Goal: Task Accomplishment & Management: Manage account settings

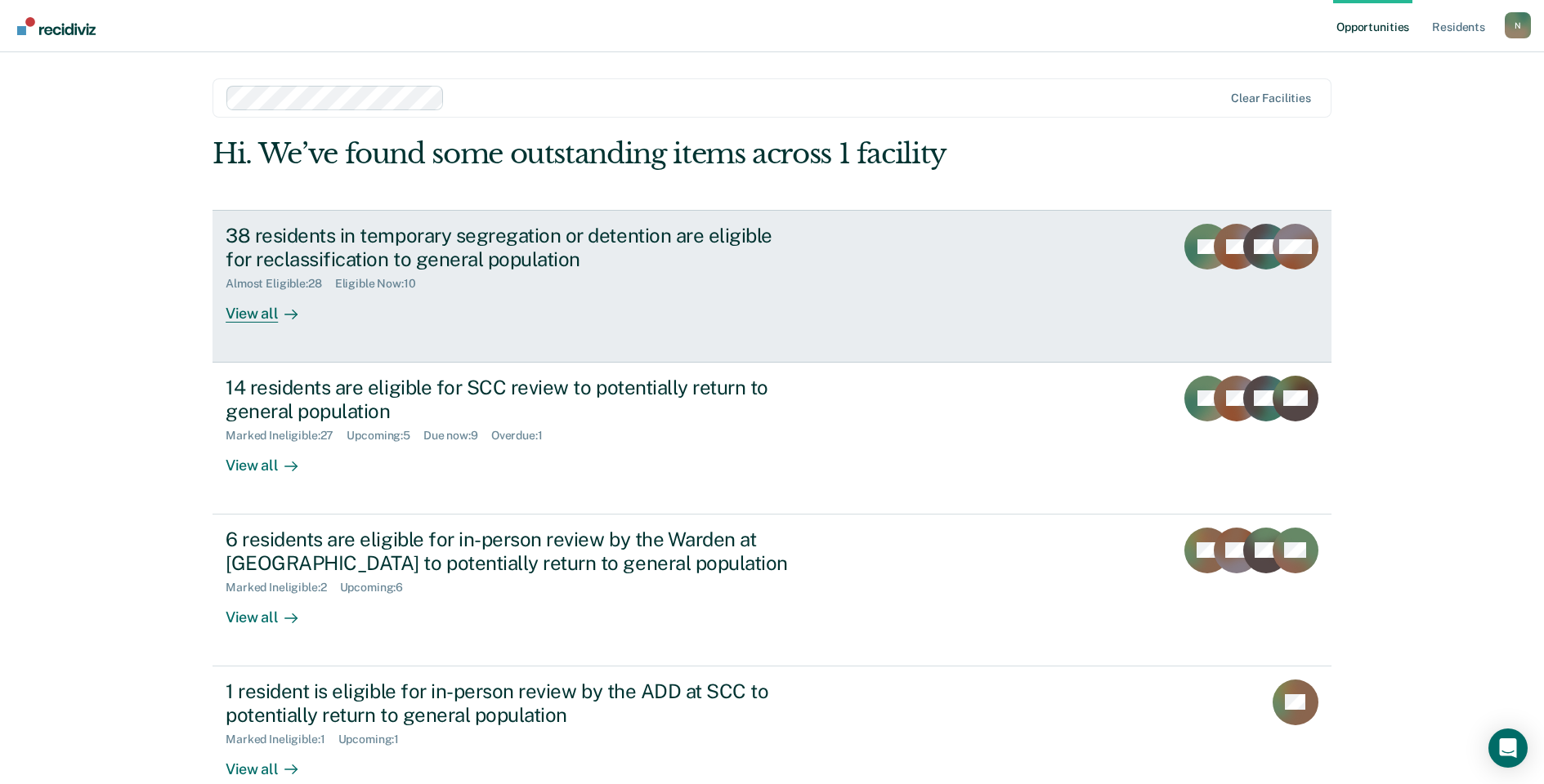
click at [372, 243] on div "38 residents in temporary segregation or detention are eligible for reclassific…" at bounding box center [513, 247] width 574 height 48
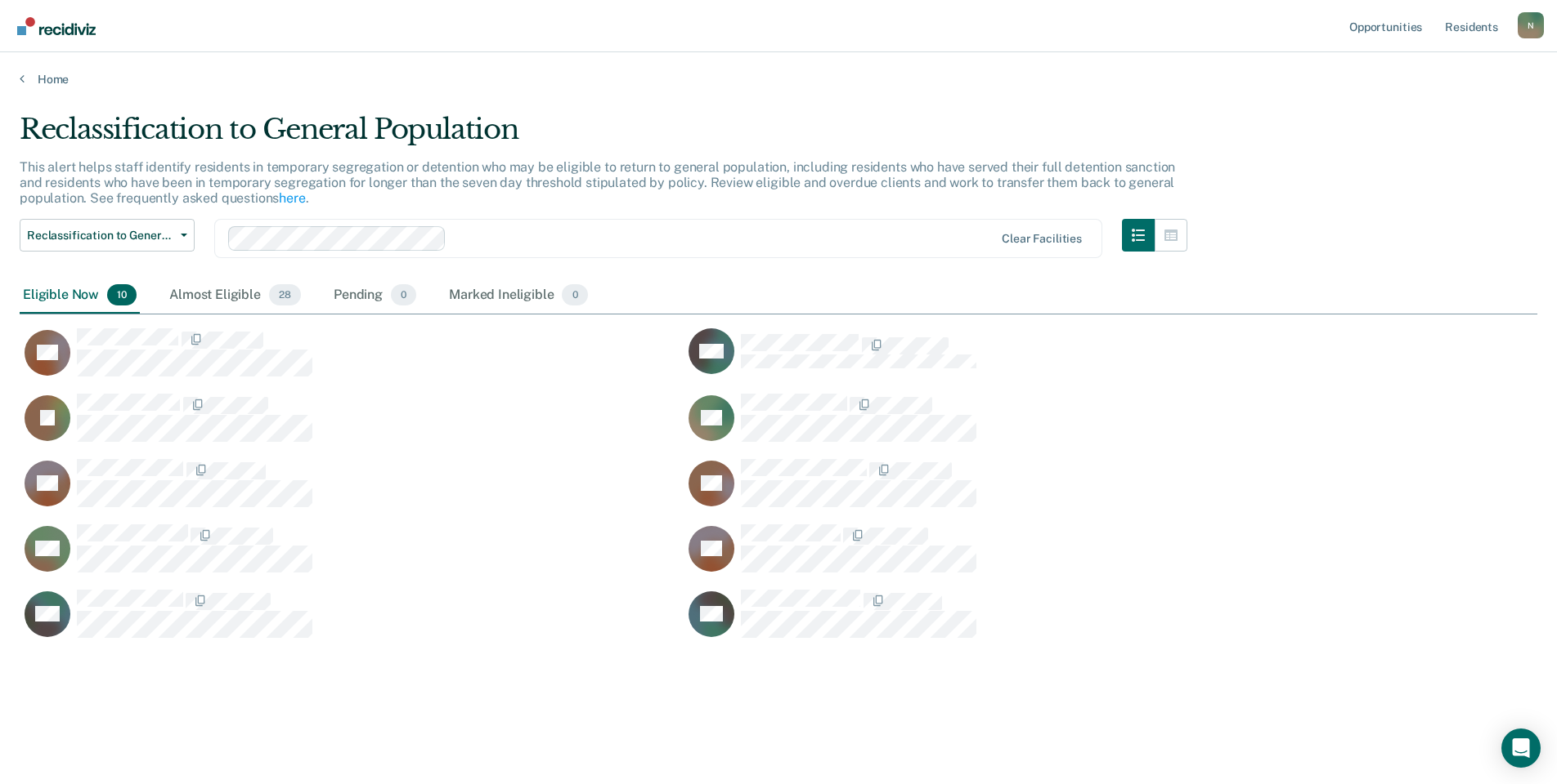
scroll to position [537, 1505]
click at [147, 228] on span "Reclassification to General Population" at bounding box center [101, 235] width 147 height 14
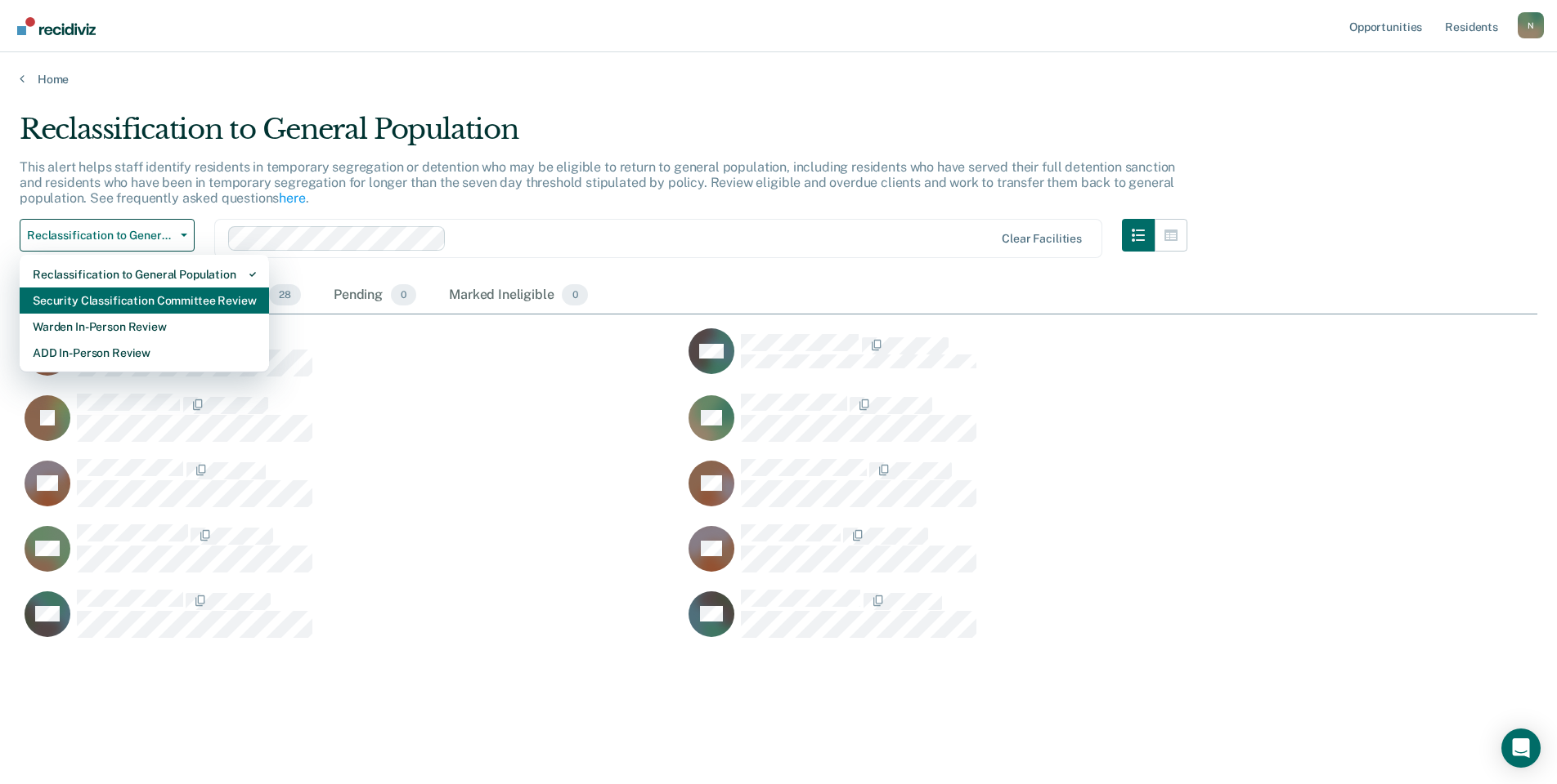
click at [132, 304] on div "Security Classification Committee Review" at bounding box center [144, 301] width 223 height 26
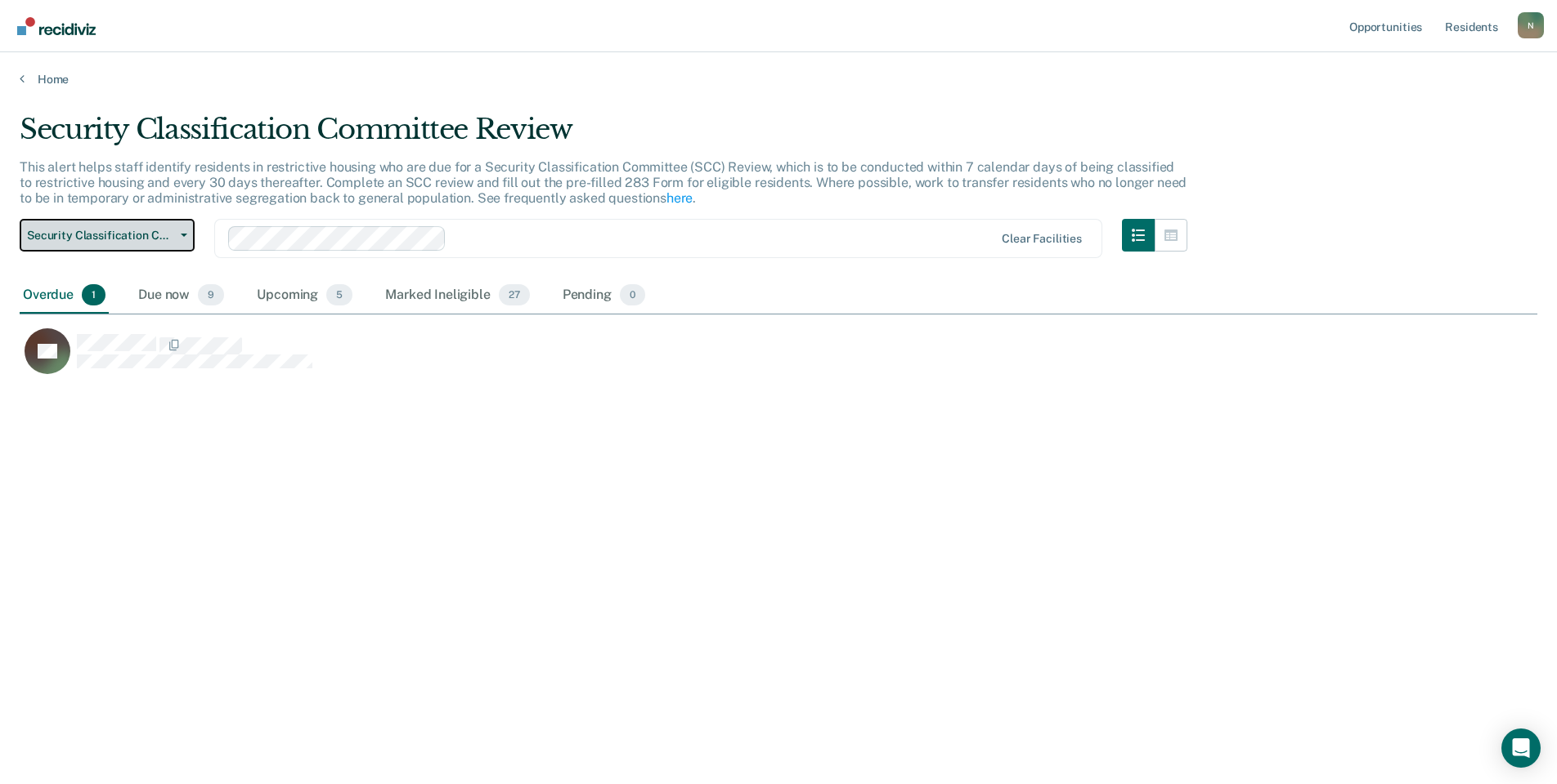
click at [134, 244] on button "Security Classification Committee Review" at bounding box center [106, 234] width 175 height 32
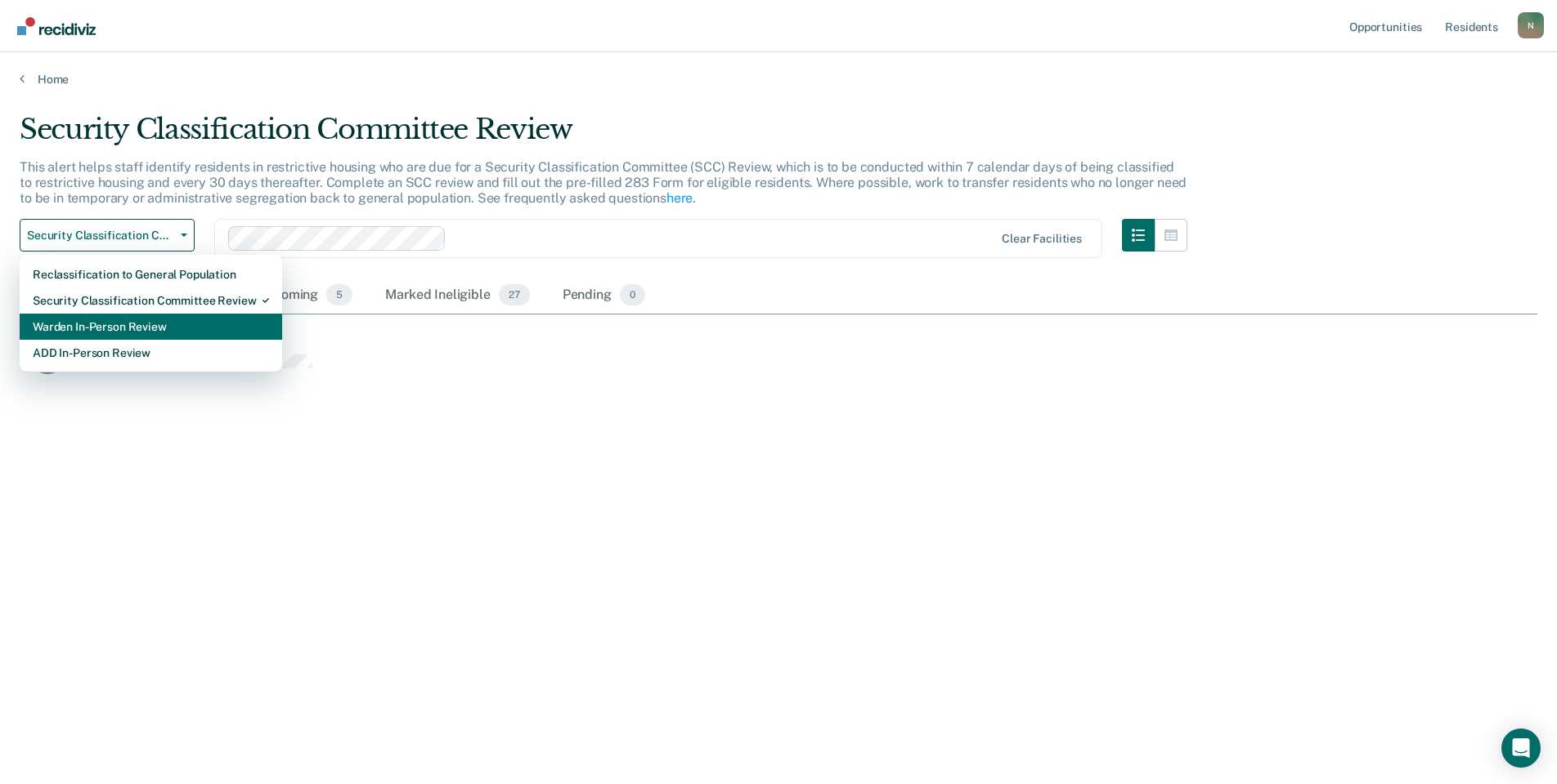
click at [154, 330] on div "Warden In-Person Review" at bounding box center [150, 326] width 236 height 26
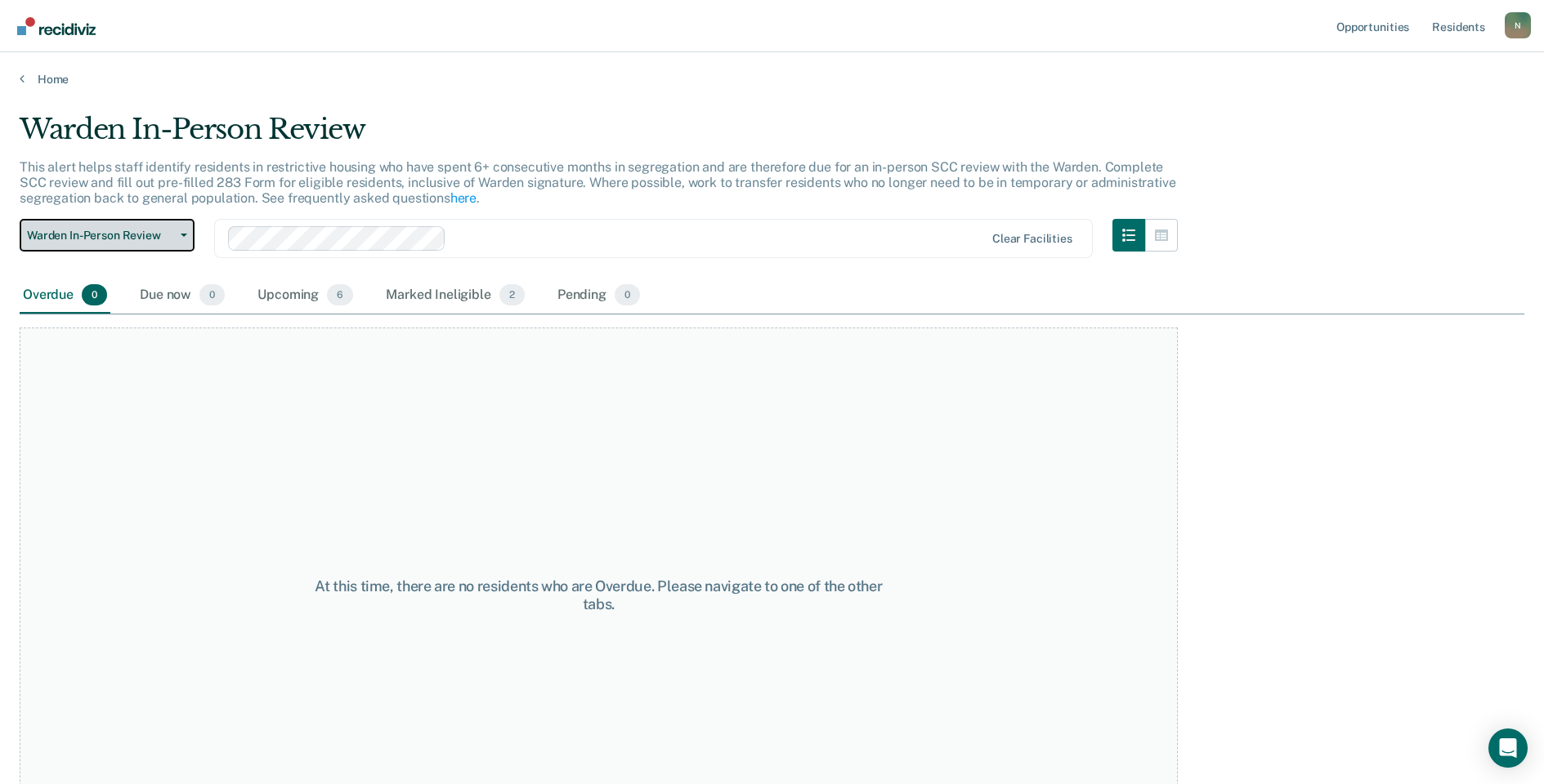
click at [129, 245] on button "Warden In-Person Review" at bounding box center [106, 234] width 175 height 32
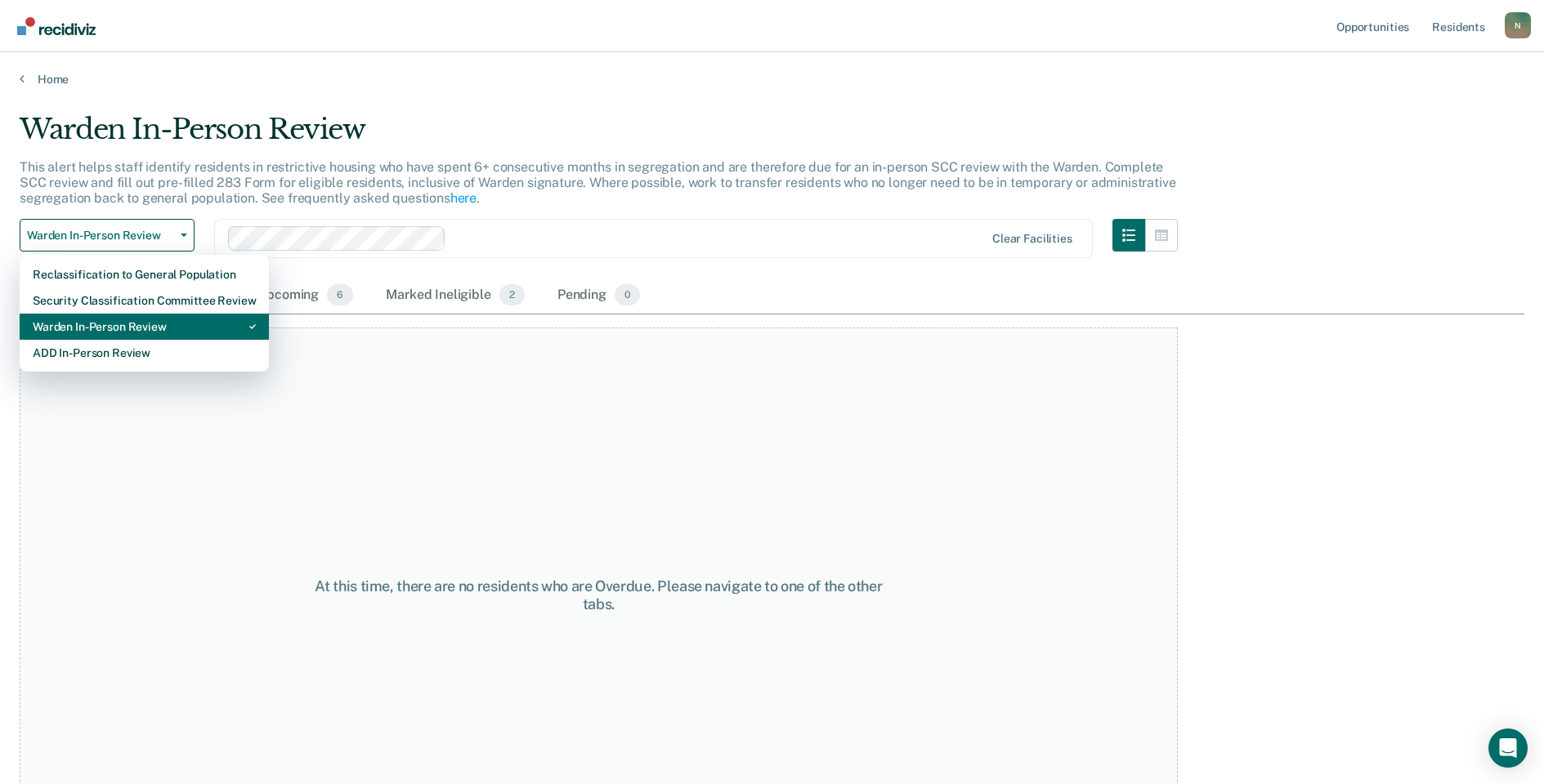
click at [132, 338] on div "Warden In-Person Review" at bounding box center [144, 326] width 223 height 26
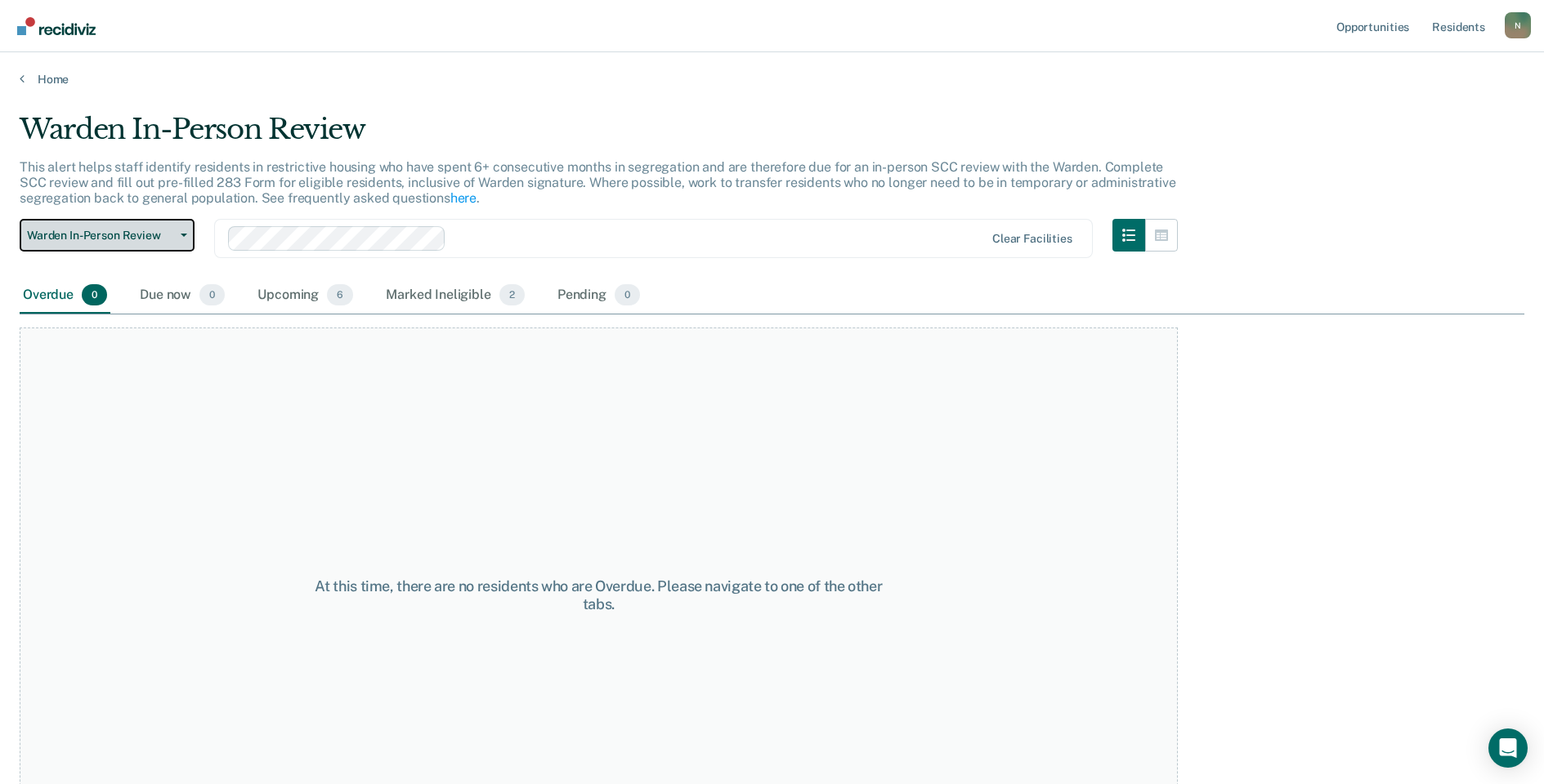
click at [123, 238] on span "Warden In-Person Review" at bounding box center [101, 235] width 147 height 14
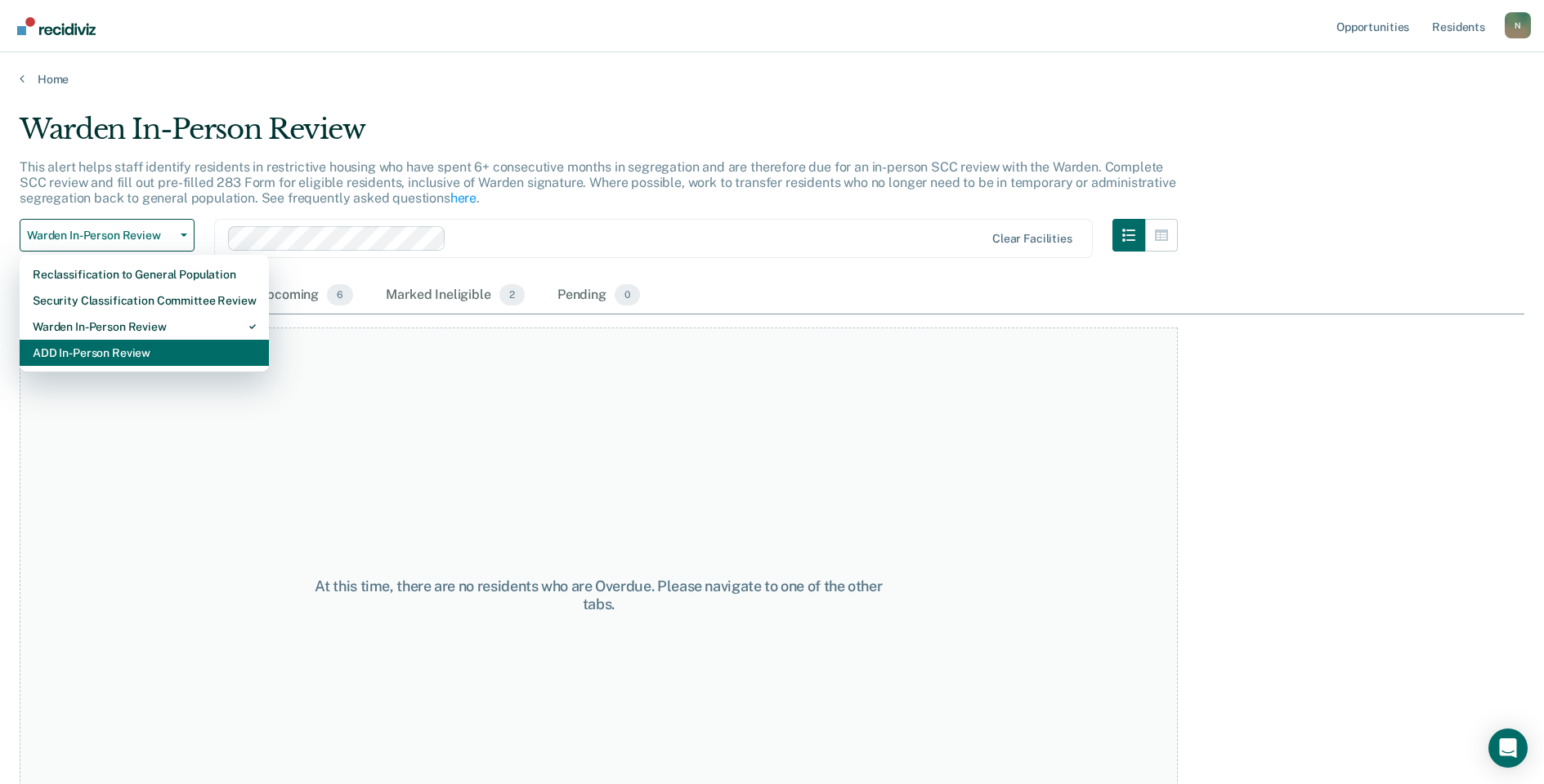
click at [153, 355] on div "ADD In-Person Review" at bounding box center [144, 352] width 223 height 26
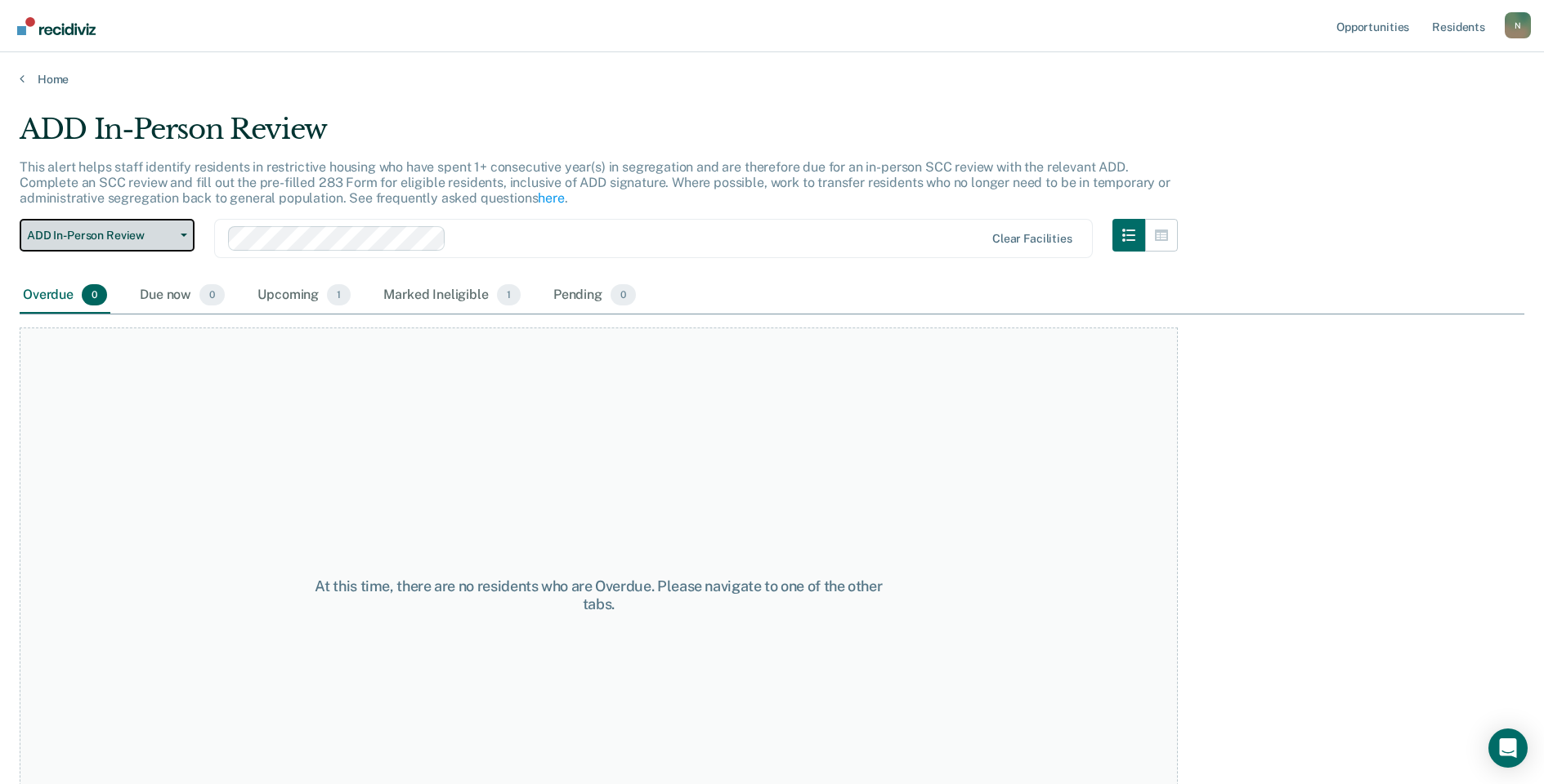
click at [135, 245] on button "ADD In-Person Review" at bounding box center [106, 234] width 175 height 32
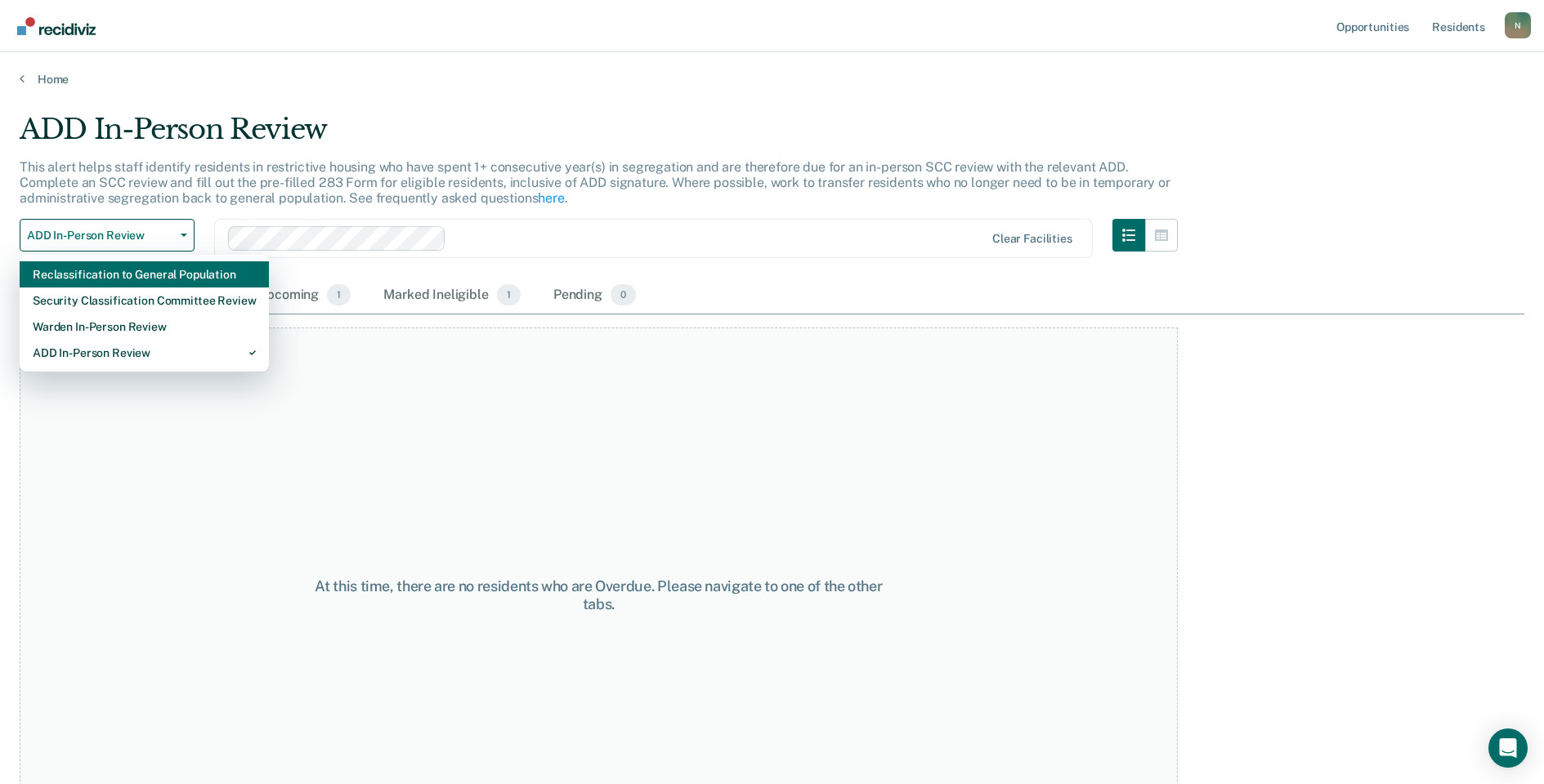
click at [141, 271] on div "Reclassification to General Population" at bounding box center [144, 274] width 223 height 26
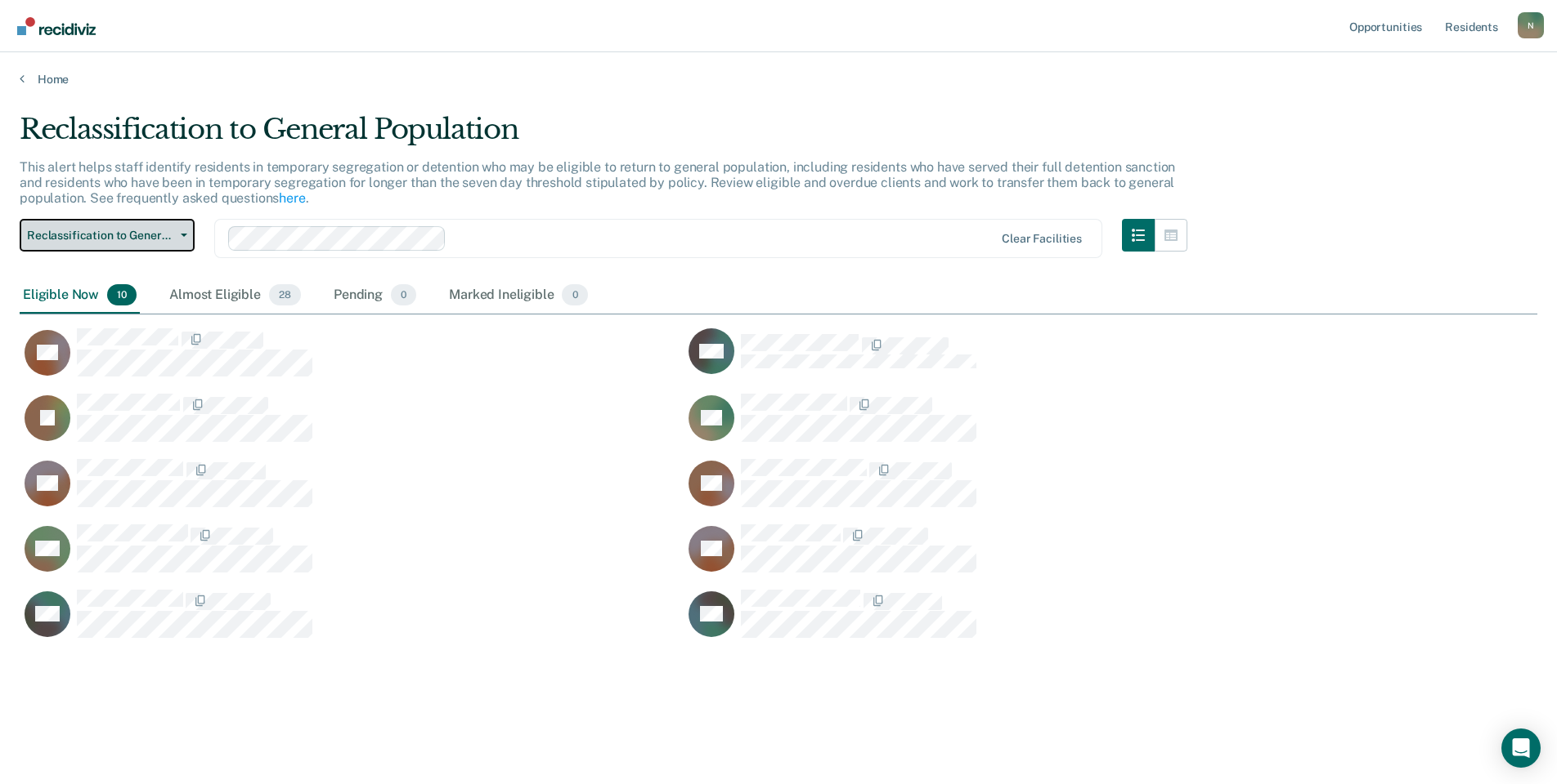
scroll to position [537, 1505]
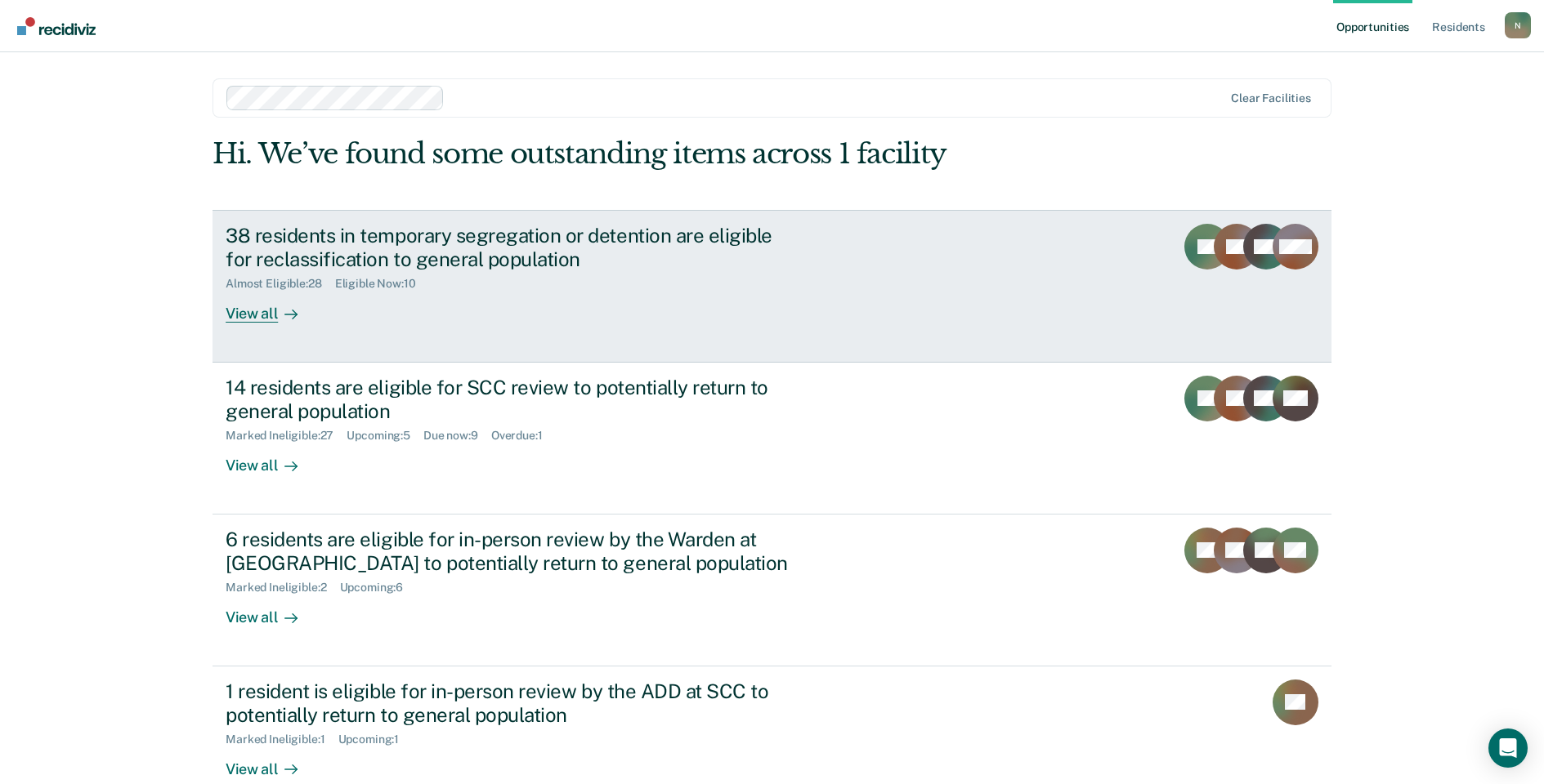
click at [357, 256] on div "38 residents in temporary segregation or detention are eligible for reclassific…" at bounding box center [513, 247] width 574 height 48
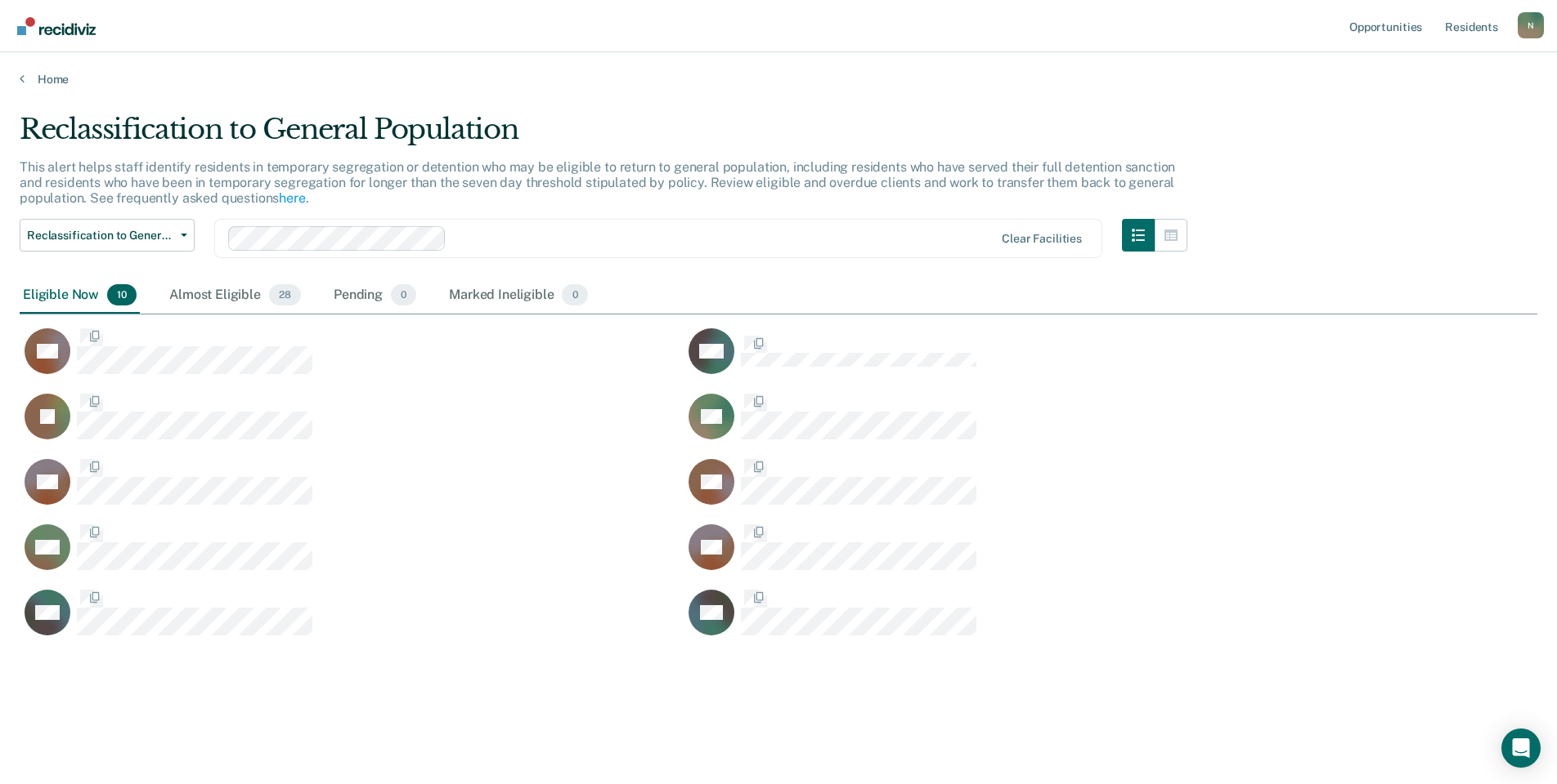
scroll to position [537, 1505]
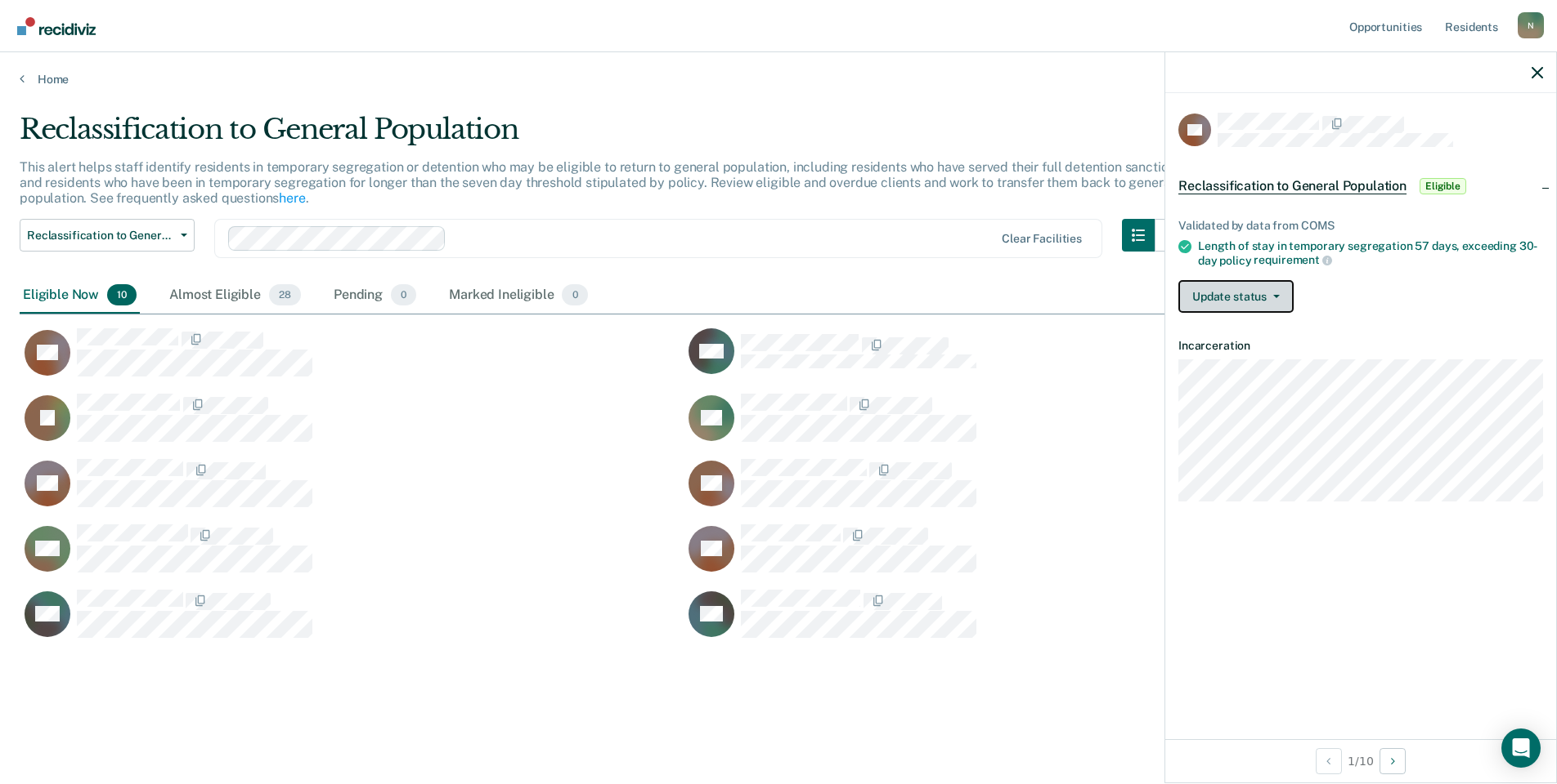
click at [1197, 288] on button "Update status" at bounding box center [1236, 296] width 115 height 32
click at [1233, 363] on button "Mark Ineligible" at bounding box center [1257, 361] width 158 height 26
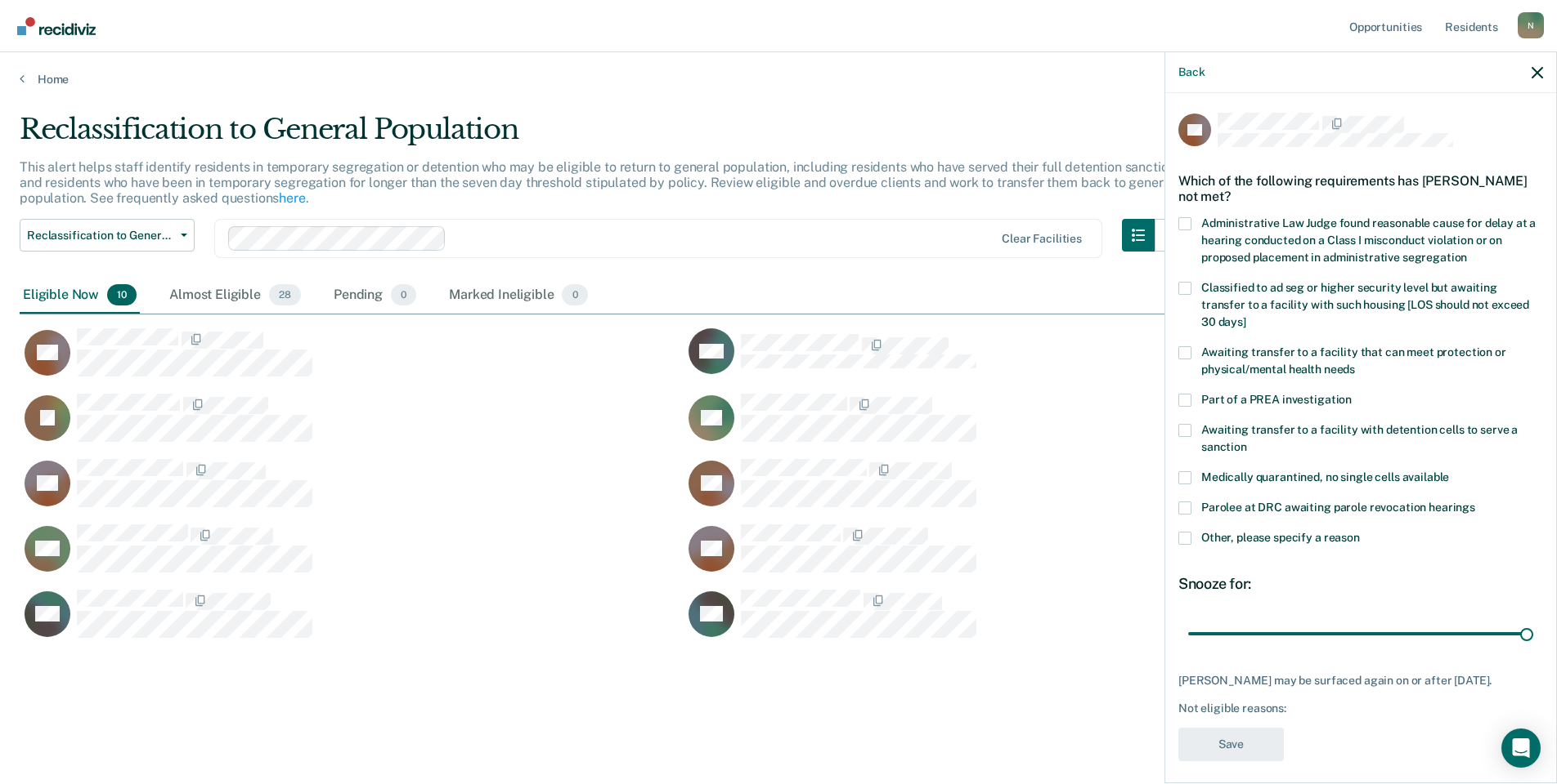
click at [1192, 532] on label "Other, please specify a reason" at bounding box center [1360, 541] width 364 height 18
click at [1360, 532] on input "Other, please specify a reason" at bounding box center [1360, 532] width 0 height 0
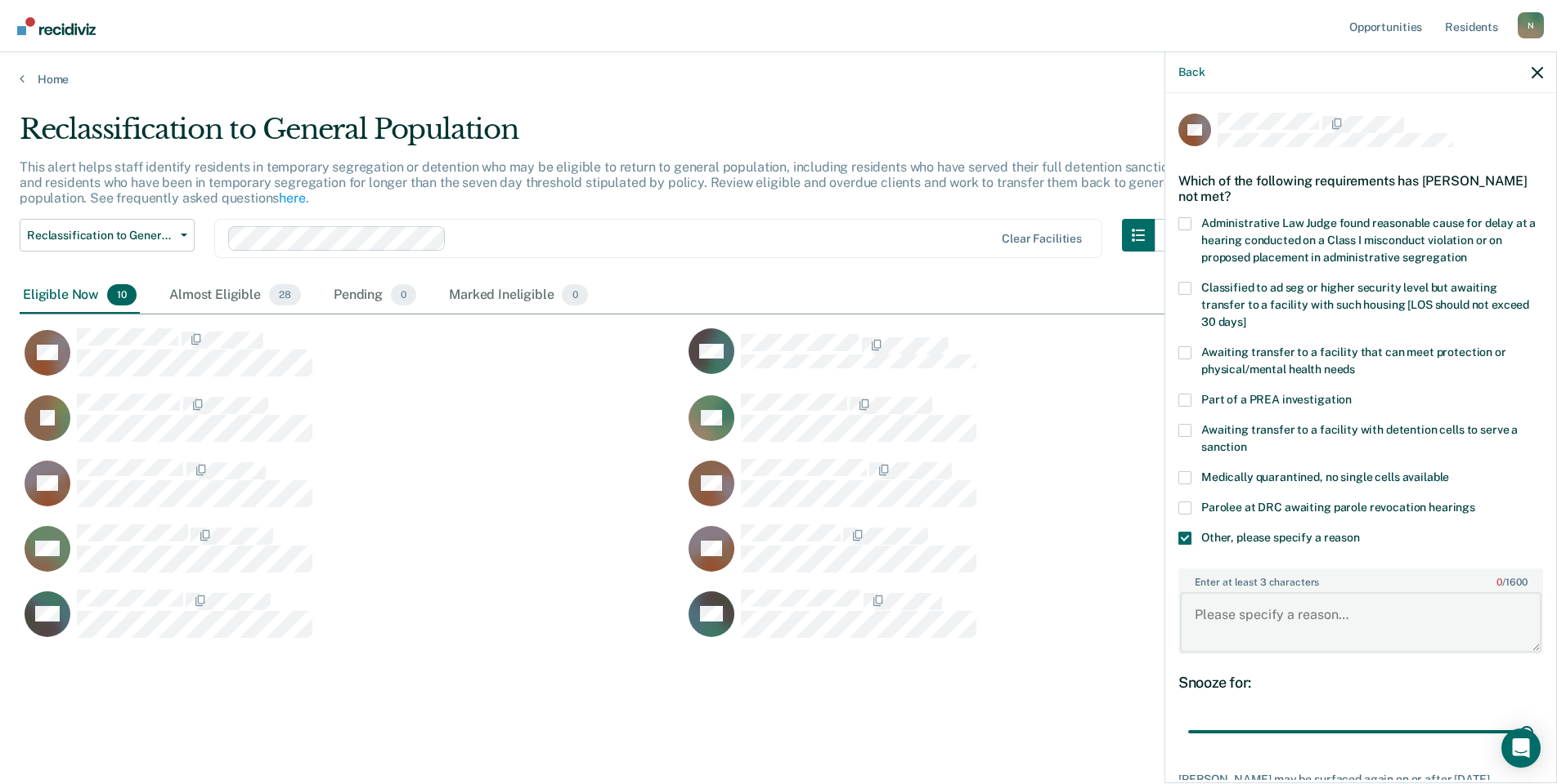
click at [1283, 631] on textarea "Enter at least 3 characters 0 / 1600" at bounding box center [1361, 623] width 361 height 61
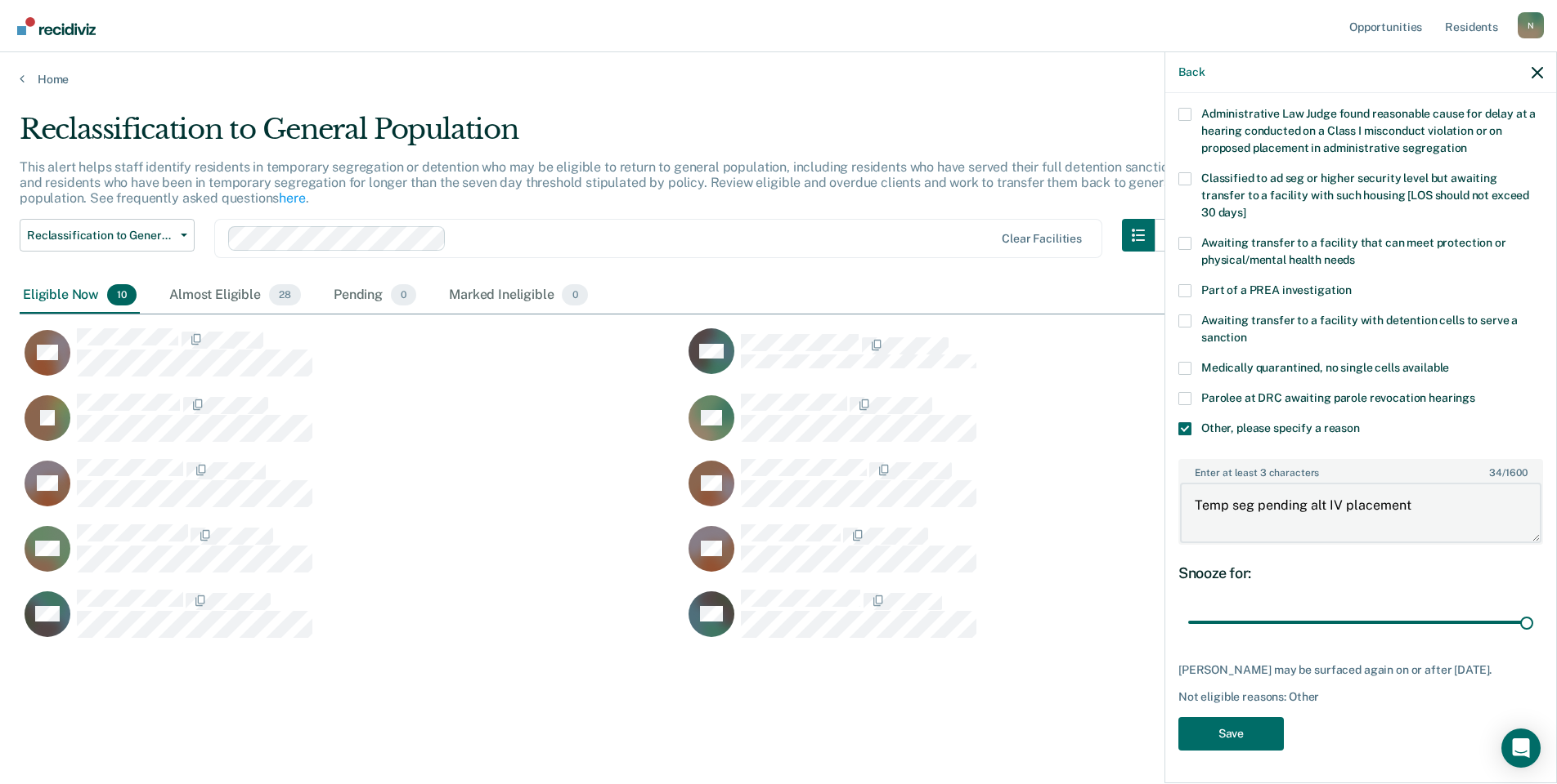
scroll to position [122, 0]
type textarea "Temp seg pending alt IV placement"
click at [1249, 724] on button "Save" at bounding box center [1231, 734] width 105 height 33
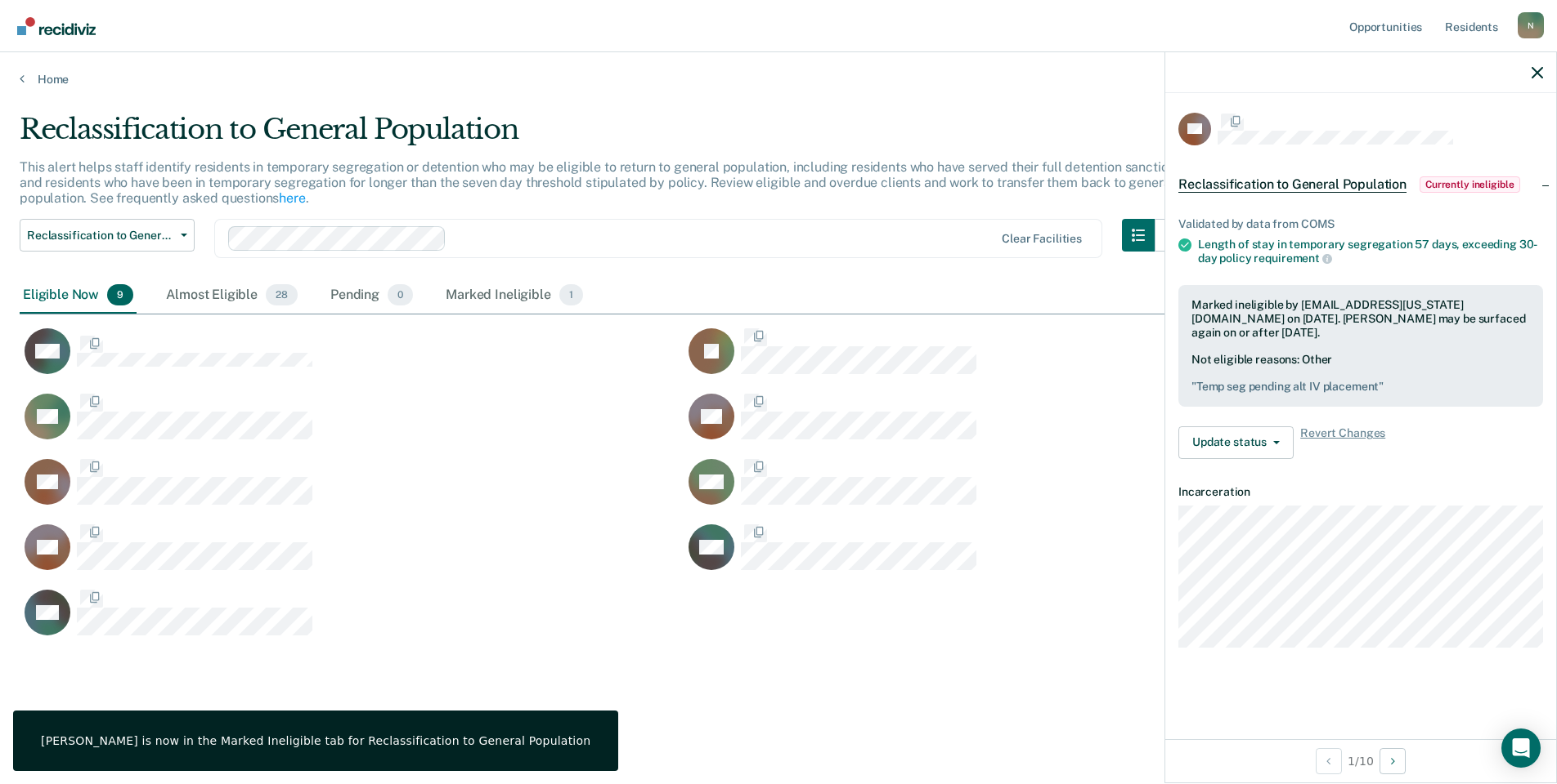
scroll to position [0, 0]
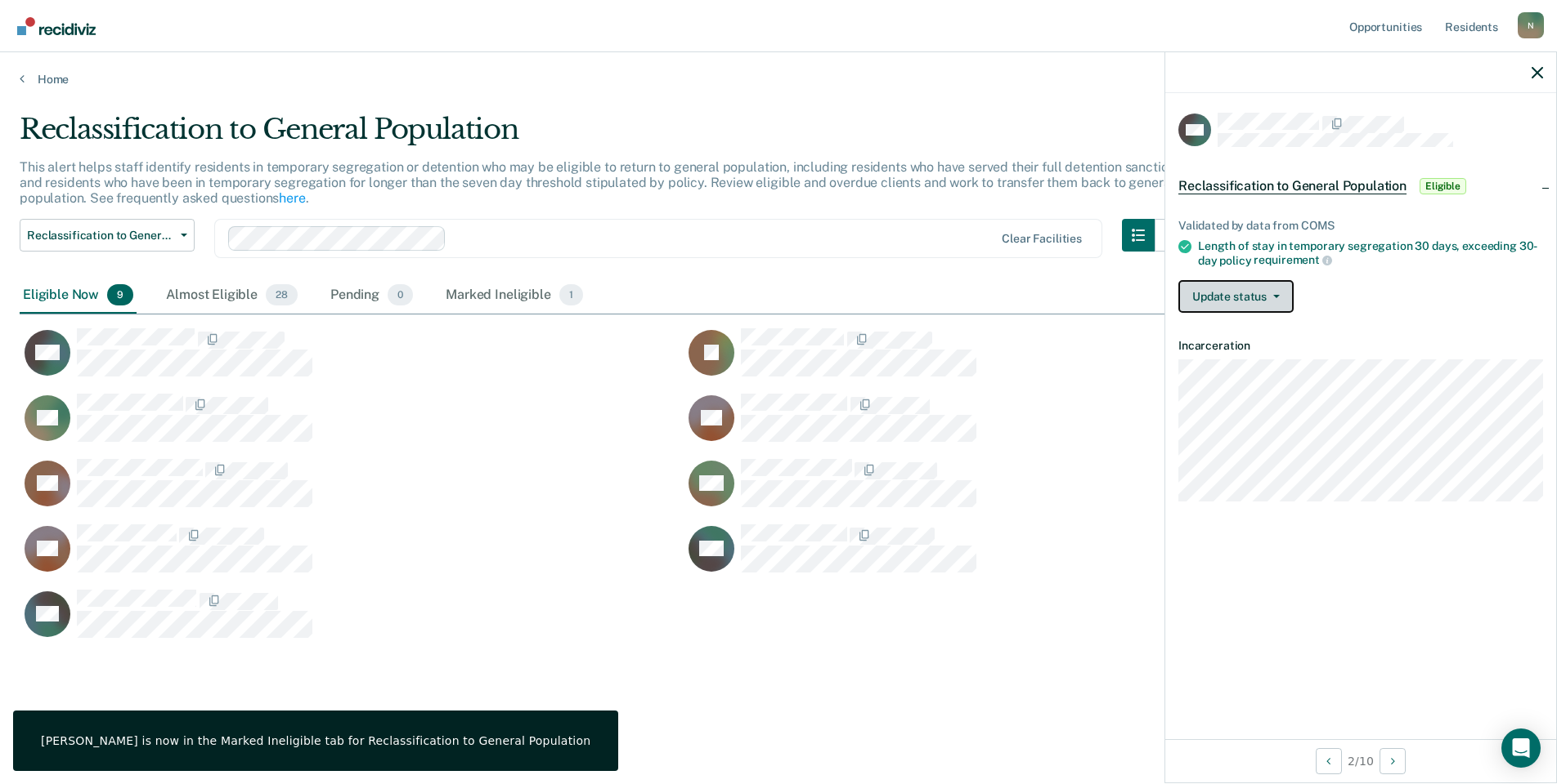
click at [1202, 300] on button "Update status" at bounding box center [1236, 296] width 115 height 32
click at [1256, 368] on button "Mark Ineligible" at bounding box center [1257, 361] width 158 height 26
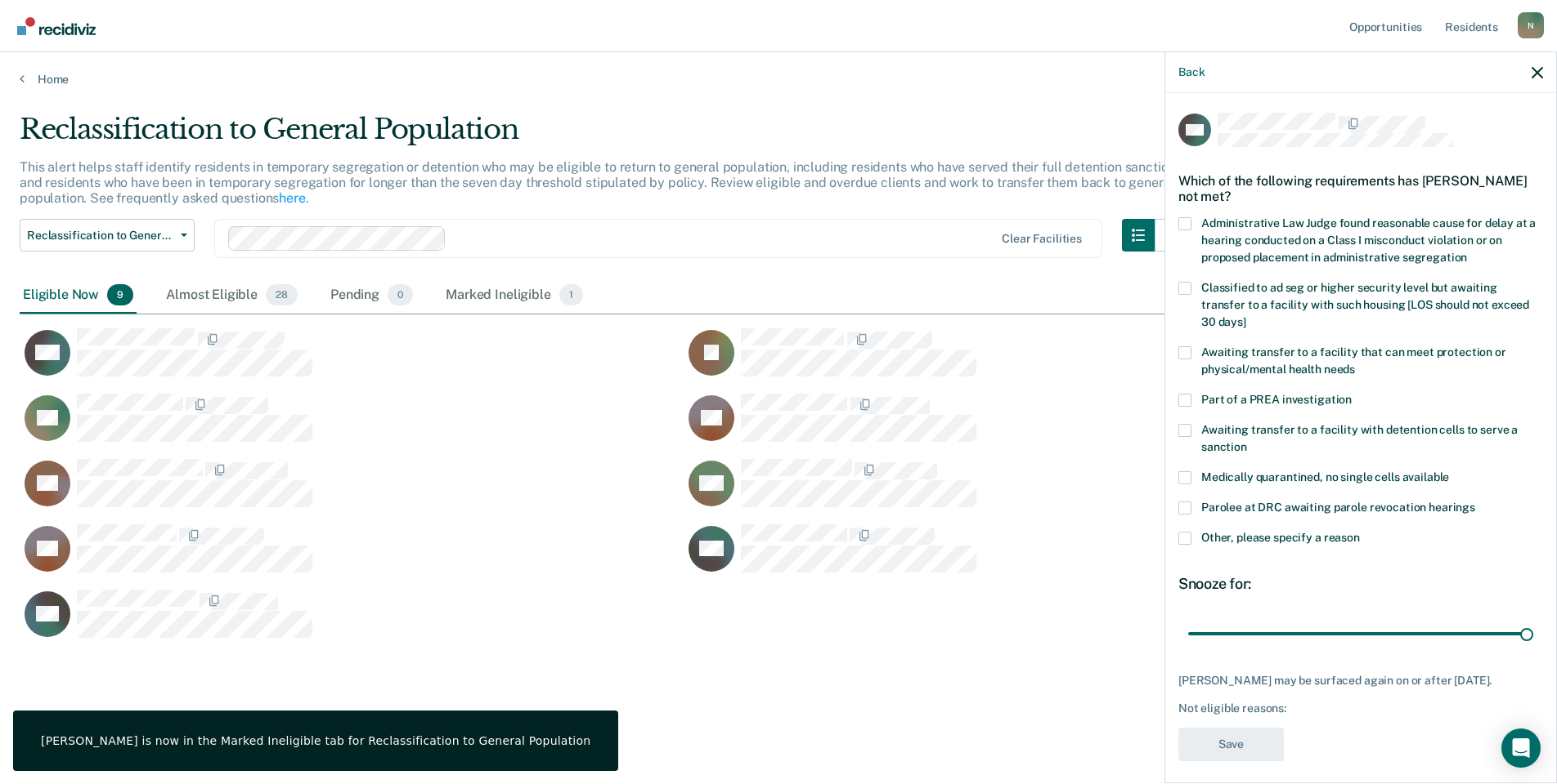
click at [1174, 544] on div "WS Which of the following requirements has [PERSON_NAME] not met? Administrativ…" at bounding box center [1361, 436] width 391 height 687
click at [1183, 540] on span at bounding box center [1184, 538] width 13 height 13
click at [1360, 532] on input "Other, please specify a reason" at bounding box center [1360, 532] width 0 height 0
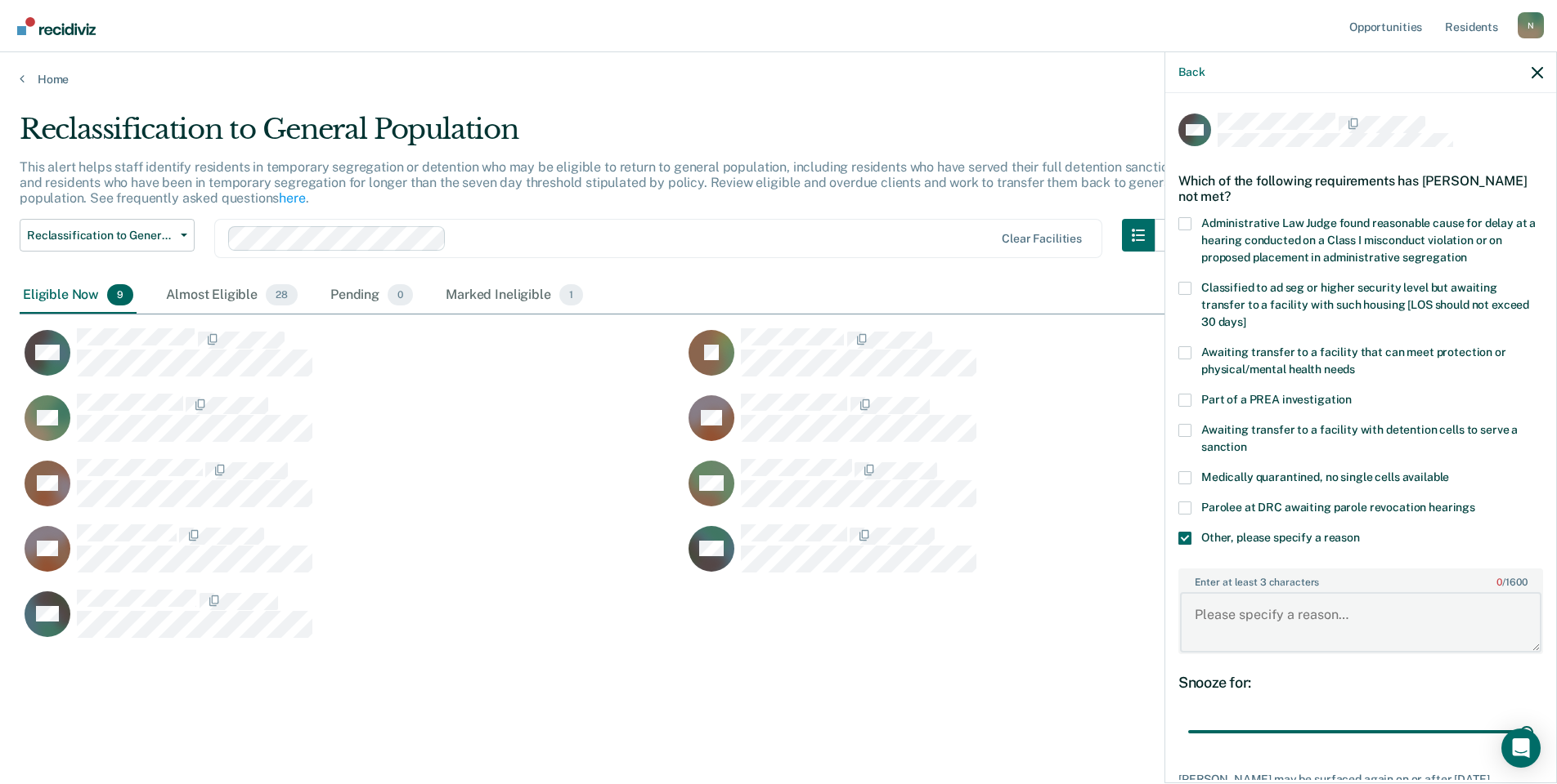
click at [1336, 628] on textarea "Enter at least 3 characters 0 / 1600" at bounding box center [1361, 623] width 361 height 61
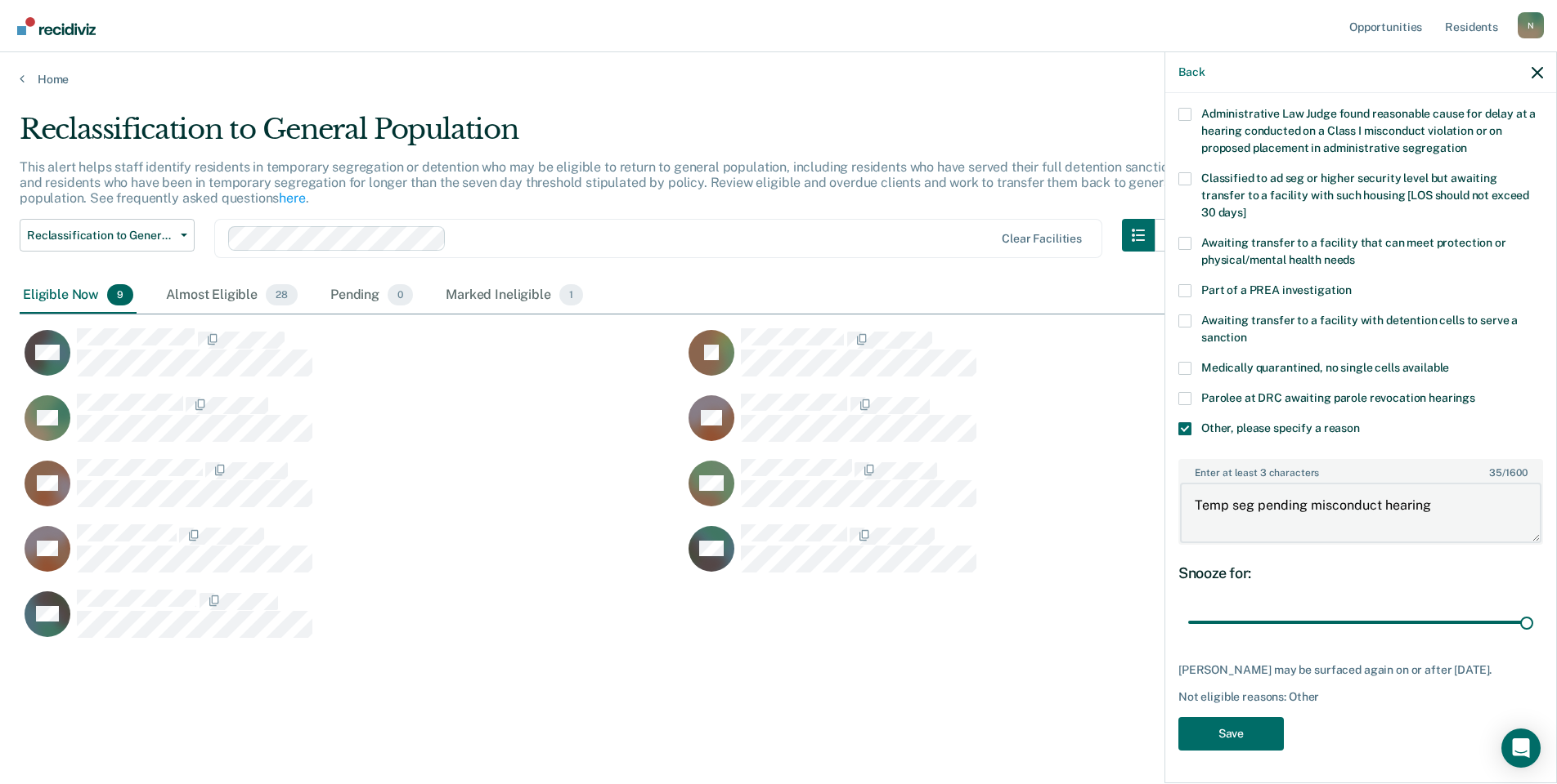
scroll to position [122, 0]
type textarea "Temp seg pending misconduct hearing"
click at [1262, 721] on button "Save" at bounding box center [1231, 734] width 105 height 33
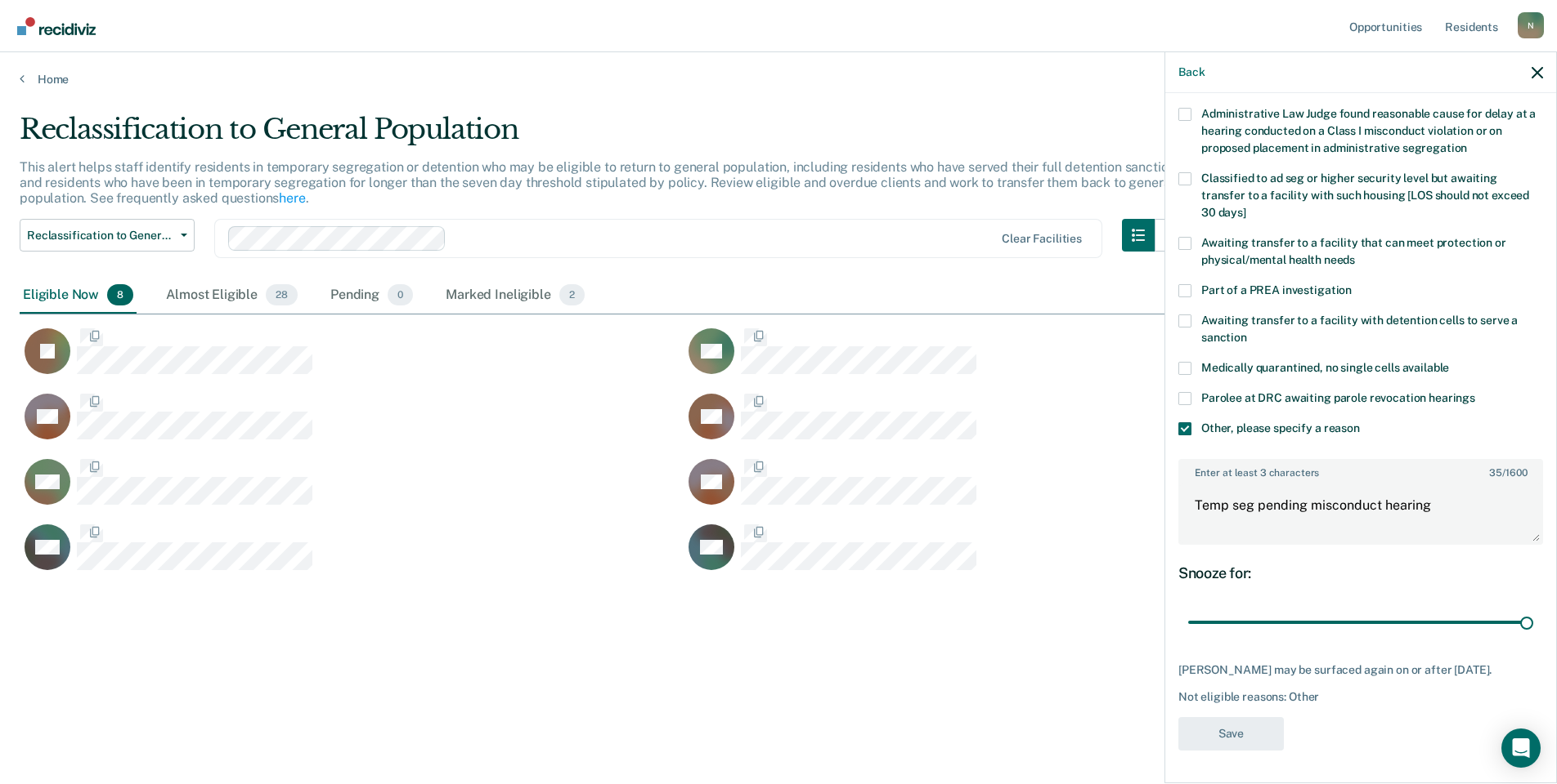
scroll to position [0, 0]
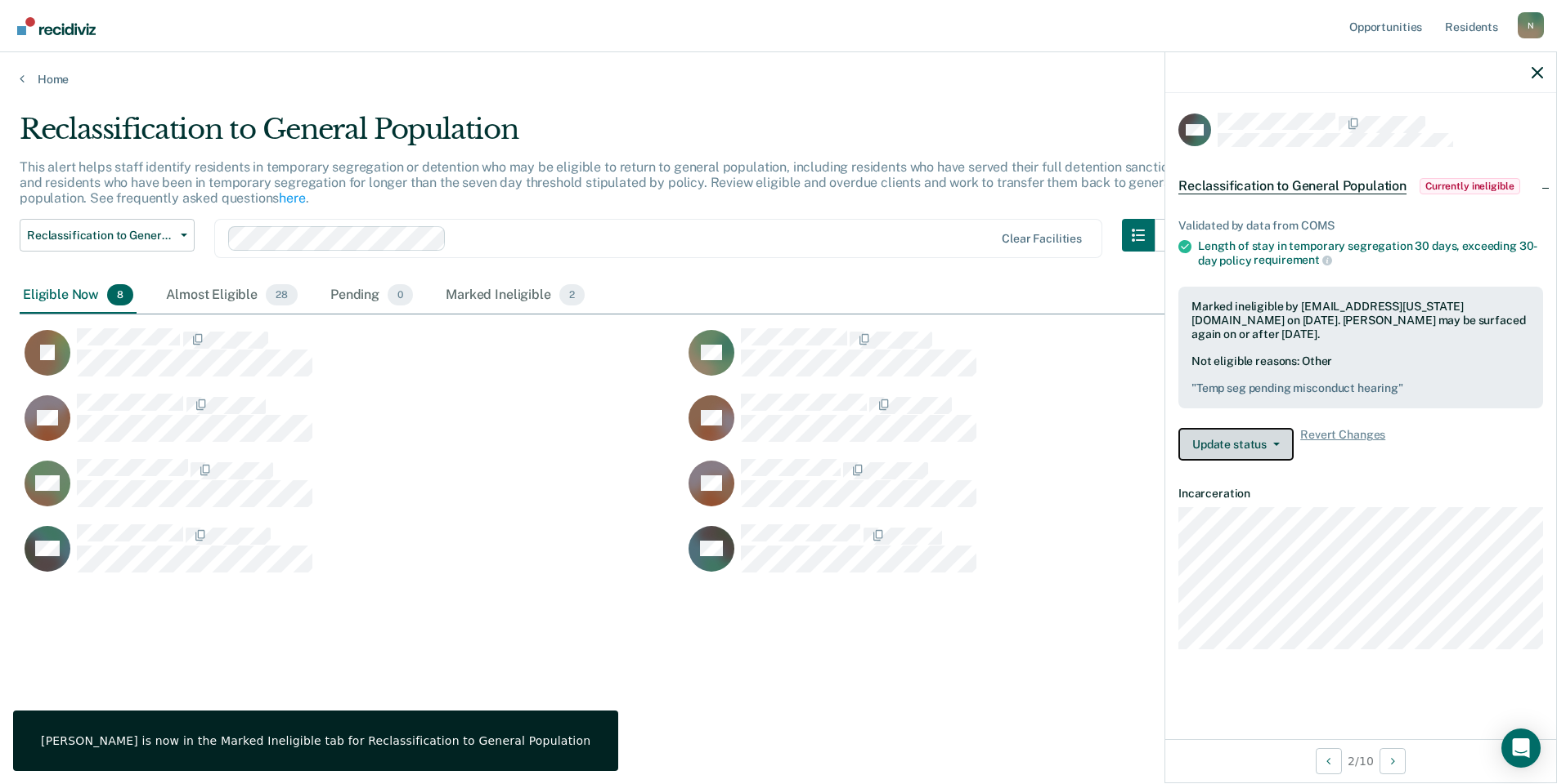
click at [1267, 439] on button "Update status" at bounding box center [1236, 444] width 115 height 32
click at [1238, 504] on button "Update Ineligibility" at bounding box center [1257, 510] width 158 height 26
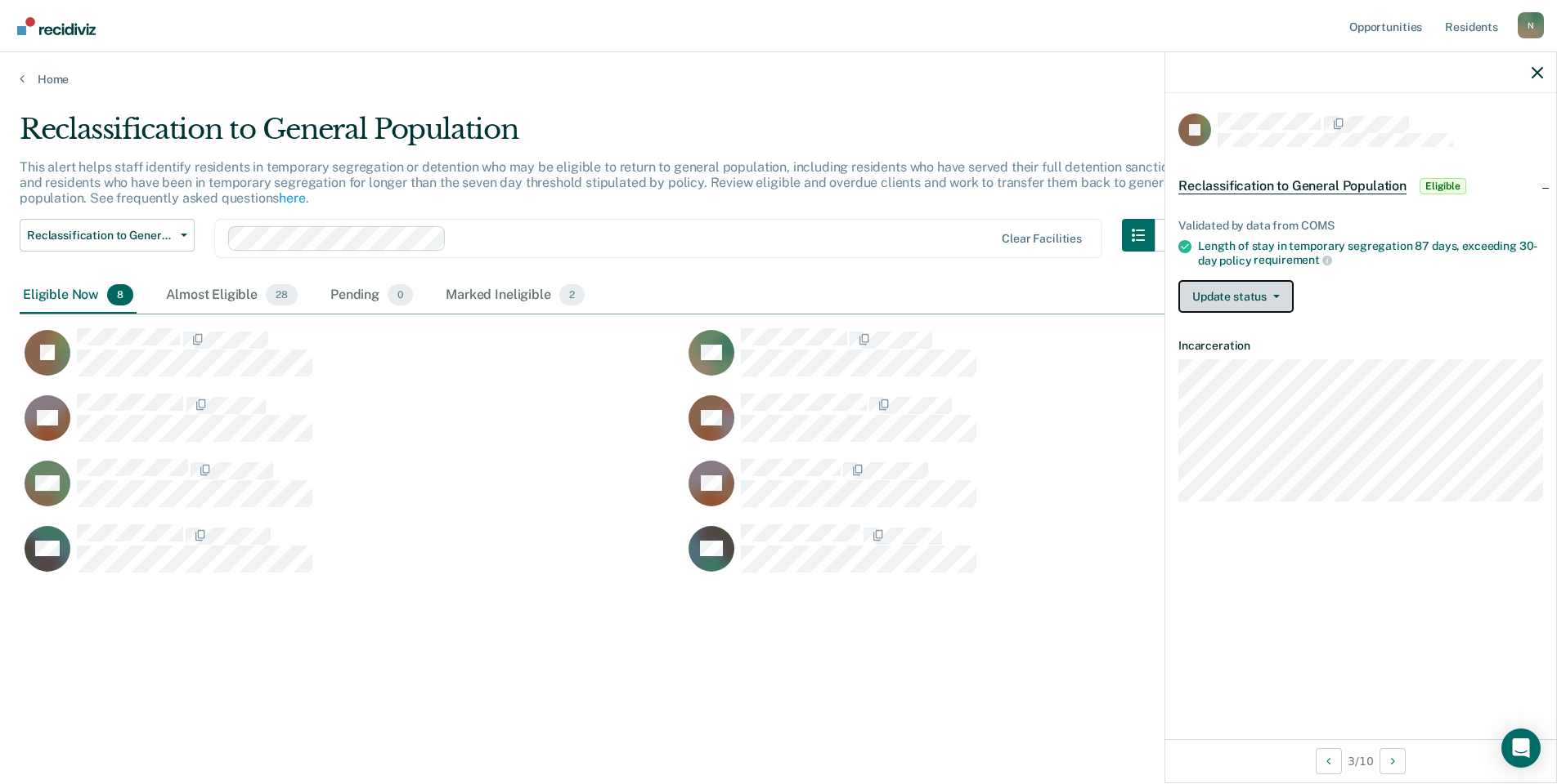
click at [1270, 295] on span "button" at bounding box center [1272, 296] width 13 height 3
click at [1231, 368] on button "Mark Ineligible" at bounding box center [1257, 361] width 158 height 26
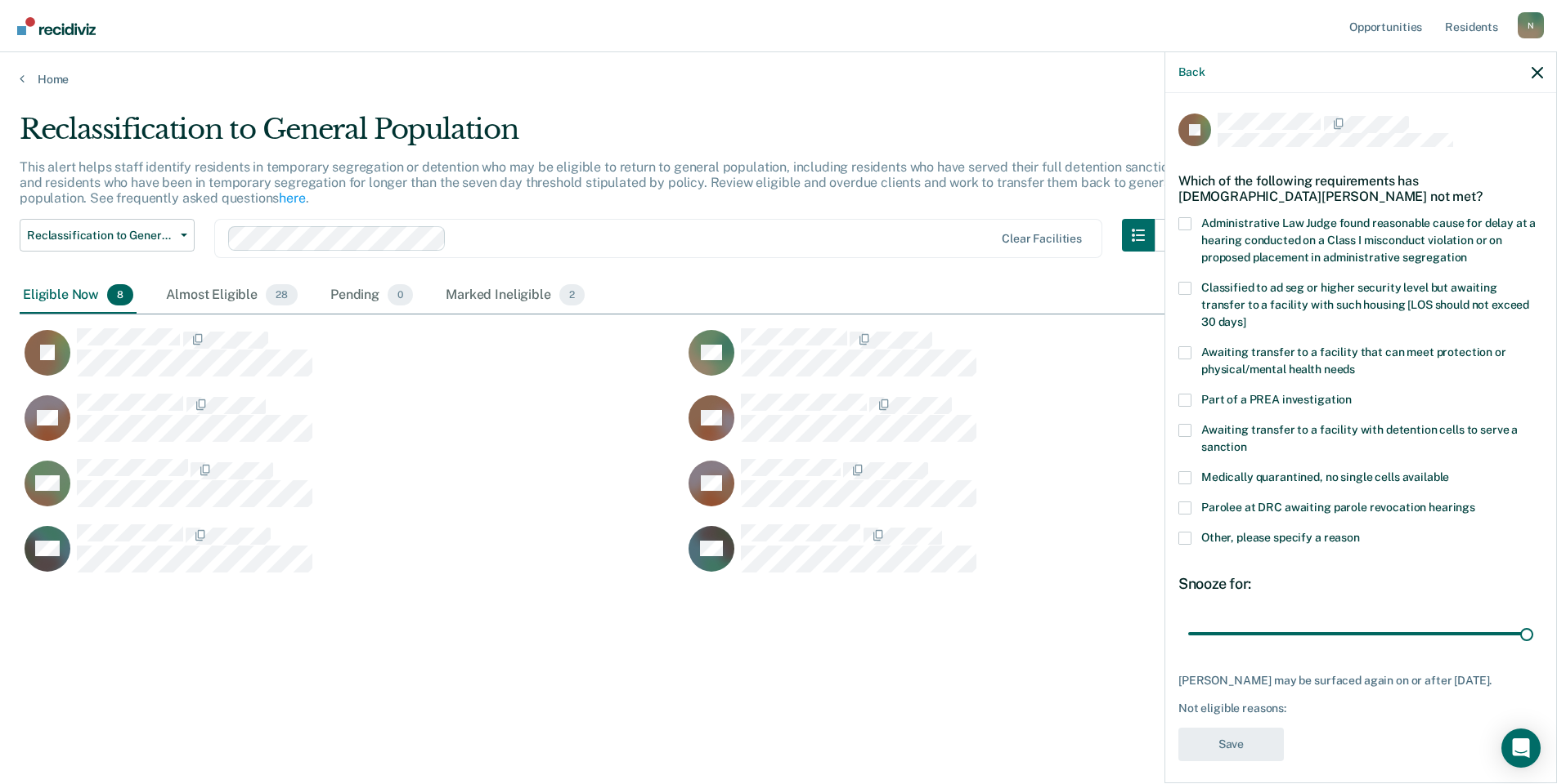
click at [1189, 532] on span at bounding box center [1184, 538] width 13 height 13
click at [1360, 532] on input "Other, please specify a reason" at bounding box center [1360, 532] width 0 height 0
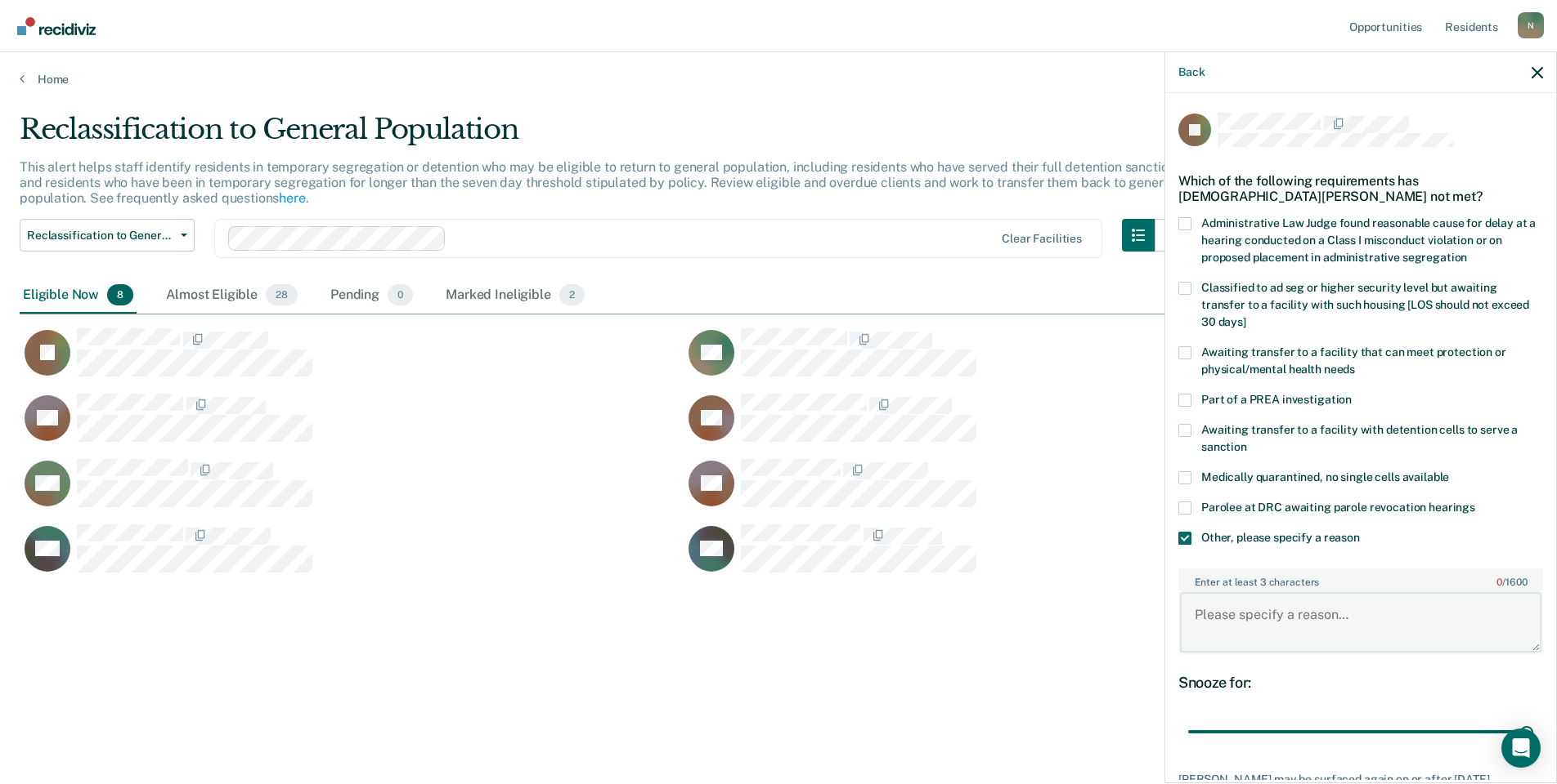
click at [1251, 633] on textarea "Enter at least 3 characters 0 / 1600" at bounding box center [1361, 623] width 361 height 61
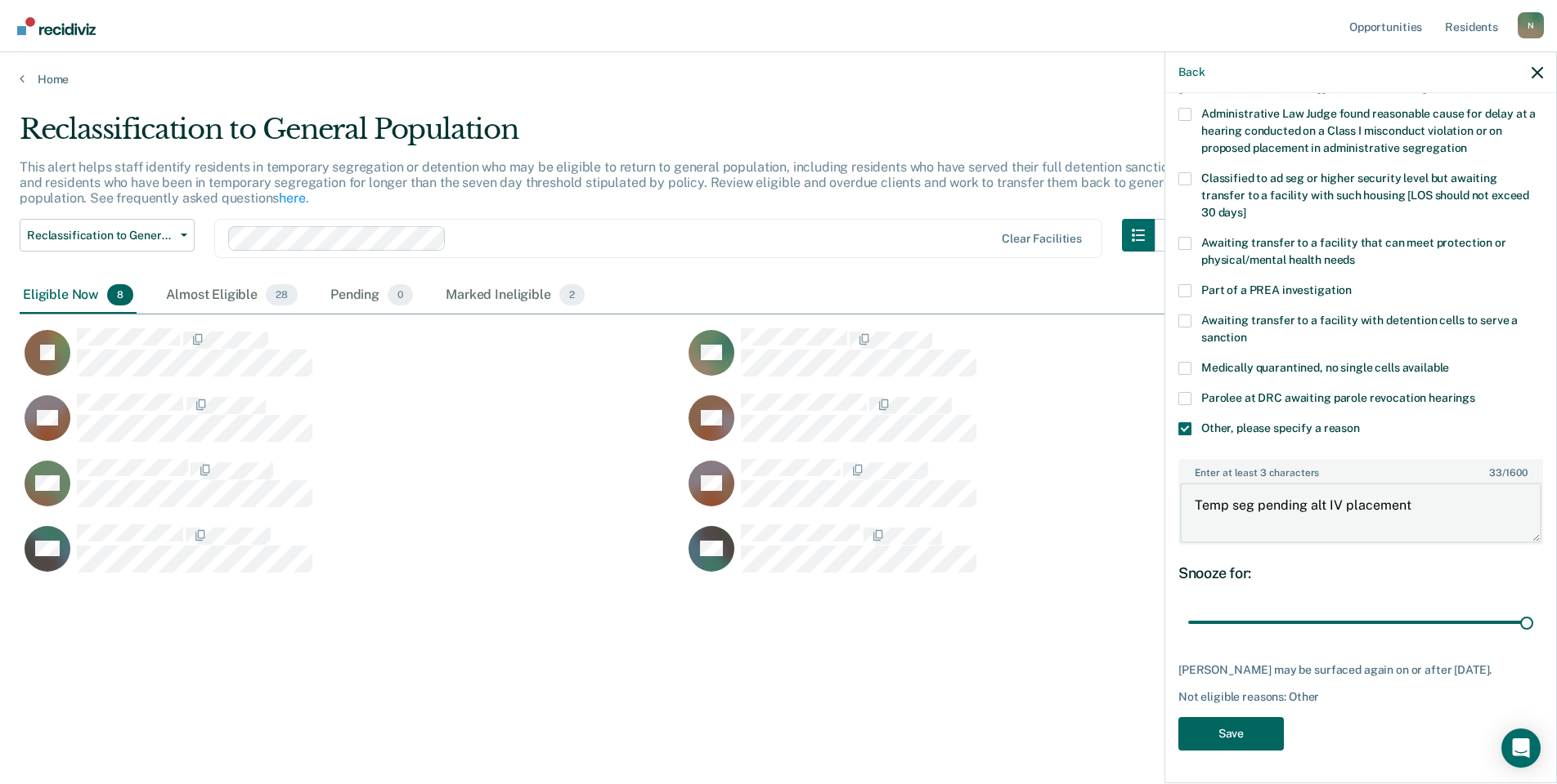
type textarea "Temp seg pending alt IV placement"
click at [1250, 740] on button "Save" at bounding box center [1231, 734] width 105 height 33
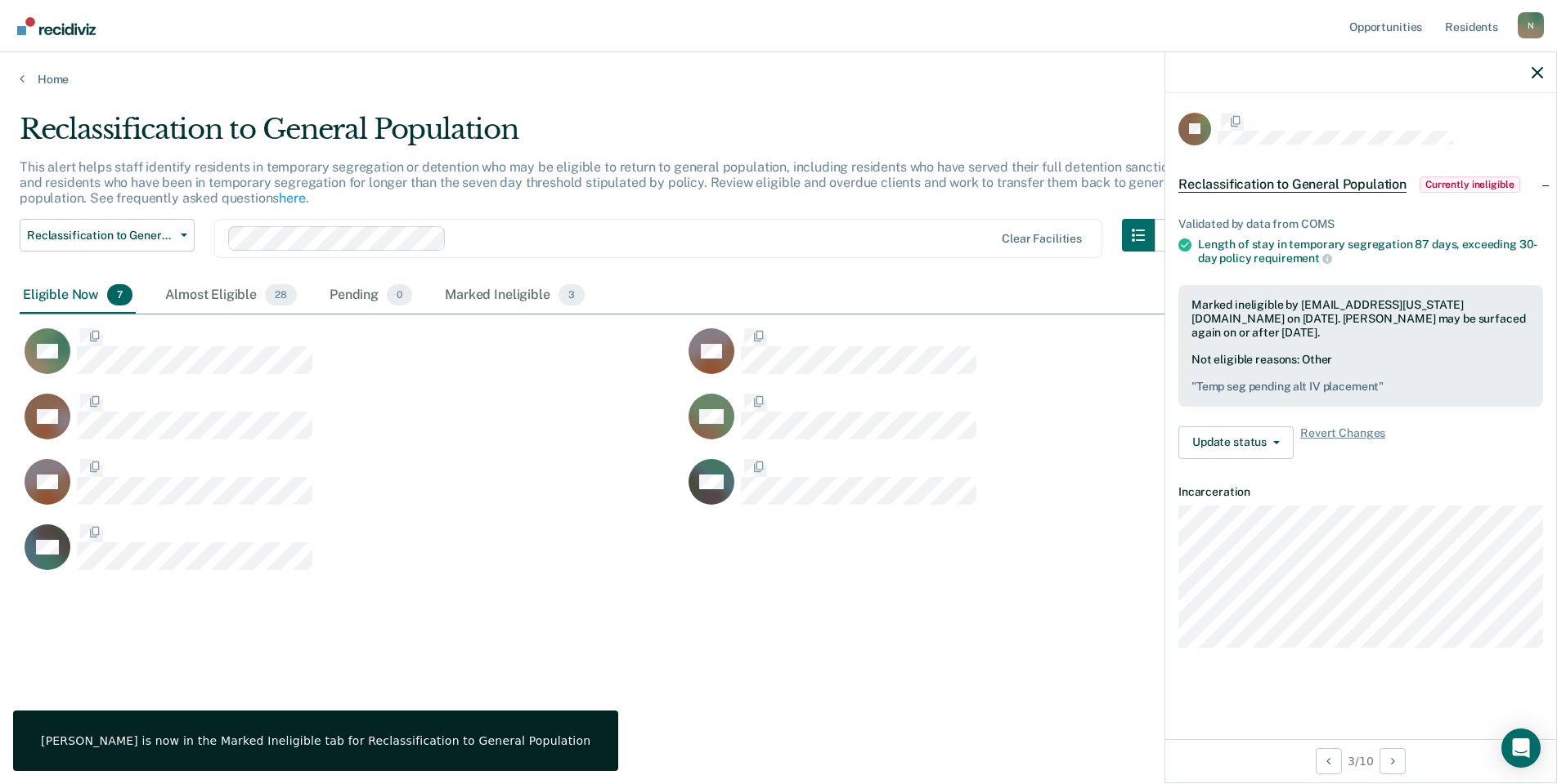
scroll to position [0, 0]
click at [1244, 440] on button "Update status" at bounding box center [1236, 444] width 115 height 32
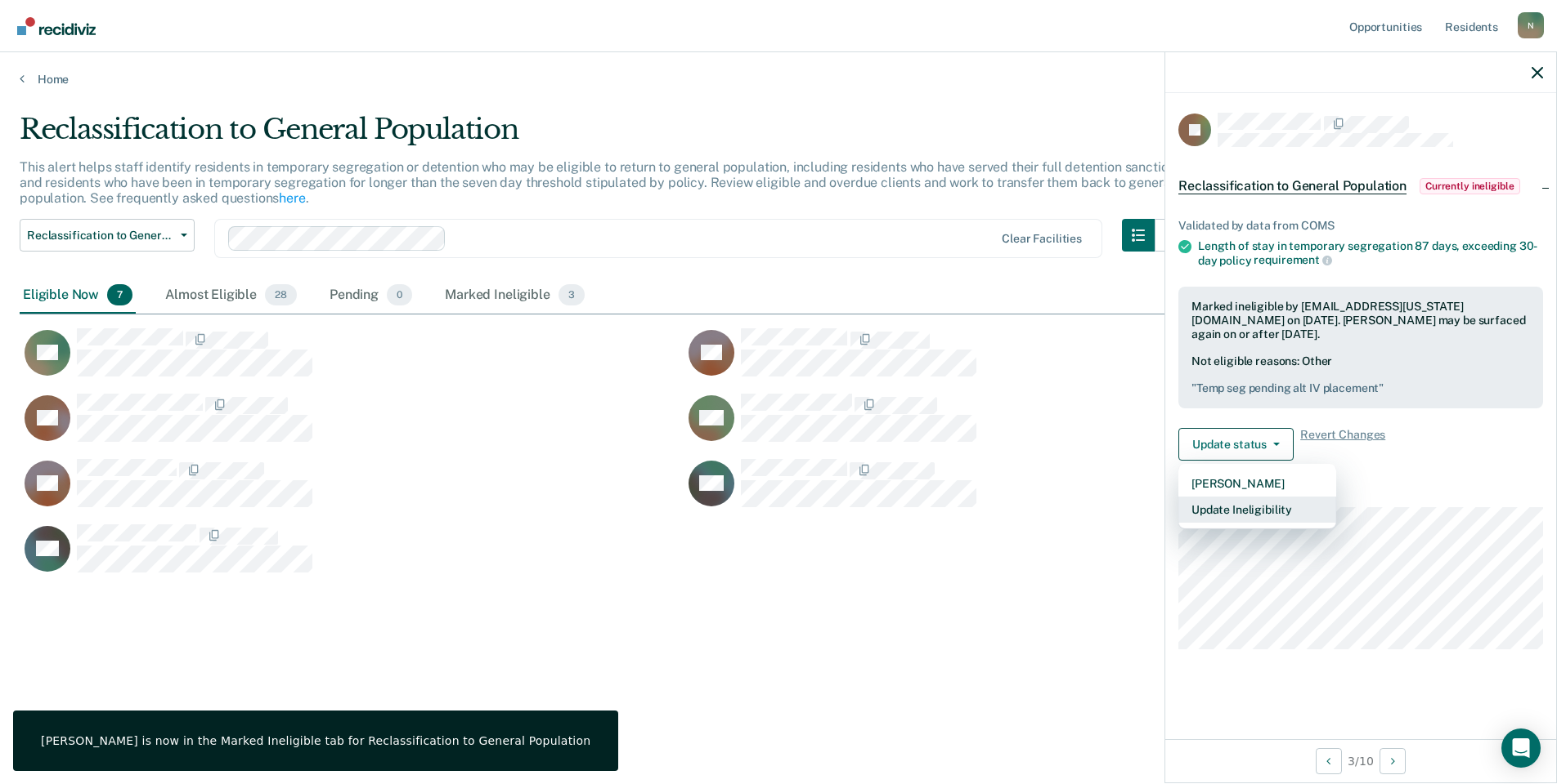
click at [1259, 512] on button "Update Ineligibility" at bounding box center [1257, 510] width 158 height 26
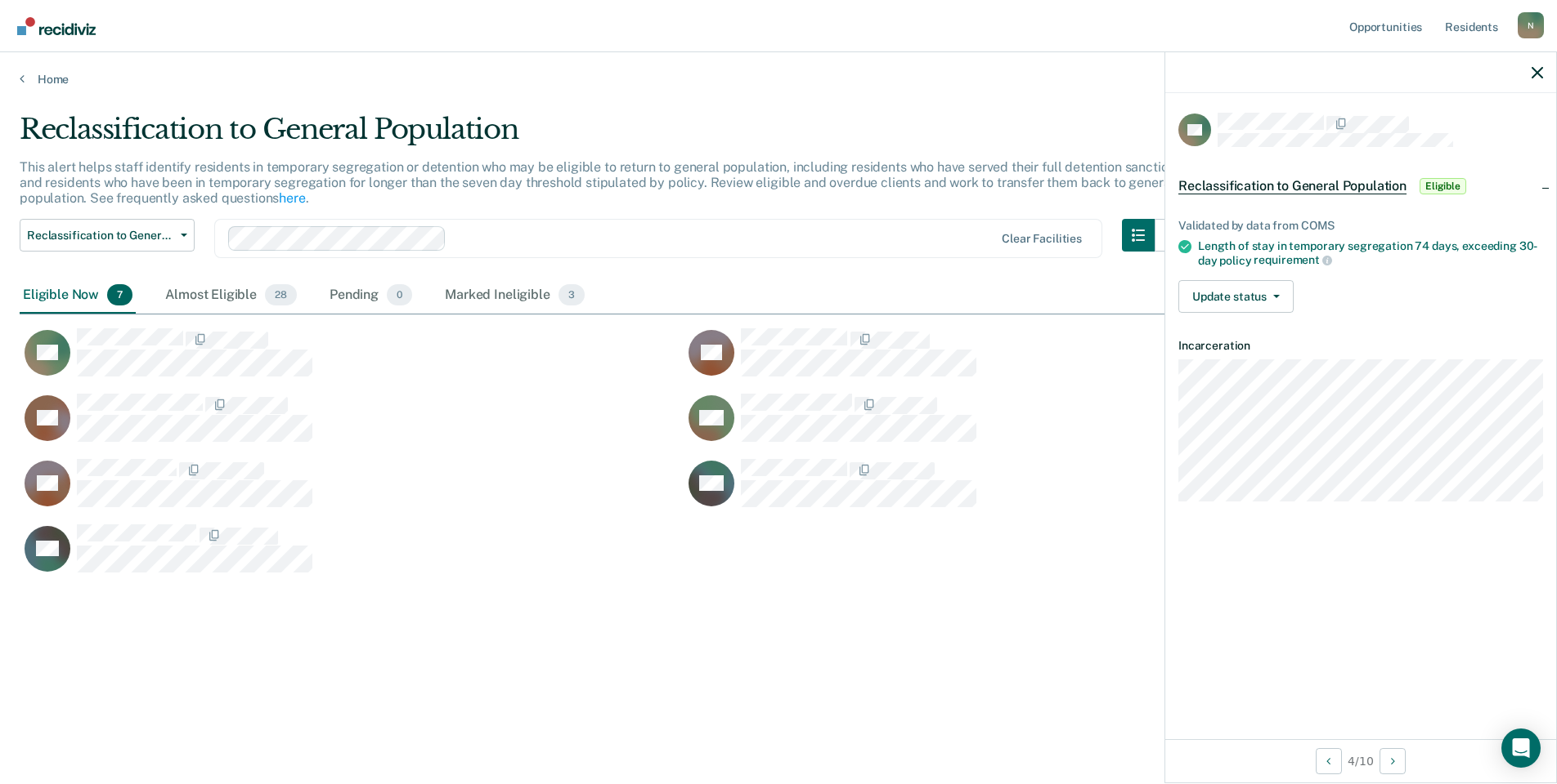
click at [1246, 313] on div "Validated by data from COMS Length of stay in temporary segregation 74 days, ex…" at bounding box center [1361, 260] width 391 height 133
click at [1247, 300] on button "Update status" at bounding box center [1236, 296] width 115 height 32
click at [1258, 363] on button "Mark Ineligible" at bounding box center [1257, 361] width 158 height 26
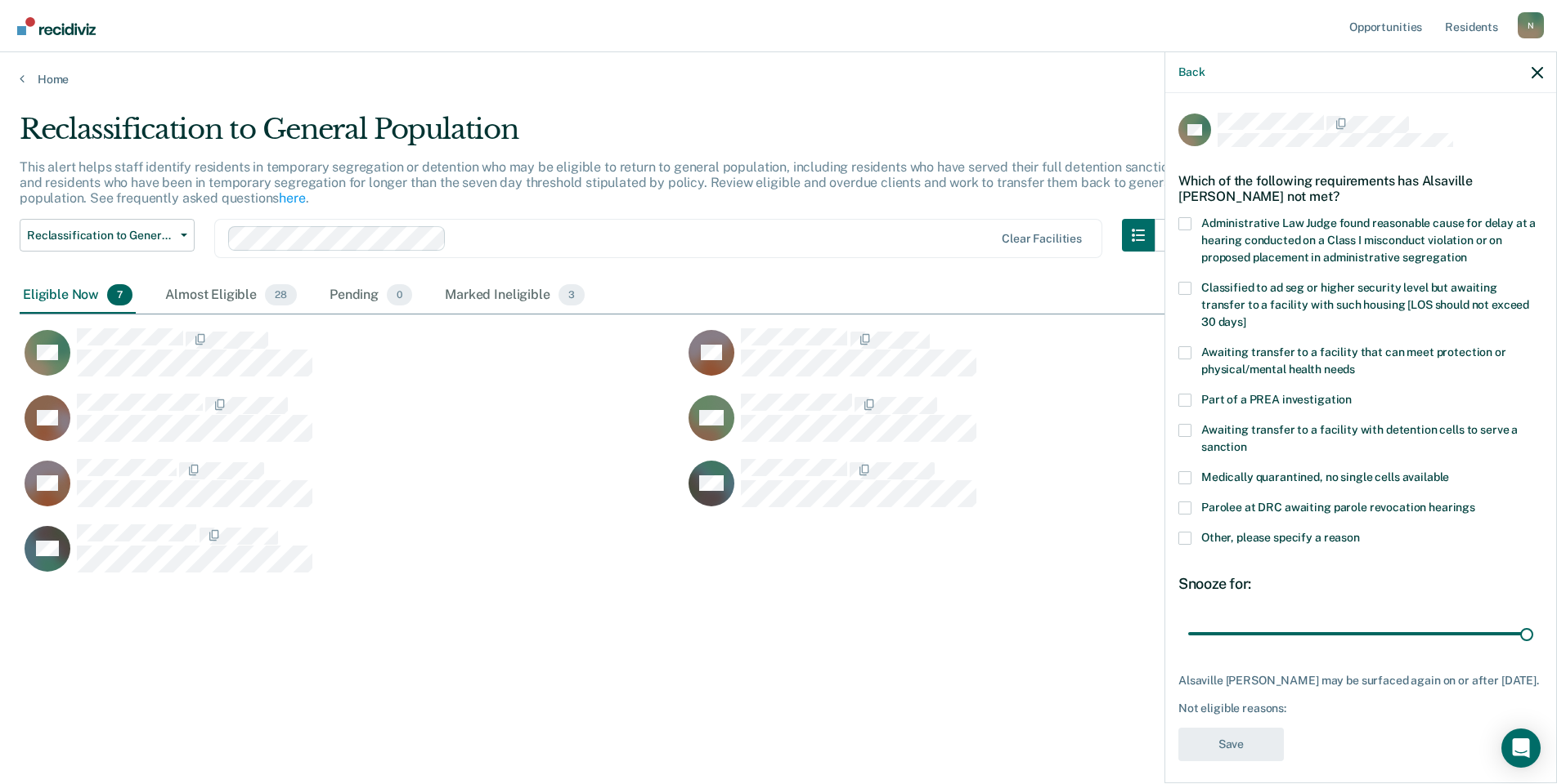
click at [1191, 532] on span at bounding box center [1184, 538] width 13 height 13
click at [1360, 532] on input "Other, please specify a reason" at bounding box center [1360, 532] width 0 height 0
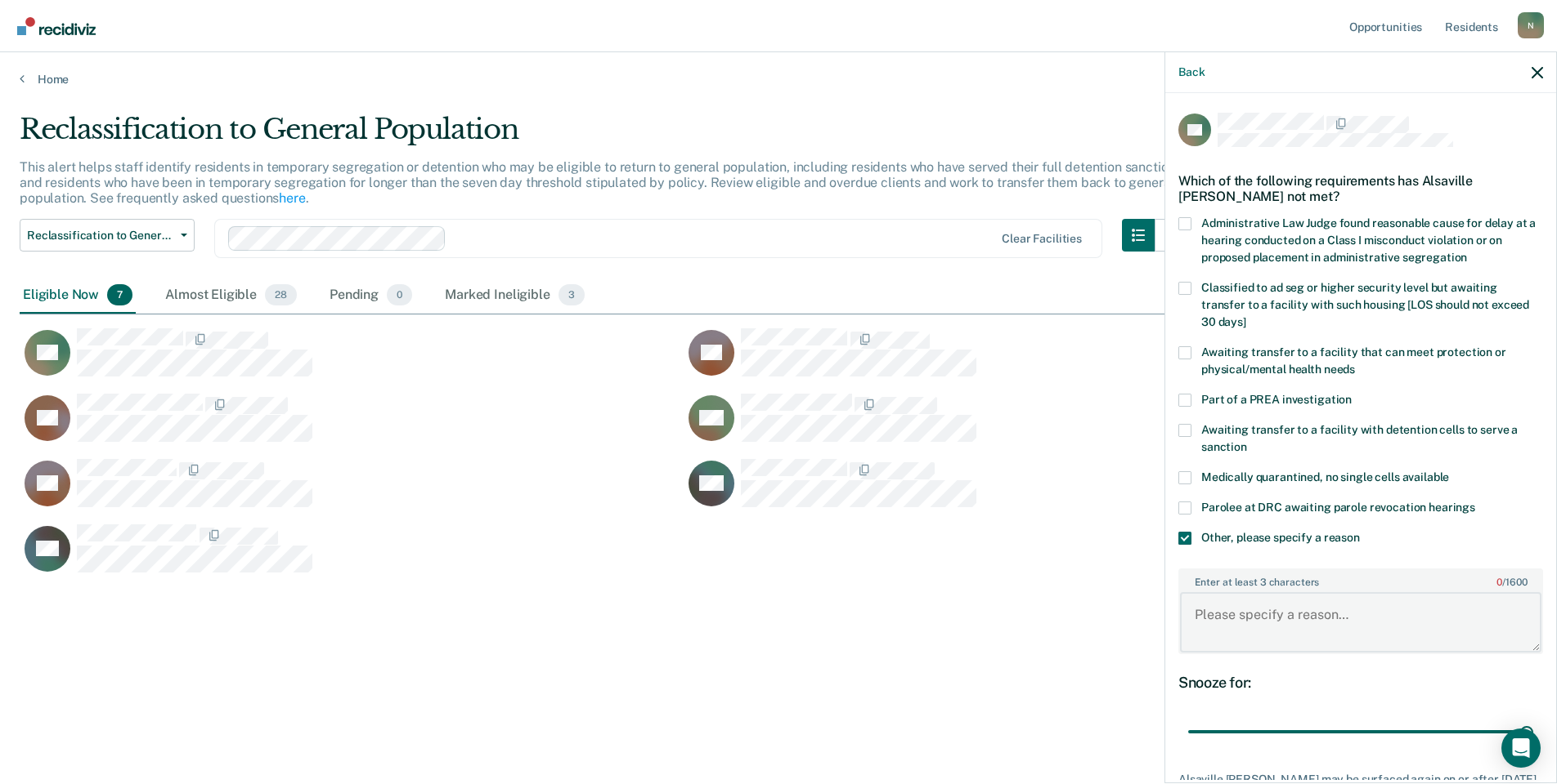
click at [1243, 598] on textarea "Enter at least 3 characters 0 / 1600" at bounding box center [1361, 623] width 361 height 61
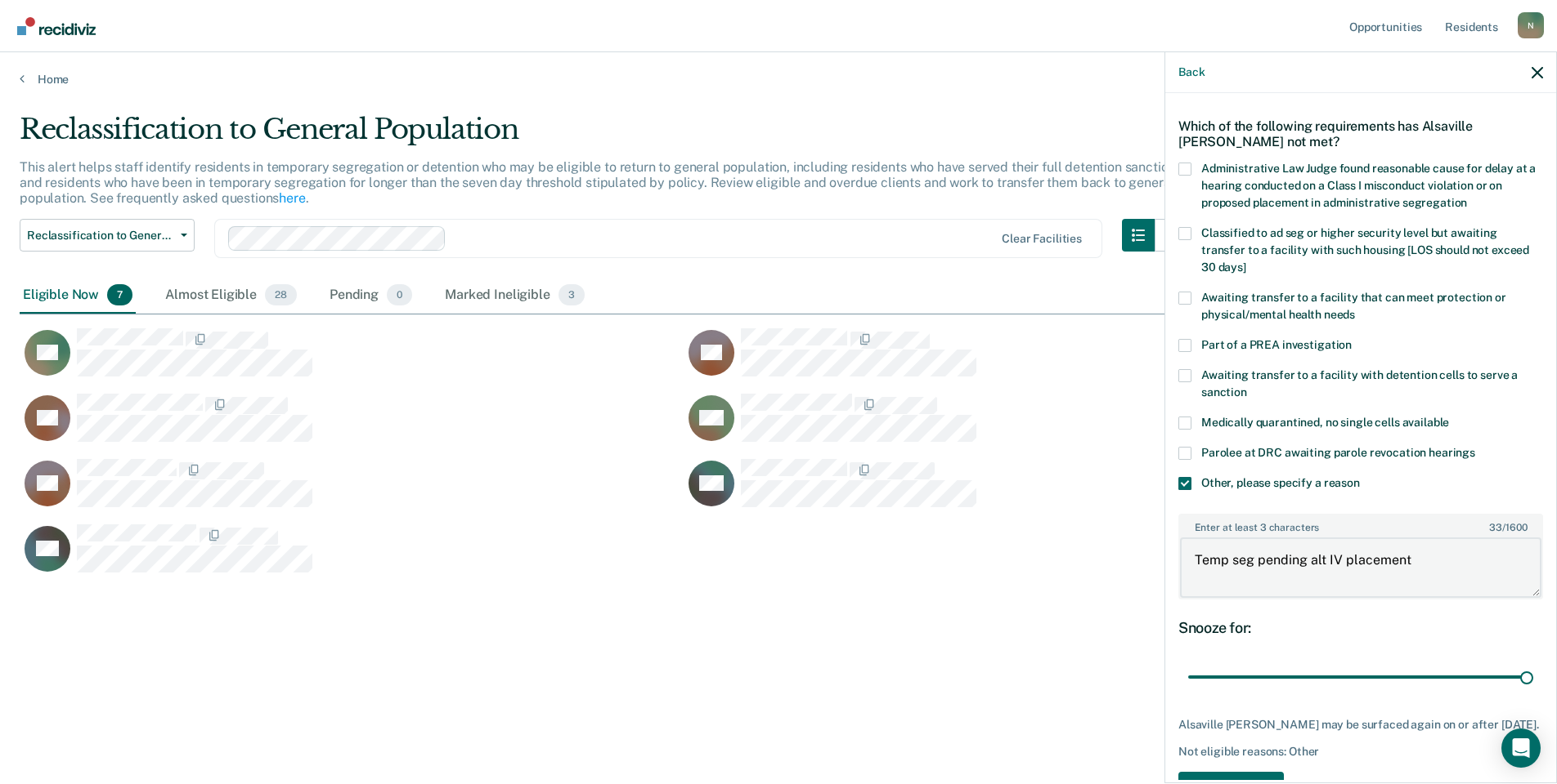
scroll to position [122, 0]
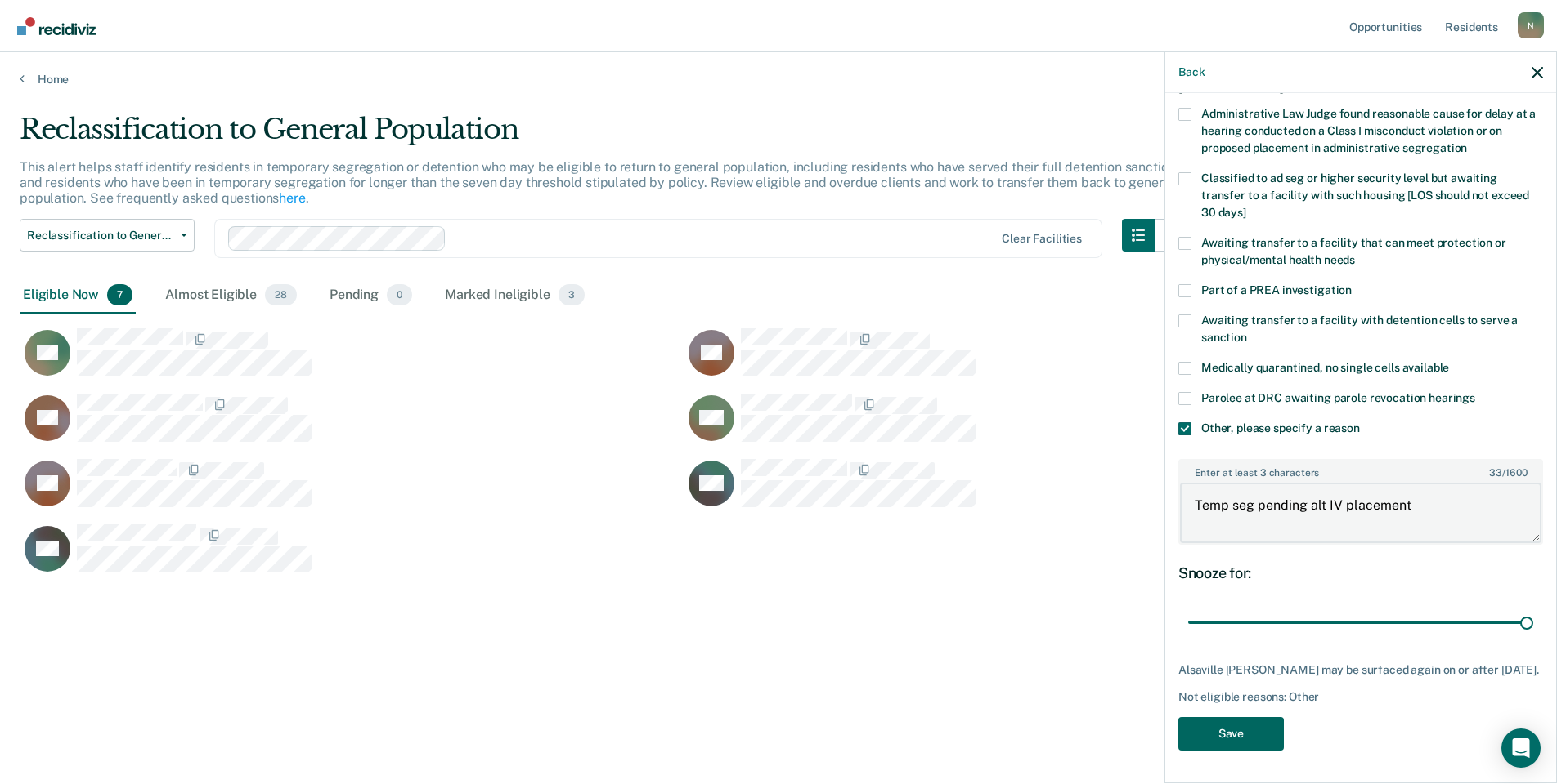
type textarea "Temp seg pending alt IV placement"
click at [1257, 723] on button "Save" at bounding box center [1231, 734] width 105 height 33
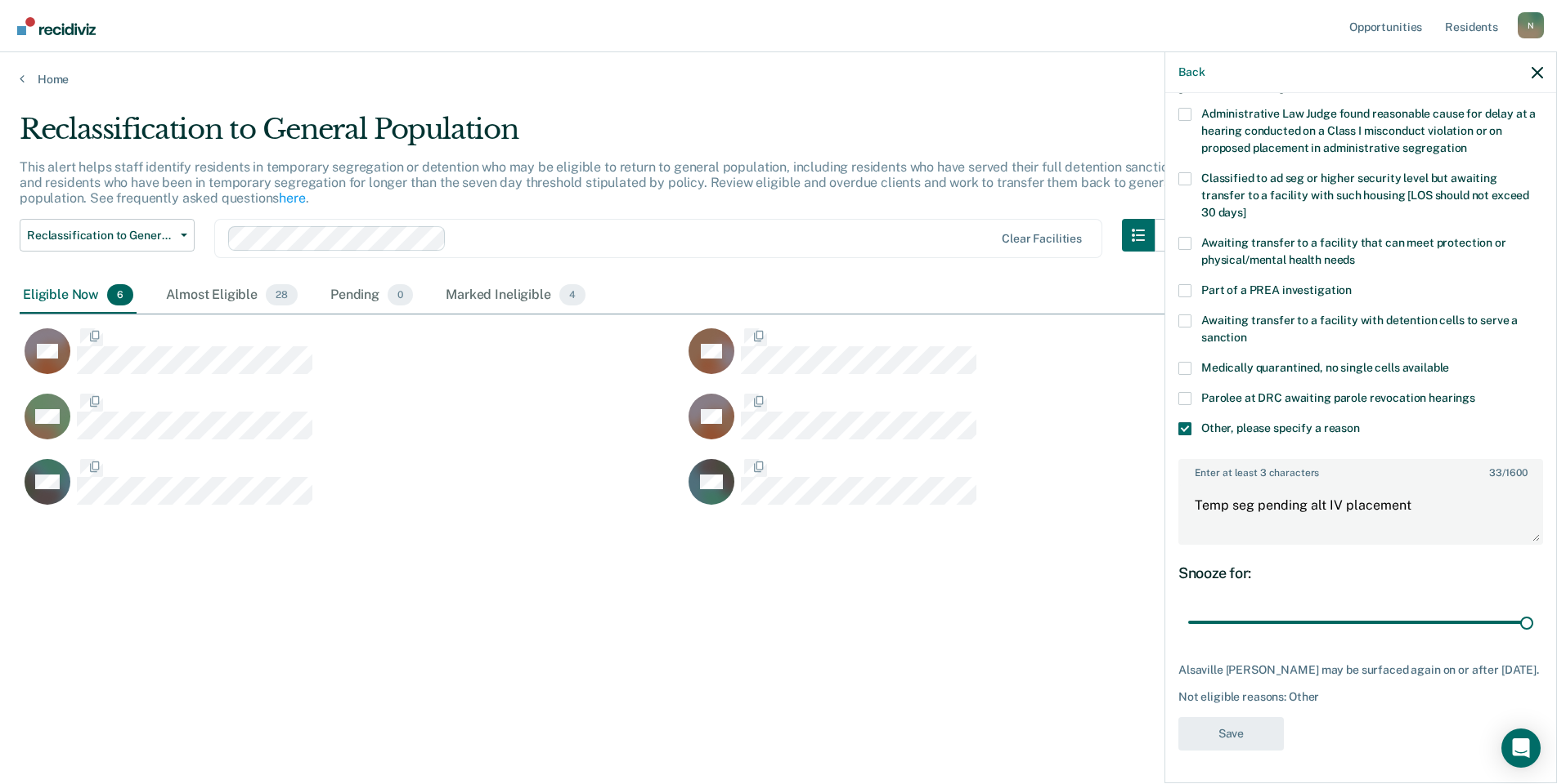
scroll to position [0, 0]
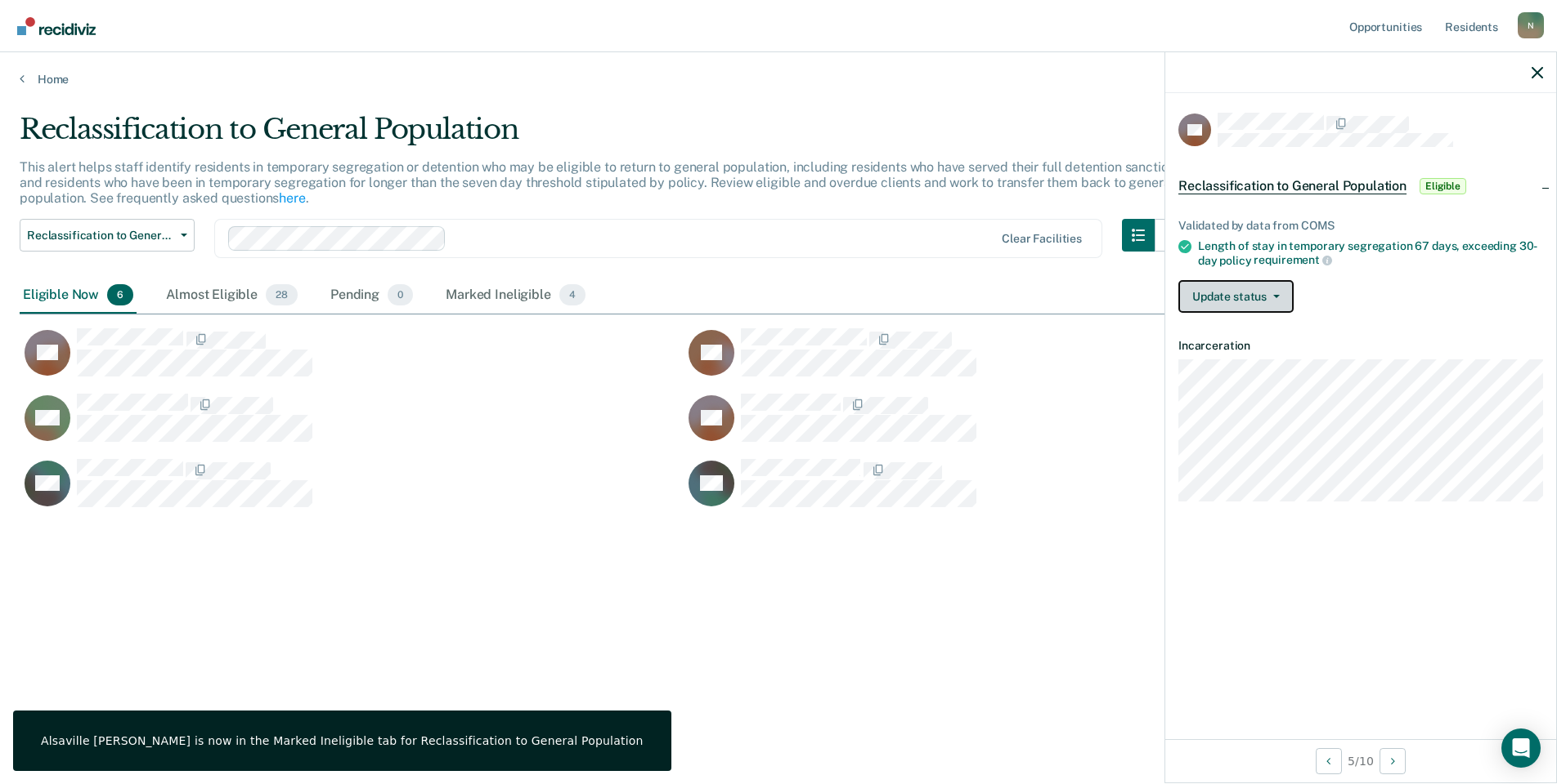
click at [1274, 302] on button "Update status" at bounding box center [1236, 296] width 115 height 32
click at [1268, 353] on button "Mark Ineligible" at bounding box center [1257, 361] width 158 height 26
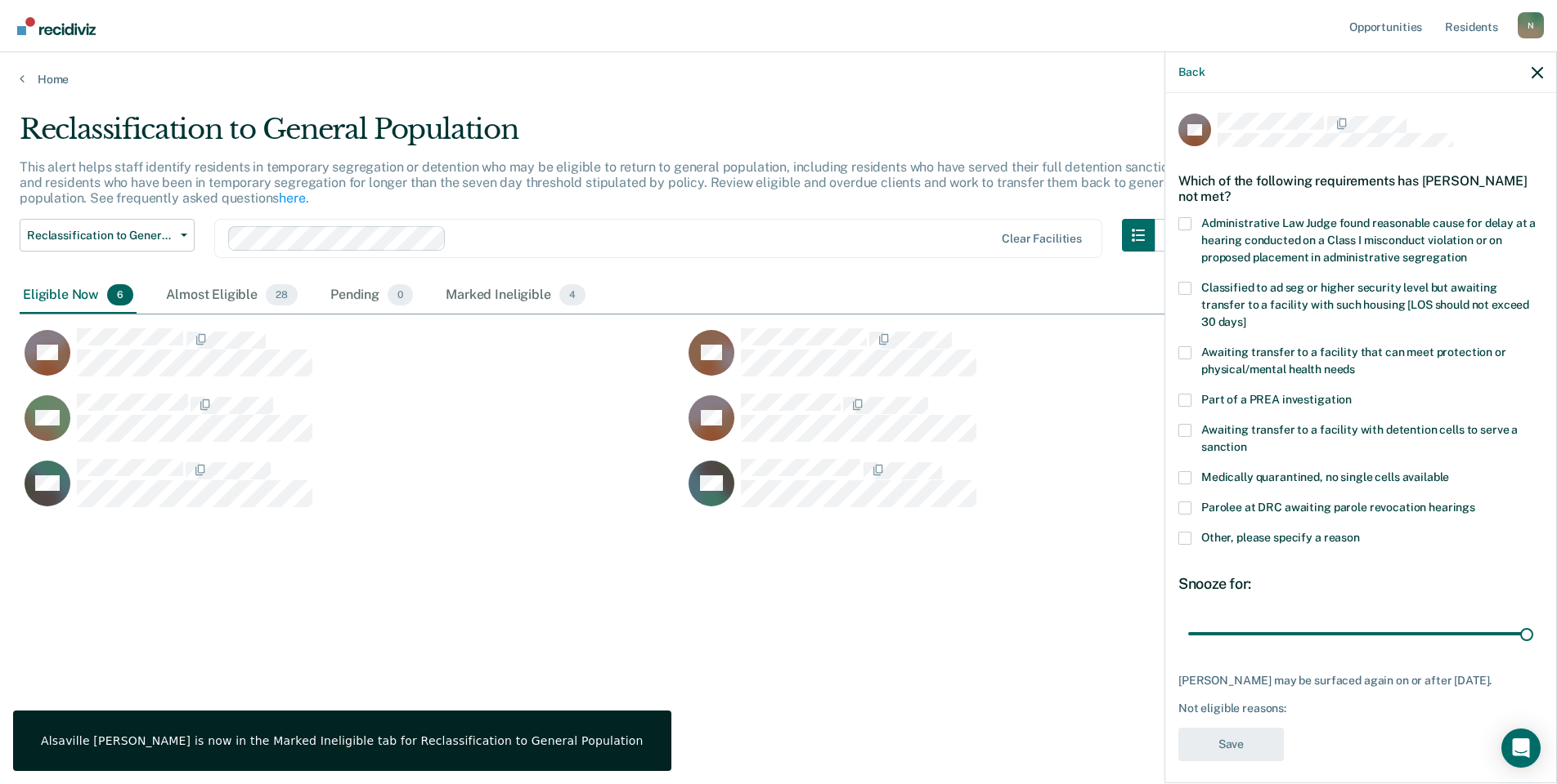
click at [1185, 532] on span at bounding box center [1184, 538] width 13 height 13
click at [1360, 532] on input "Other, please specify a reason" at bounding box center [1360, 532] width 0 height 0
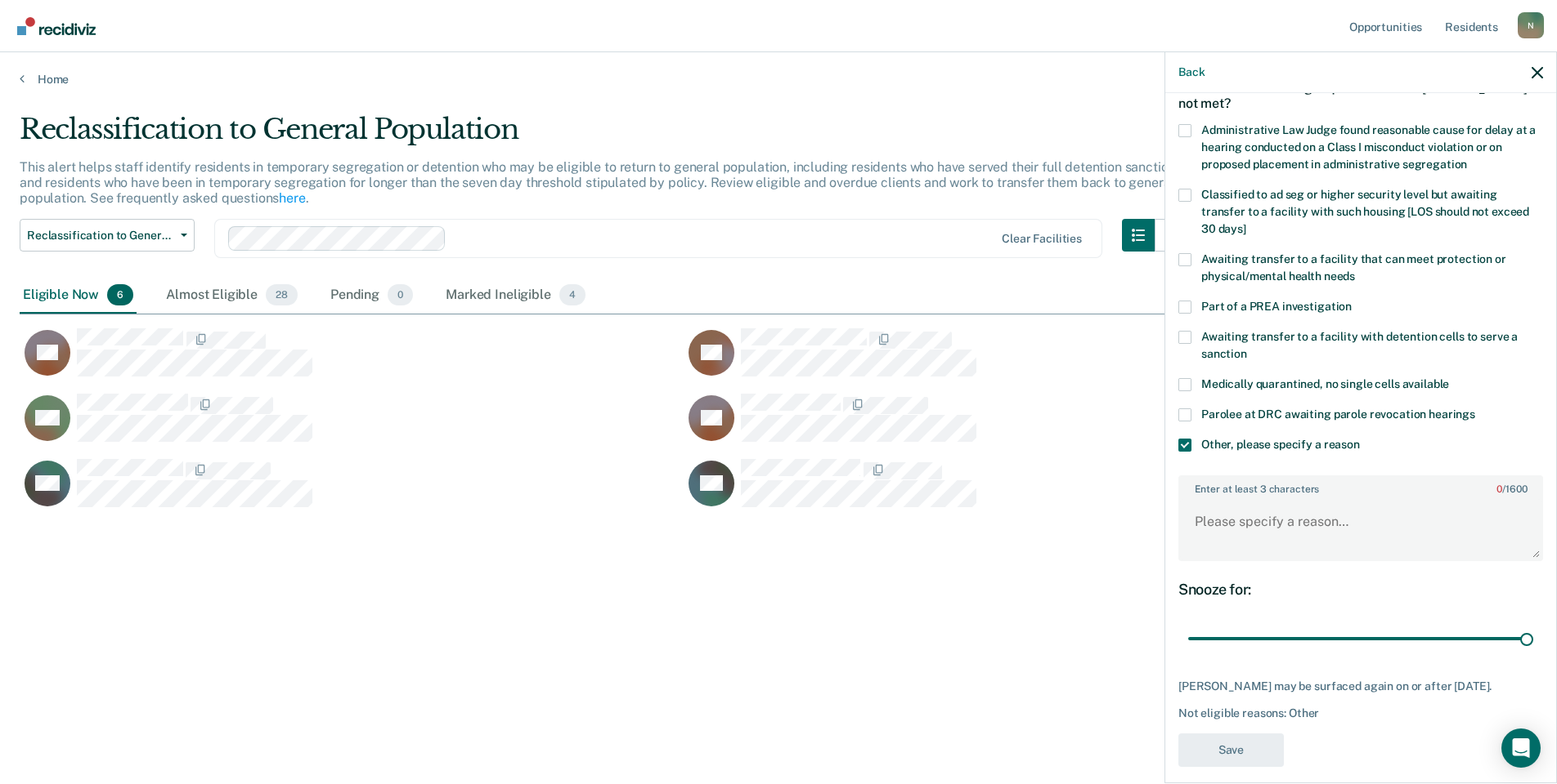
scroll to position [122, 0]
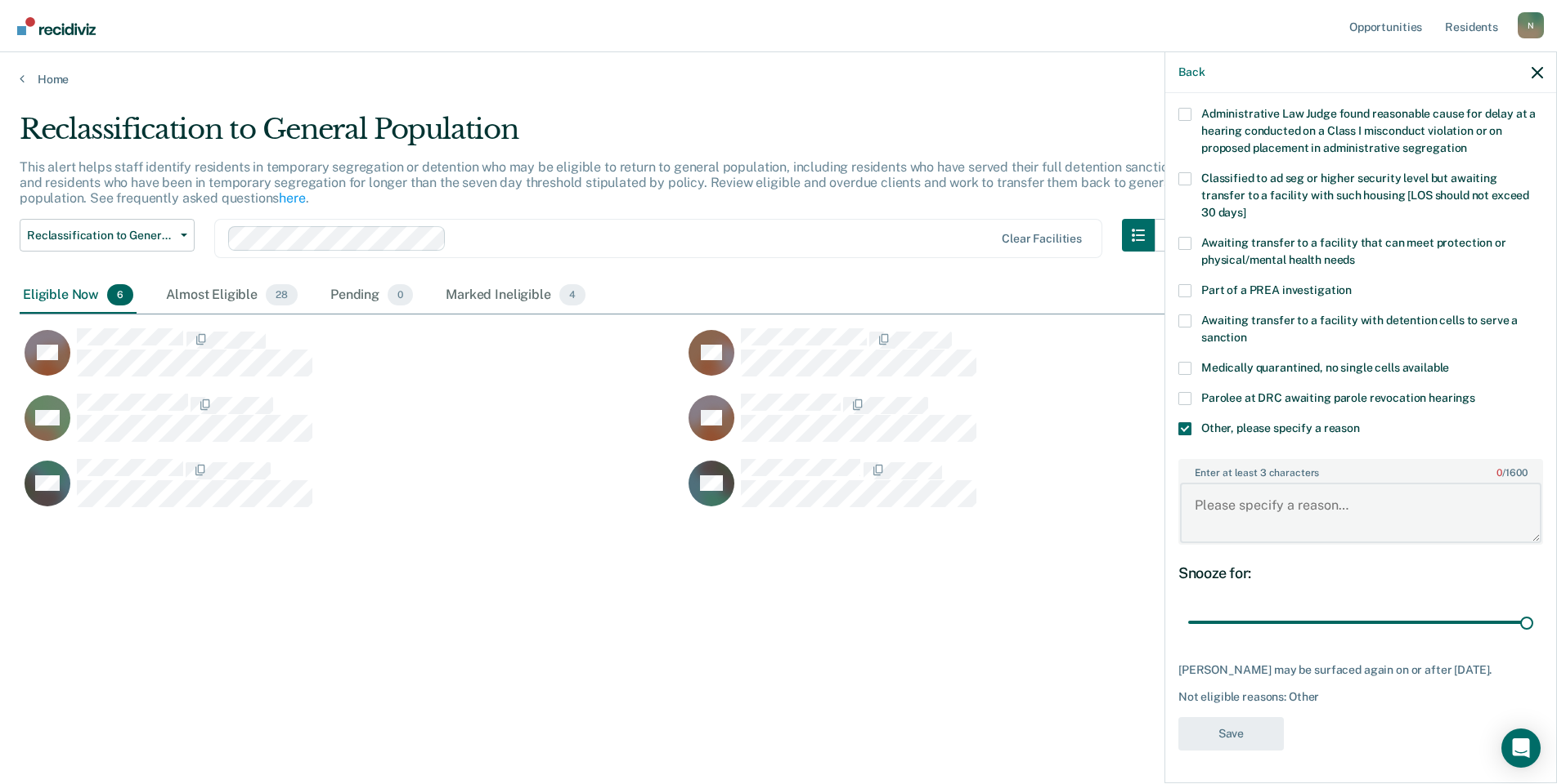
click at [1282, 483] on textarea "Enter at least 3 characters 0 / 1600" at bounding box center [1361, 514] width 361 height 61
click at [1246, 508] on textarea "Enter at least 3 characters 0 / 1600" at bounding box center [1361, 514] width 361 height 61
type textarea "Temp seg pending alt IV placement due to PC concerns."
click at [1231, 735] on button "Save" at bounding box center [1231, 734] width 105 height 33
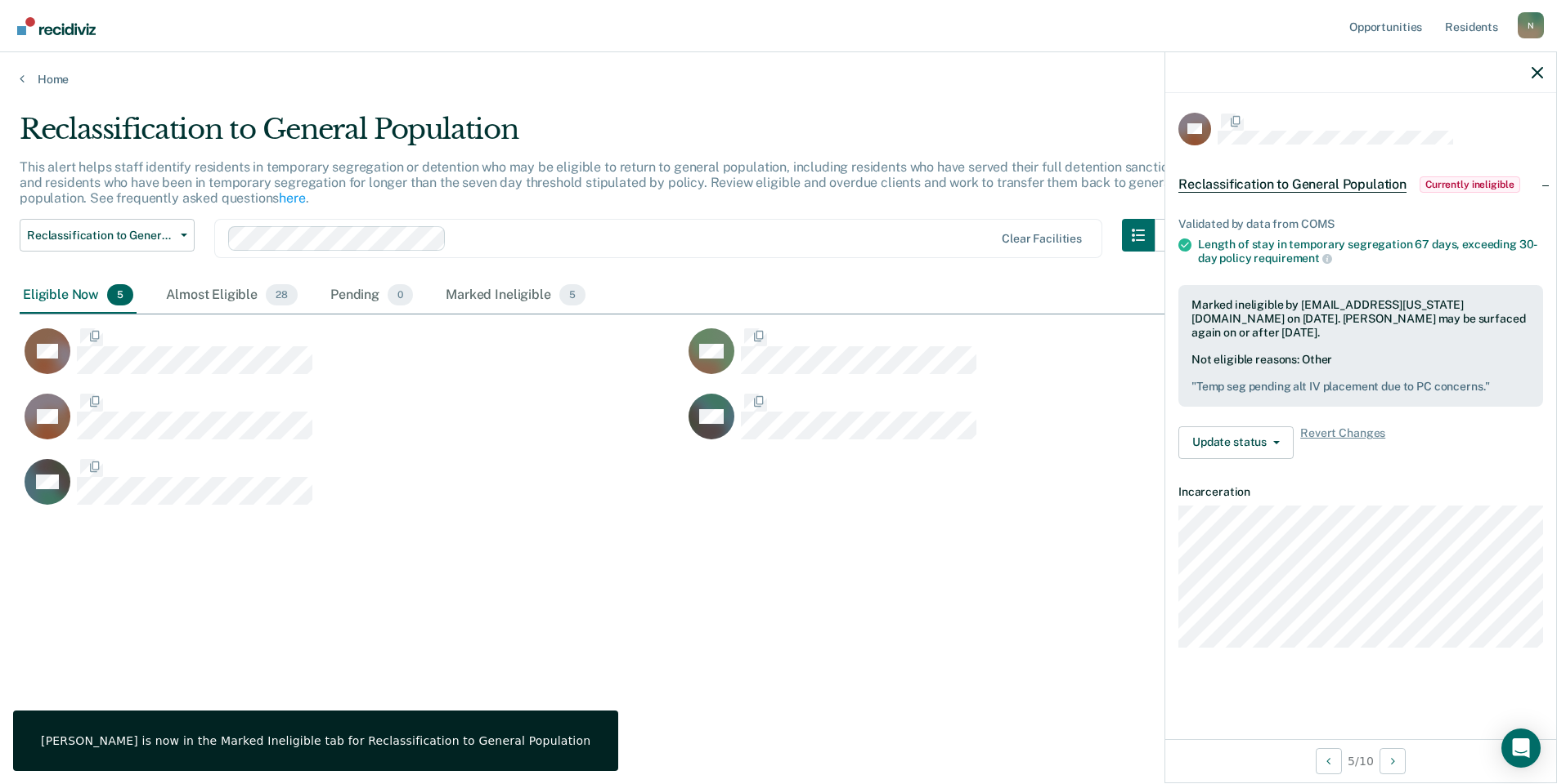
scroll to position [0, 0]
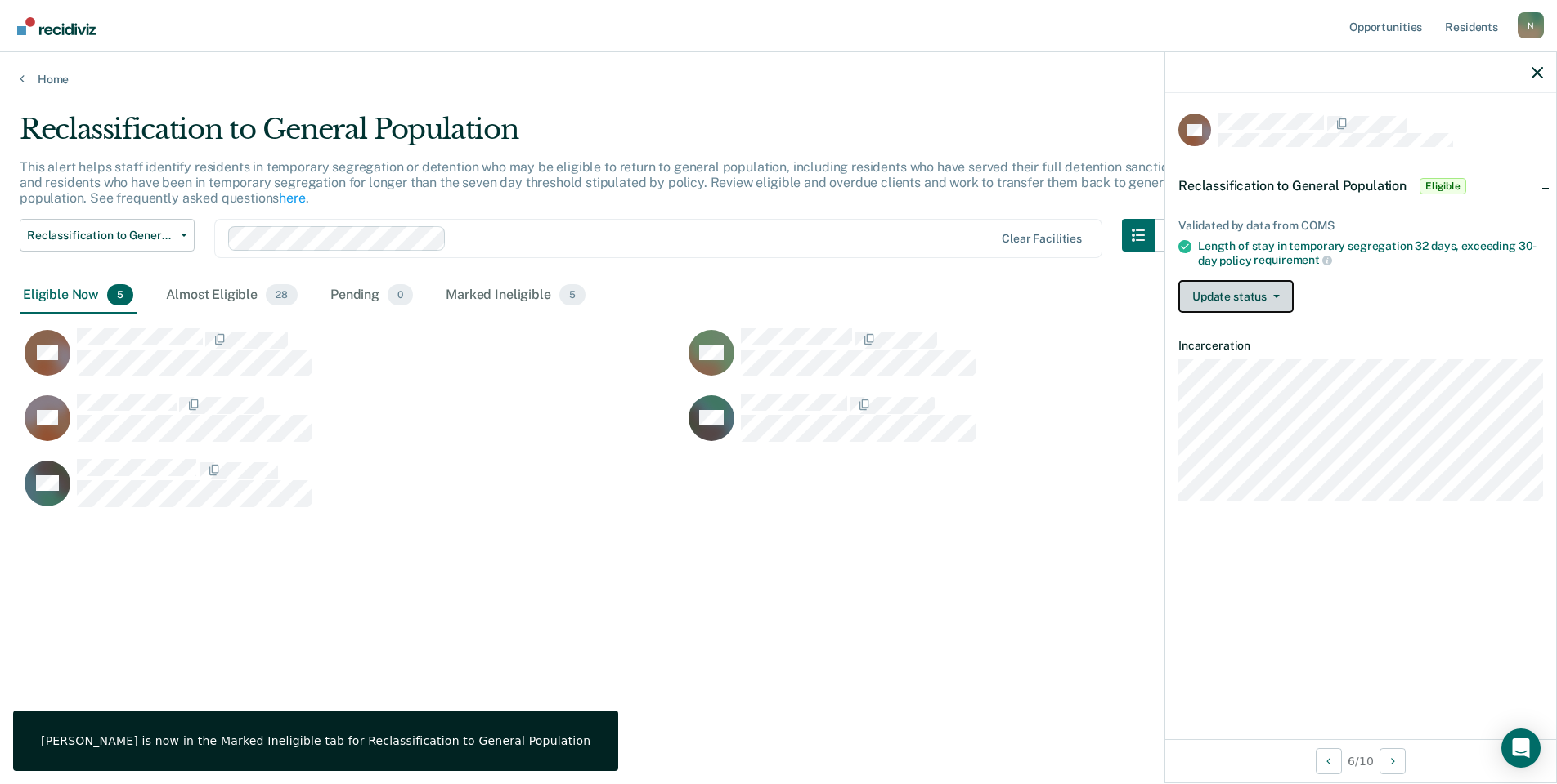
click at [1281, 298] on button "Update status" at bounding box center [1236, 296] width 115 height 32
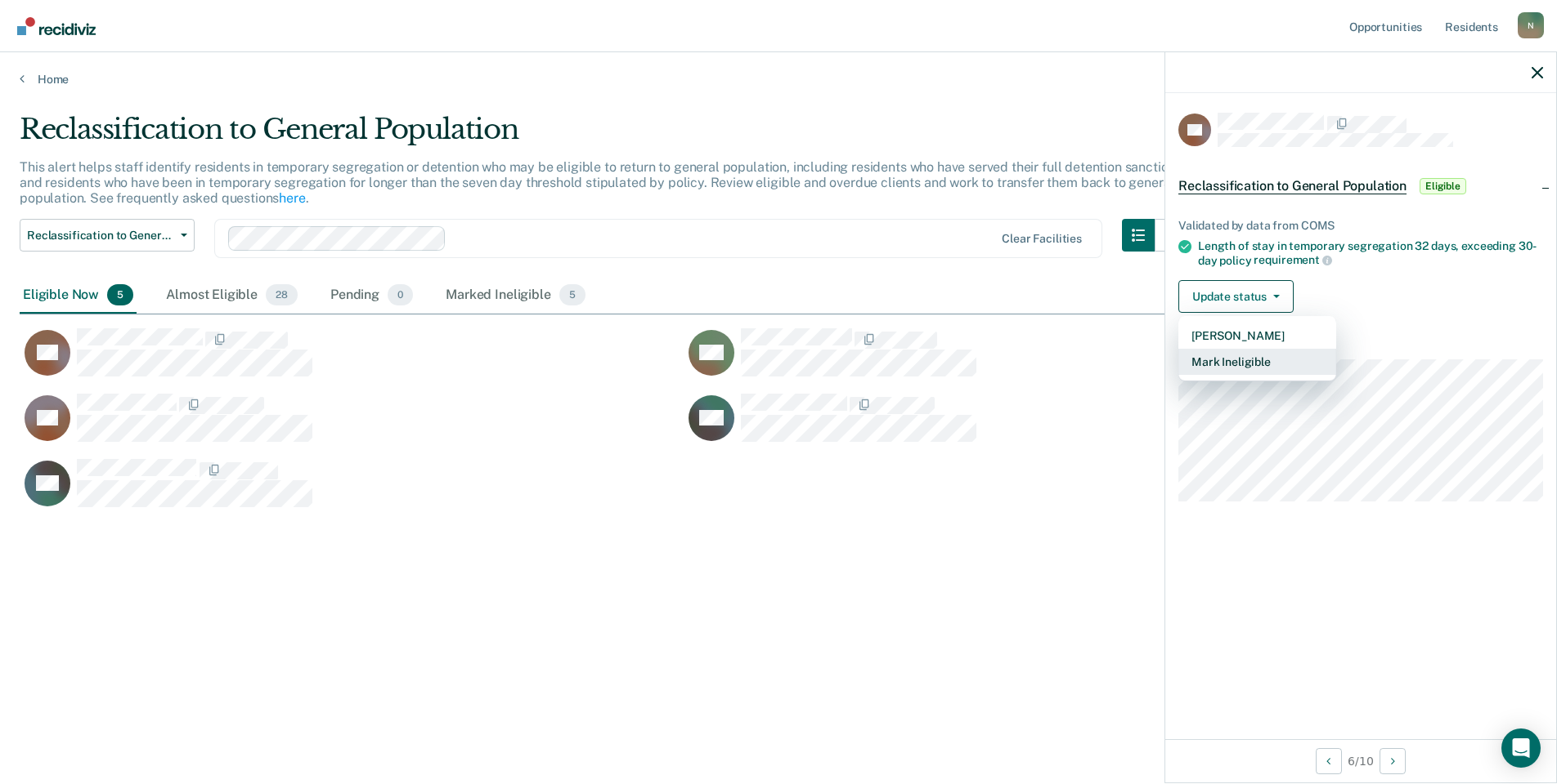
click at [1280, 361] on button "Mark Ineligible" at bounding box center [1257, 361] width 158 height 26
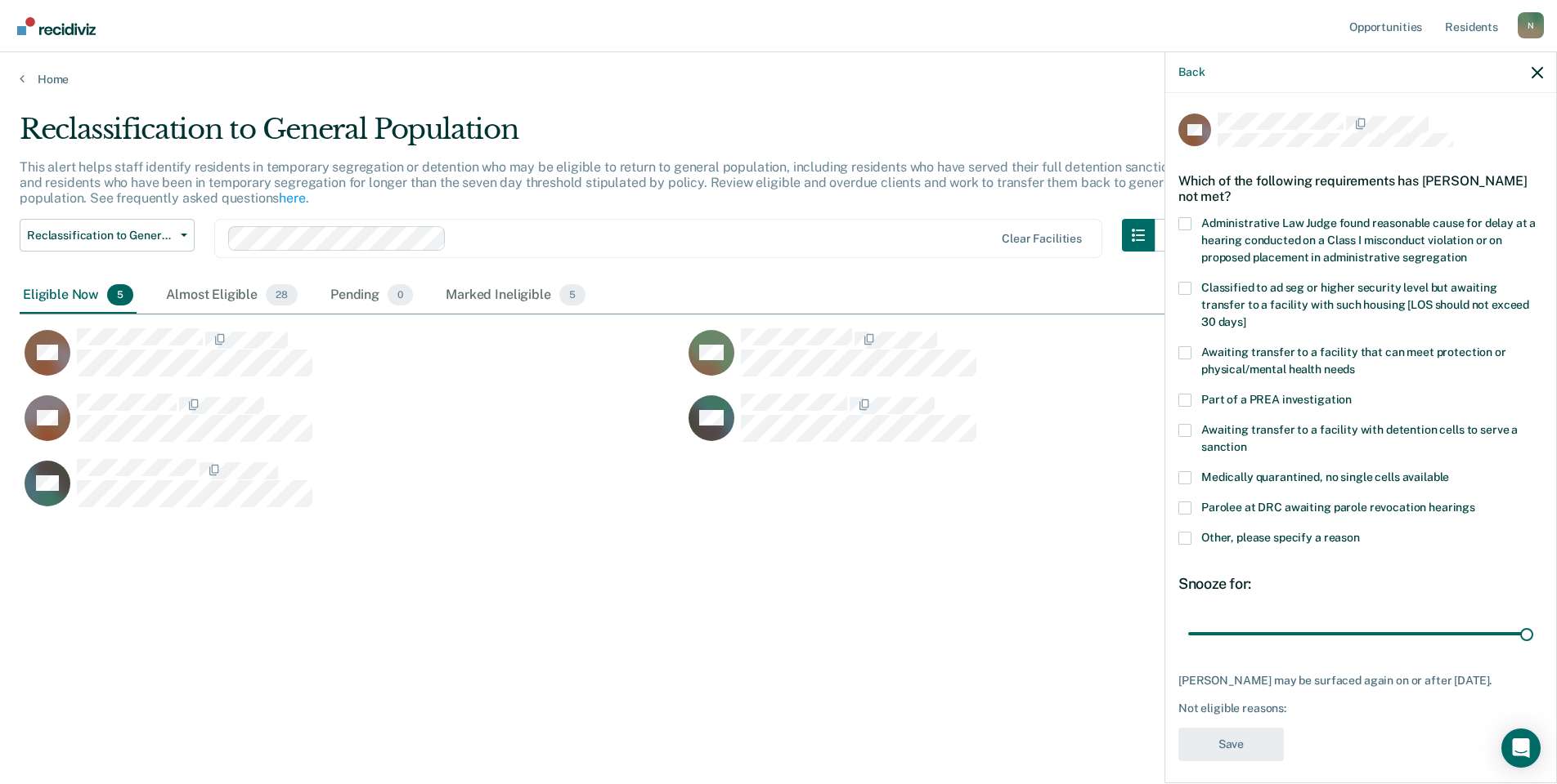
click at [1185, 540] on span at bounding box center [1184, 538] width 13 height 13
click at [1360, 532] on input "Other, please specify a reason" at bounding box center [1360, 532] width 0 height 0
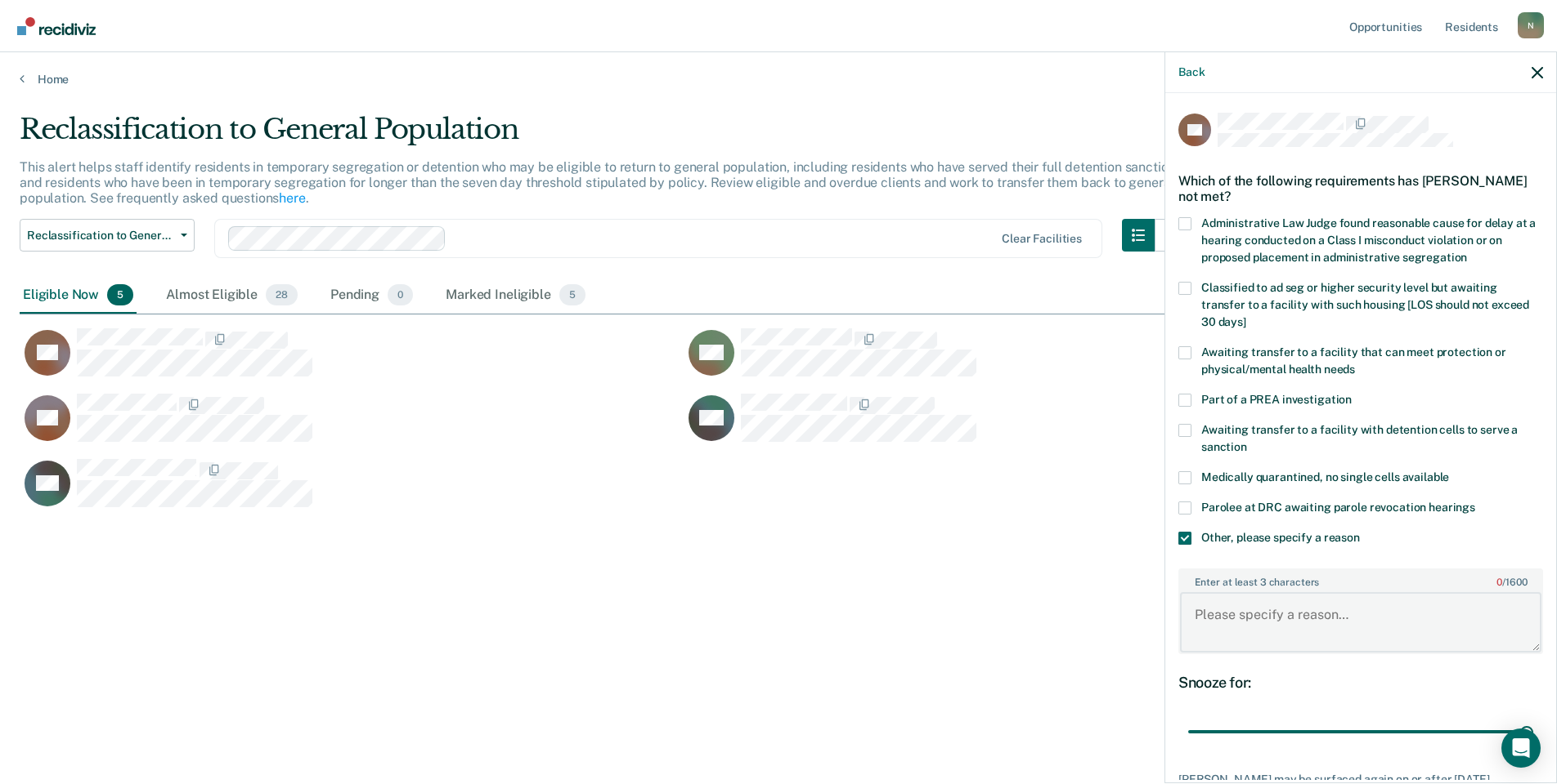
click at [1345, 616] on textarea "Enter at least 3 characters 0 / 1600" at bounding box center [1361, 623] width 361 height 61
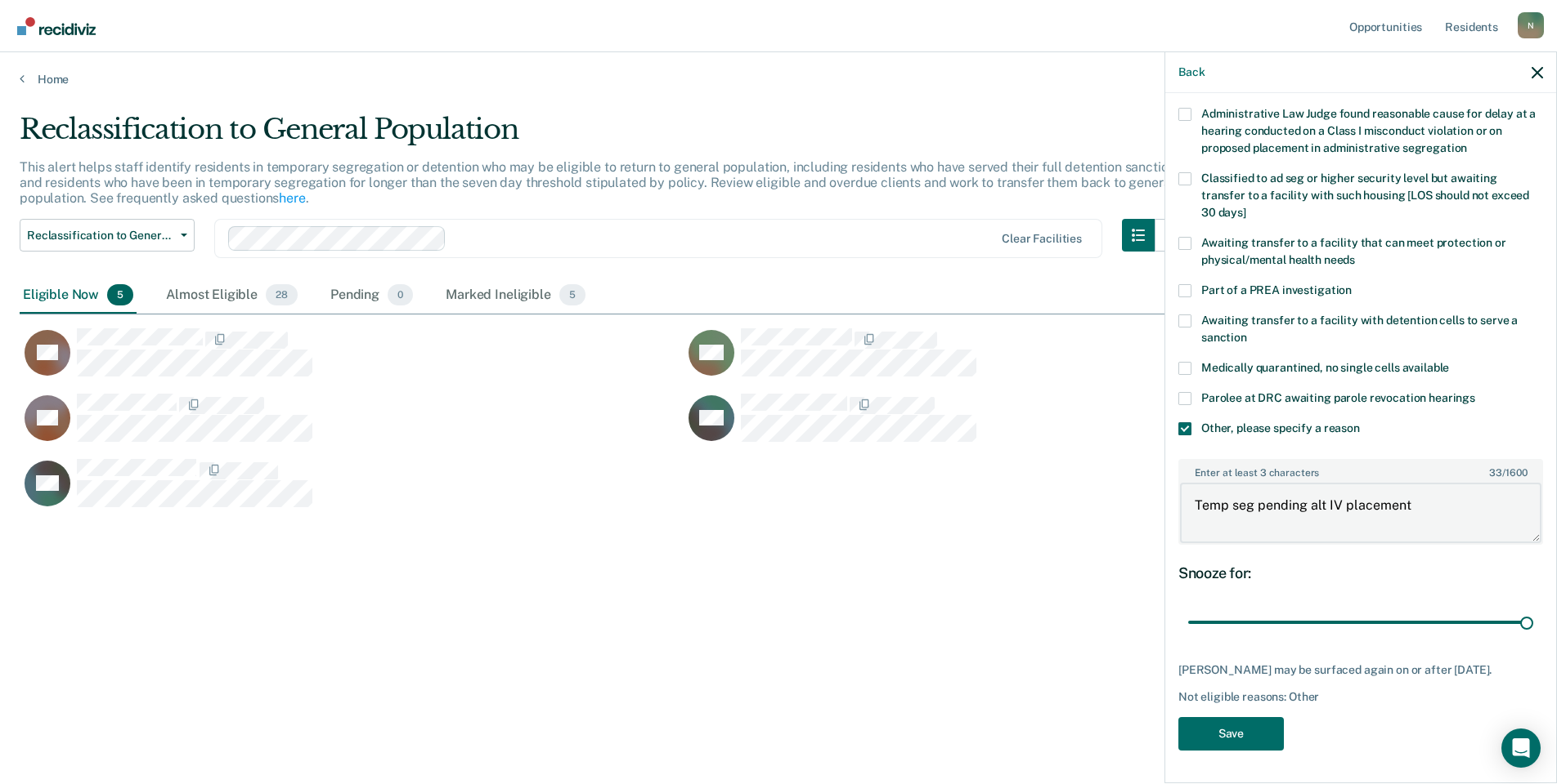
scroll to position [122, 0]
type textarea "Temp seg pending alt IV placement"
click at [1221, 729] on button "Save" at bounding box center [1231, 734] width 105 height 33
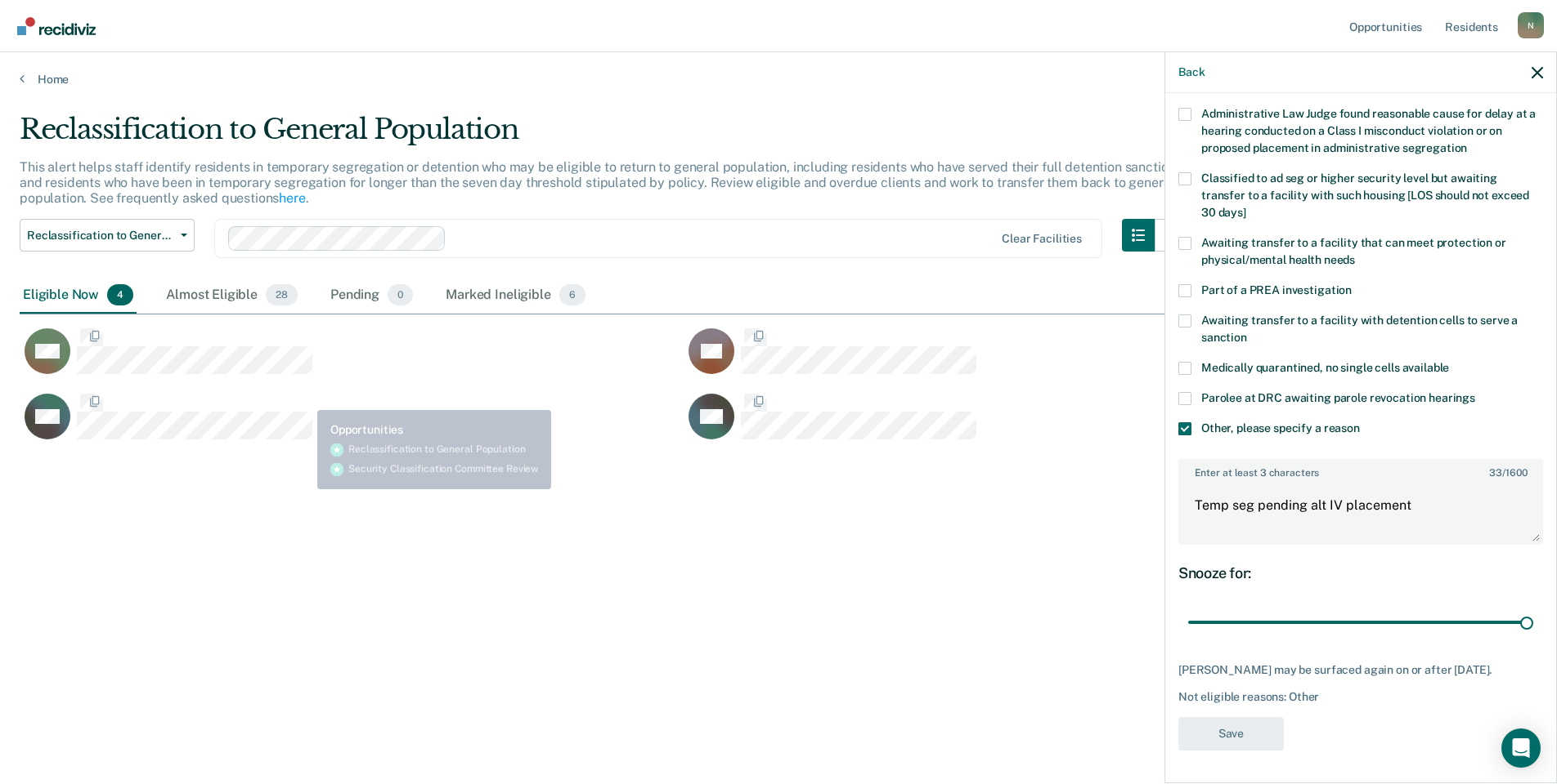
scroll to position [0, 0]
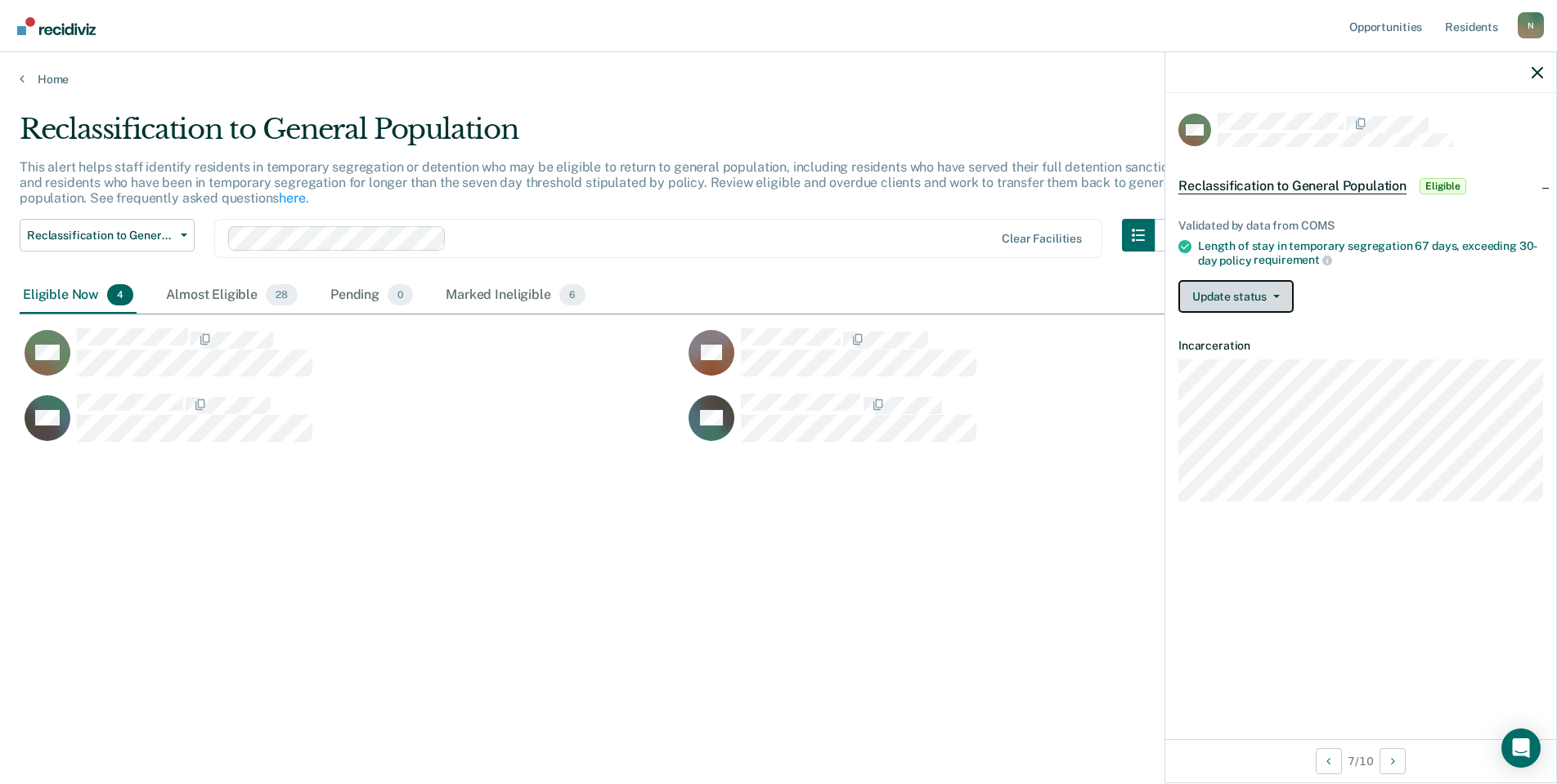
click at [1187, 285] on button "Update status" at bounding box center [1236, 296] width 115 height 32
click at [1236, 357] on button "Mark Ineligible" at bounding box center [1257, 361] width 158 height 26
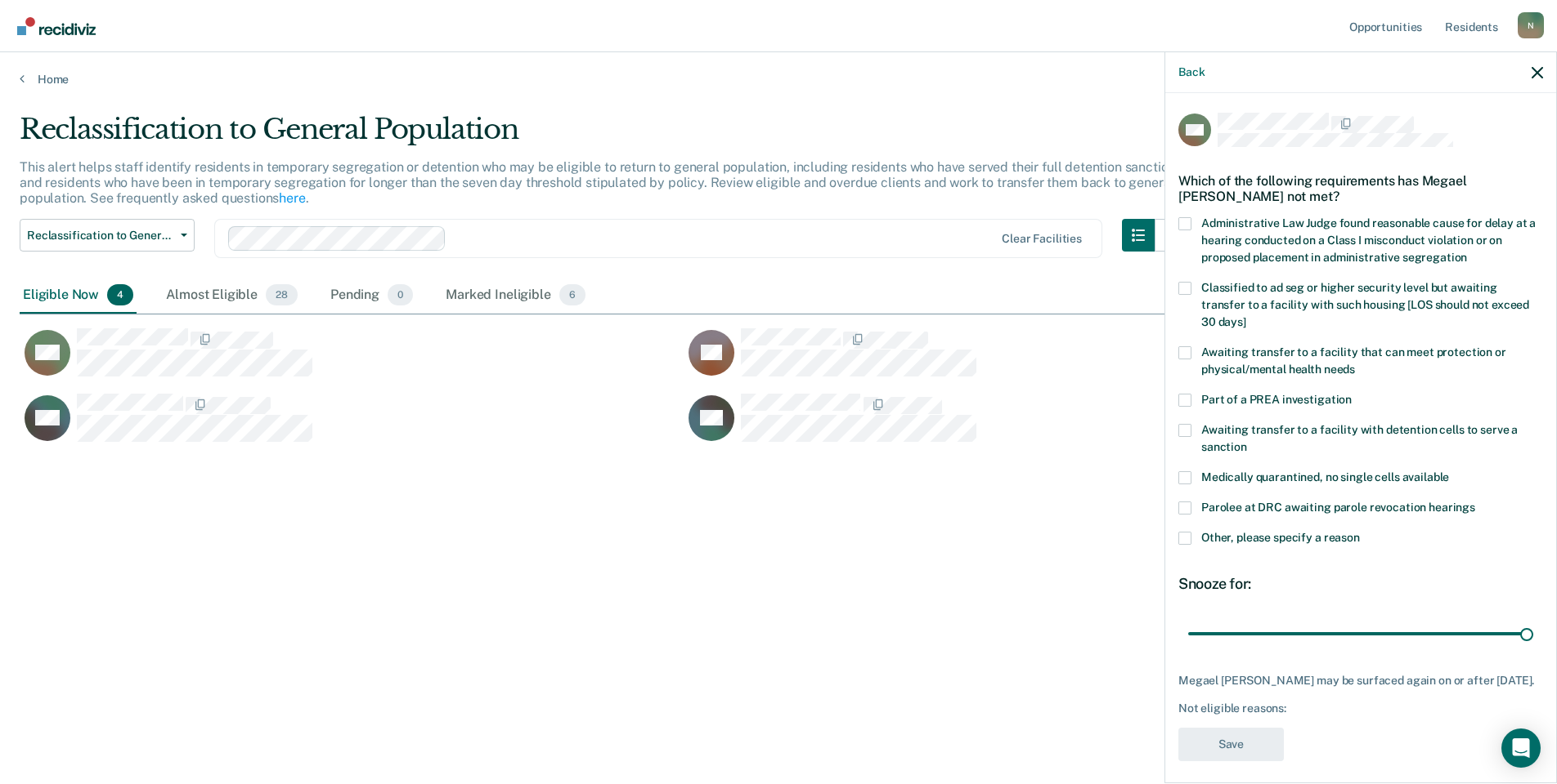
click at [1185, 532] on span at bounding box center [1184, 538] width 13 height 13
click at [1360, 532] on input "Other, please specify a reason" at bounding box center [1360, 532] width 0 height 0
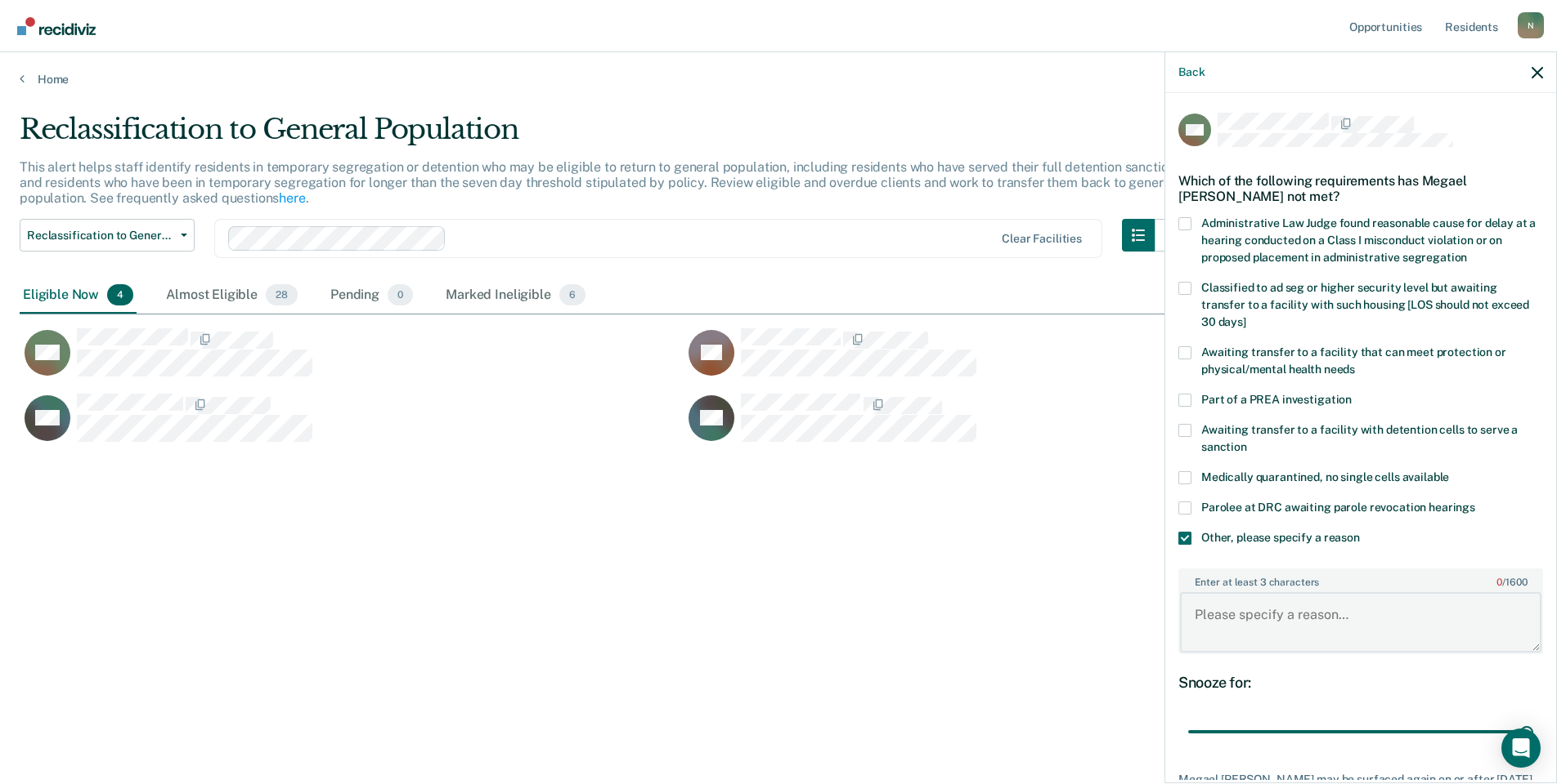
click at [1283, 601] on textarea "Enter at least 3 characters 0 / 1600" at bounding box center [1361, 623] width 361 height 61
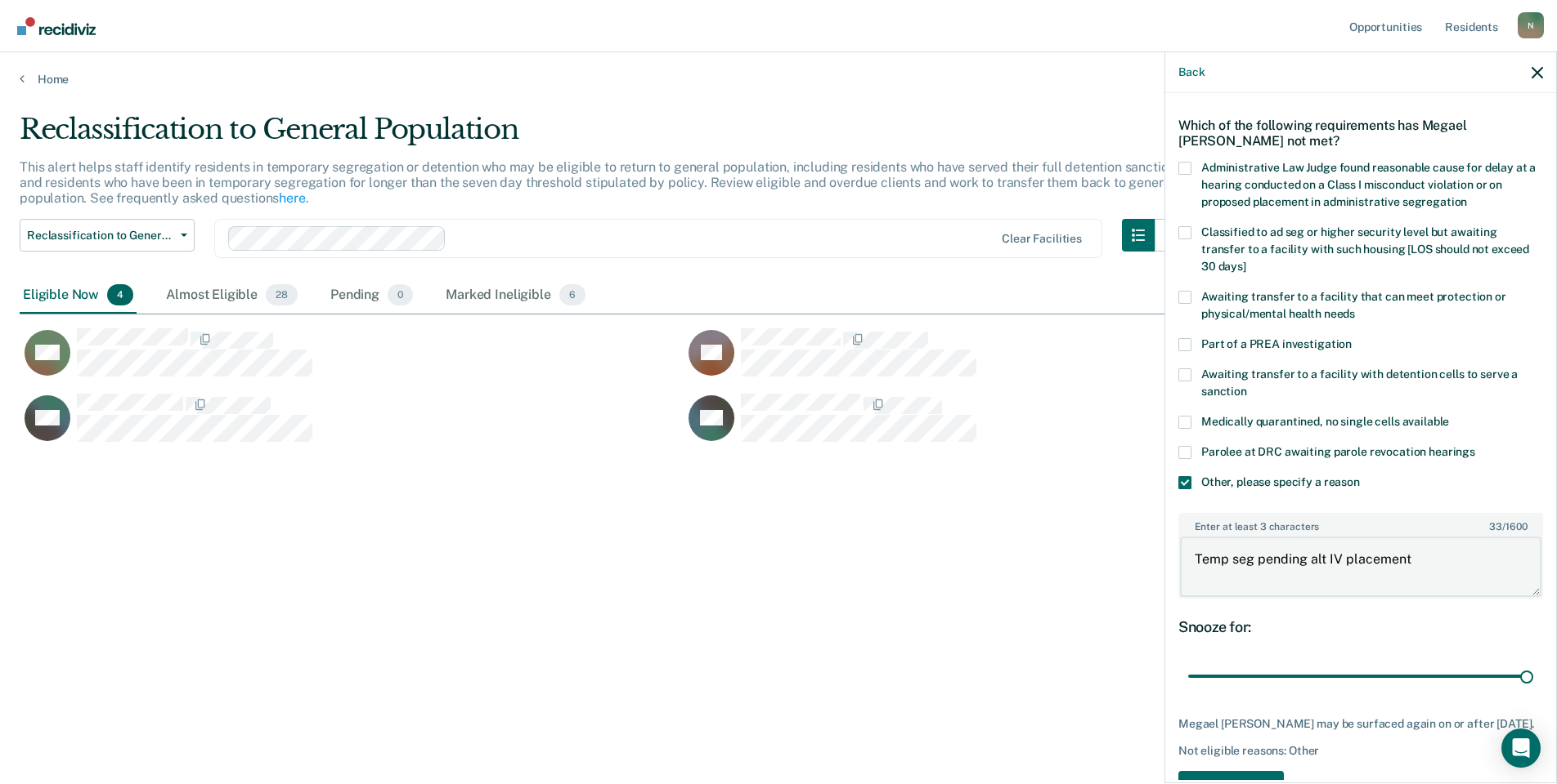
scroll to position [122, 0]
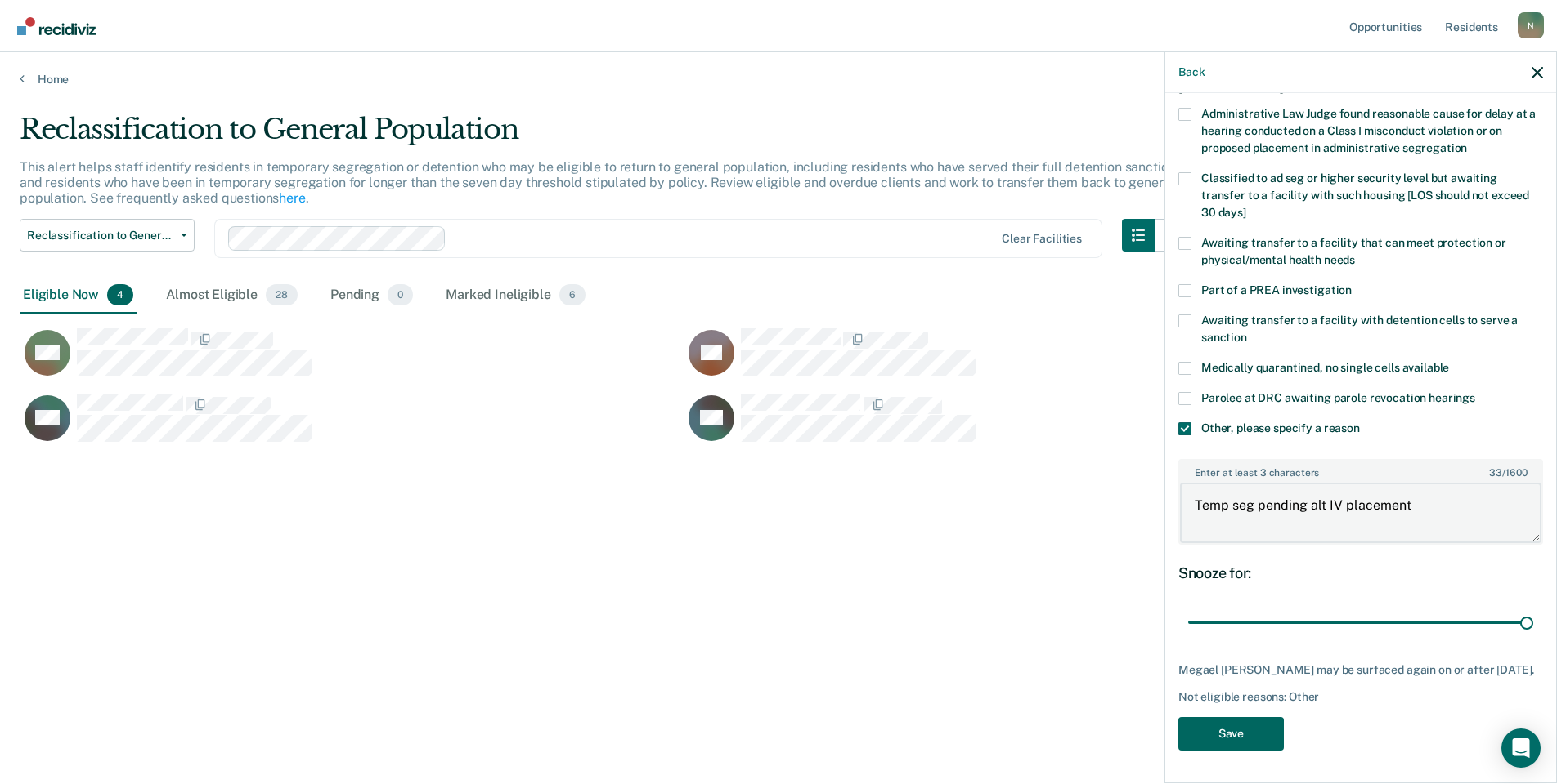
type textarea "Temp seg pending alt IV placement"
click at [1261, 720] on button "Save" at bounding box center [1231, 734] width 105 height 33
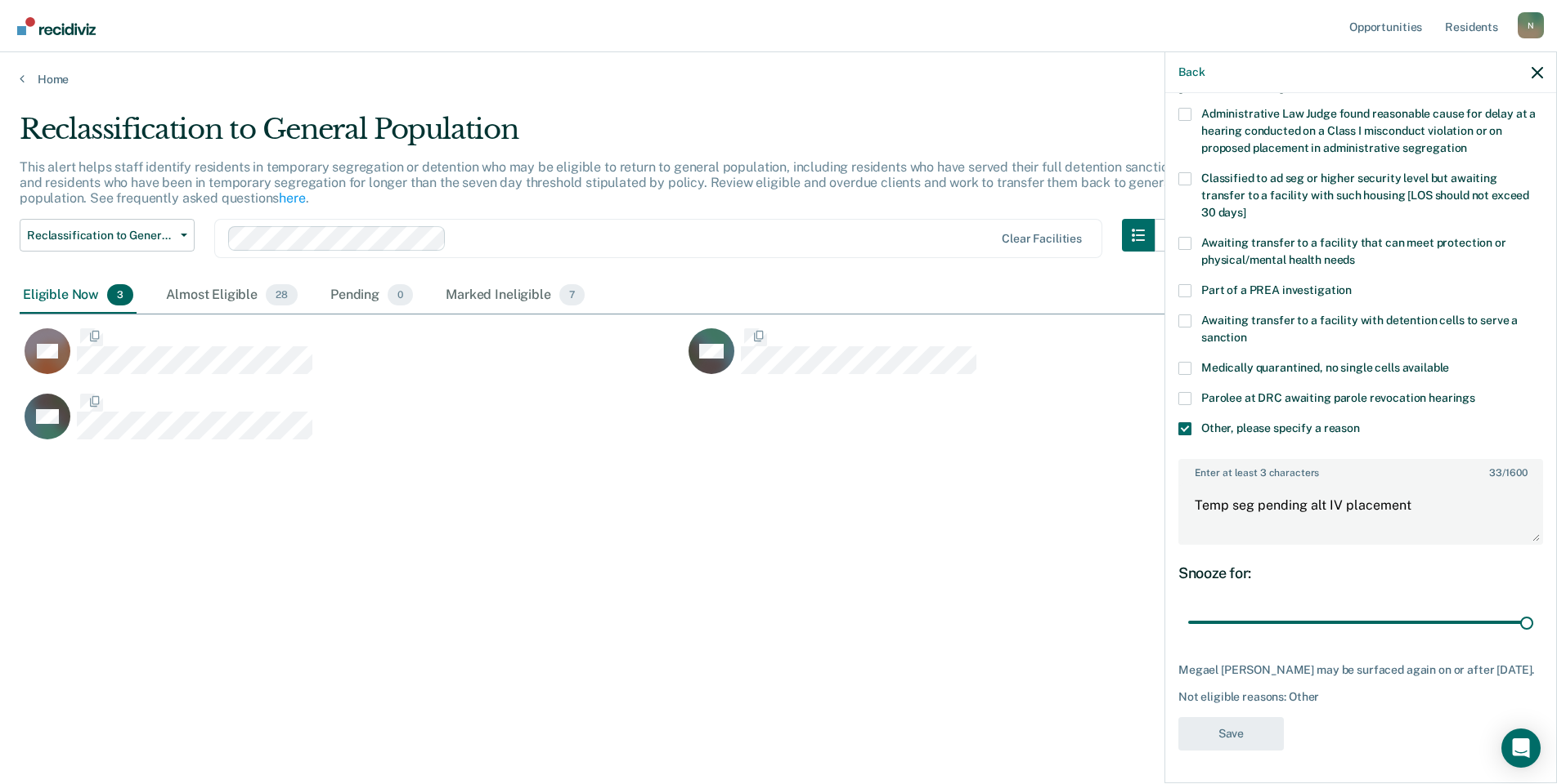
scroll to position [0, 0]
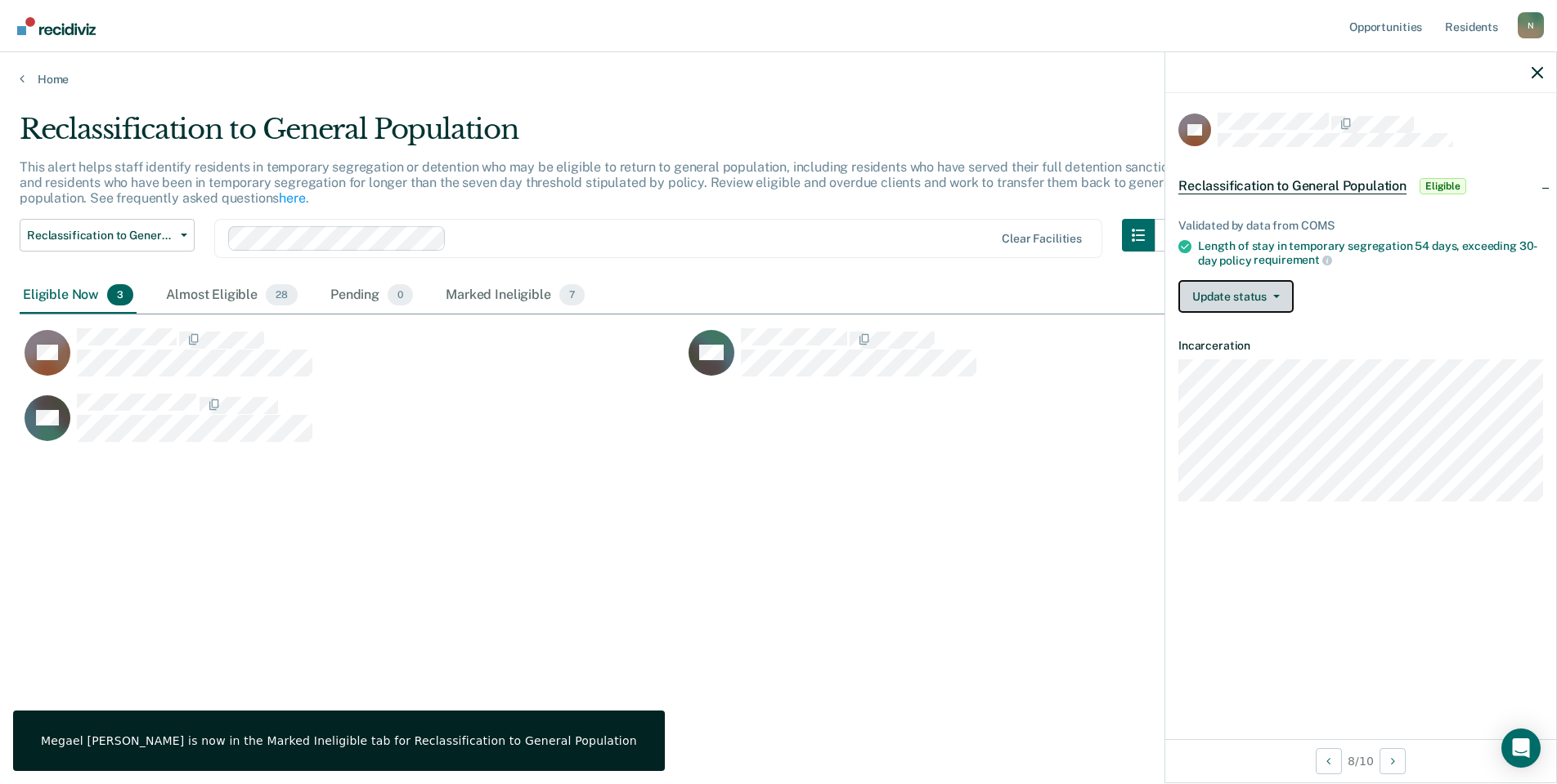
click at [1256, 306] on button "Update status" at bounding box center [1236, 296] width 115 height 32
click at [1269, 363] on button "Mark Ineligible" at bounding box center [1257, 361] width 158 height 26
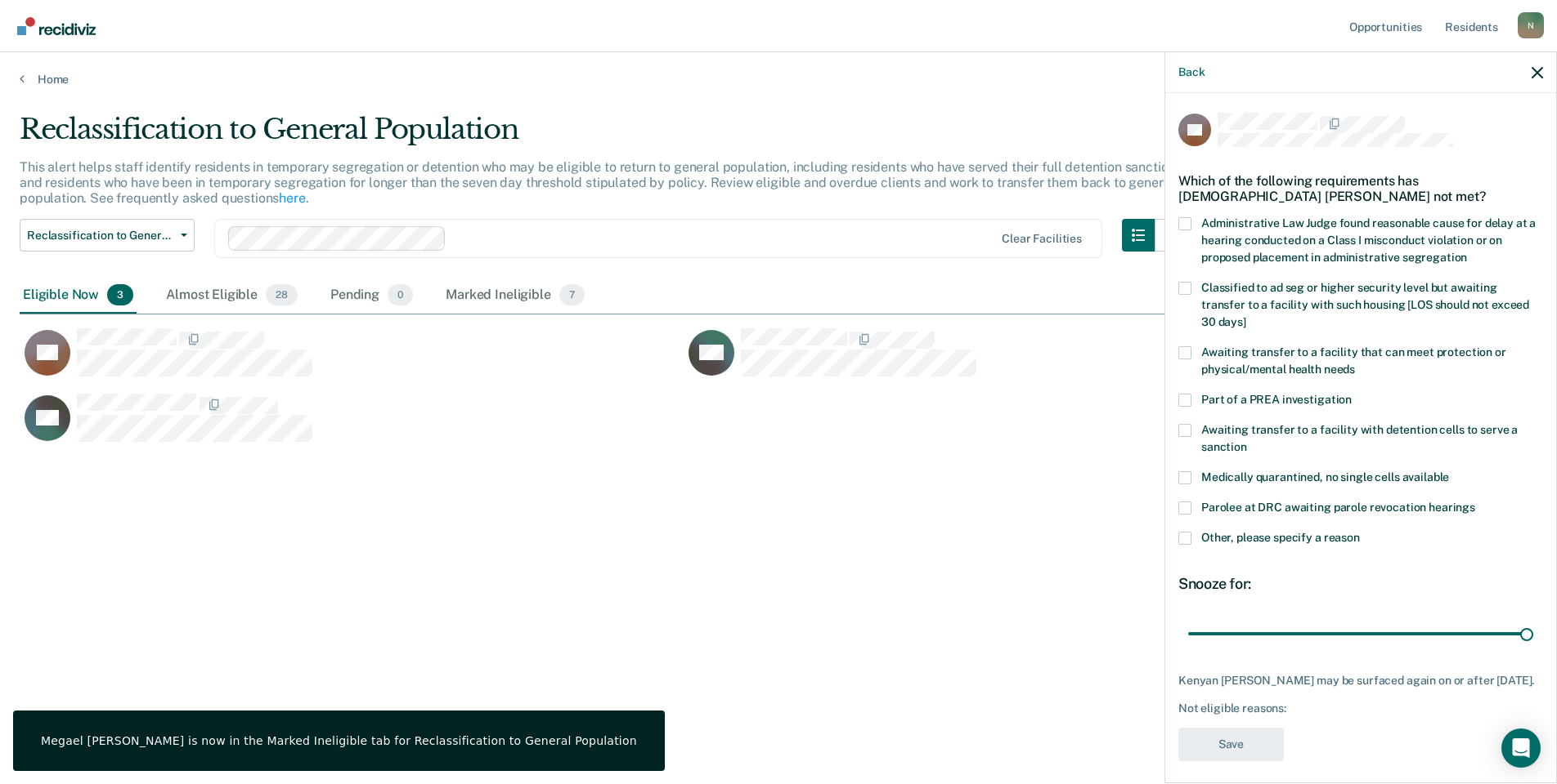
click at [1188, 532] on label "Other, please specify a reason" at bounding box center [1360, 541] width 364 height 18
click at [1360, 532] on input "Other, please specify a reason" at bounding box center [1360, 532] width 0 height 0
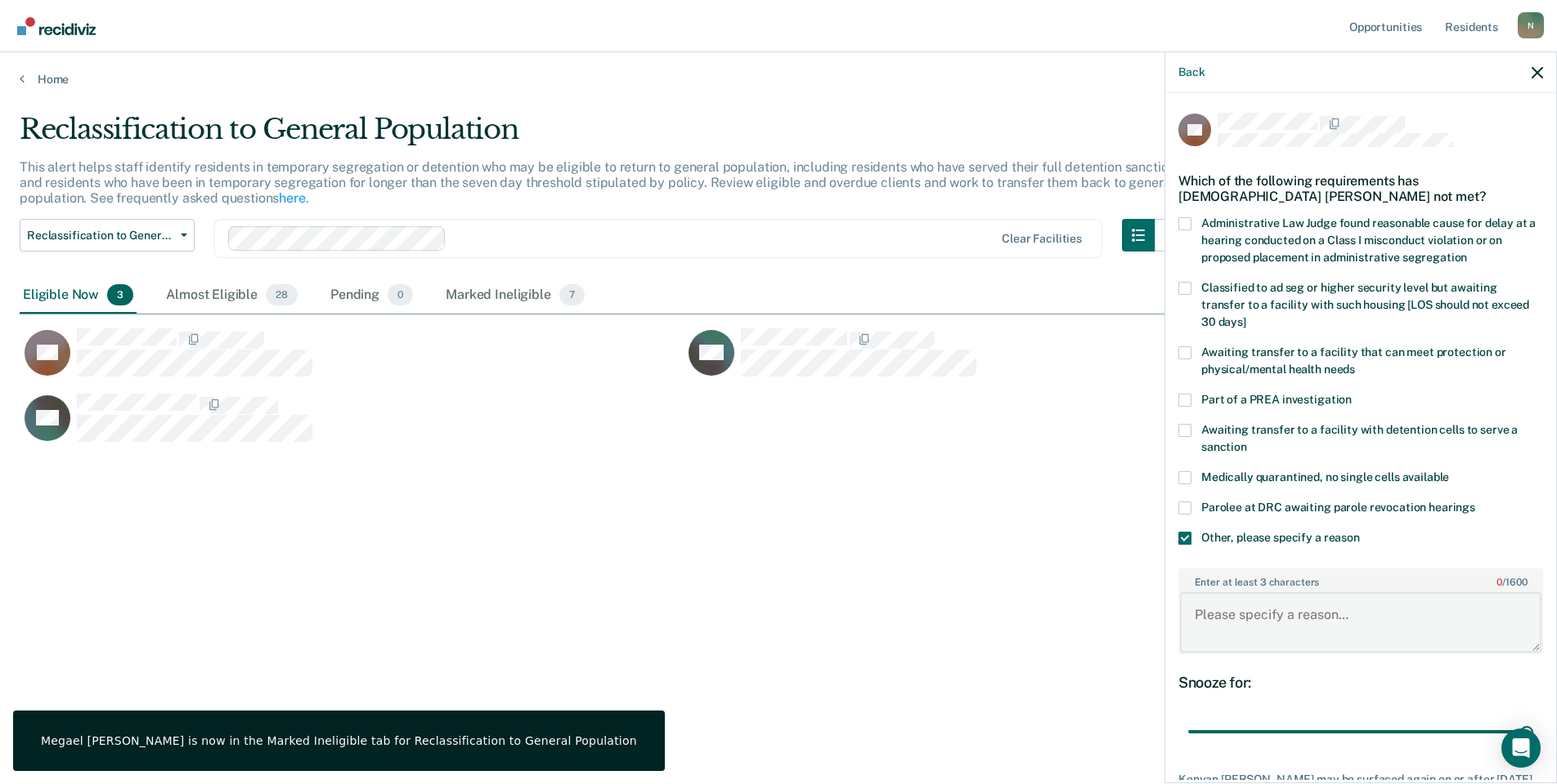
click at [1241, 618] on textarea "Enter at least 3 characters 0 / 1600" at bounding box center [1361, 623] width 361 height 61
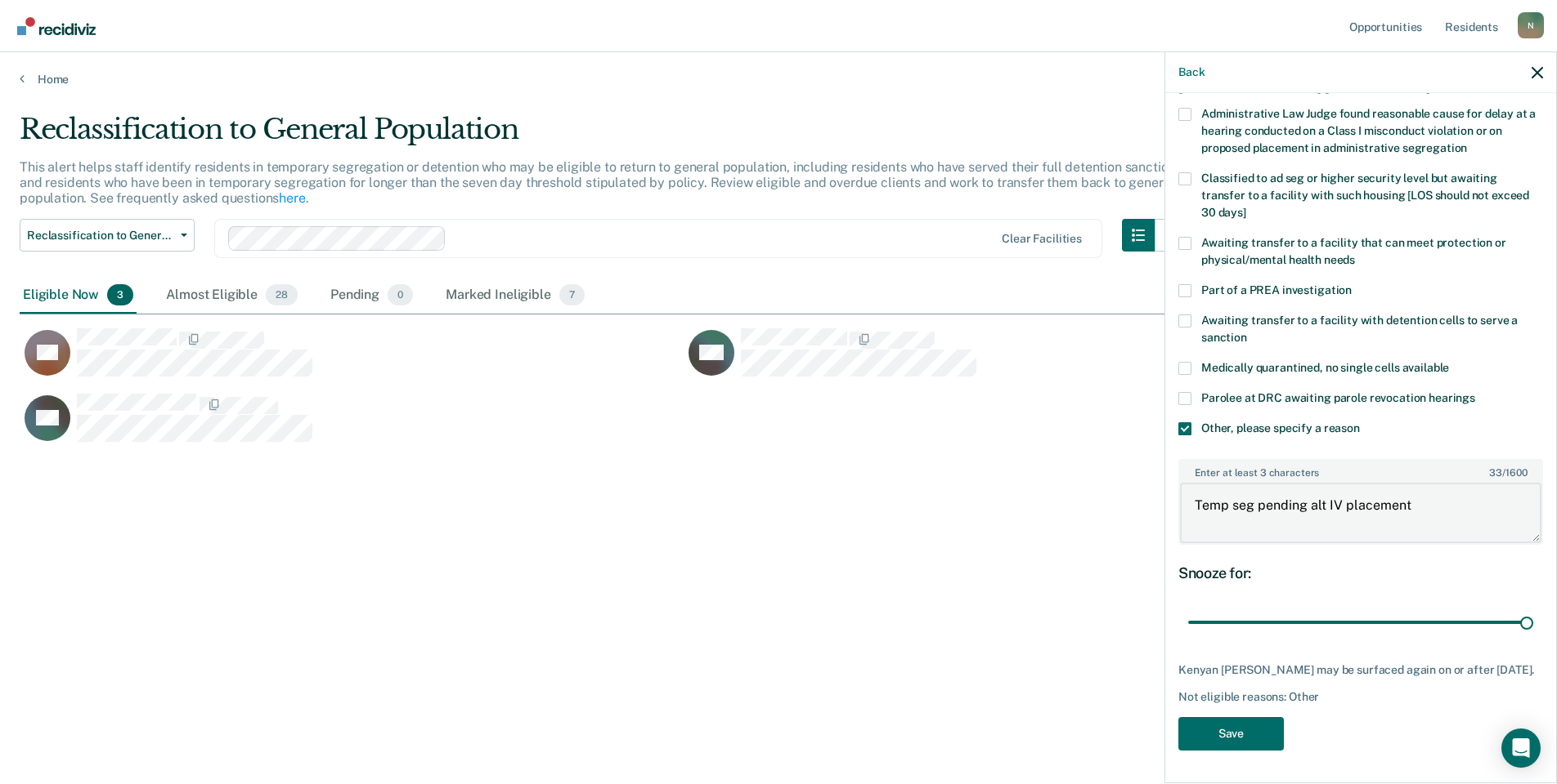
scroll to position [122, 0]
type textarea "Temp seg pending alt IV placement"
click at [1204, 722] on button "Save" at bounding box center [1231, 734] width 105 height 33
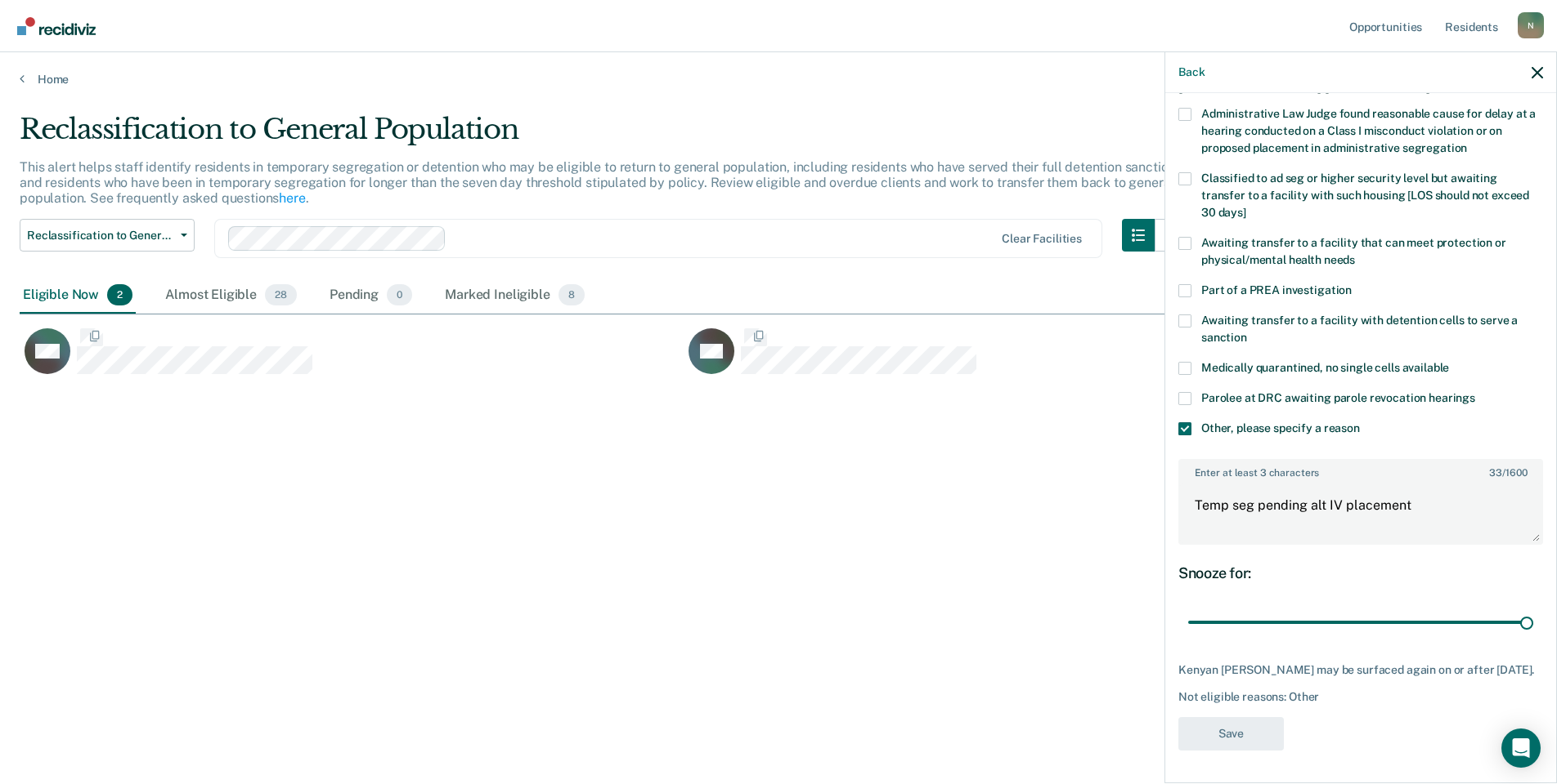
scroll to position [0, 0]
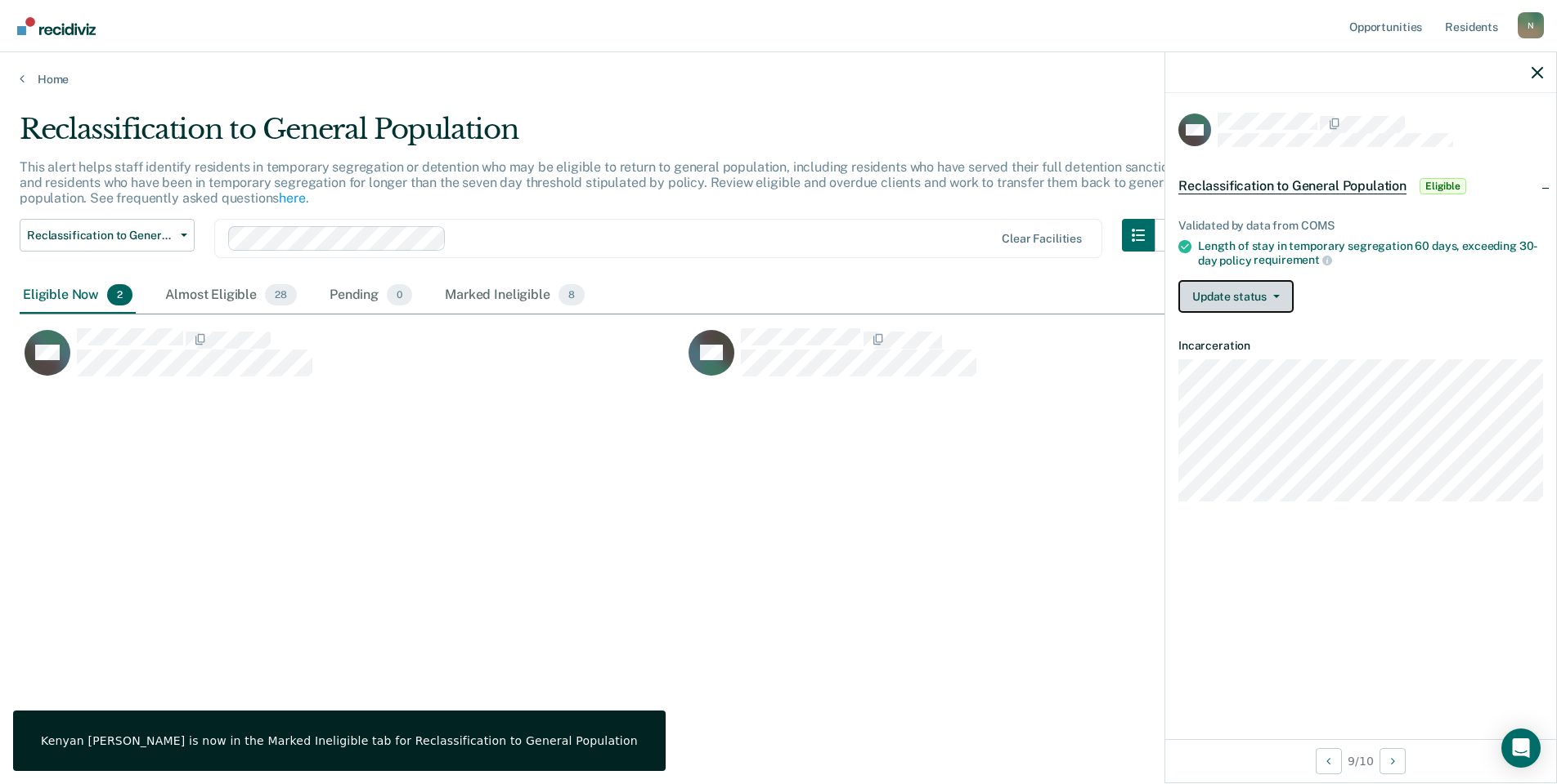
drag, startPoint x: 1202, startPoint y: 286, endPoint x: 1211, endPoint y: 302, distance: 18.4
click at [1203, 286] on button "Update status" at bounding box center [1236, 296] width 115 height 32
click at [1235, 364] on button "Mark Ineligible" at bounding box center [1257, 361] width 158 height 26
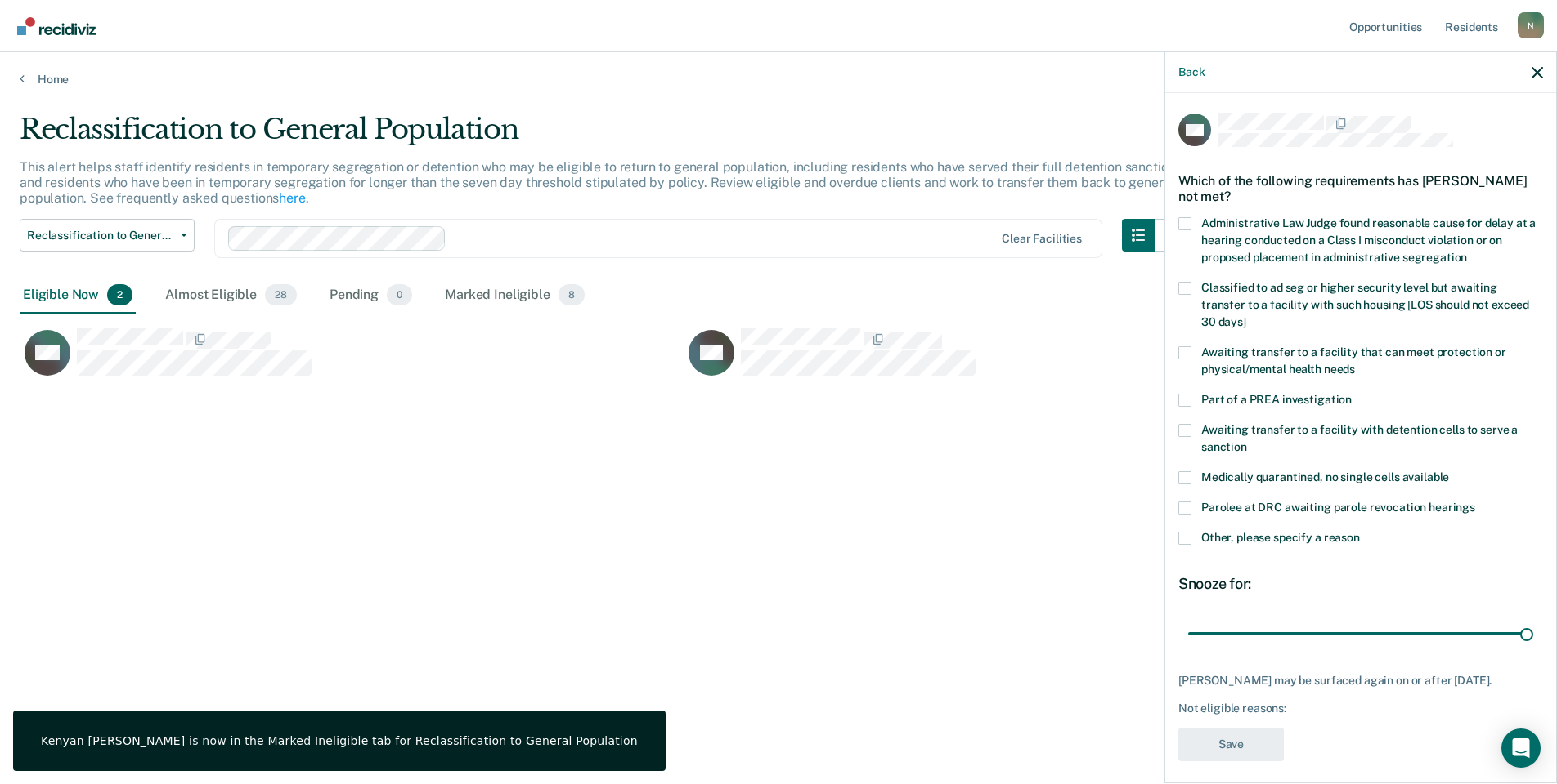
click at [1191, 532] on span at bounding box center [1184, 538] width 13 height 13
click at [1360, 532] on input "Other, please specify a reason" at bounding box center [1360, 532] width 0 height 0
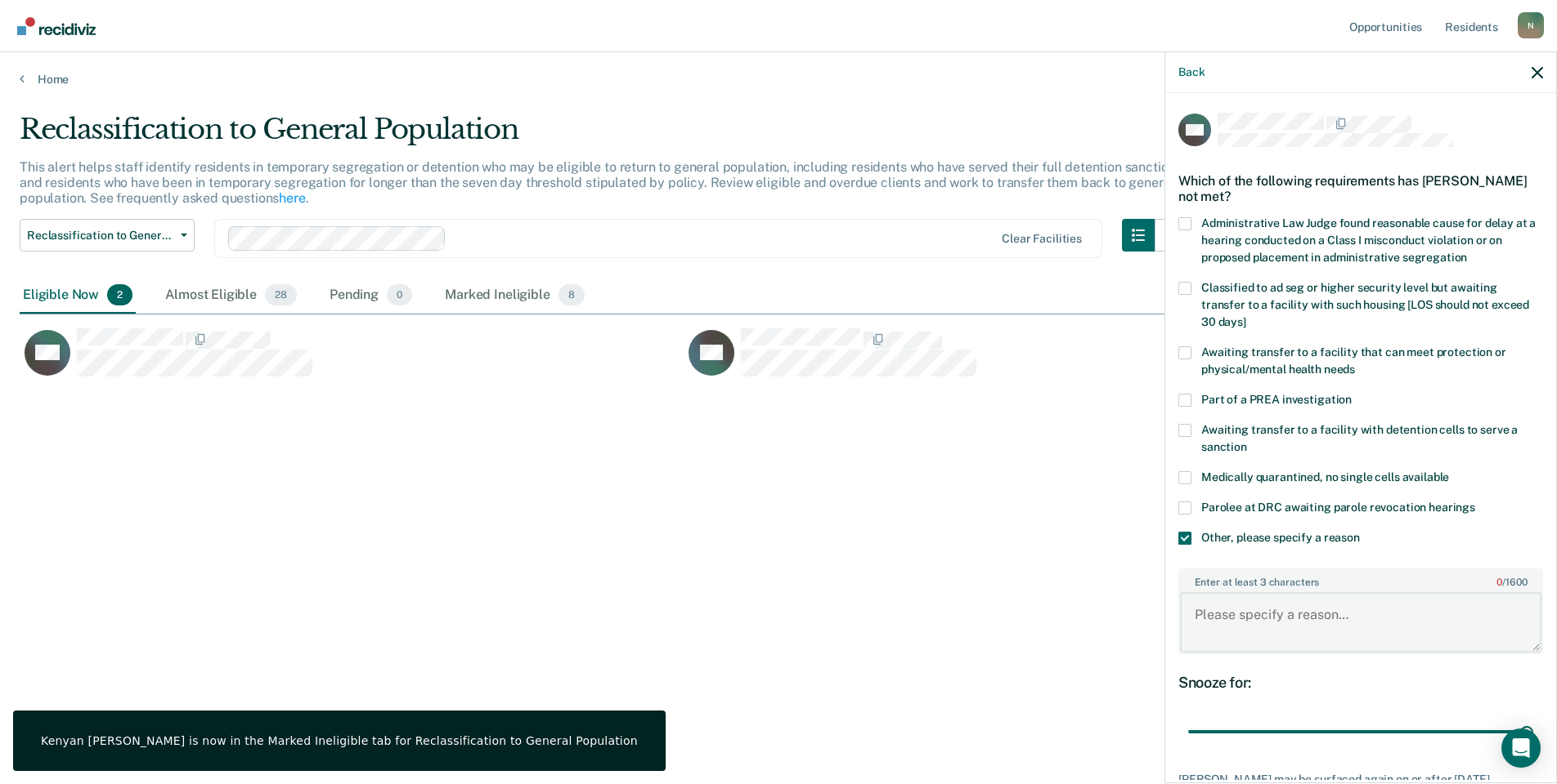
click at [1274, 604] on textarea "Enter at least 3 characters 0 / 1600" at bounding box center [1361, 623] width 361 height 61
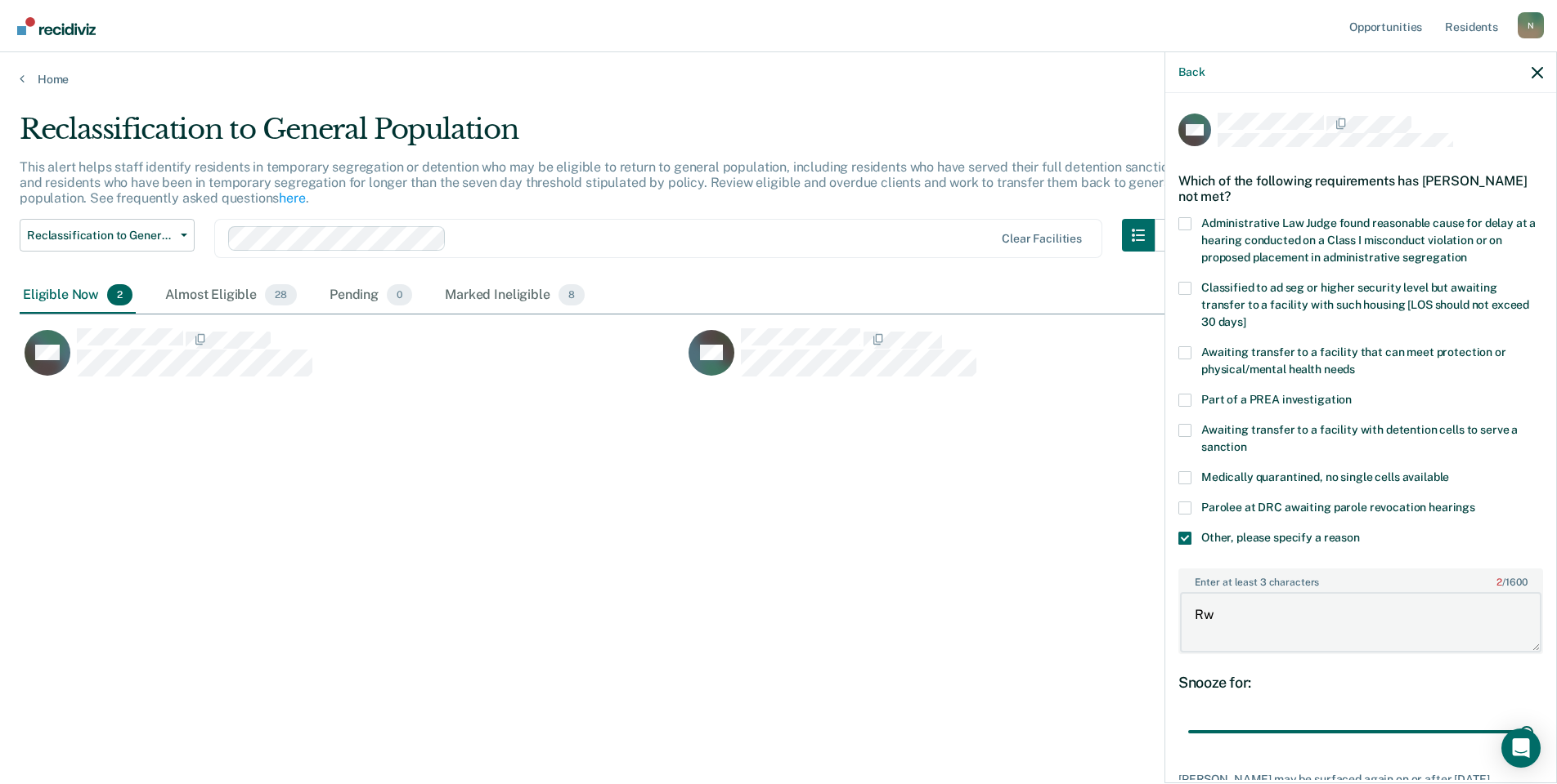
type textarea "R"
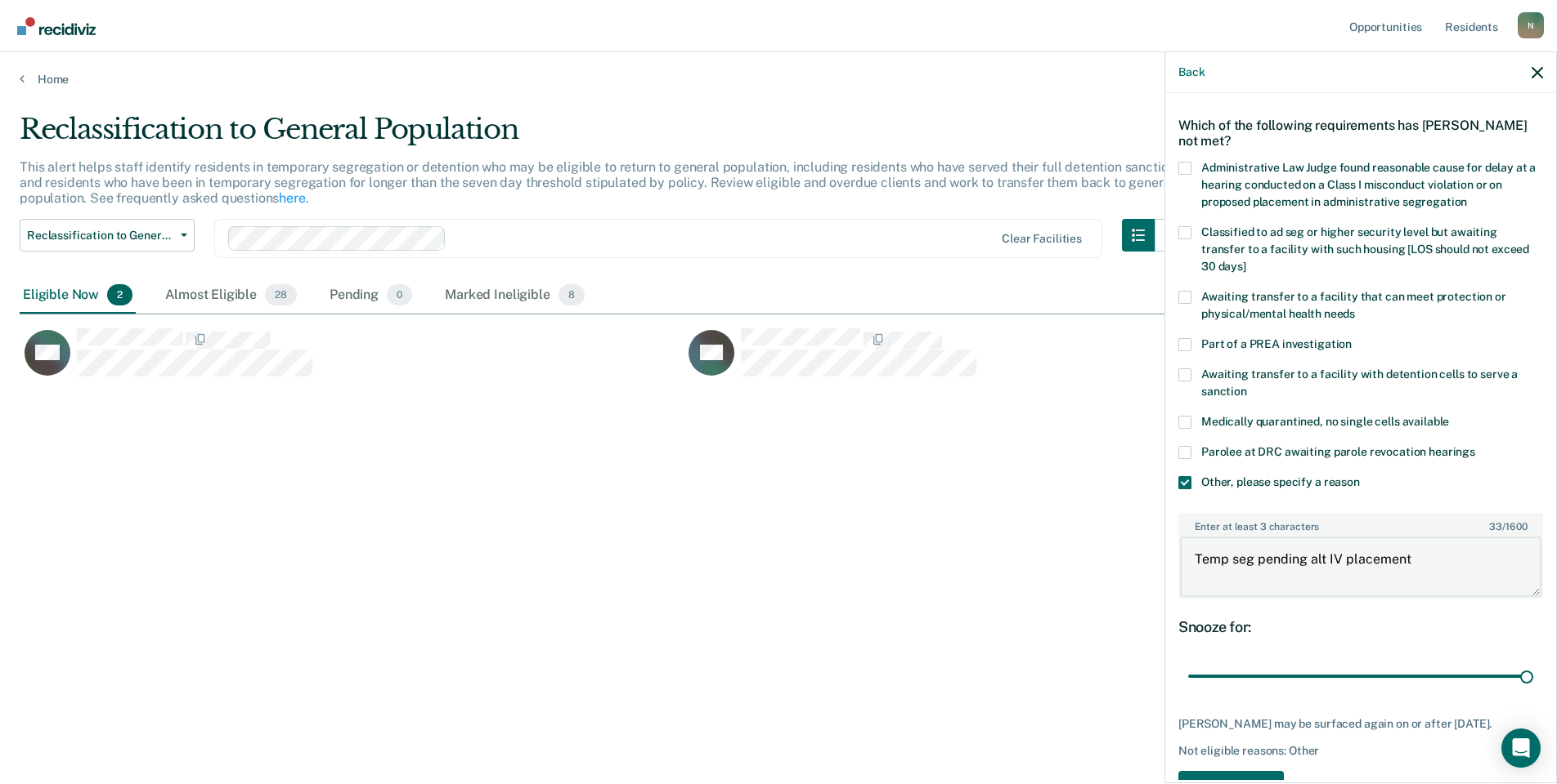
scroll to position [122, 0]
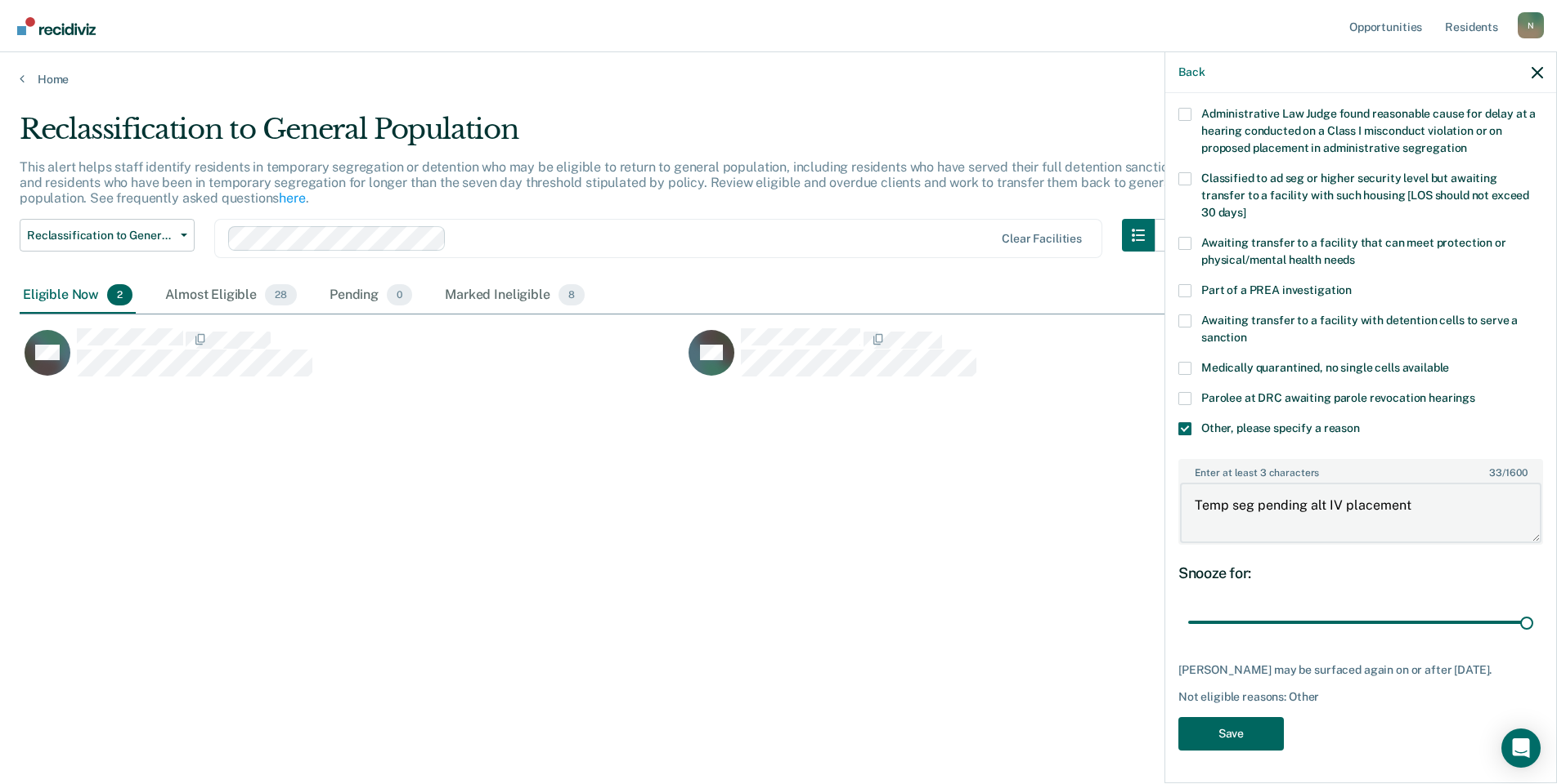
type textarea "Temp seg pending alt IV placement"
click at [1221, 724] on button "Save" at bounding box center [1231, 734] width 105 height 33
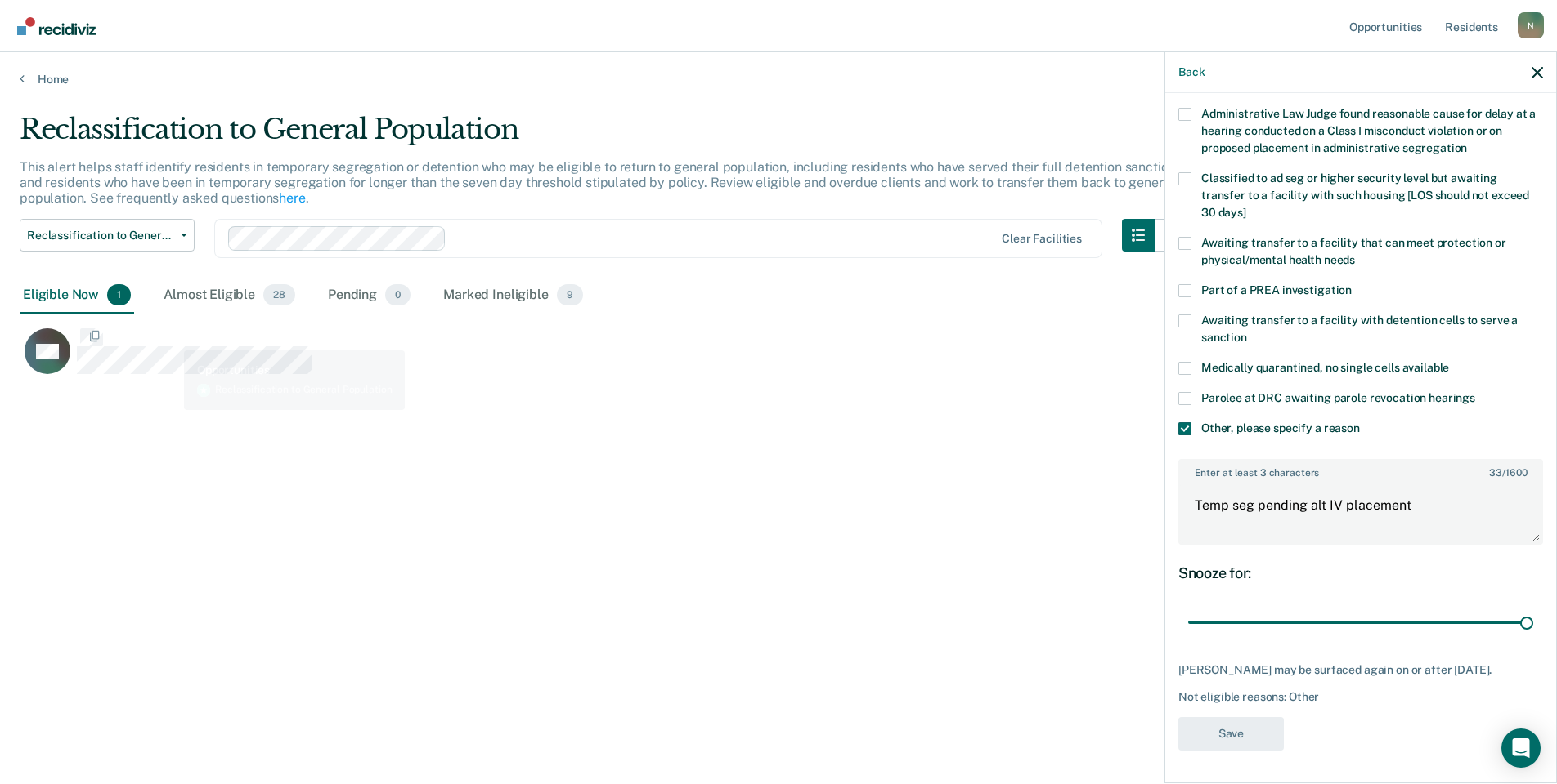
scroll to position [0, 0]
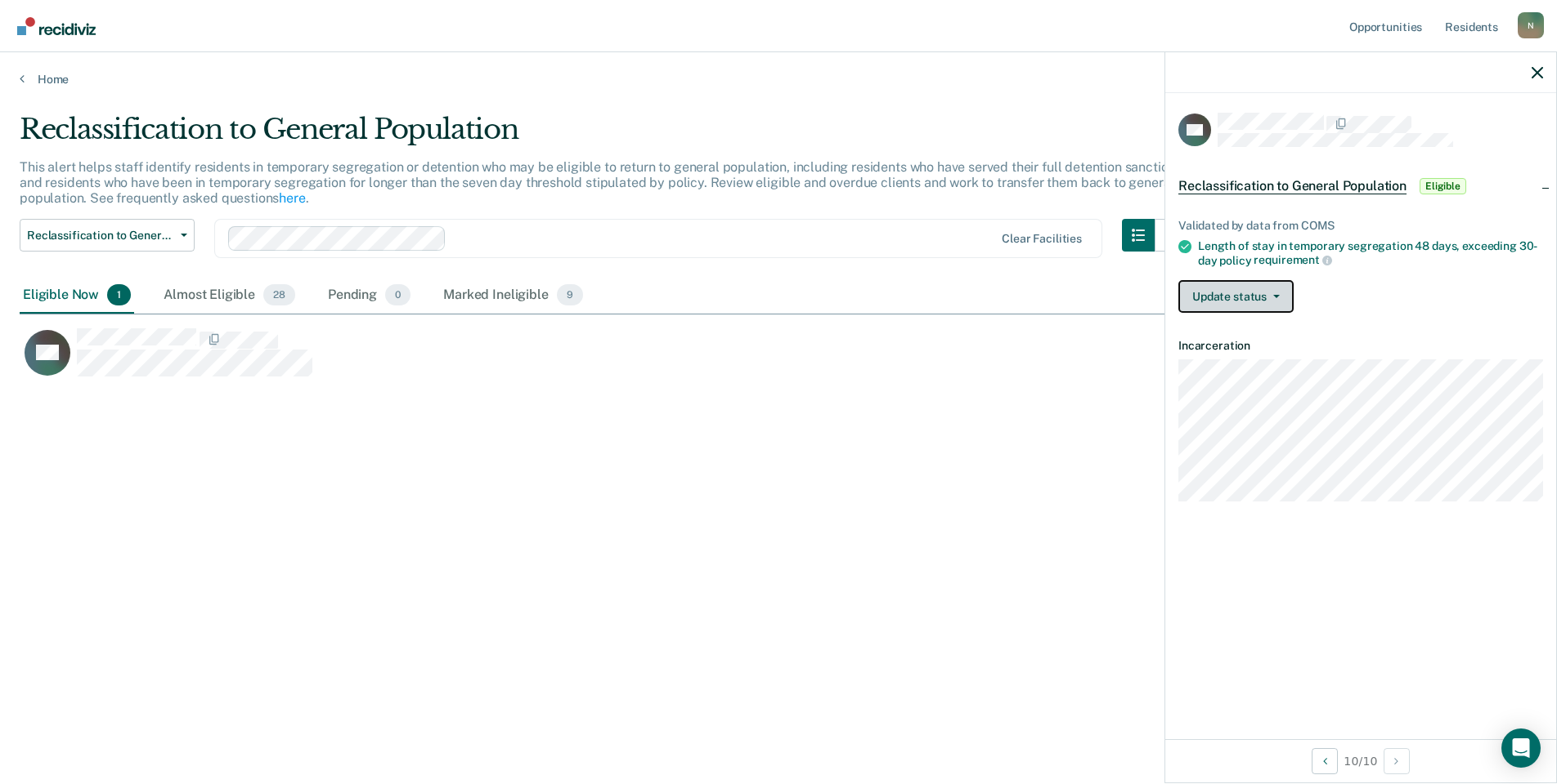
click at [1252, 302] on button "Update status" at bounding box center [1236, 296] width 115 height 32
click at [1242, 367] on button "Mark Ineligible" at bounding box center [1257, 361] width 158 height 26
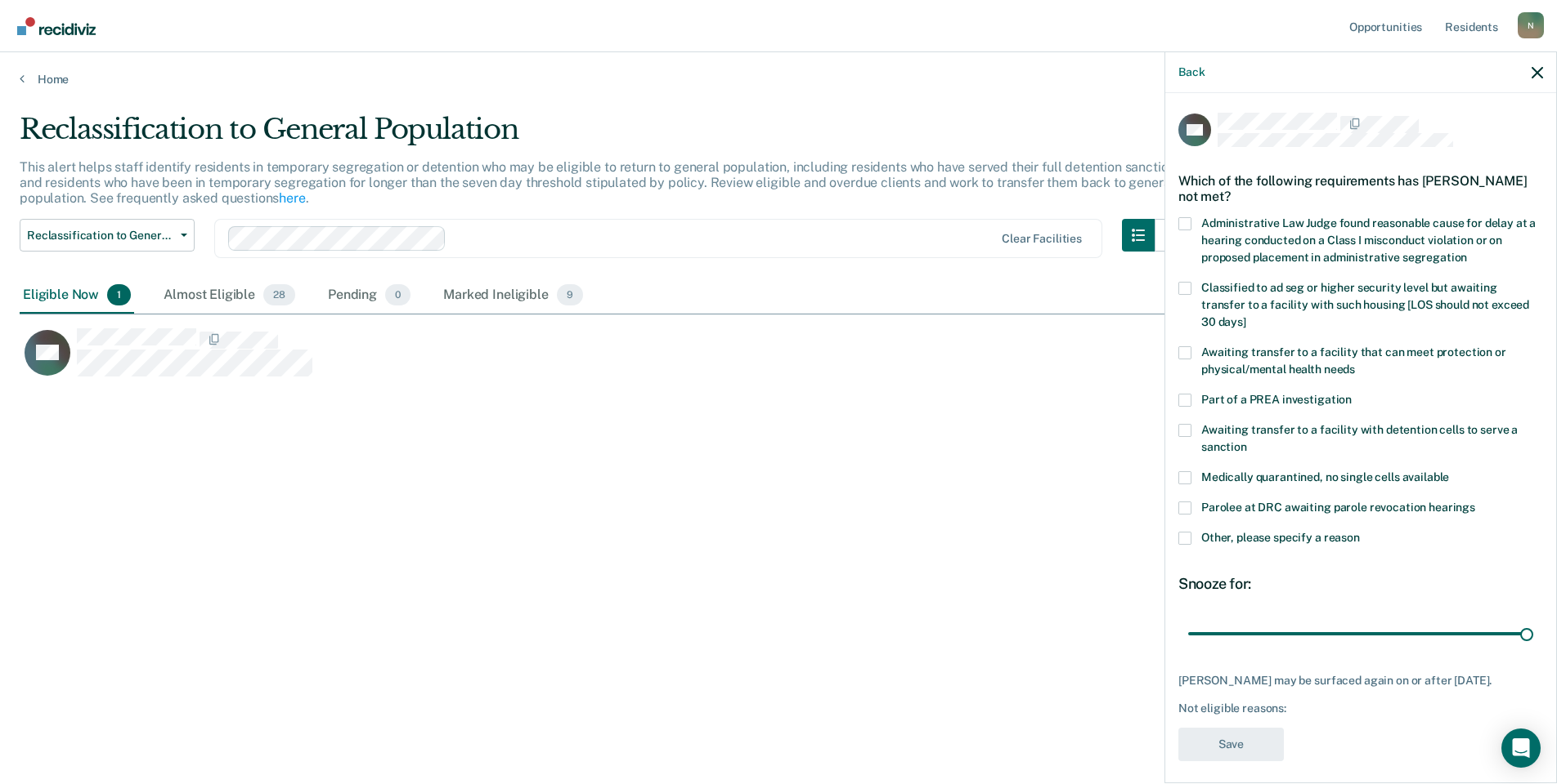
click at [1187, 542] on span at bounding box center [1184, 538] width 13 height 13
click at [1360, 532] on input "Other, please specify a reason" at bounding box center [1360, 532] width 0 height 0
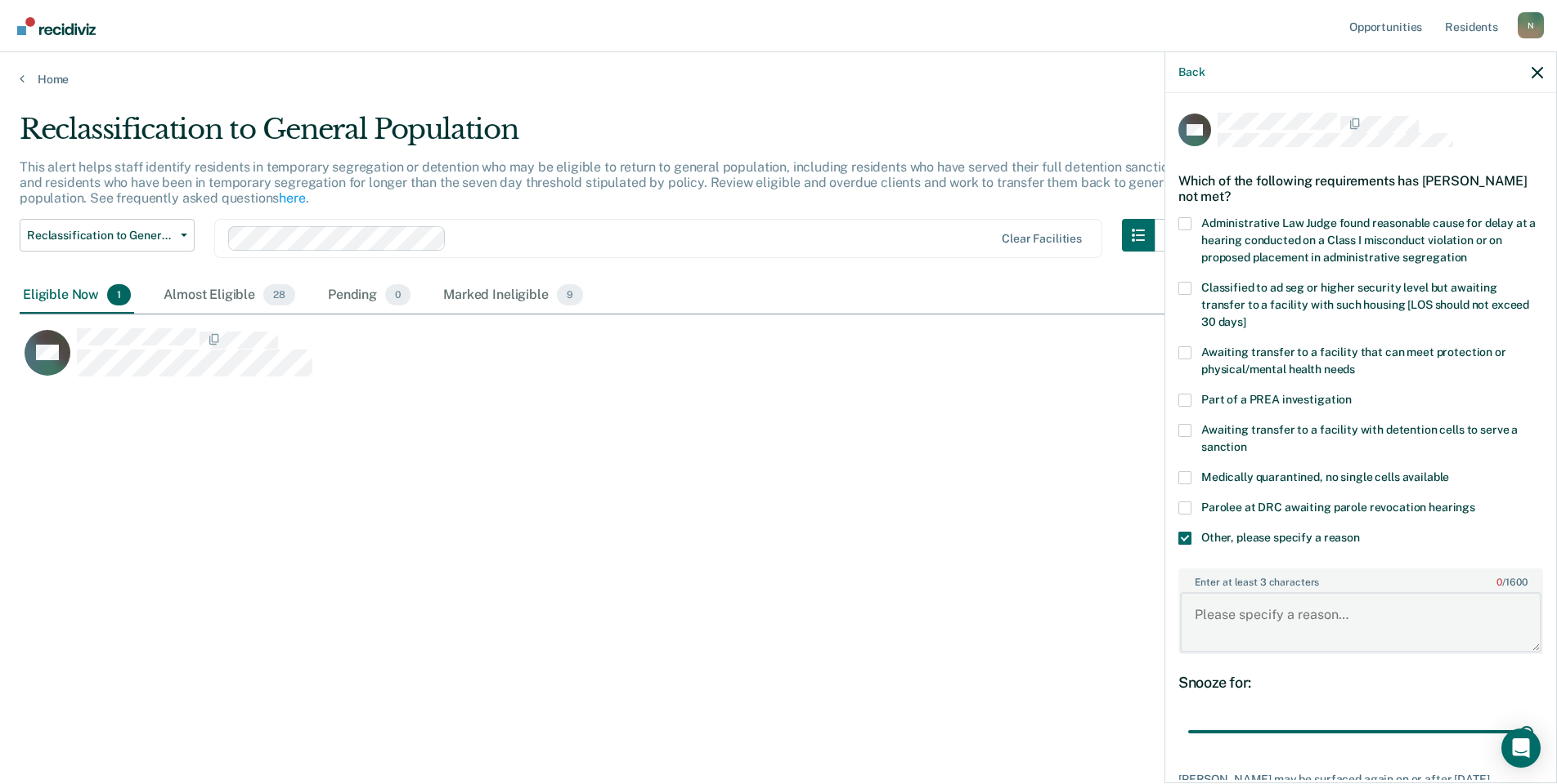
click at [1229, 637] on textarea "Enter at least 3 characters 0 / 1600" at bounding box center [1361, 623] width 361 height 61
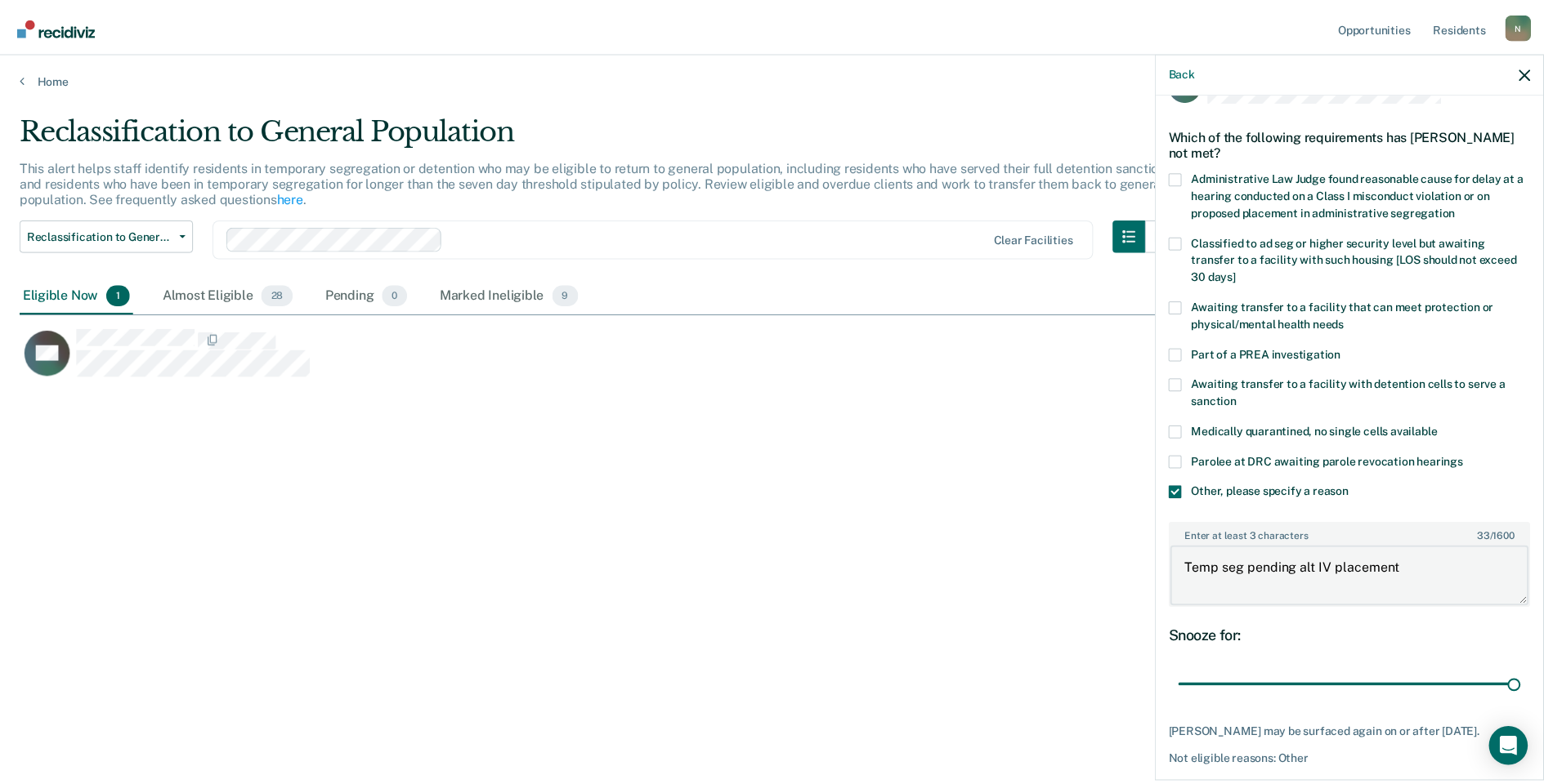
scroll to position [122, 0]
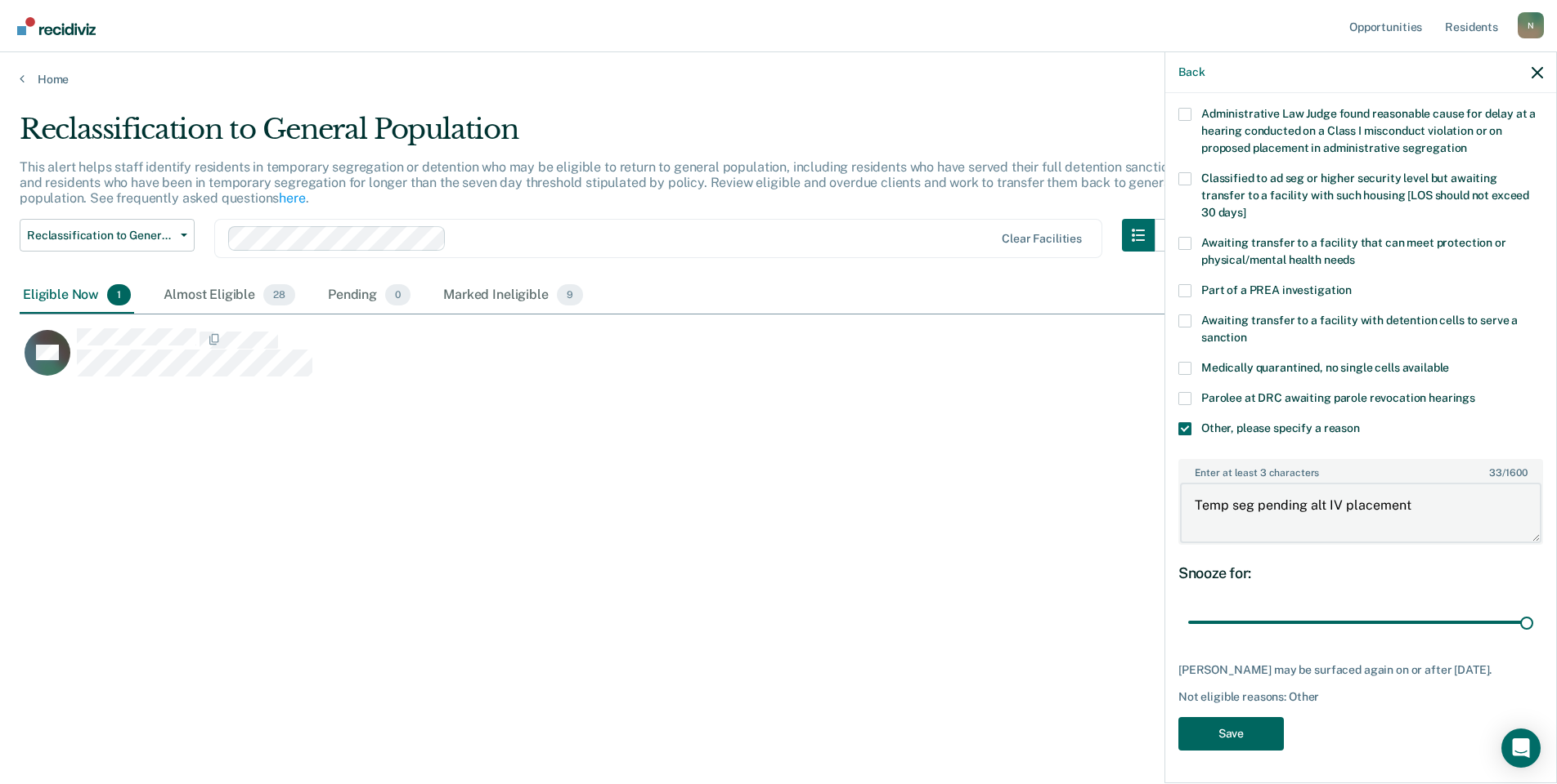
type textarea "Temp seg pending alt IV placement"
click at [1214, 722] on button "Save" at bounding box center [1231, 734] width 105 height 33
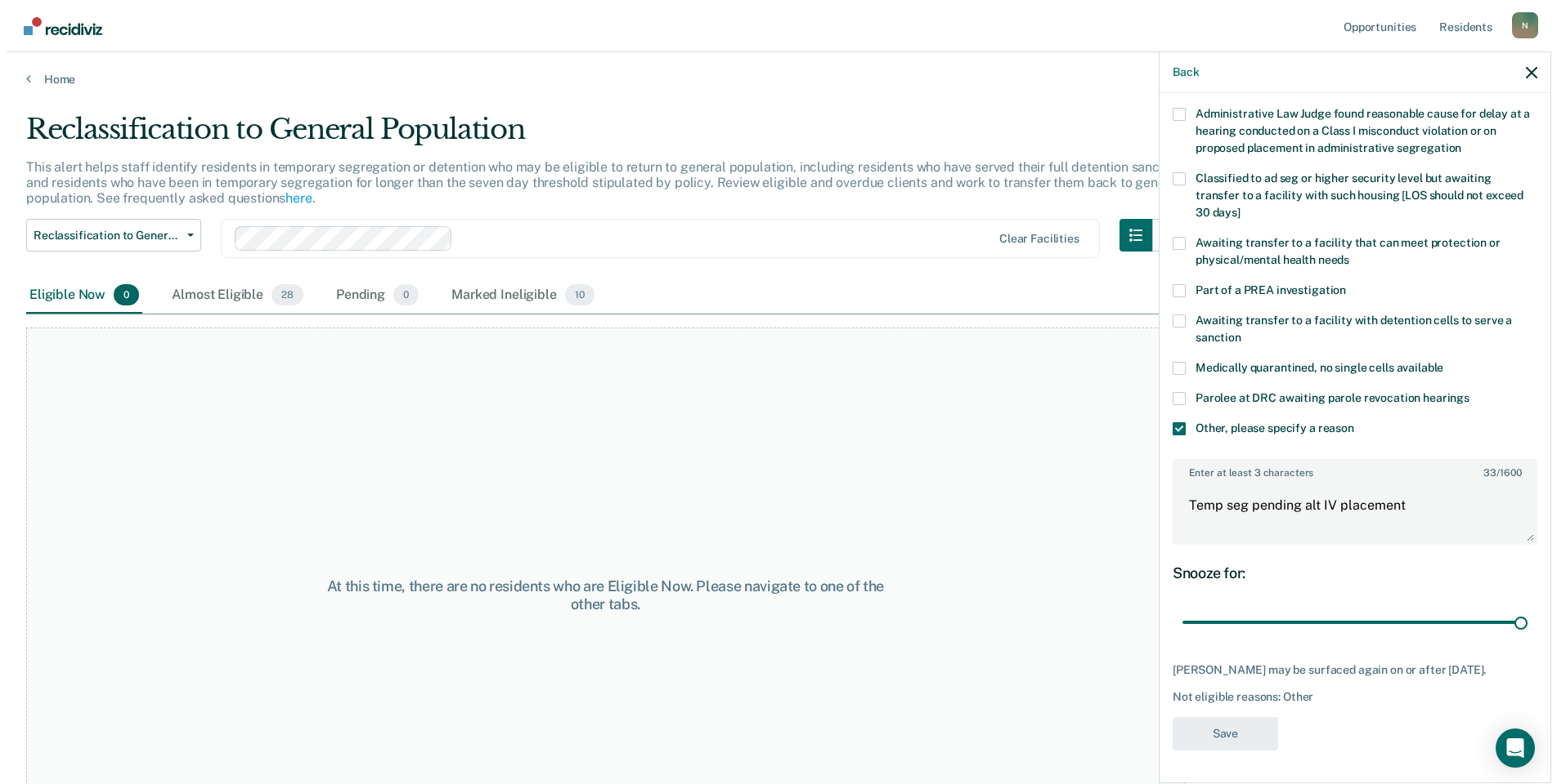
scroll to position [0, 0]
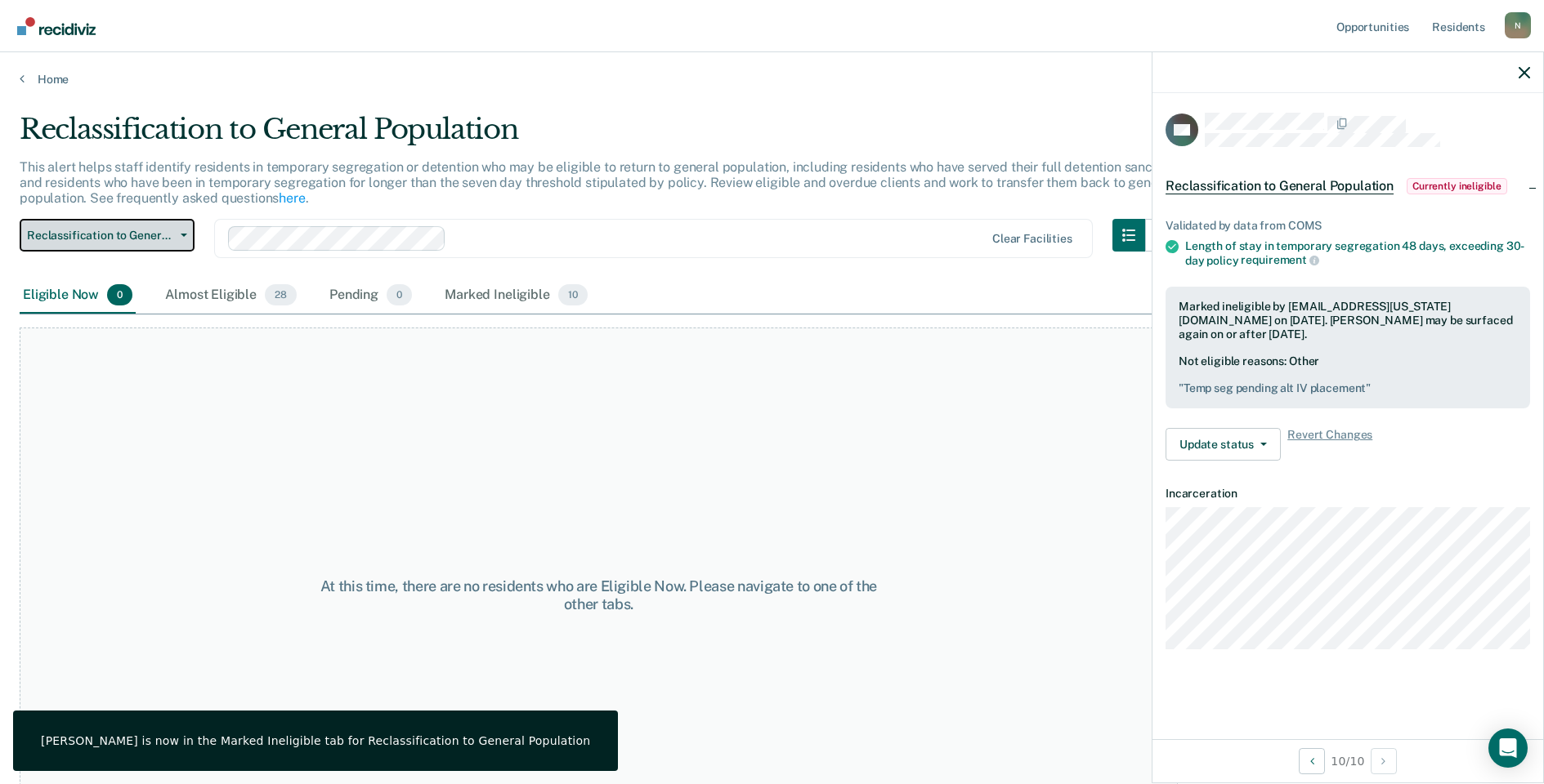
click at [151, 248] on button "Reclassification to General Population" at bounding box center [106, 234] width 175 height 32
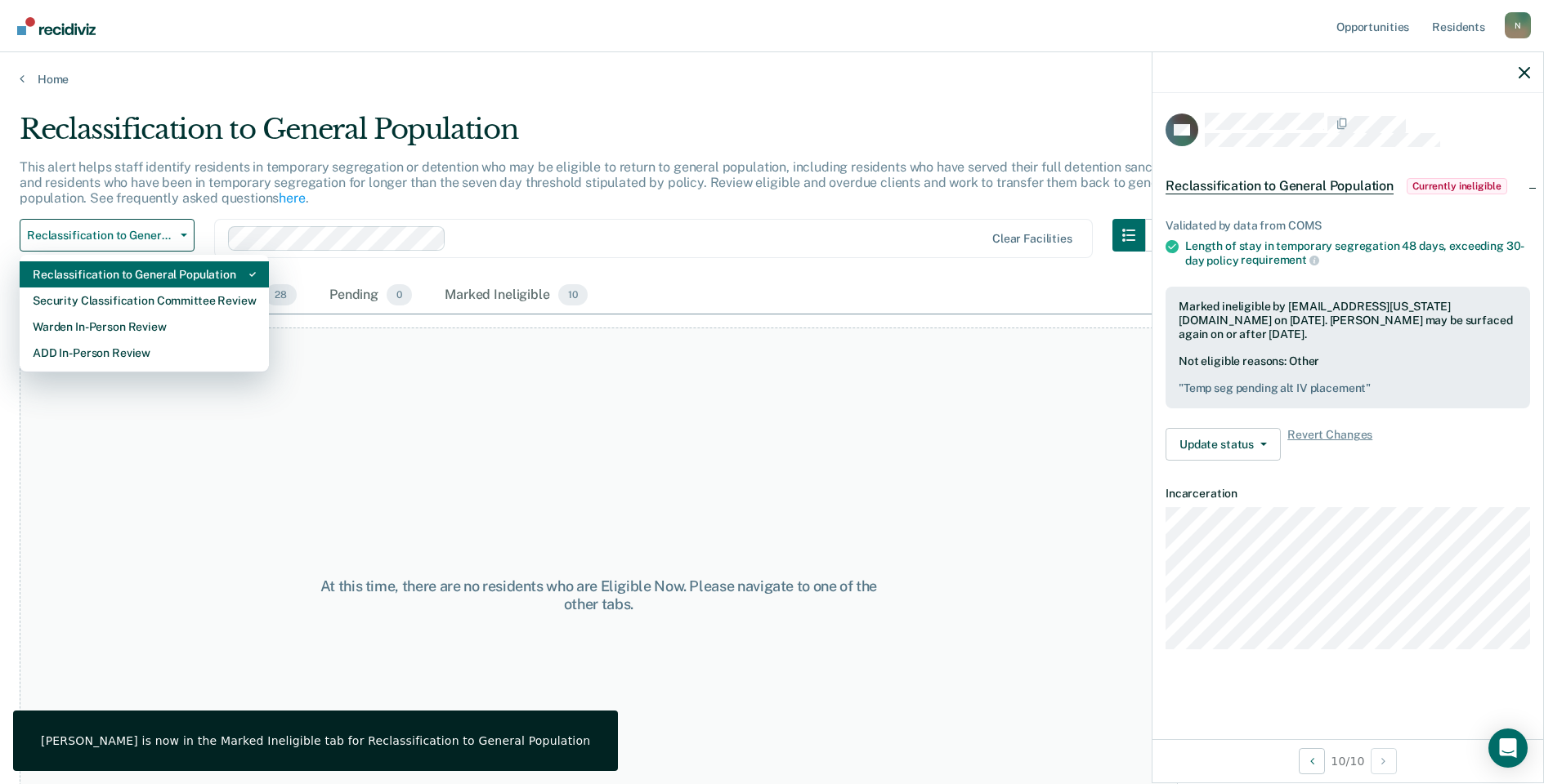
click at [151, 285] on div "Reclassification to General Population" at bounding box center [144, 274] width 223 height 26
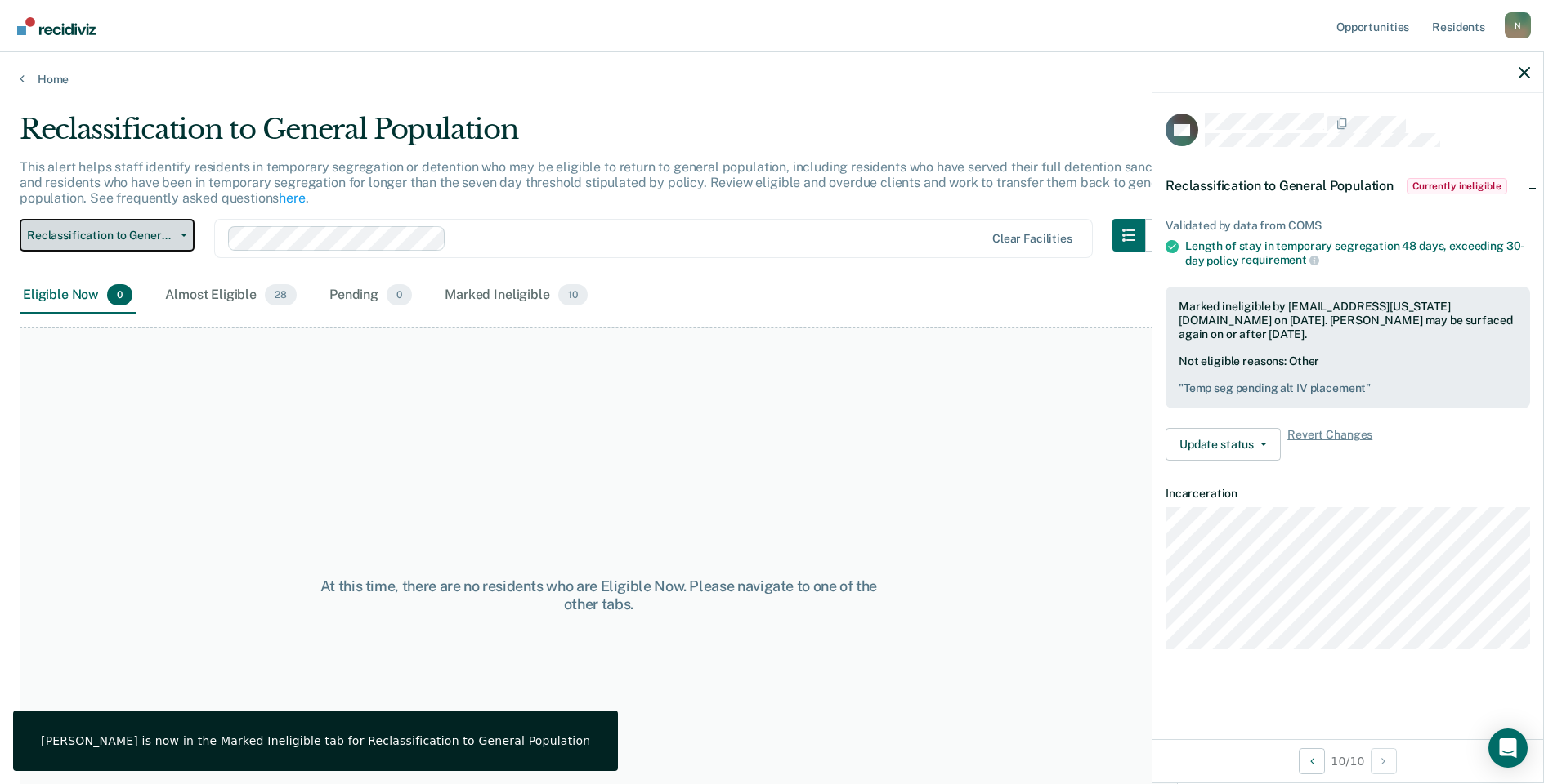
click at [163, 227] on button "Reclassification to General Population" at bounding box center [106, 234] width 175 height 32
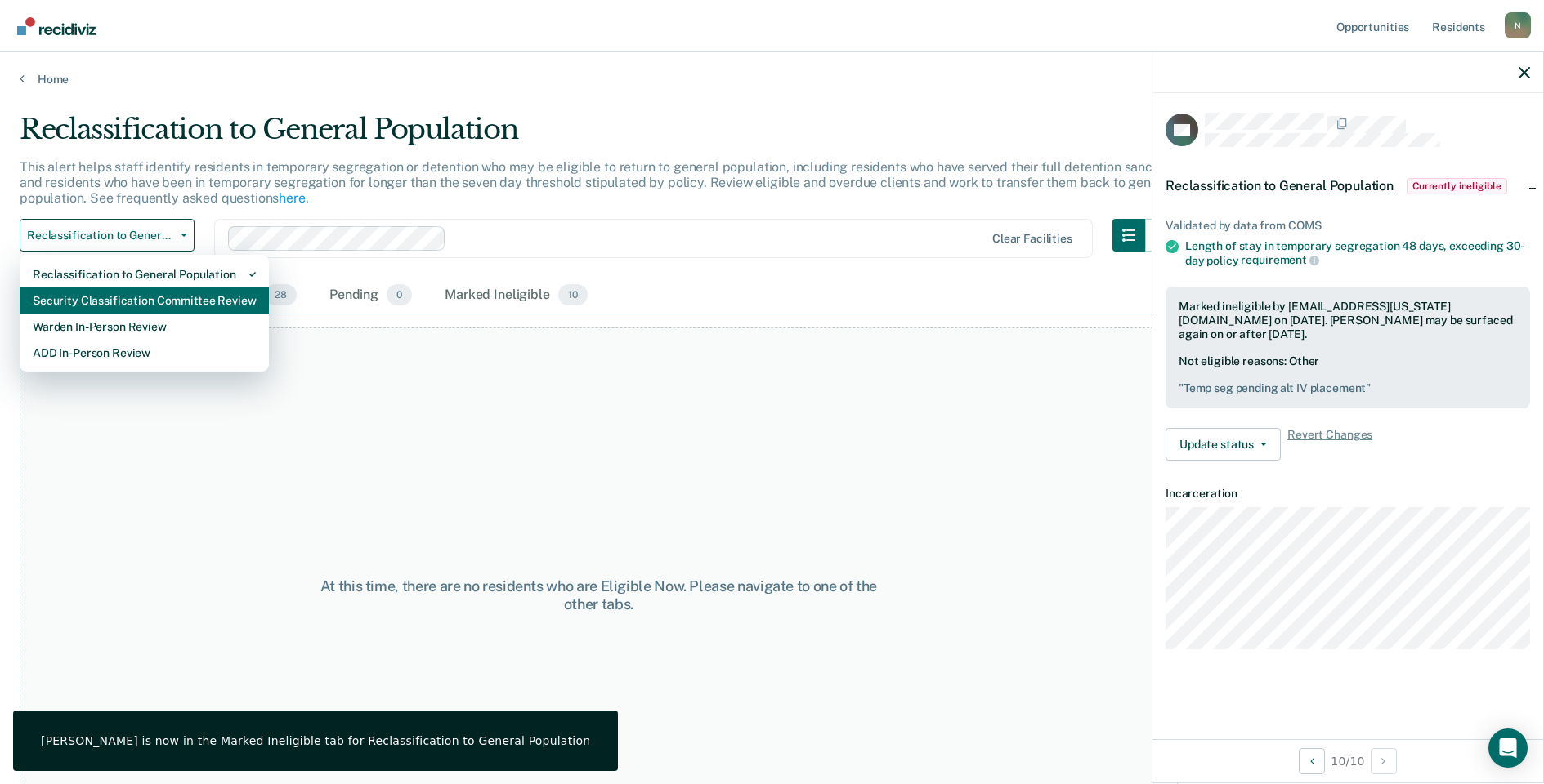
click at [155, 300] on div "Security Classification Committee Review" at bounding box center [144, 301] width 223 height 26
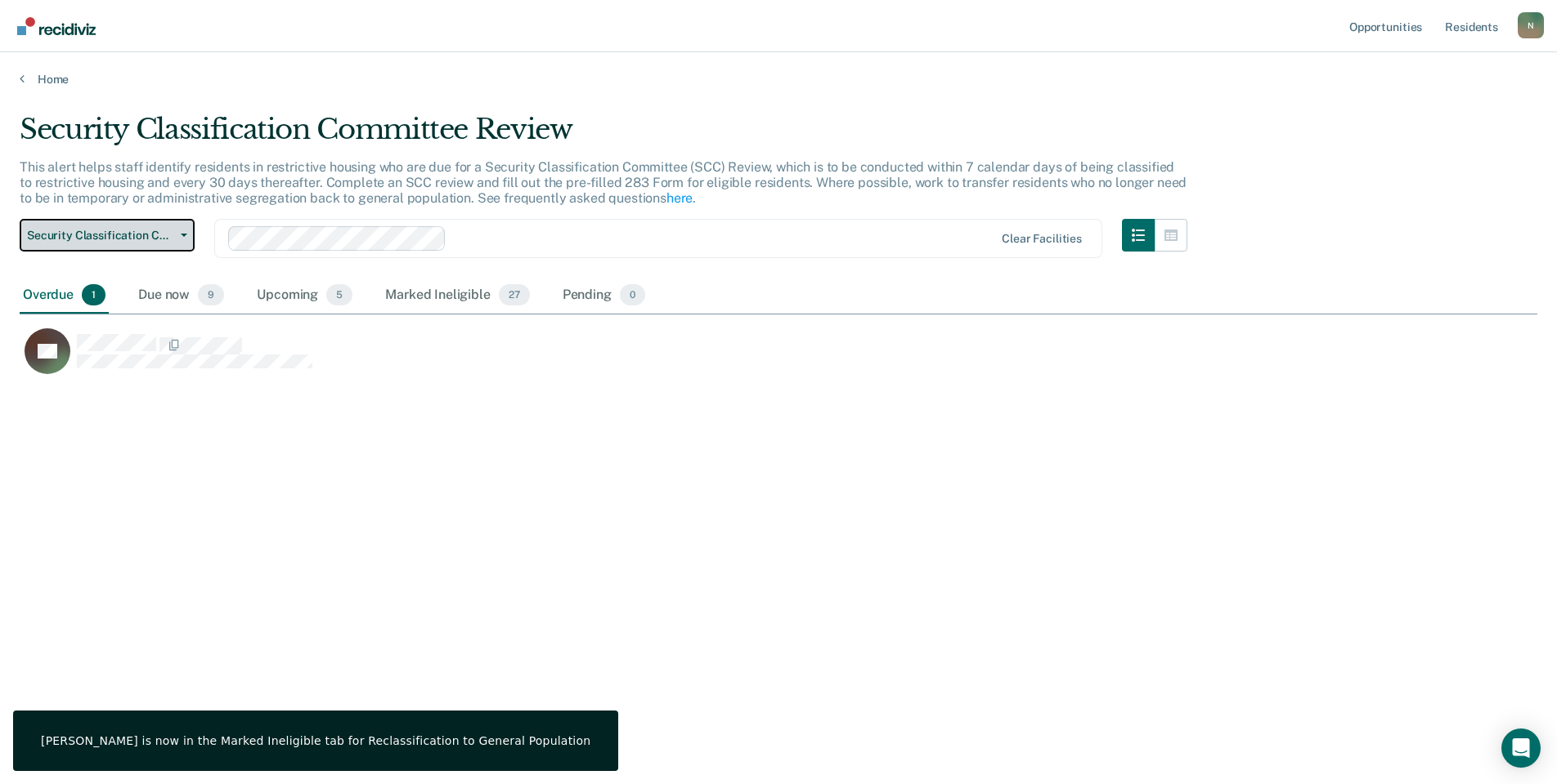
scroll to position [537, 1505]
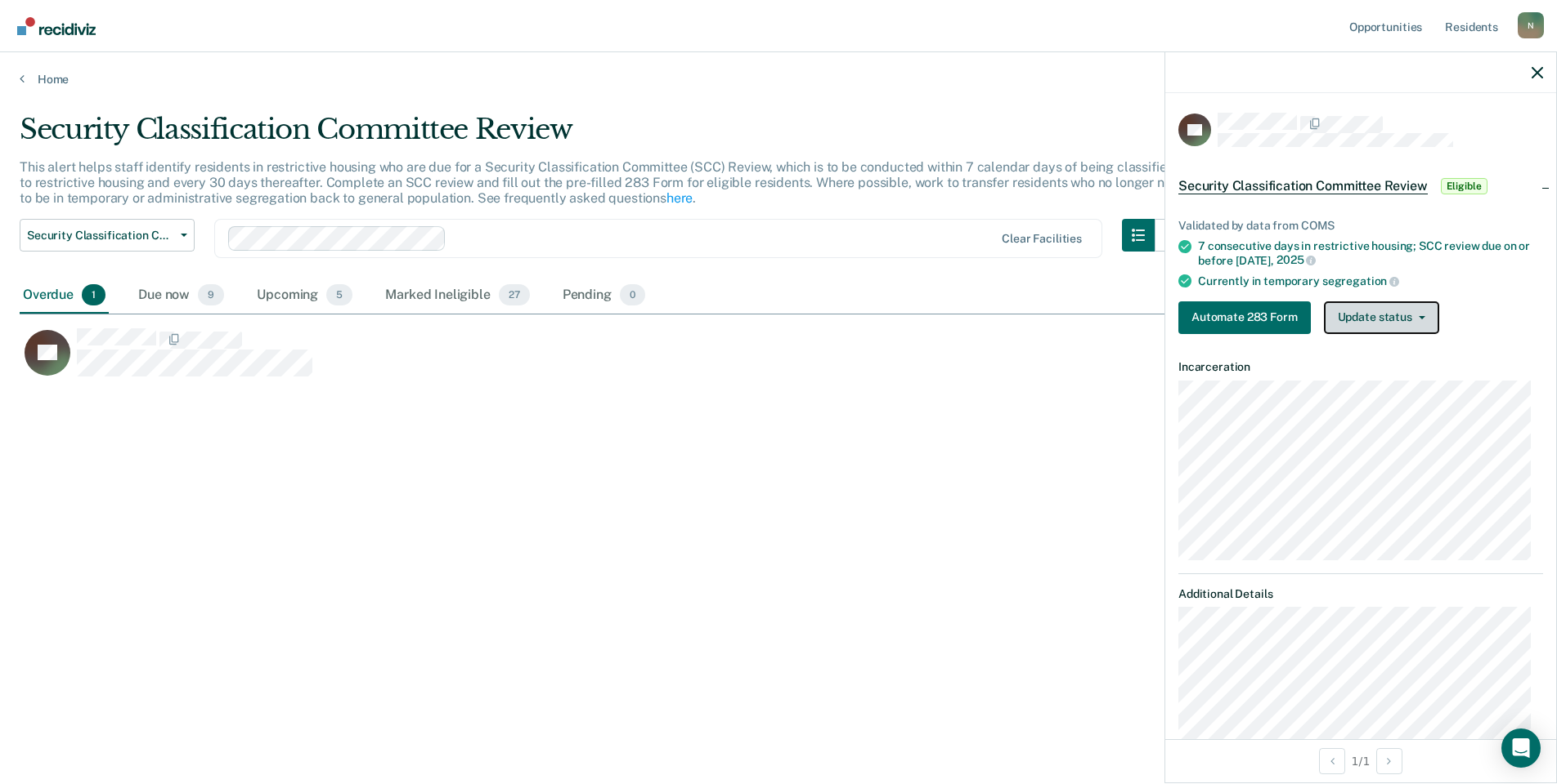
click at [1432, 326] on button "Update status" at bounding box center [1381, 317] width 115 height 32
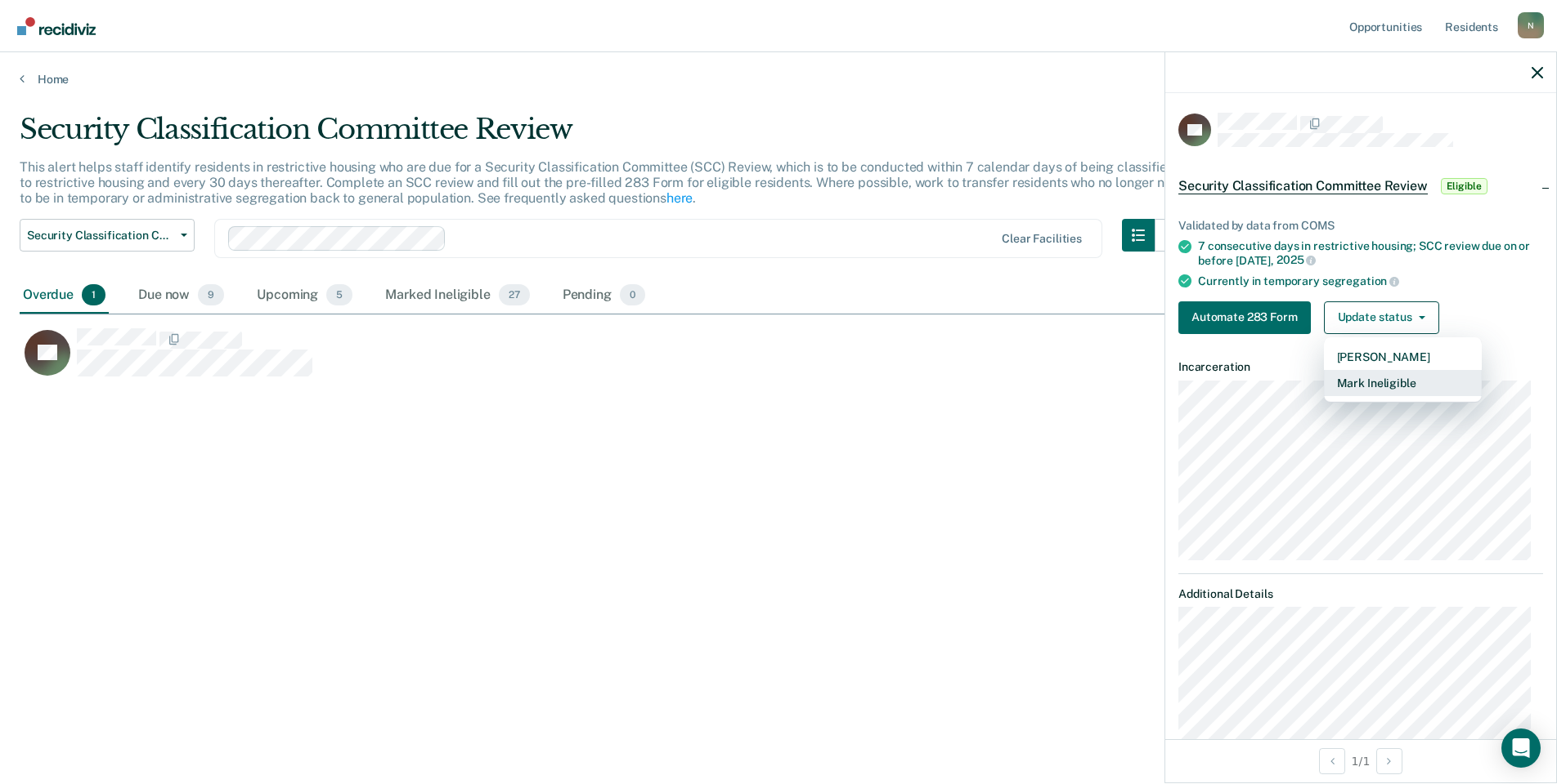
click at [1407, 380] on button "Mark Ineligible" at bounding box center [1403, 383] width 158 height 26
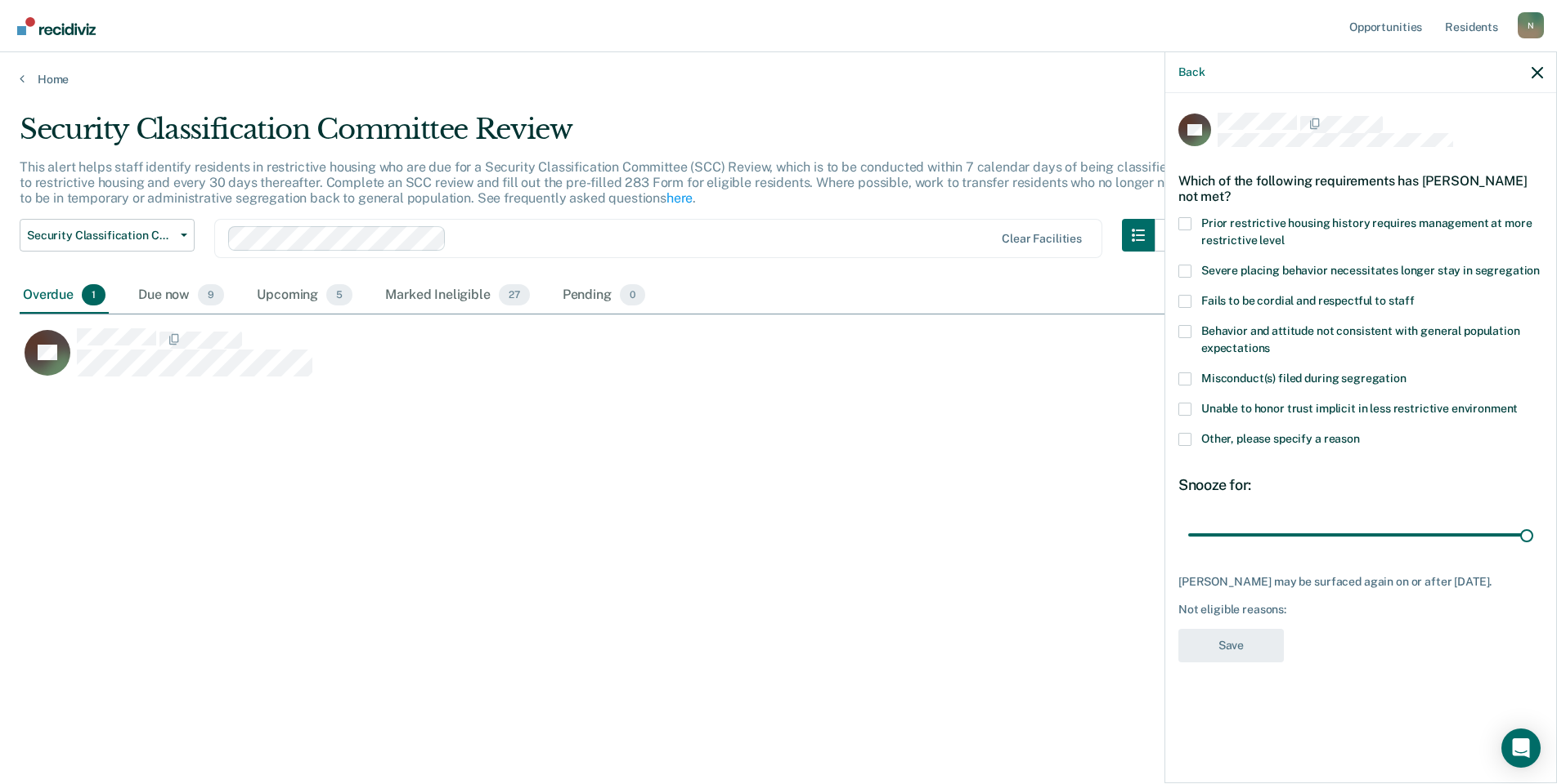
click at [1195, 440] on label "Other, please specify a reason" at bounding box center [1360, 442] width 364 height 18
click at [1360, 433] on input "Other, please specify a reason" at bounding box center [1360, 433] width 0 height 0
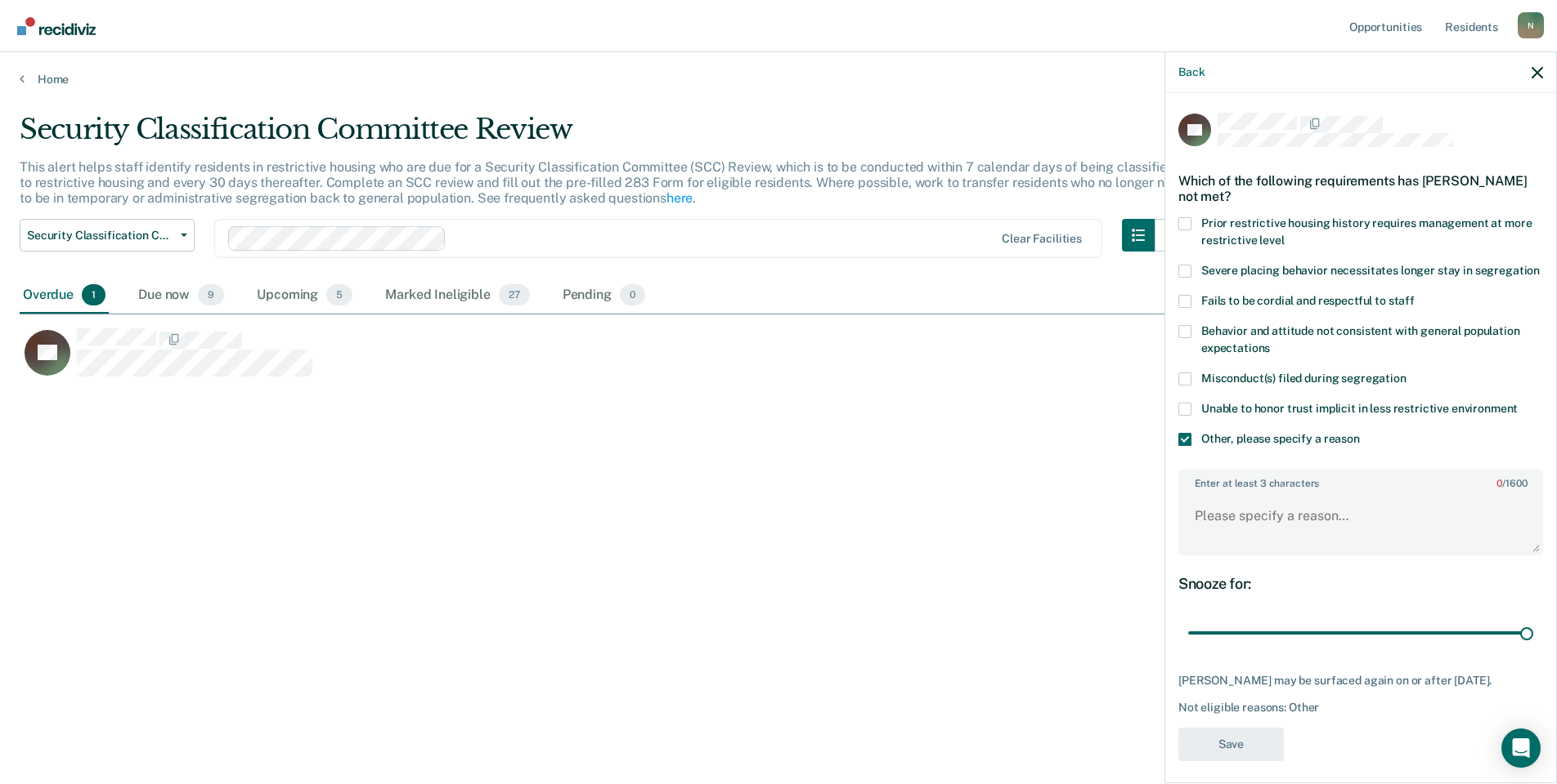
click at [1211, 562] on div "Enter at least 3 characters 0 / 1600" at bounding box center [1360, 513] width 364 height 99
click at [1214, 553] on textarea "Enter at least 3 characters 0 / 1600" at bounding box center [1361, 524] width 361 height 61
type textarea "Temp seg pending misconduct hearing"
click at [1246, 760] on button "Save" at bounding box center [1231, 745] width 105 height 33
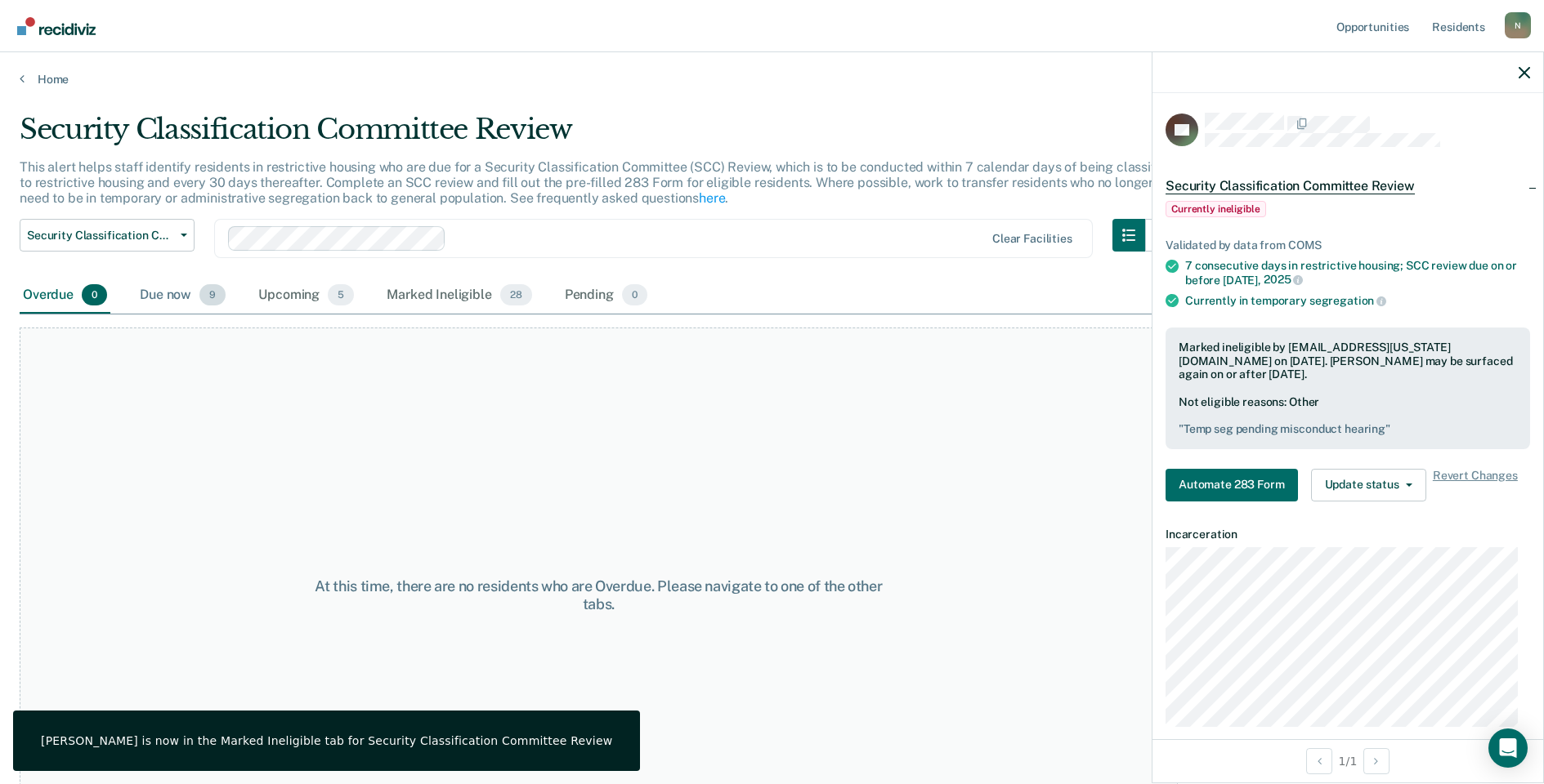
click at [178, 297] on div "Due now 9" at bounding box center [183, 296] width 93 height 36
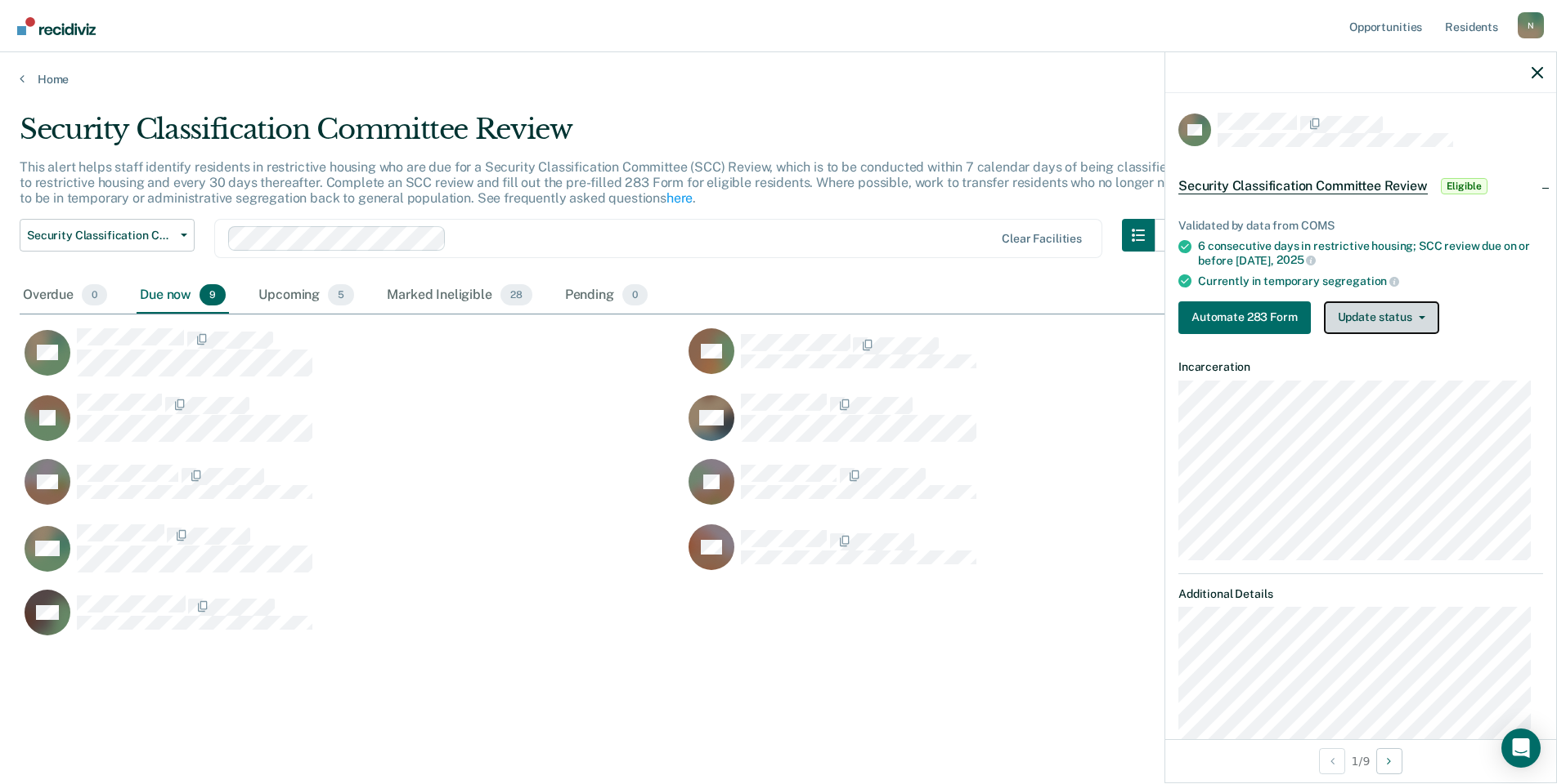
click at [1391, 317] on button "Update status" at bounding box center [1381, 317] width 115 height 32
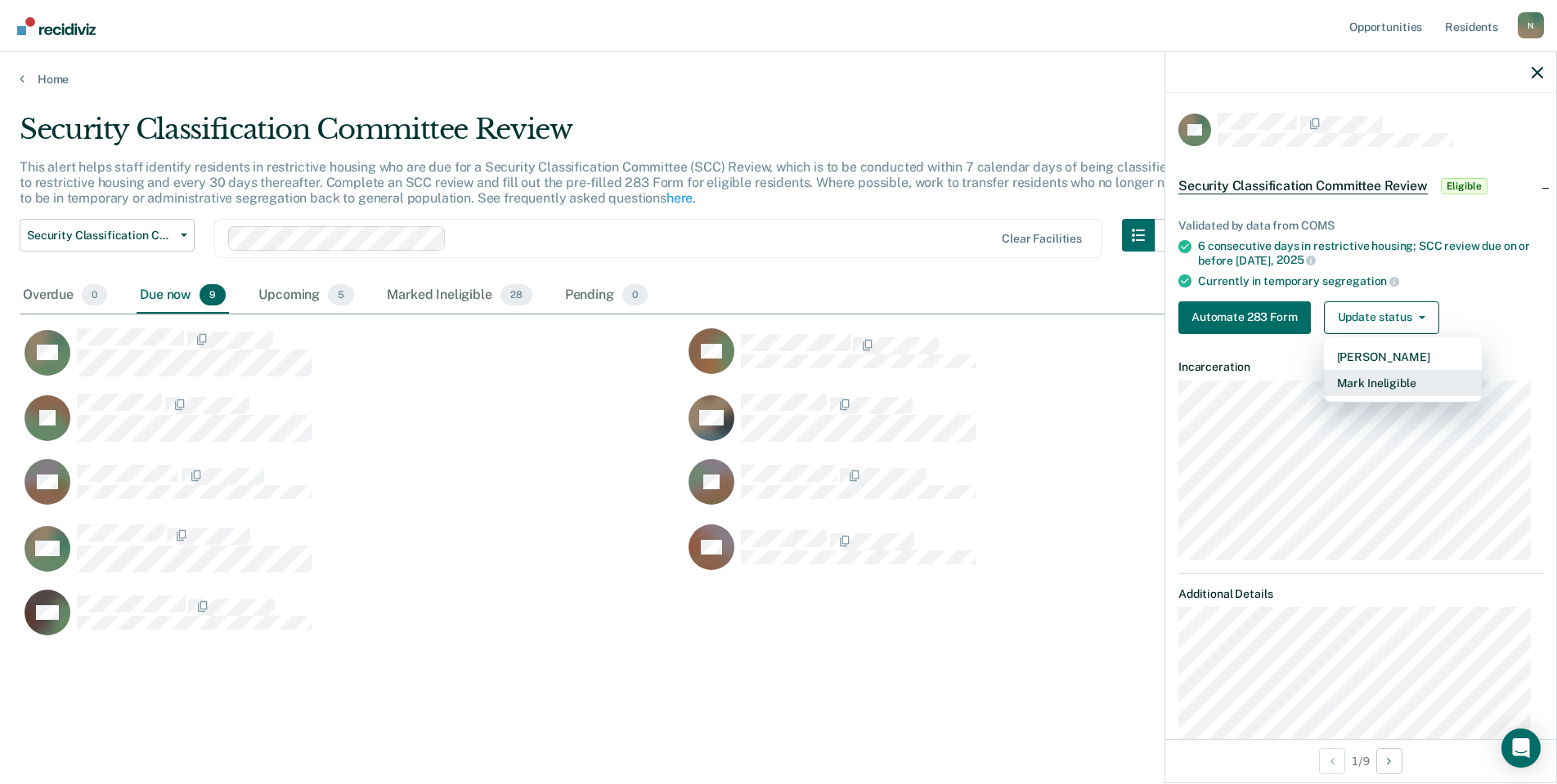
click at [1387, 387] on button "Mark Ineligible" at bounding box center [1403, 383] width 158 height 26
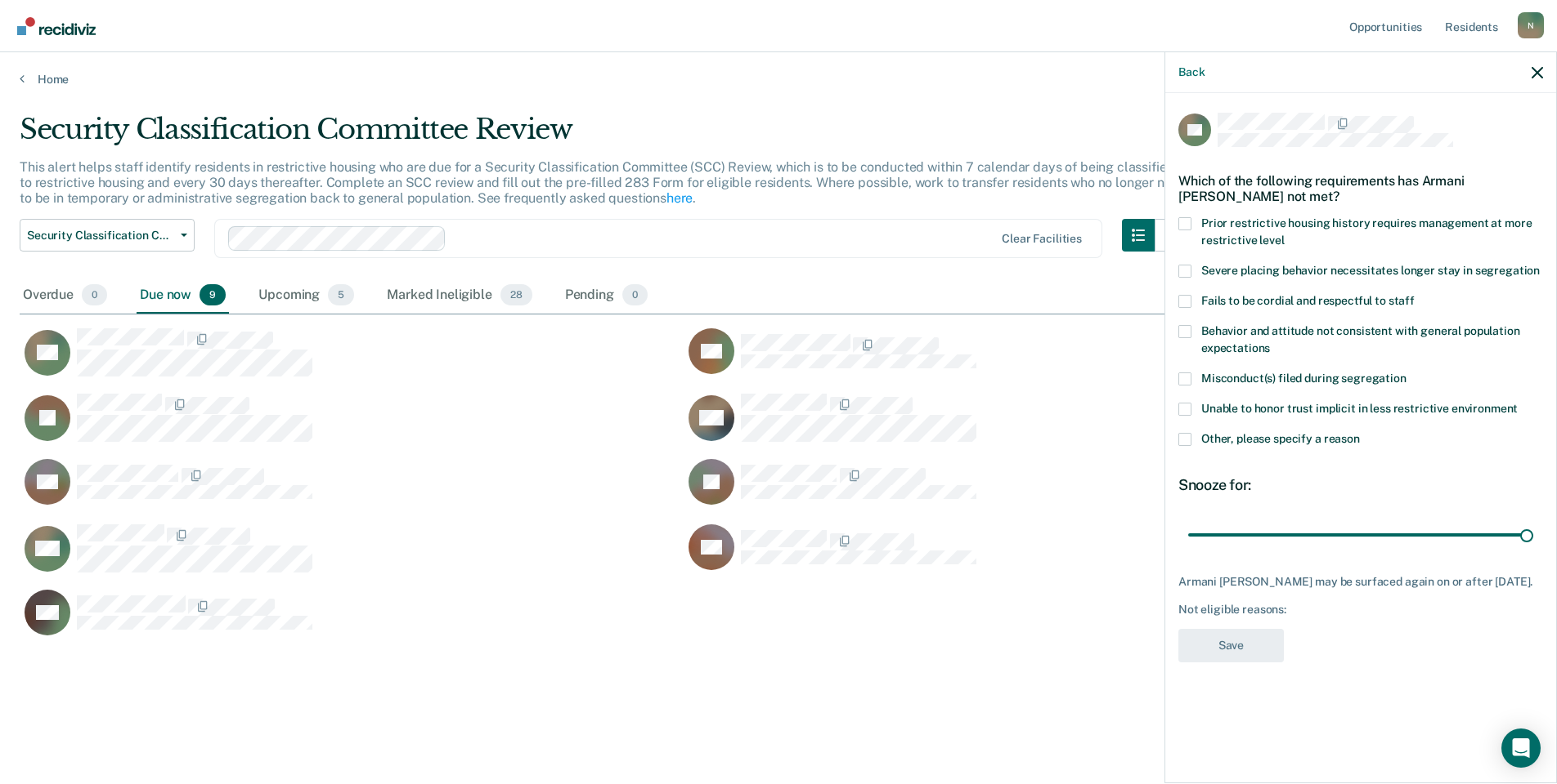
click at [1186, 445] on label "Other, please specify a reason" at bounding box center [1360, 442] width 364 height 18
click at [1360, 433] on input "Other, please specify a reason" at bounding box center [1360, 433] width 0 height 0
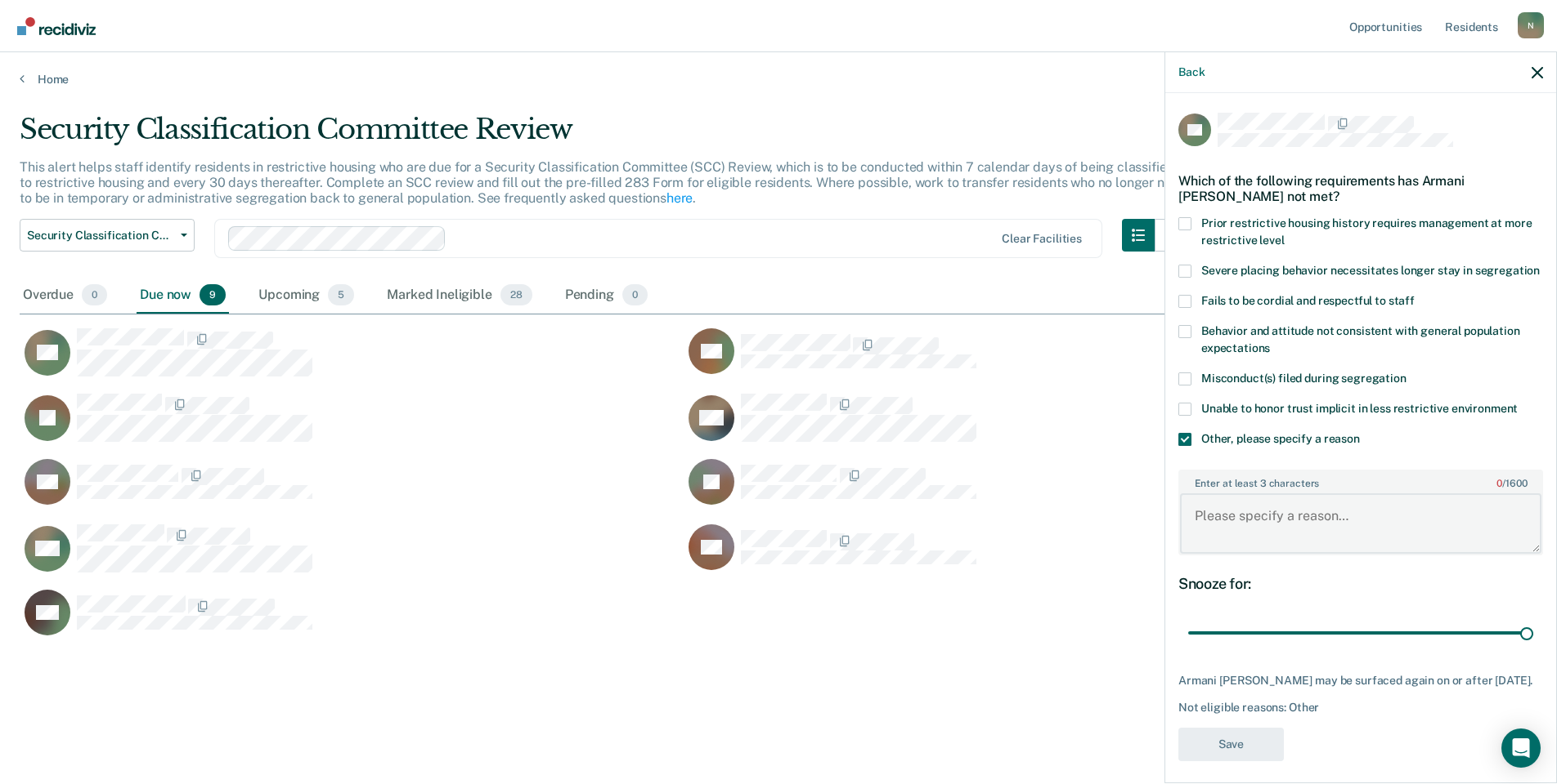
click at [1245, 543] on textarea "Enter at least 3 characters 0 / 1600" at bounding box center [1361, 524] width 361 height 61
type textarea "Temp seg pending misconduct hearing"
click at [1264, 762] on button "Save" at bounding box center [1231, 745] width 105 height 33
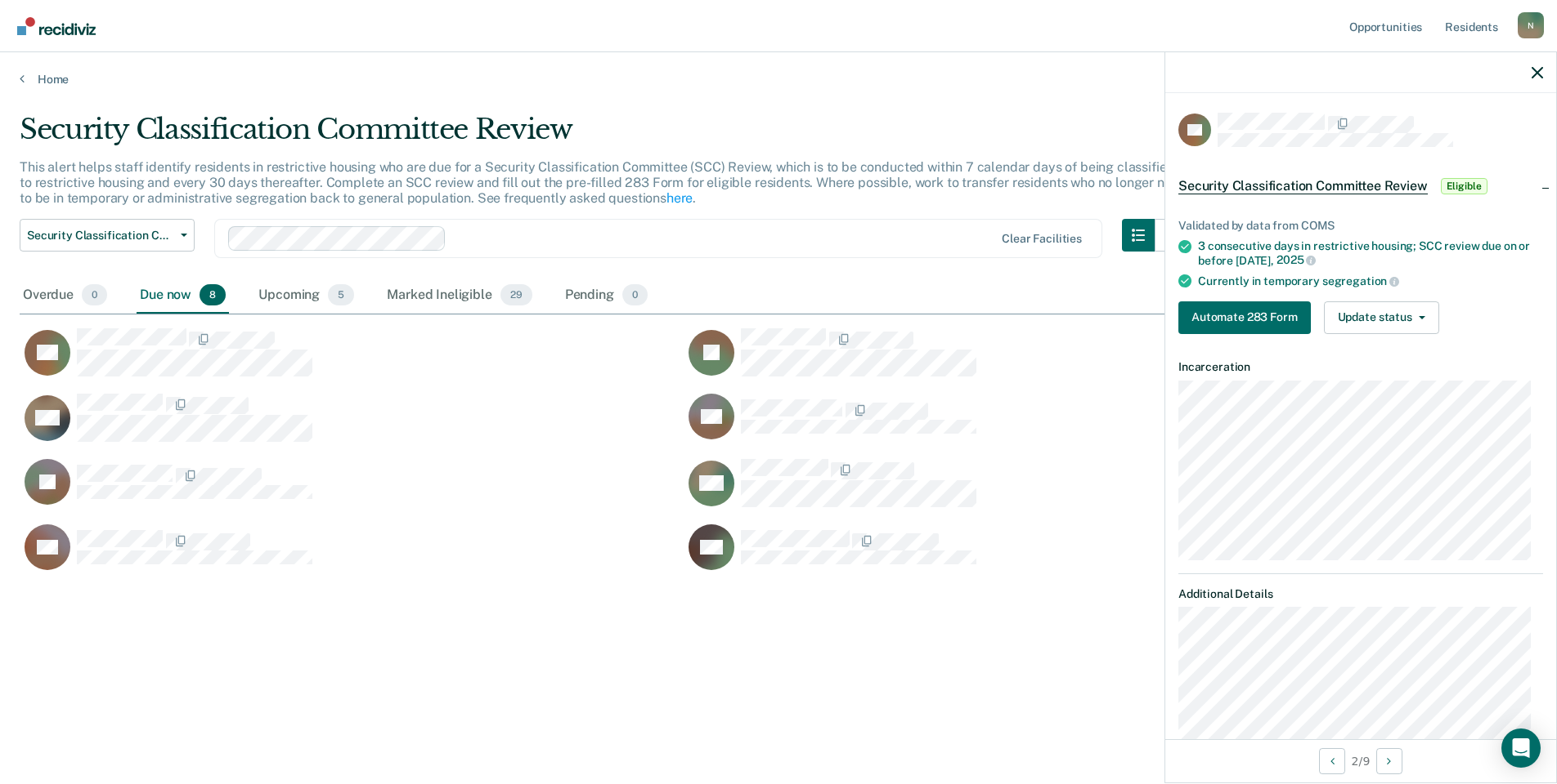
click at [1410, 296] on div "Validated by data from COMS 3 consecutive days in restrictive housing; SCC revi…" at bounding box center [1361, 270] width 391 height 154
click at [1410, 309] on button "Update status" at bounding box center [1381, 317] width 115 height 32
click at [1403, 382] on button "Mark Ineligible" at bounding box center [1403, 383] width 158 height 26
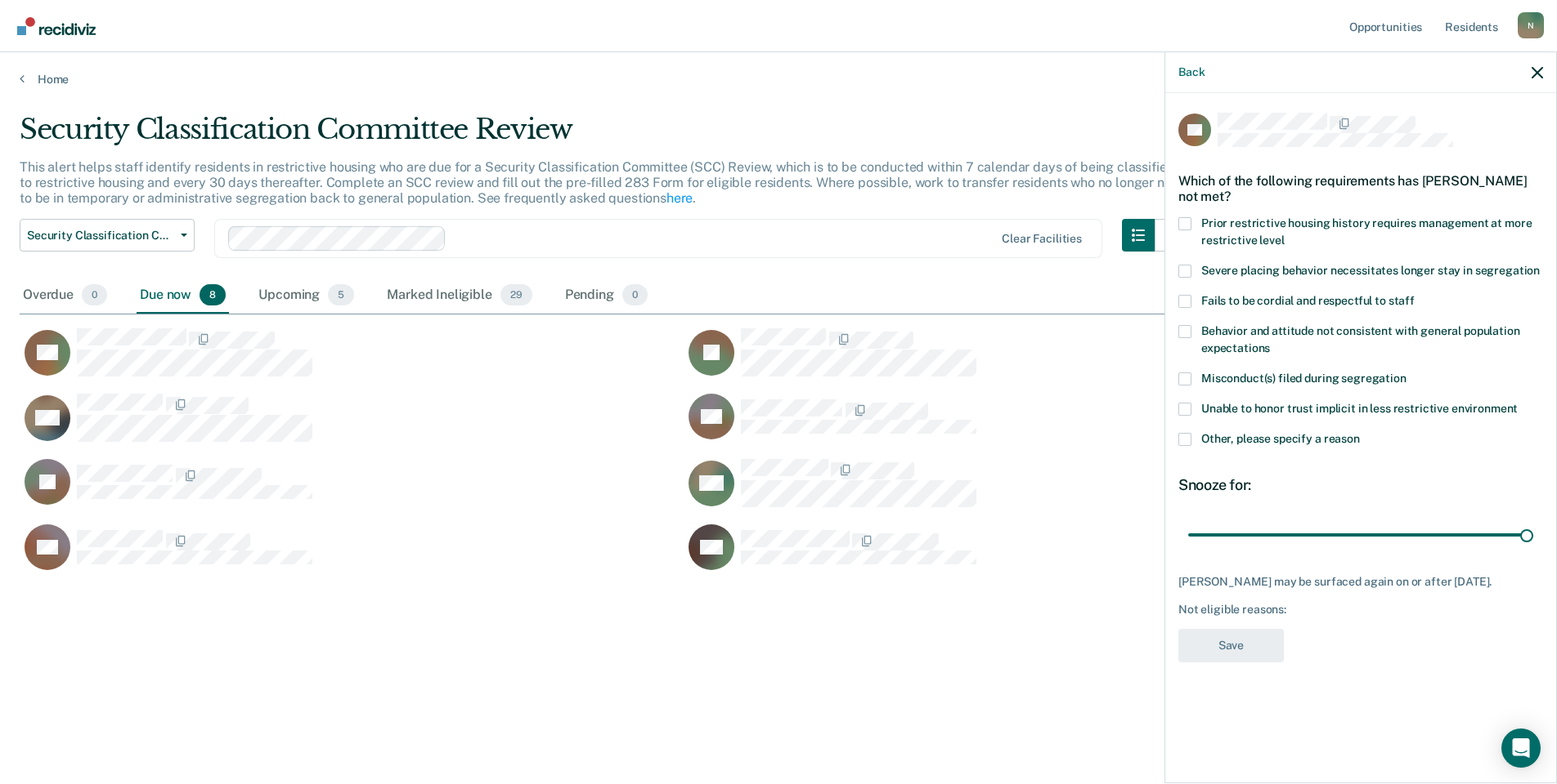
click at [1191, 440] on label "Other, please specify a reason" at bounding box center [1360, 442] width 364 height 18
click at [1360, 433] on input "Other, please specify a reason" at bounding box center [1360, 433] width 0 height 0
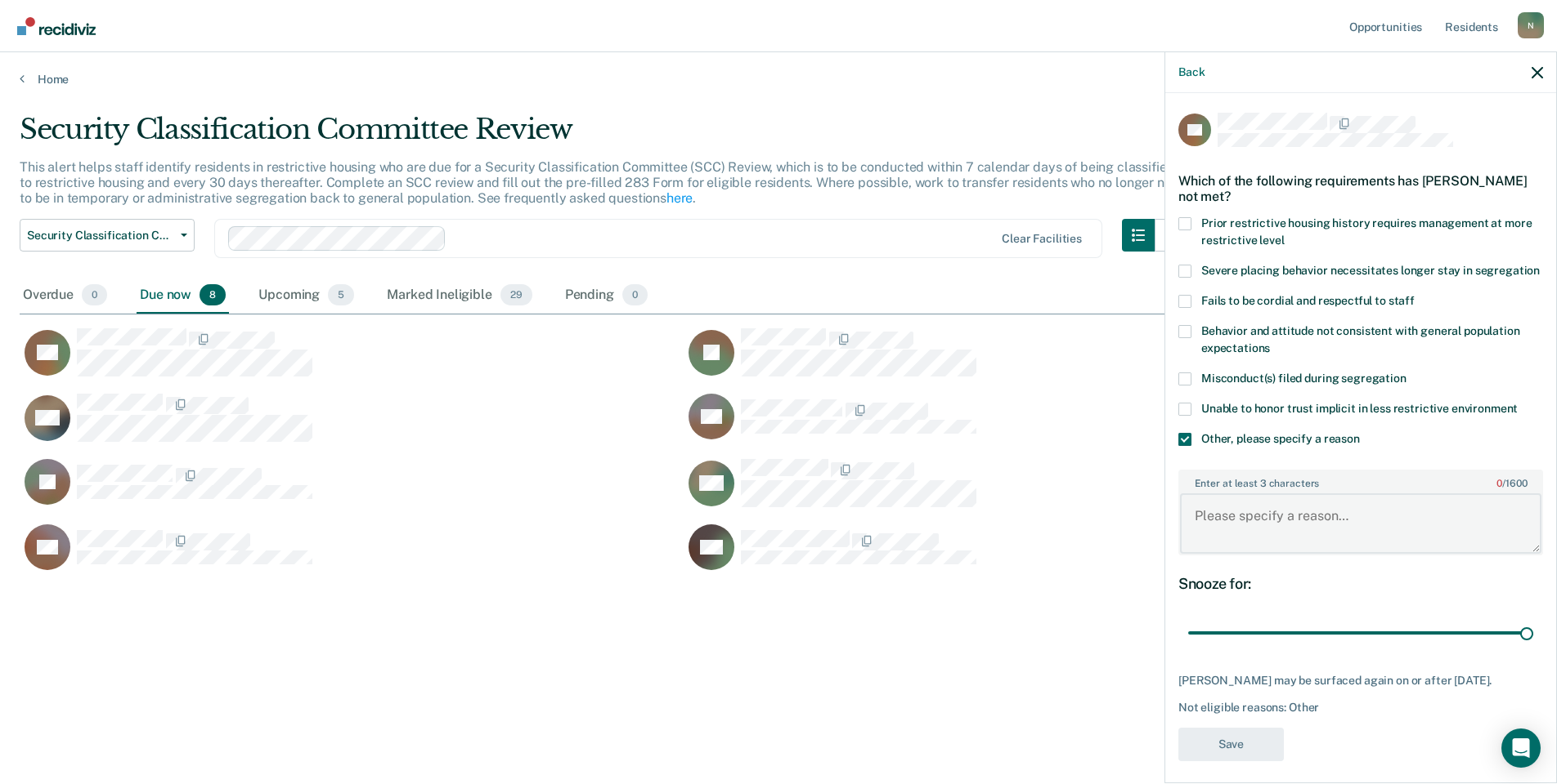
click at [1243, 550] on textarea "Enter at least 3 characters 0 / 1600" at bounding box center [1361, 524] width 361 height 61
type textarea "Temp seg pending PC investigation"
click at [1256, 762] on button "Save" at bounding box center [1231, 745] width 105 height 33
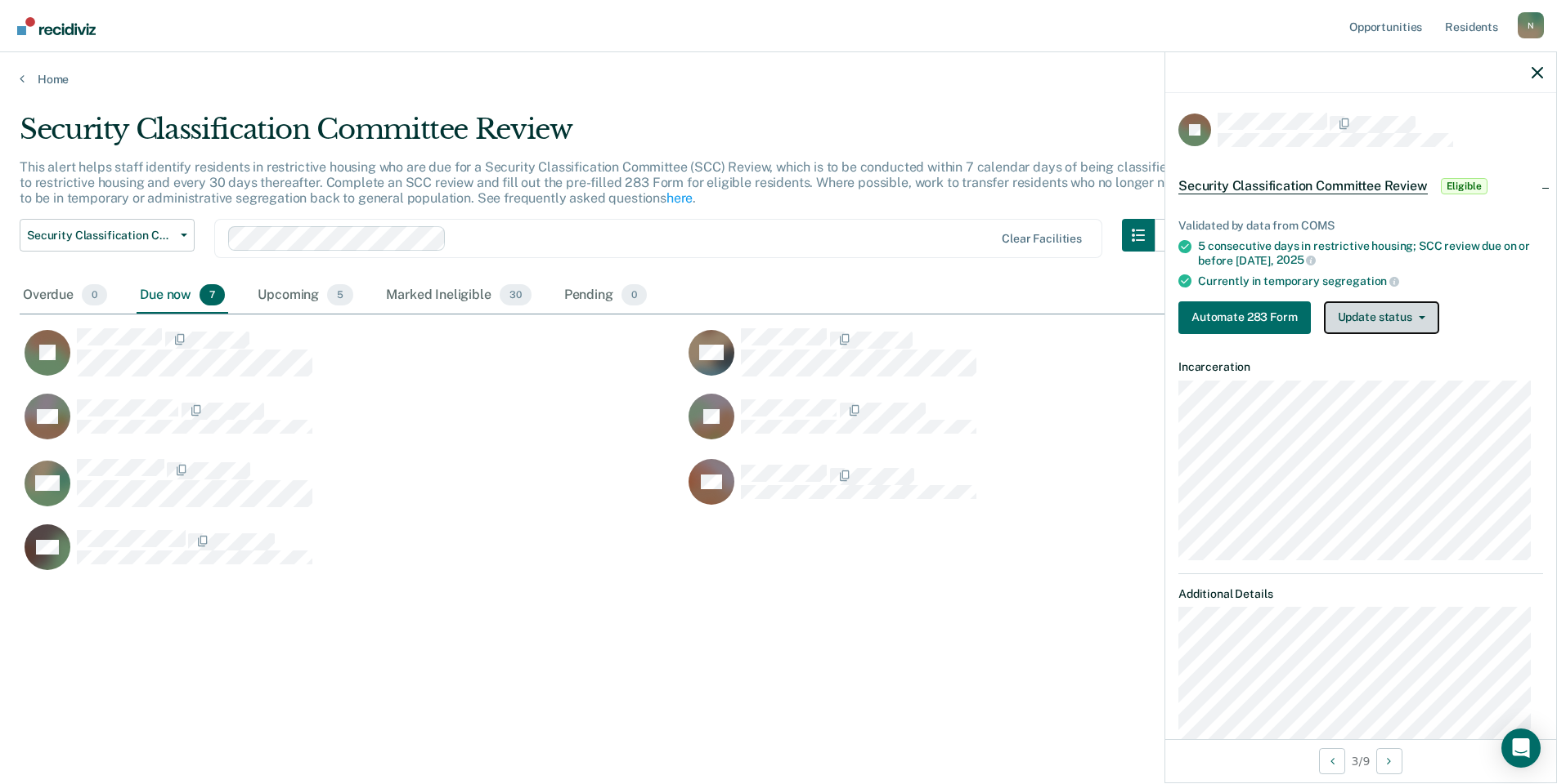
click at [1418, 322] on button "Update status" at bounding box center [1381, 317] width 115 height 32
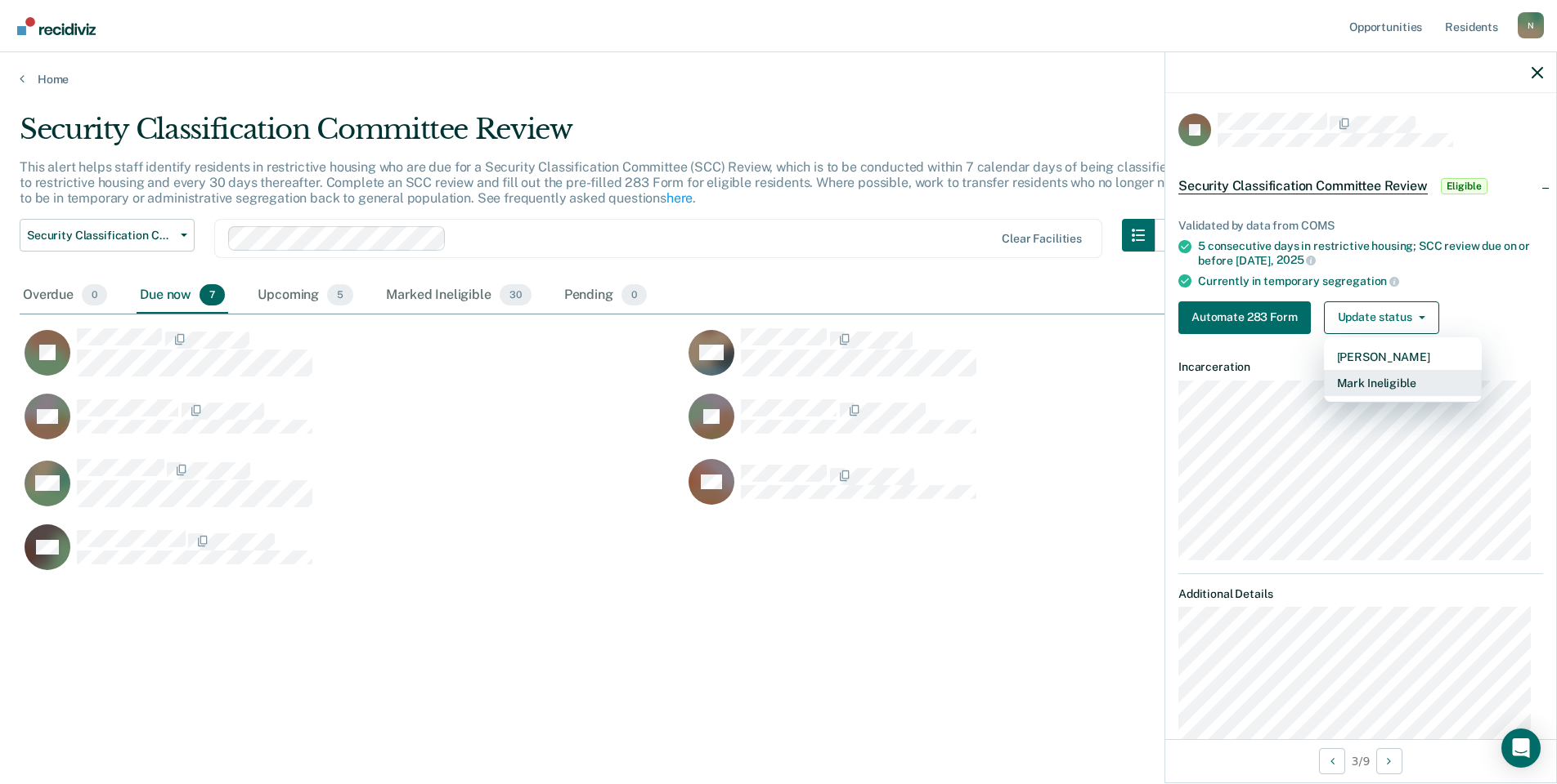
click at [1368, 381] on button "Mark Ineligible" at bounding box center [1403, 383] width 158 height 26
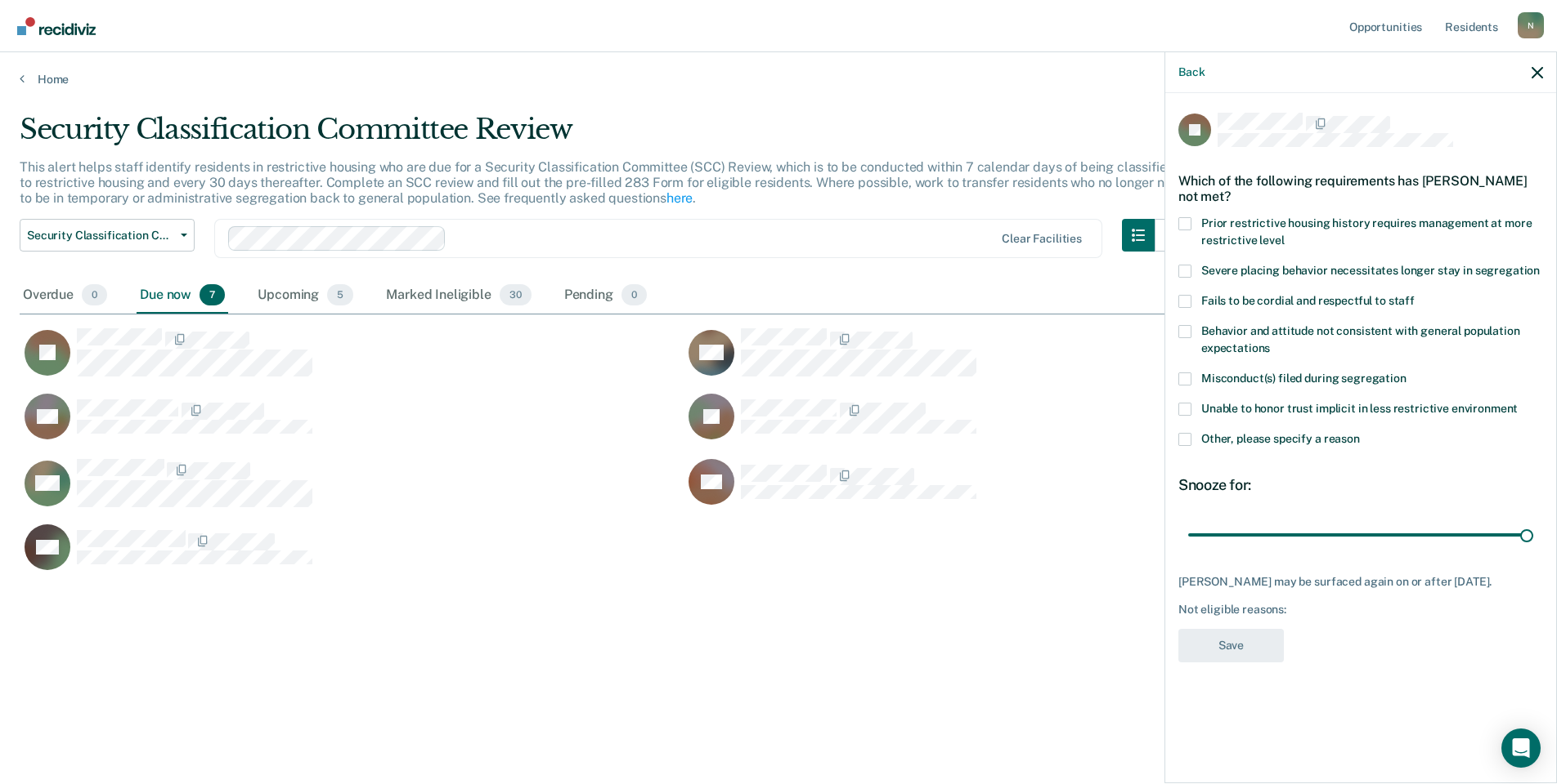
click at [1185, 438] on span at bounding box center [1184, 439] width 13 height 13
click at [1360, 433] on input "Other, please specify a reason" at bounding box center [1360, 433] width 0 height 0
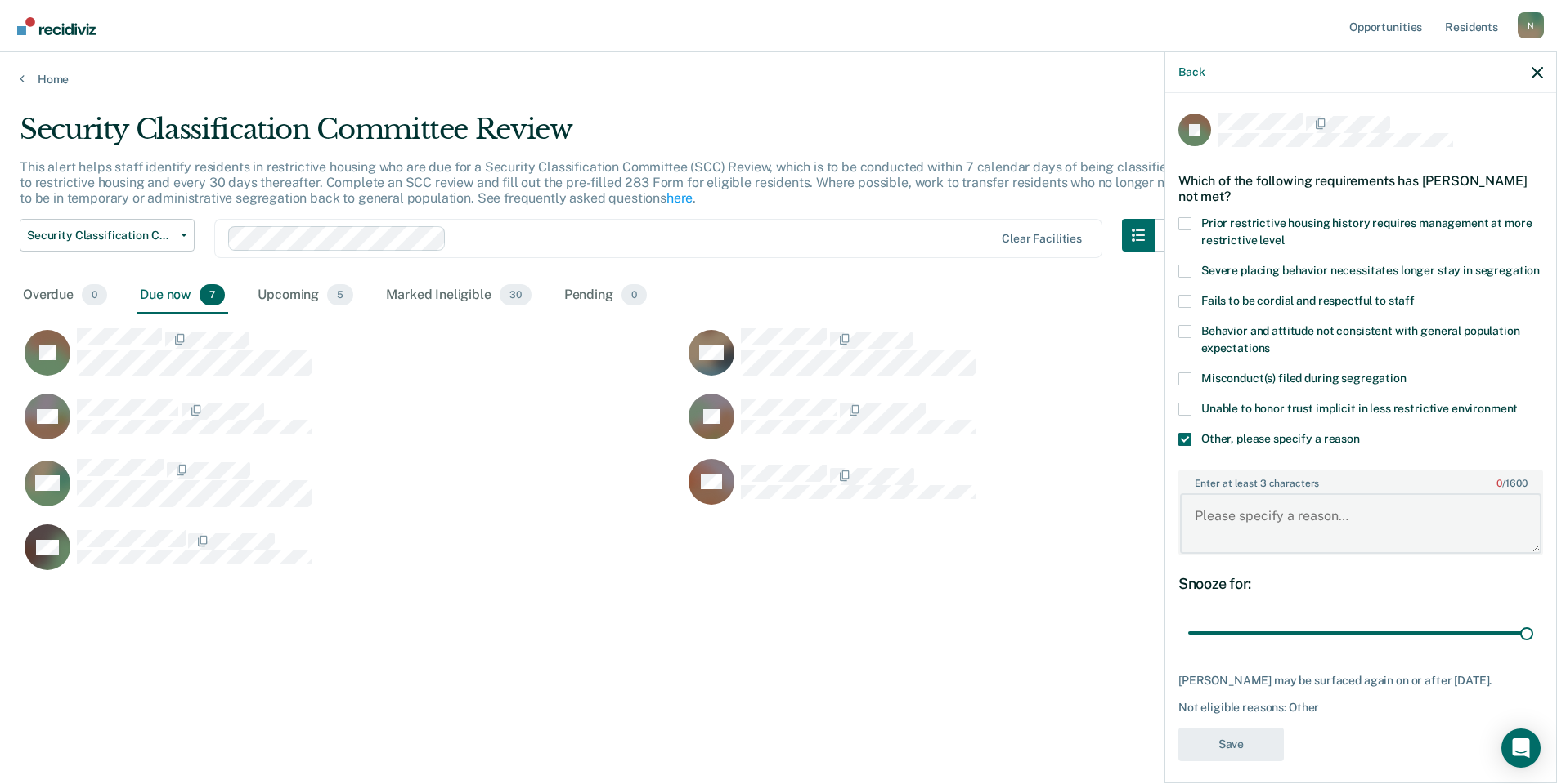
click at [1240, 542] on textarea "Enter at least 3 characters 0 / 1600" at bounding box center [1361, 524] width 361 height 61
type textarea "Temp seg pending PC investigation"
click at [1210, 762] on button "Save" at bounding box center [1231, 745] width 105 height 33
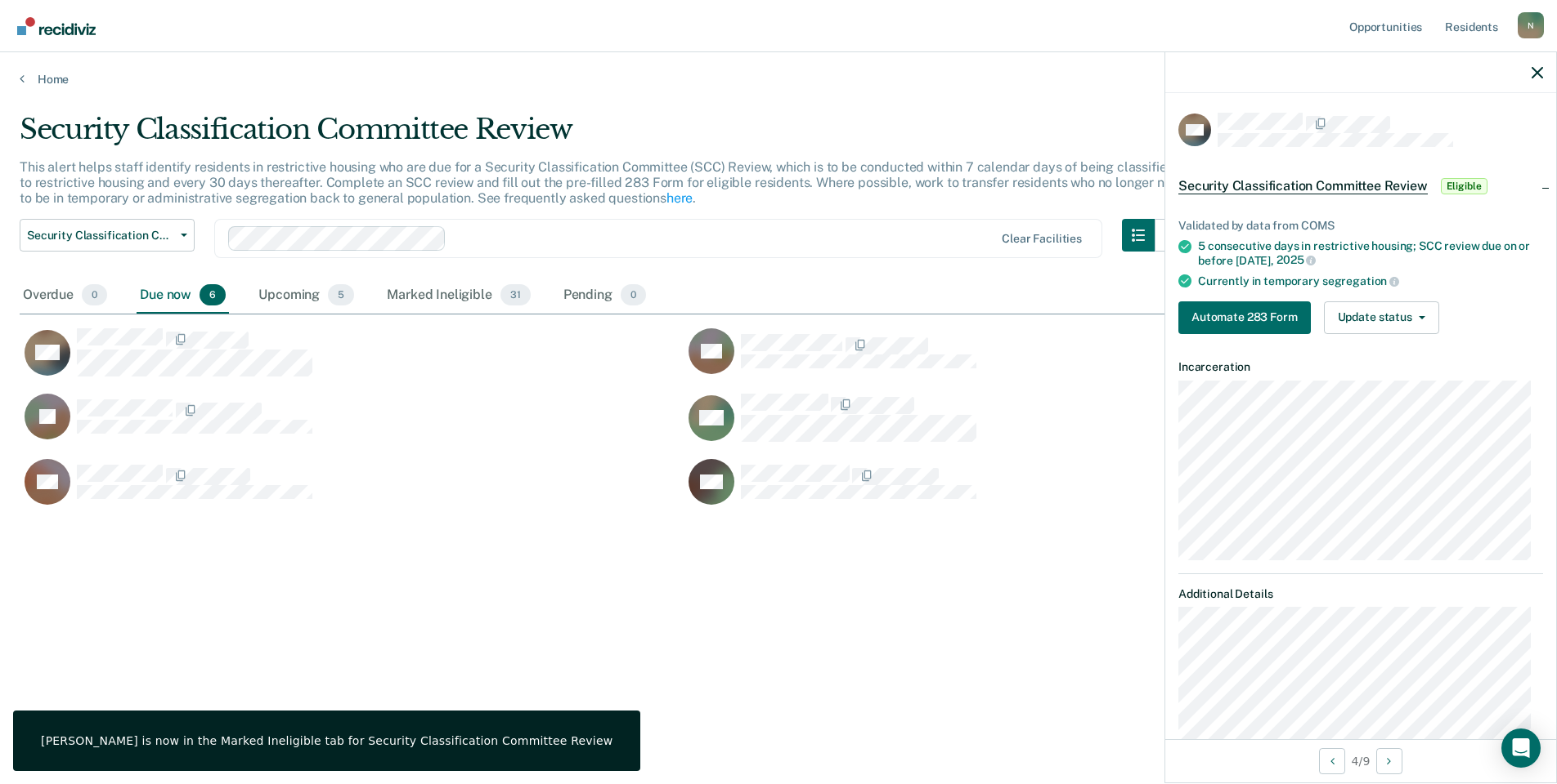
click at [1391, 337] on div "Validated by data from COMS 5 consecutive days in restrictive housing; SCC revi…" at bounding box center [1361, 270] width 391 height 154
click at [1391, 322] on button "Update status" at bounding box center [1381, 317] width 115 height 32
click at [1400, 373] on button "Mark Ineligible" at bounding box center [1403, 383] width 158 height 26
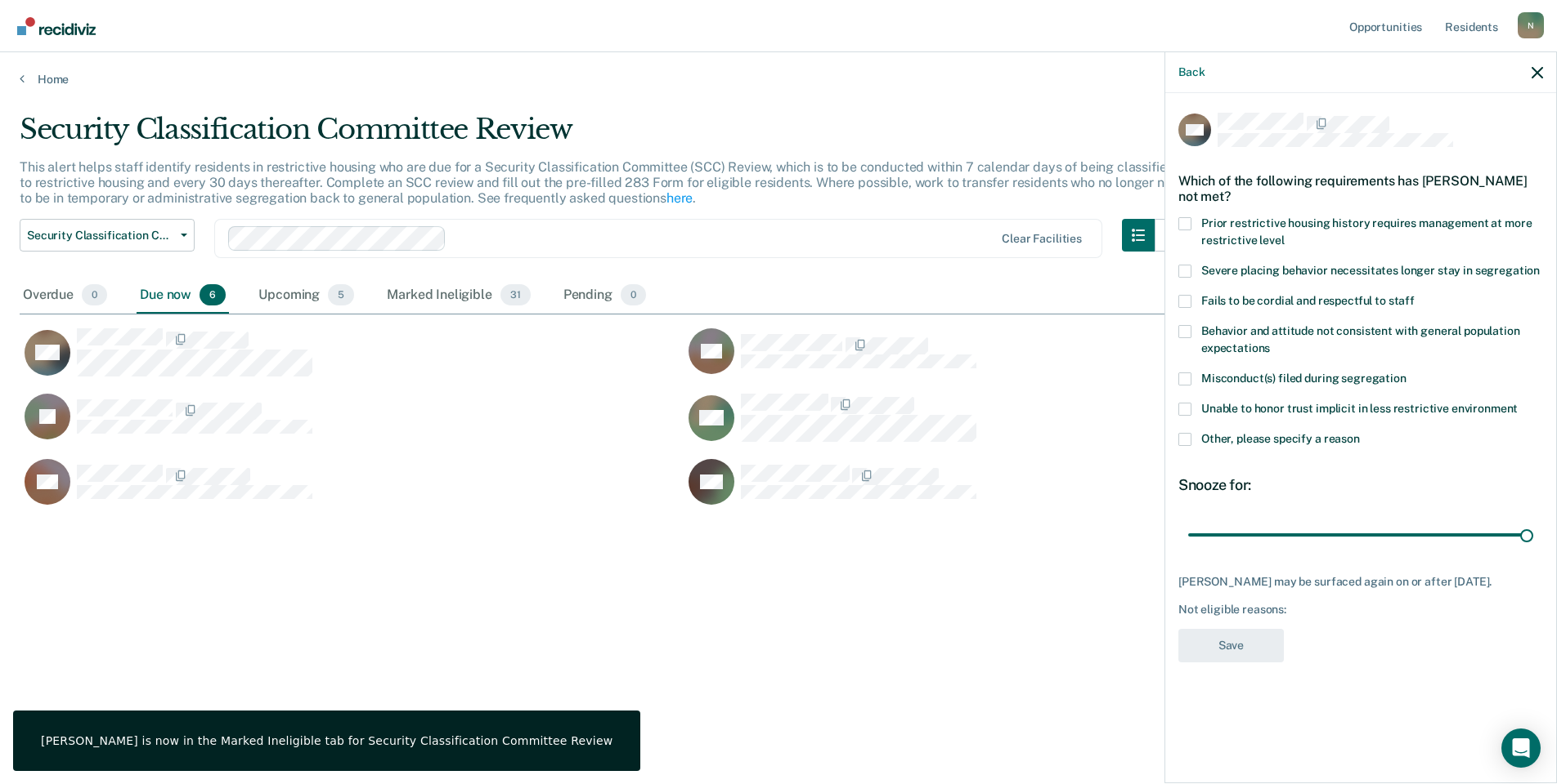
click at [1188, 443] on span at bounding box center [1184, 439] width 13 height 13
click at [1360, 433] on input "Other, please specify a reason" at bounding box center [1360, 433] width 0 height 0
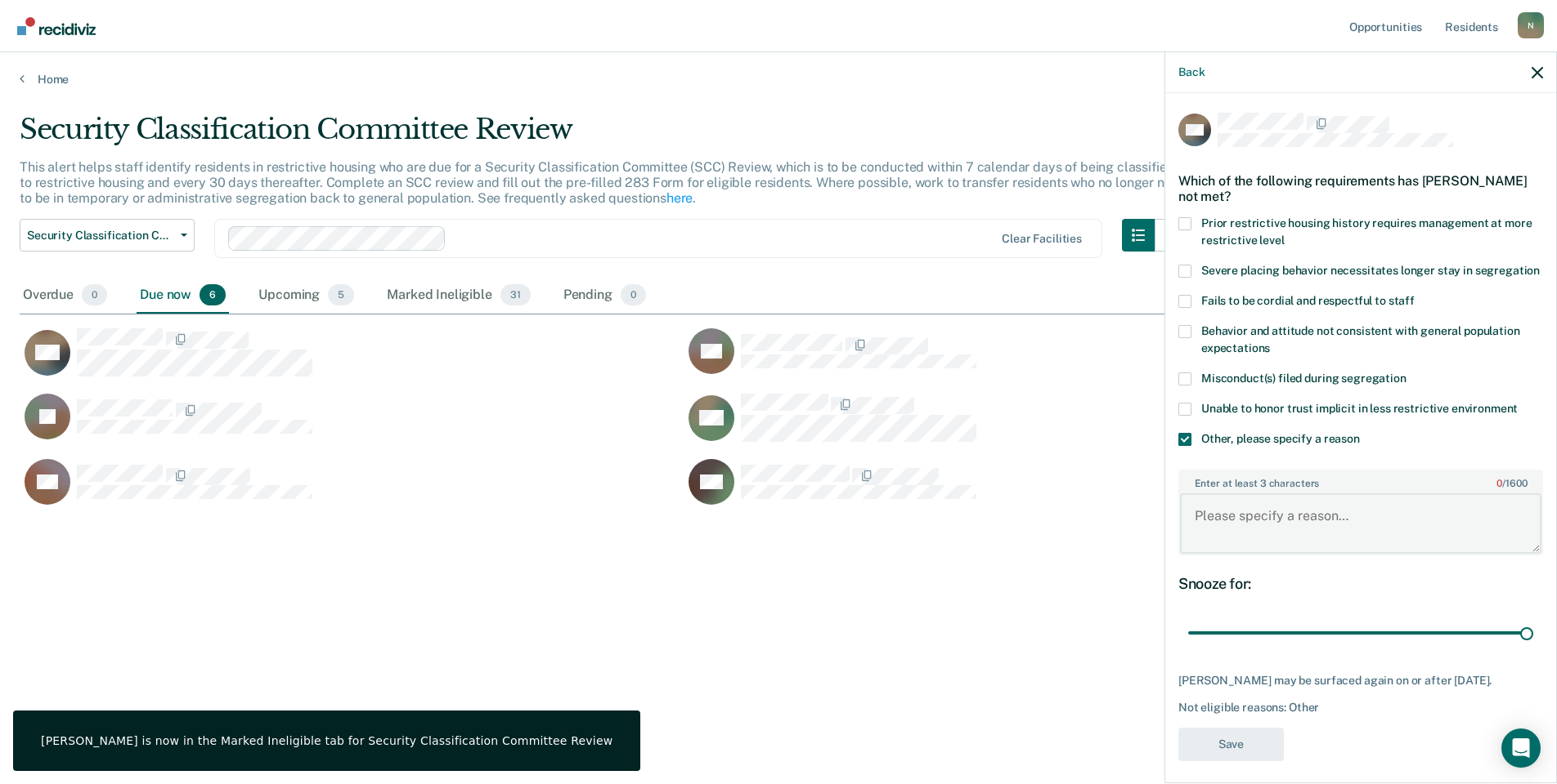
click at [1231, 523] on textarea "Enter at least 3 characters 0 / 1600" at bounding box center [1361, 524] width 361 height 61
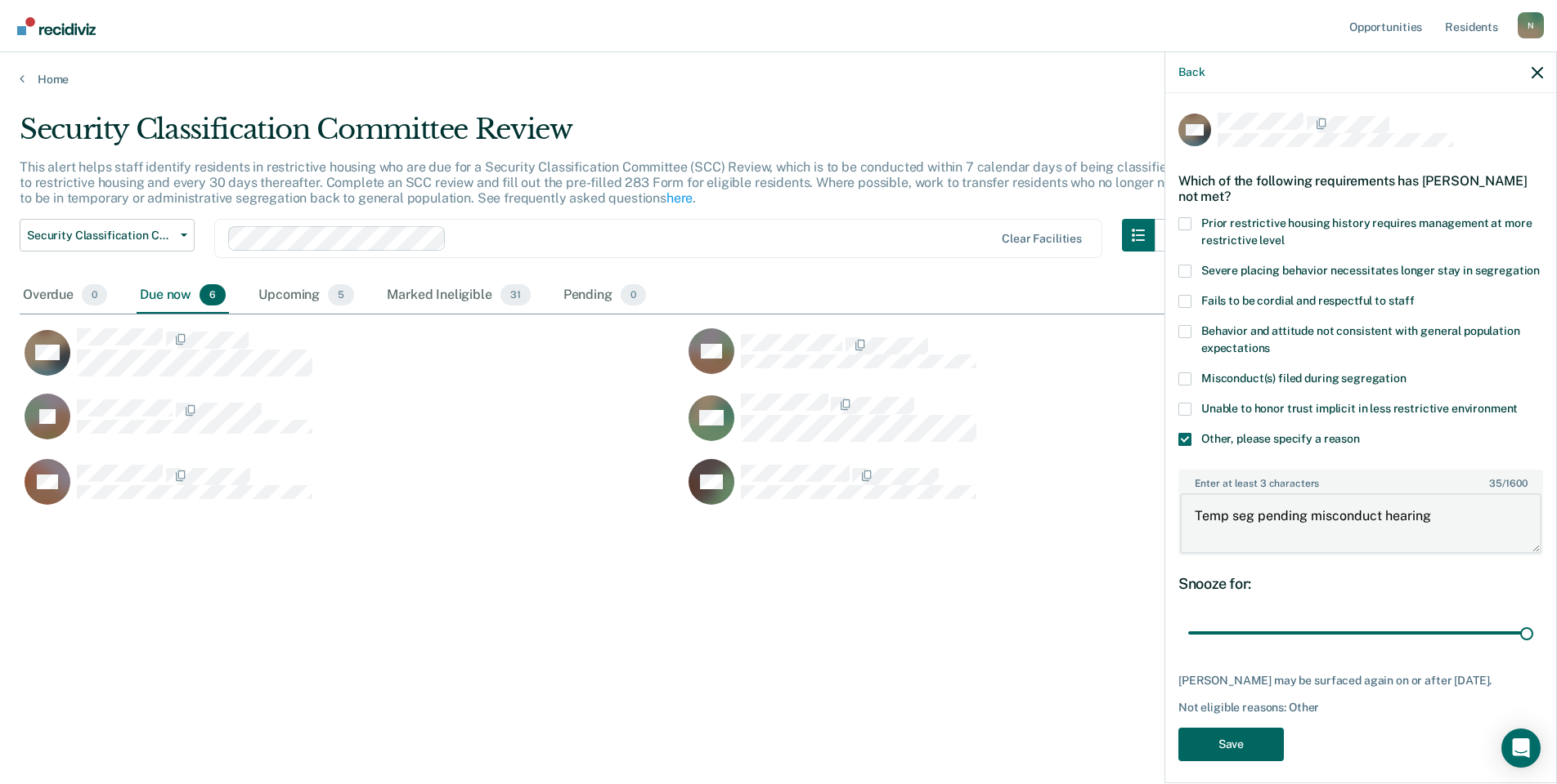
type textarea "Temp seg pending misconduct hearing"
click at [1254, 752] on button "Save" at bounding box center [1231, 745] width 105 height 33
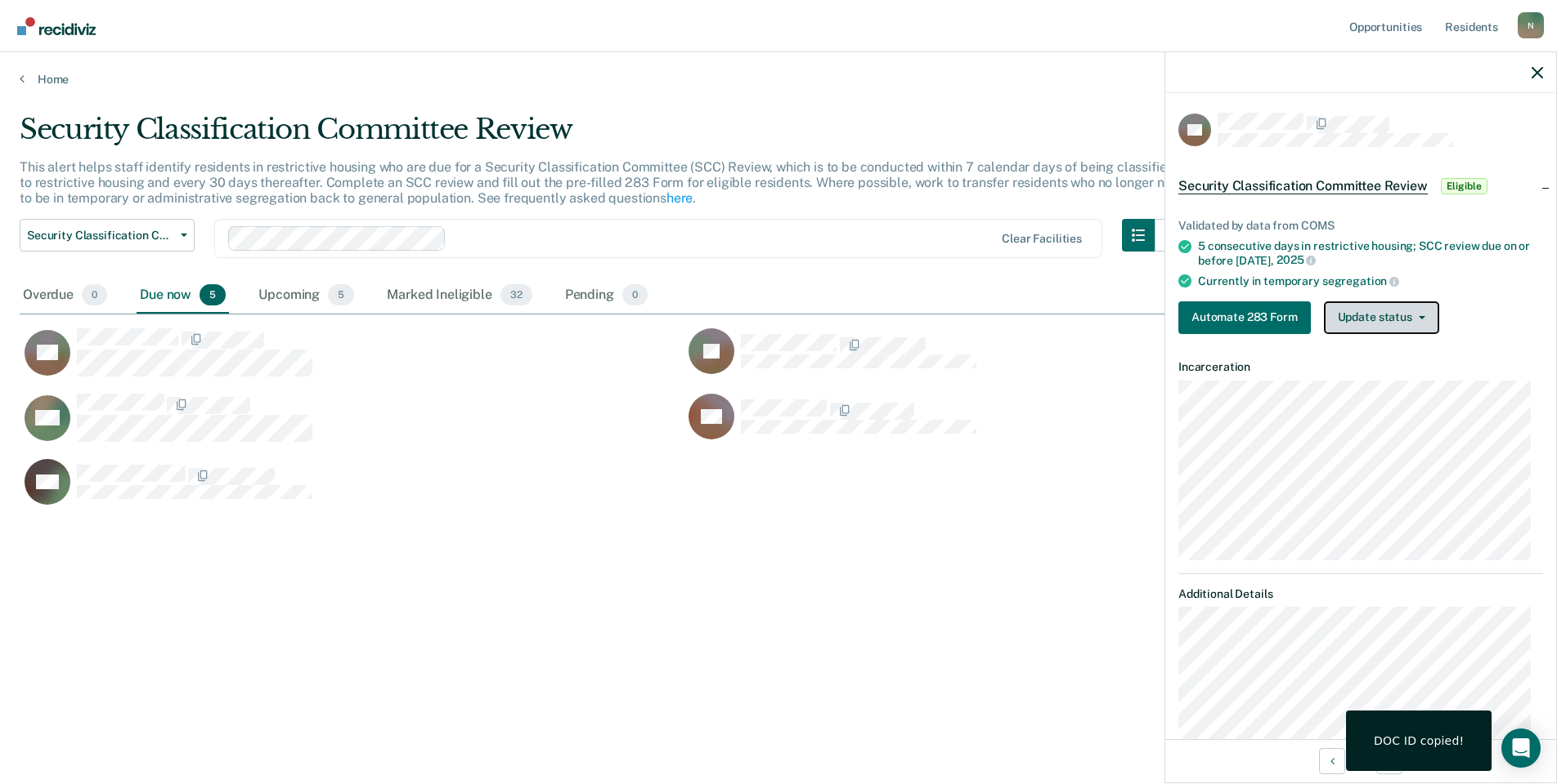
click at [1356, 326] on button "Update status" at bounding box center [1381, 317] width 115 height 32
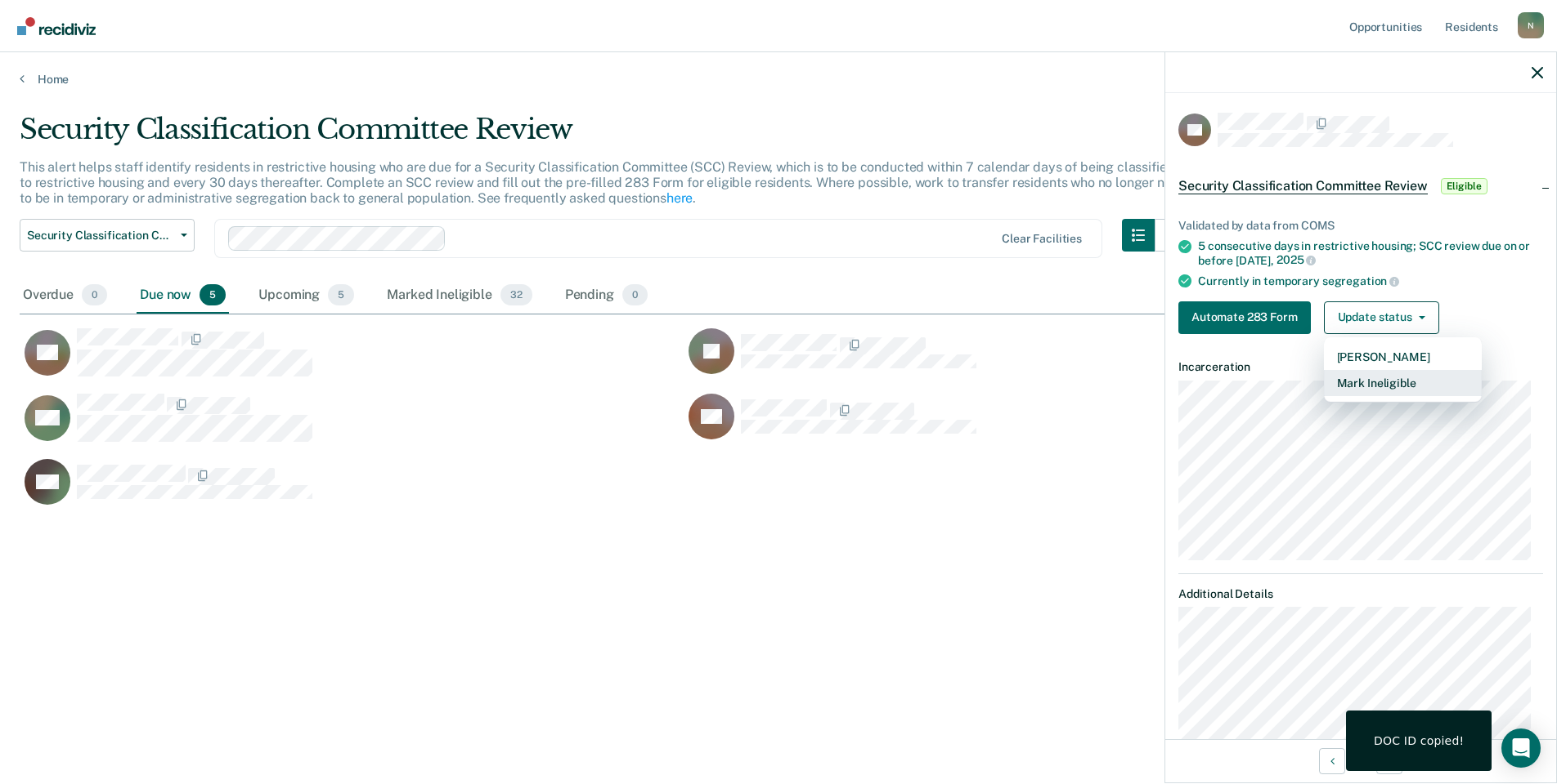
click at [1344, 388] on button "Mark Ineligible" at bounding box center [1403, 383] width 158 height 26
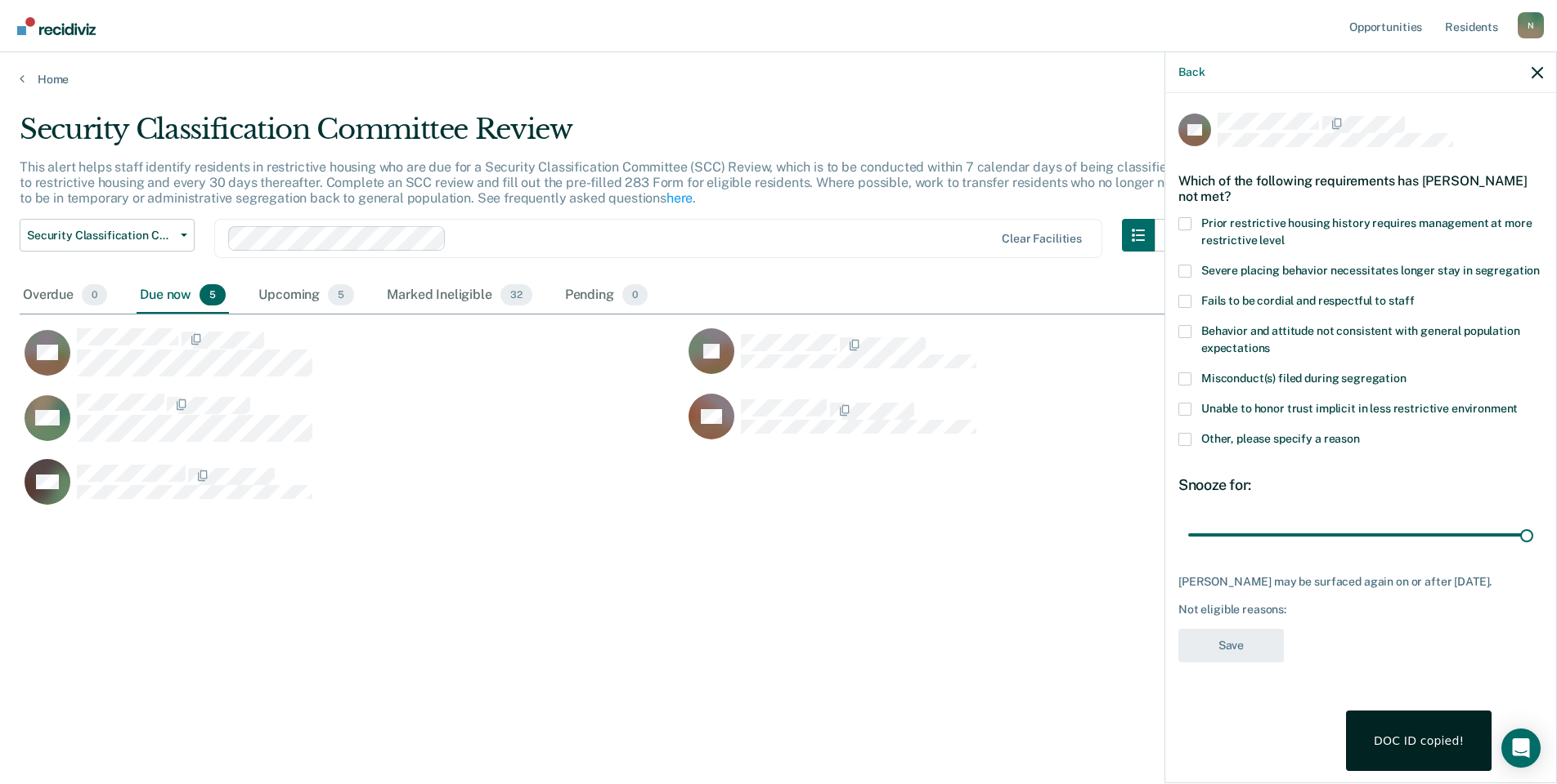
click at [1186, 436] on span at bounding box center [1184, 439] width 13 height 13
click at [1360, 433] on input "Other, please specify a reason" at bounding box center [1360, 433] width 0 height 0
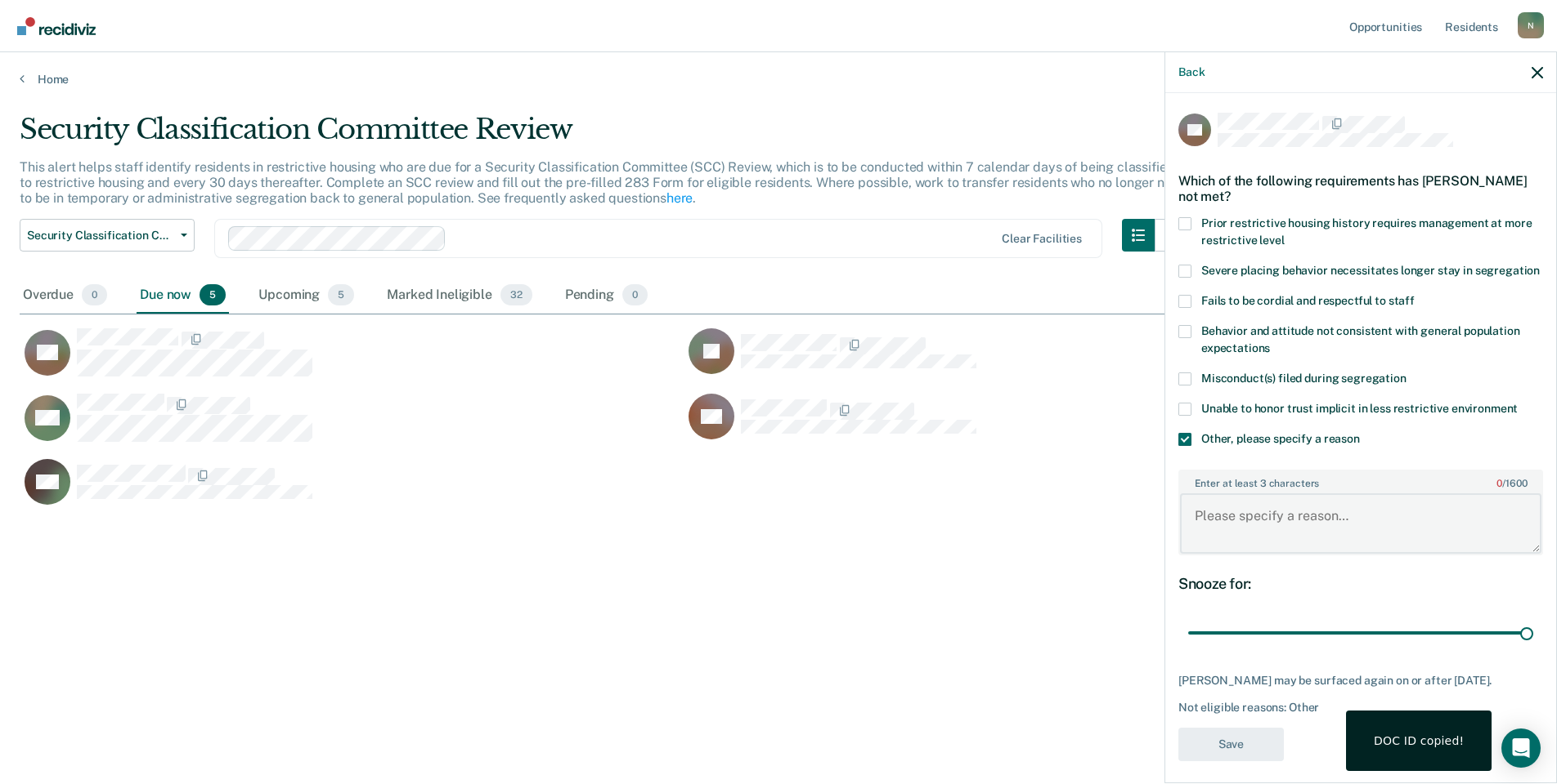
click at [1204, 549] on textarea "Enter at least 3 characters 0 / 1600" at bounding box center [1361, 524] width 361 height 61
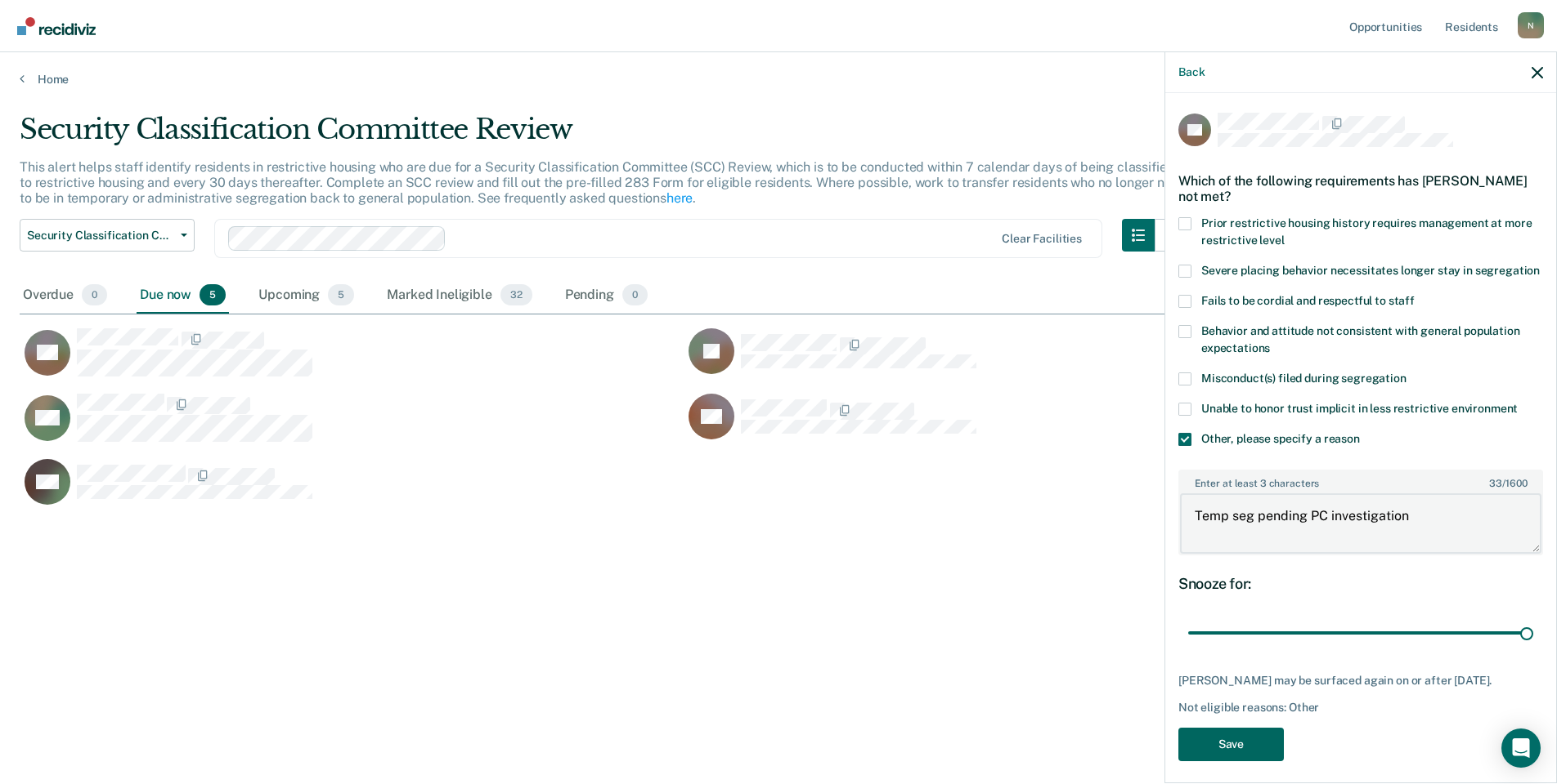
type textarea "Temp seg pending PC investigation"
click at [1217, 760] on button "Save" at bounding box center [1231, 745] width 105 height 33
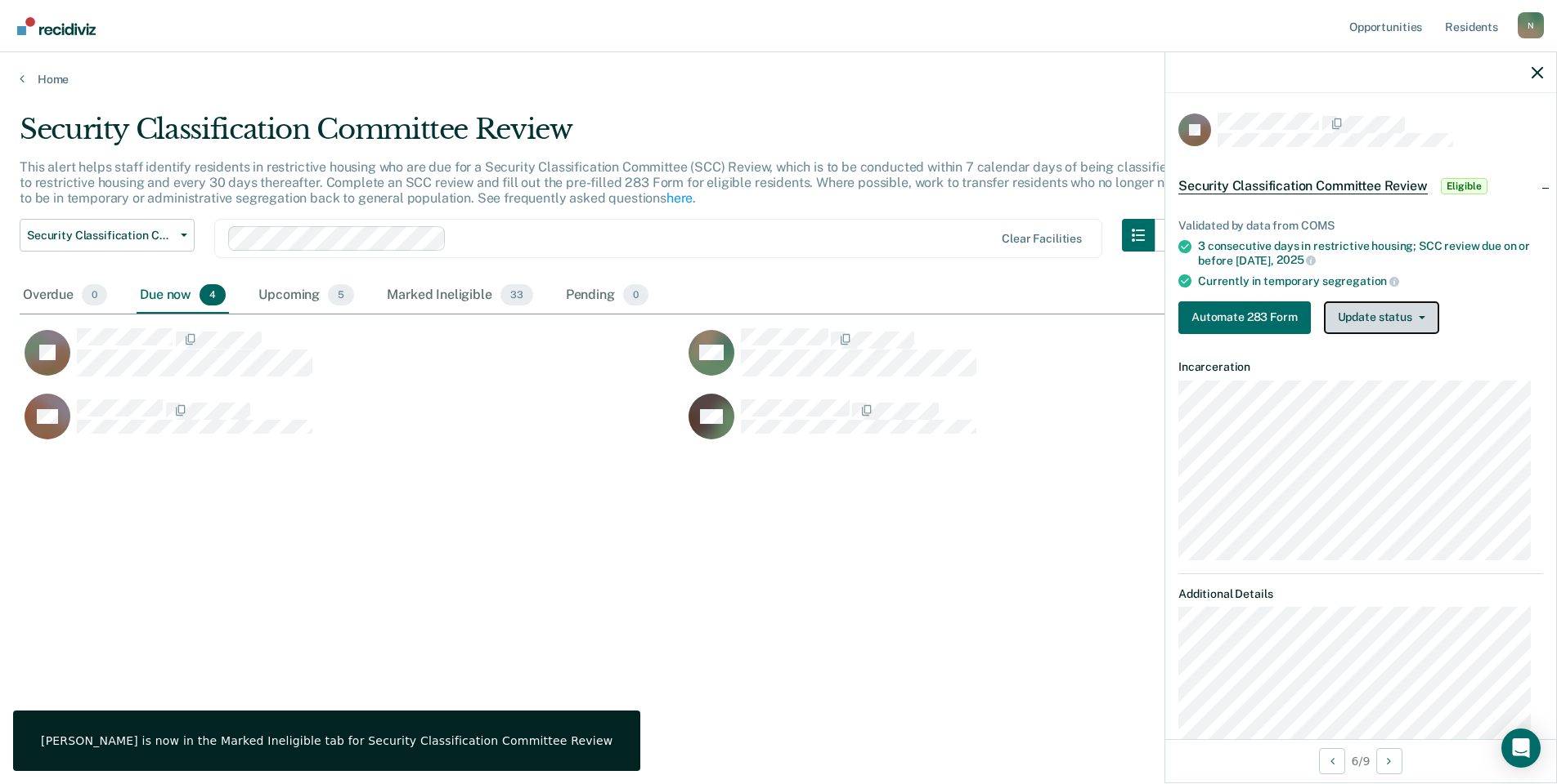
click at [1416, 321] on button "Update status" at bounding box center [1381, 317] width 115 height 32
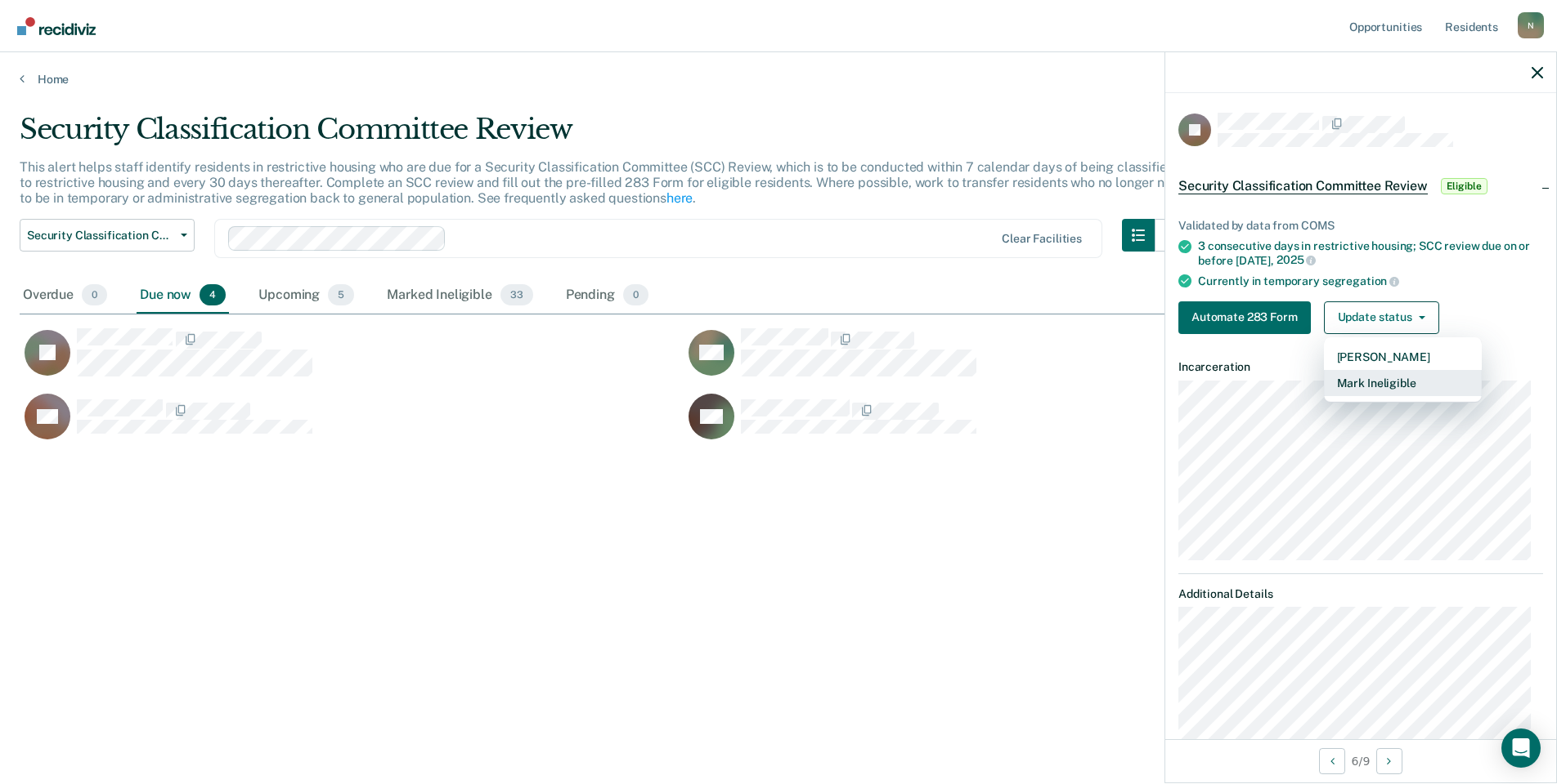
click at [1403, 380] on button "Mark Ineligible" at bounding box center [1403, 383] width 158 height 26
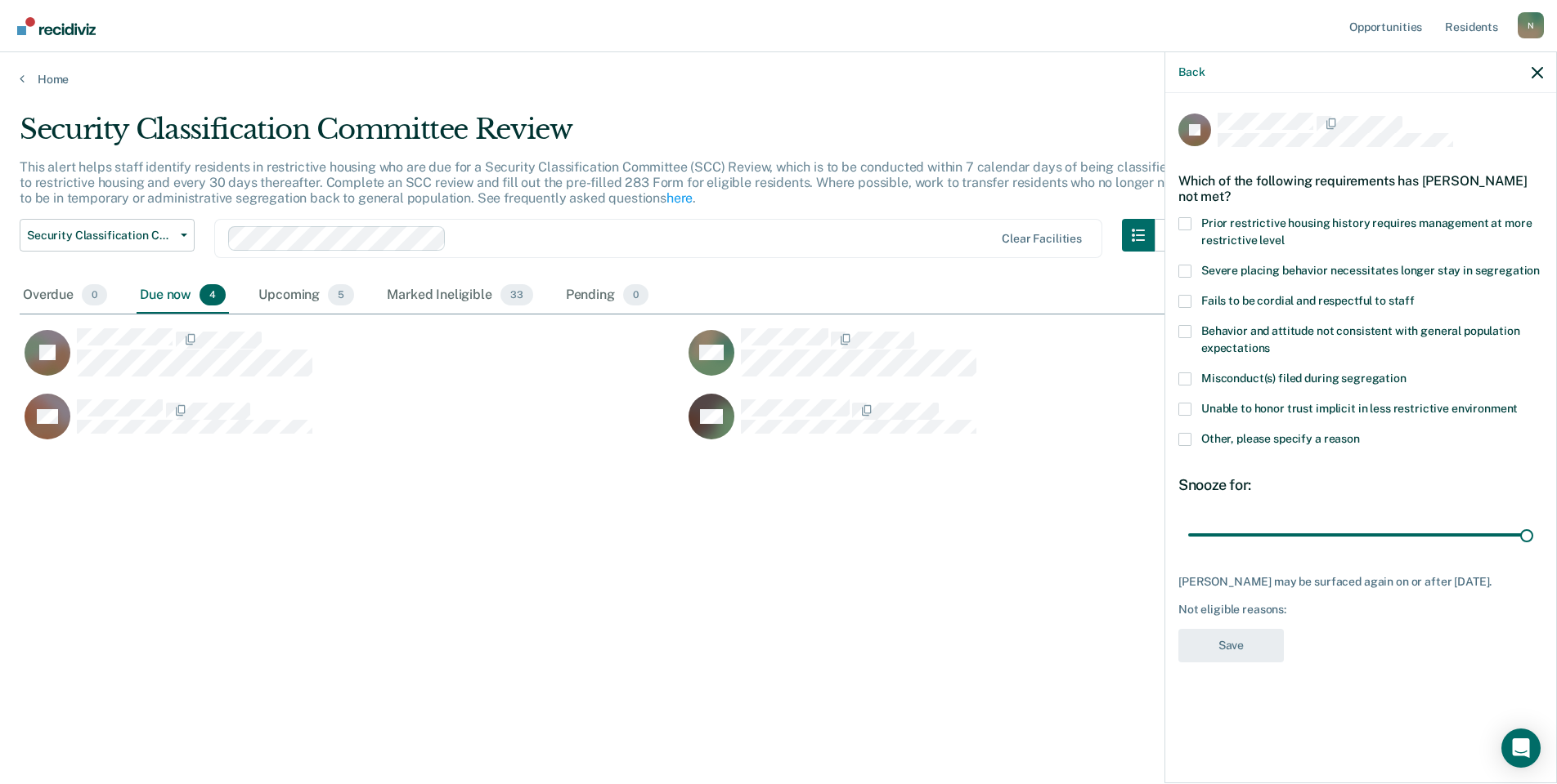
click at [1190, 434] on span at bounding box center [1184, 439] width 13 height 13
click at [1360, 433] on input "Other, please specify a reason" at bounding box center [1360, 433] width 0 height 0
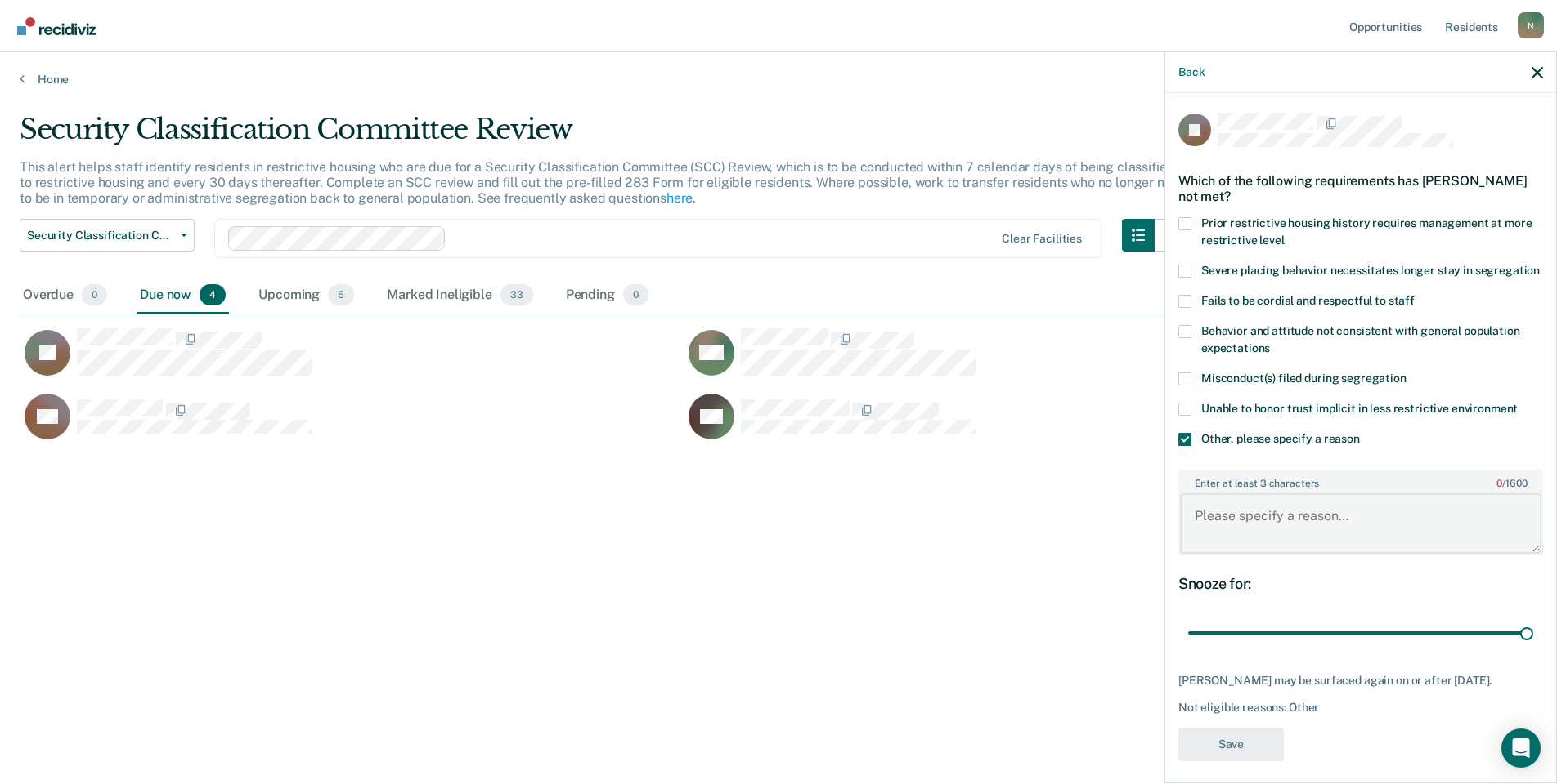
click at [1231, 534] on textarea "Enter at least 3 characters 0 / 1600" at bounding box center [1361, 524] width 361 height 61
type textarea "Temp seg pending misconduct hearing"
click at [1203, 752] on button "Save" at bounding box center [1231, 745] width 105 height 33
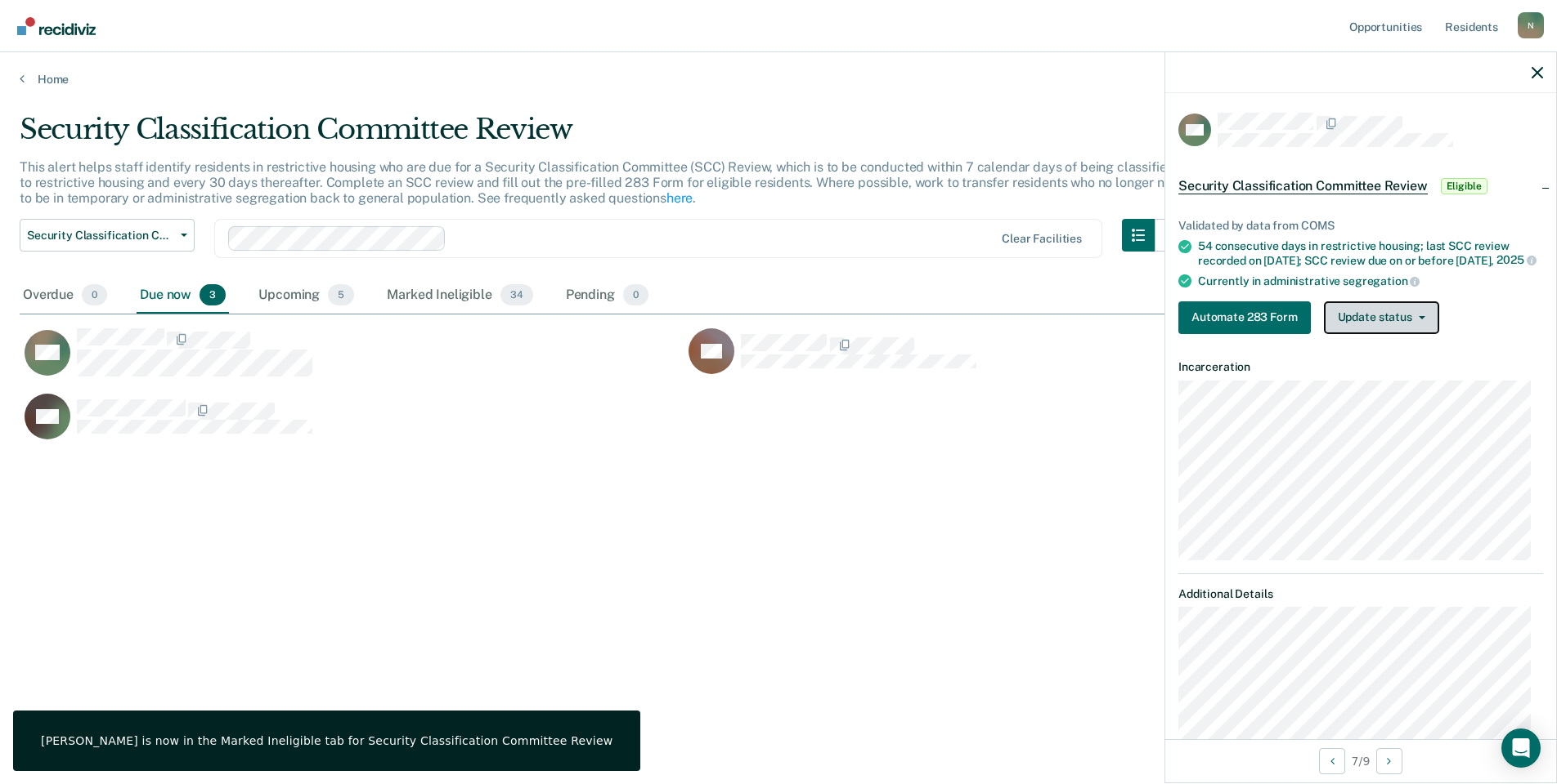
click at [1407, 327] on button "Update status" at bounding box center [1381, 317] width 115 height 32
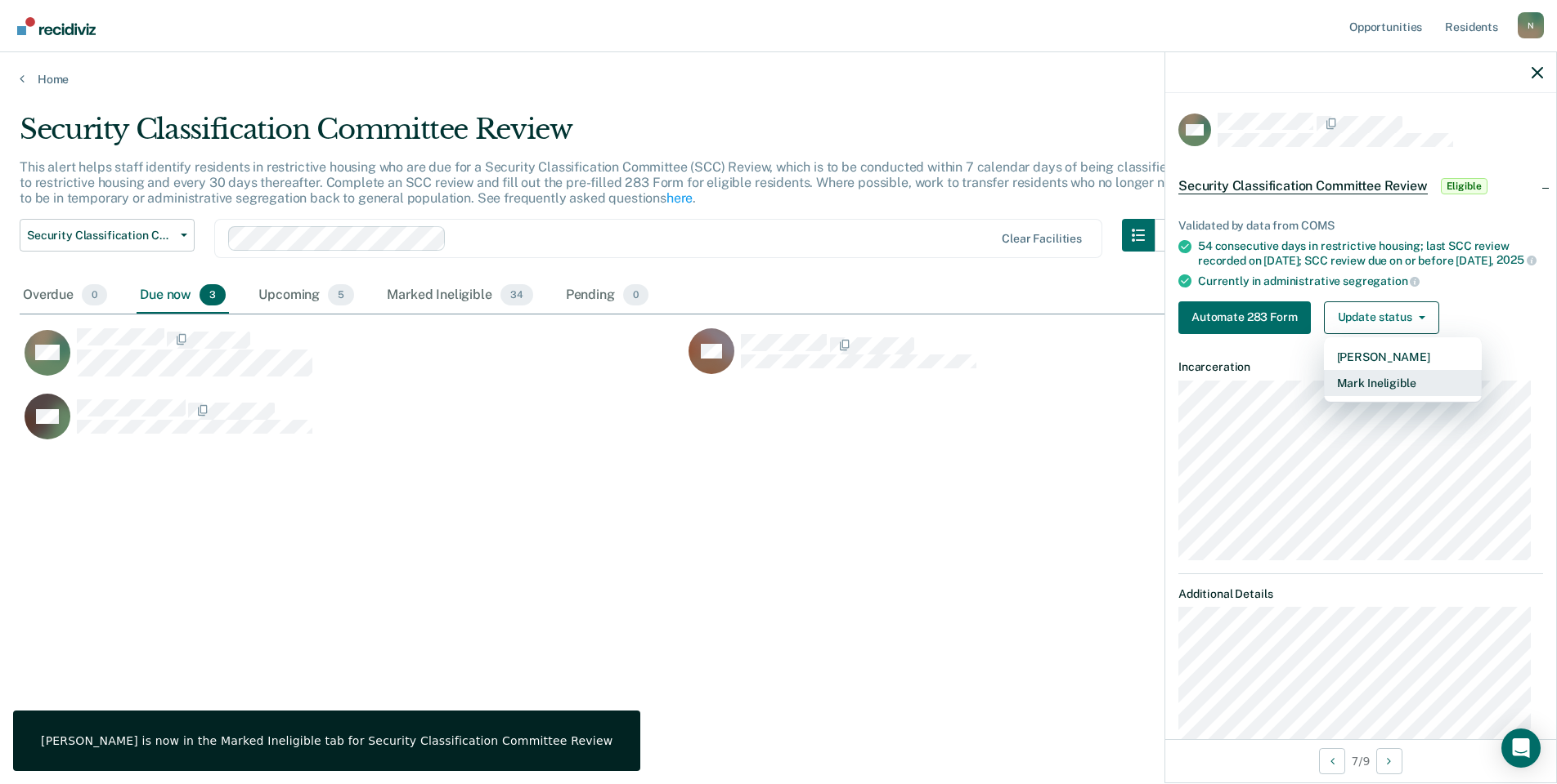
click at [1400, 393] on button "Mark Ineligible" at bounding box center [1403, 383] width 158 height 26
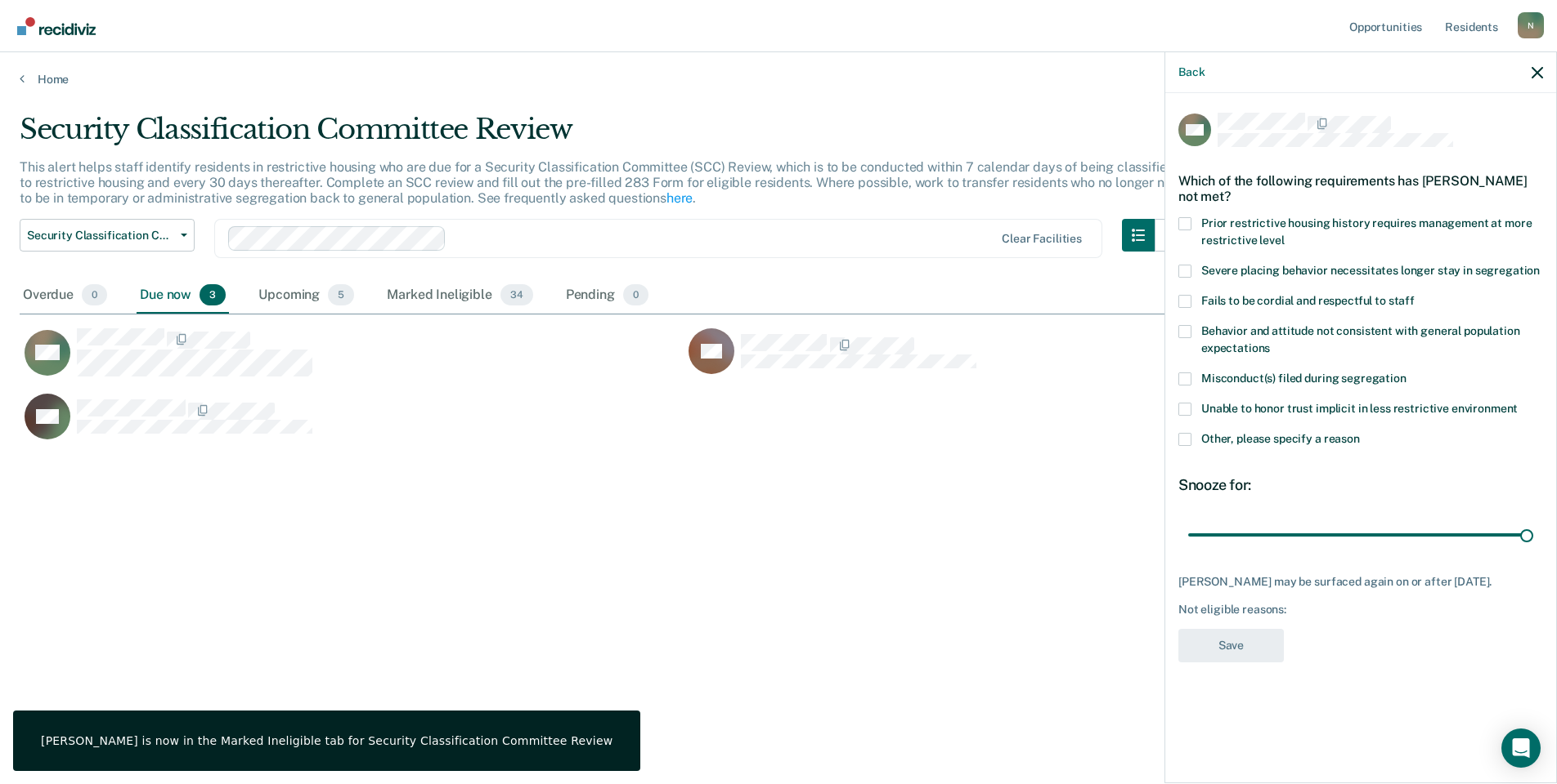
click at [1181, 439] on span at bounding box center [1184, 439] width 13 height 13
click at [1360, 433] on input "Other, please specify a reason" at bounding box center [1360, 433] width 0 height 0
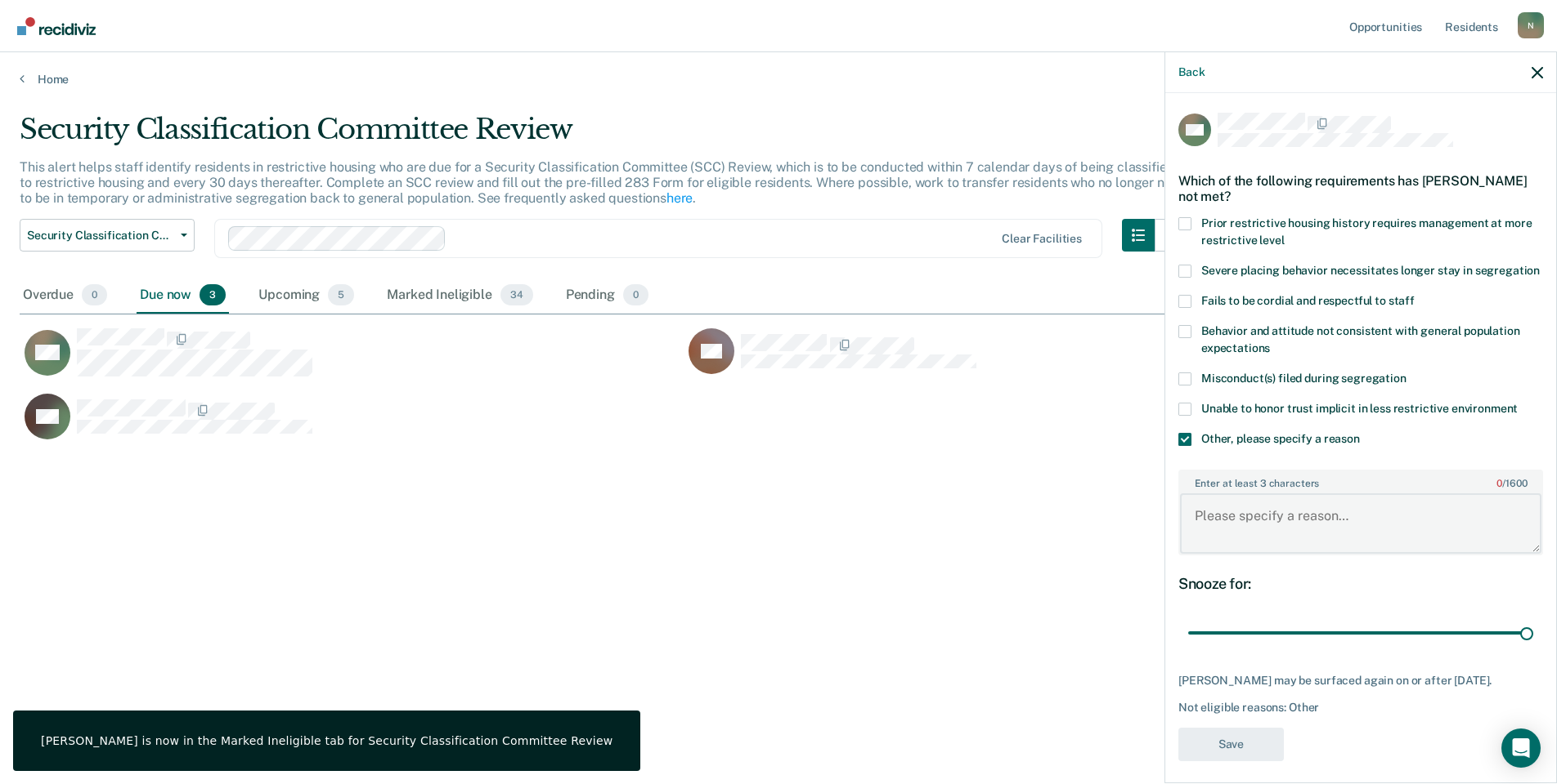
click at [1225, 544] on textarea "Enter at least 3 characters 0 / 1600" at bounding box center [1361, 524] width 361 height 61
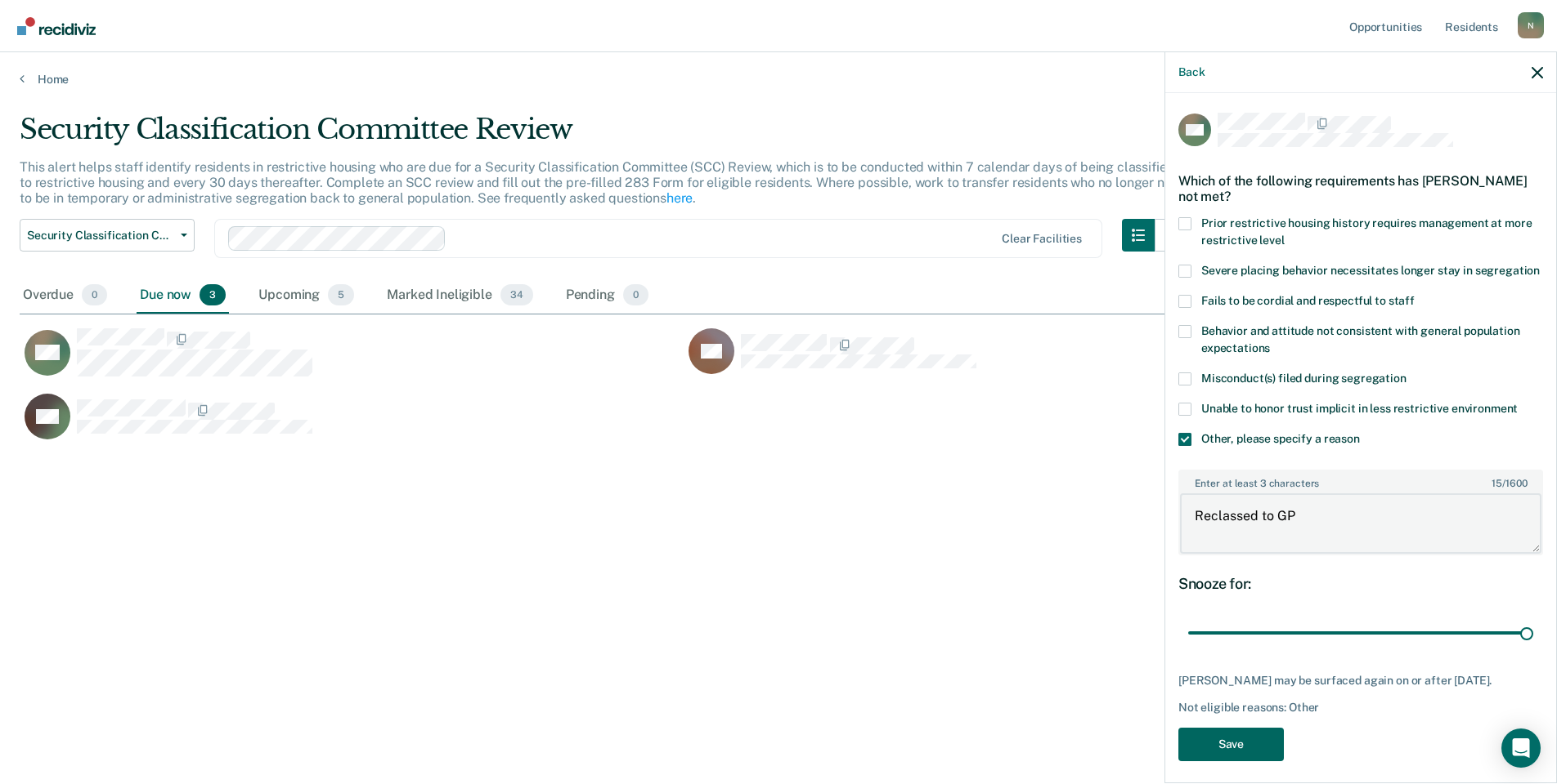
type textarea "Reclassed to GP"
click at [1200, 744] on button "Save" at bounding box center [1231, 745] width 105 height 33
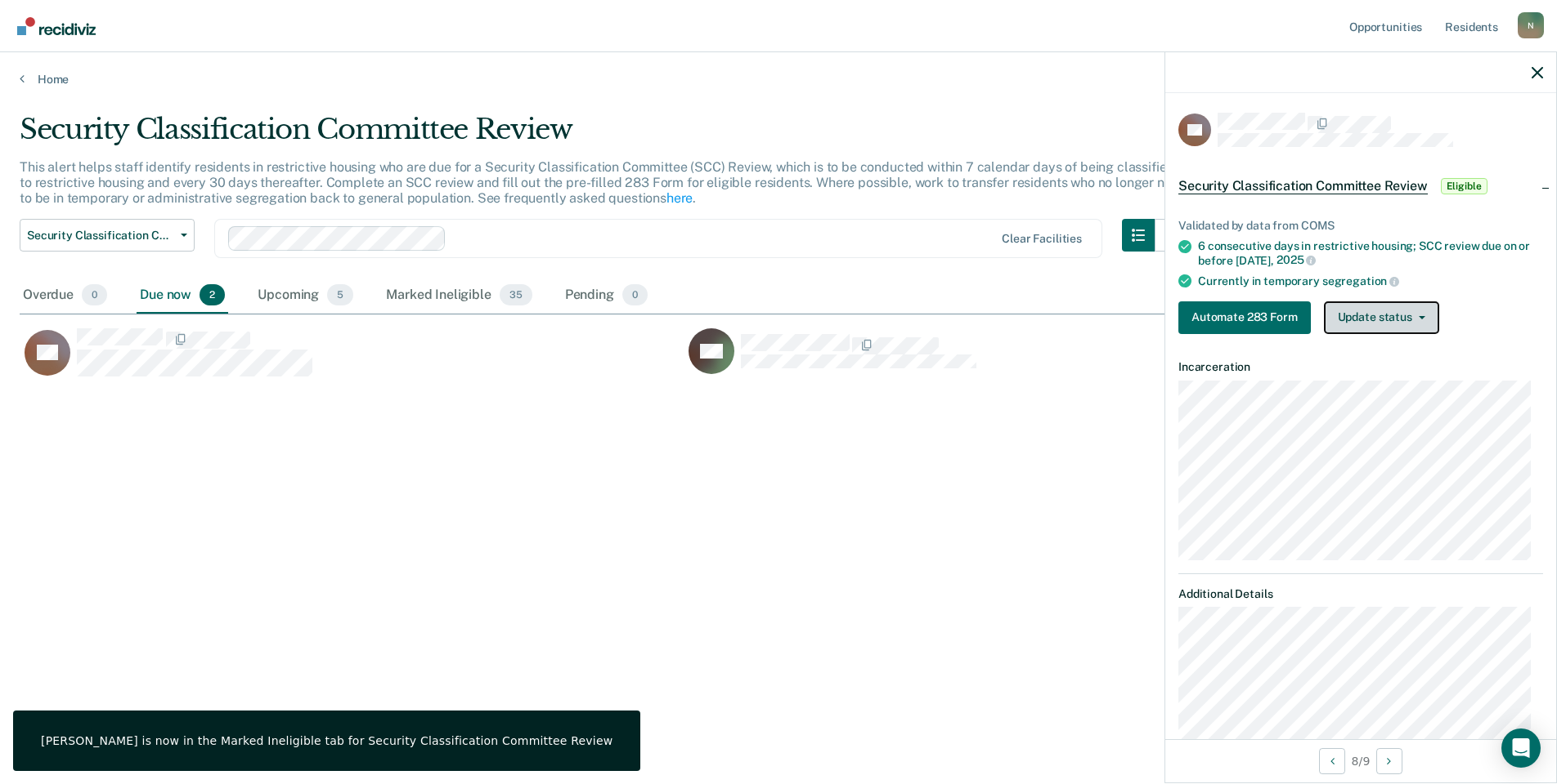
click at [1384, 308] on button "Update status" at bounding box center [1381, 317] width 115 height 32
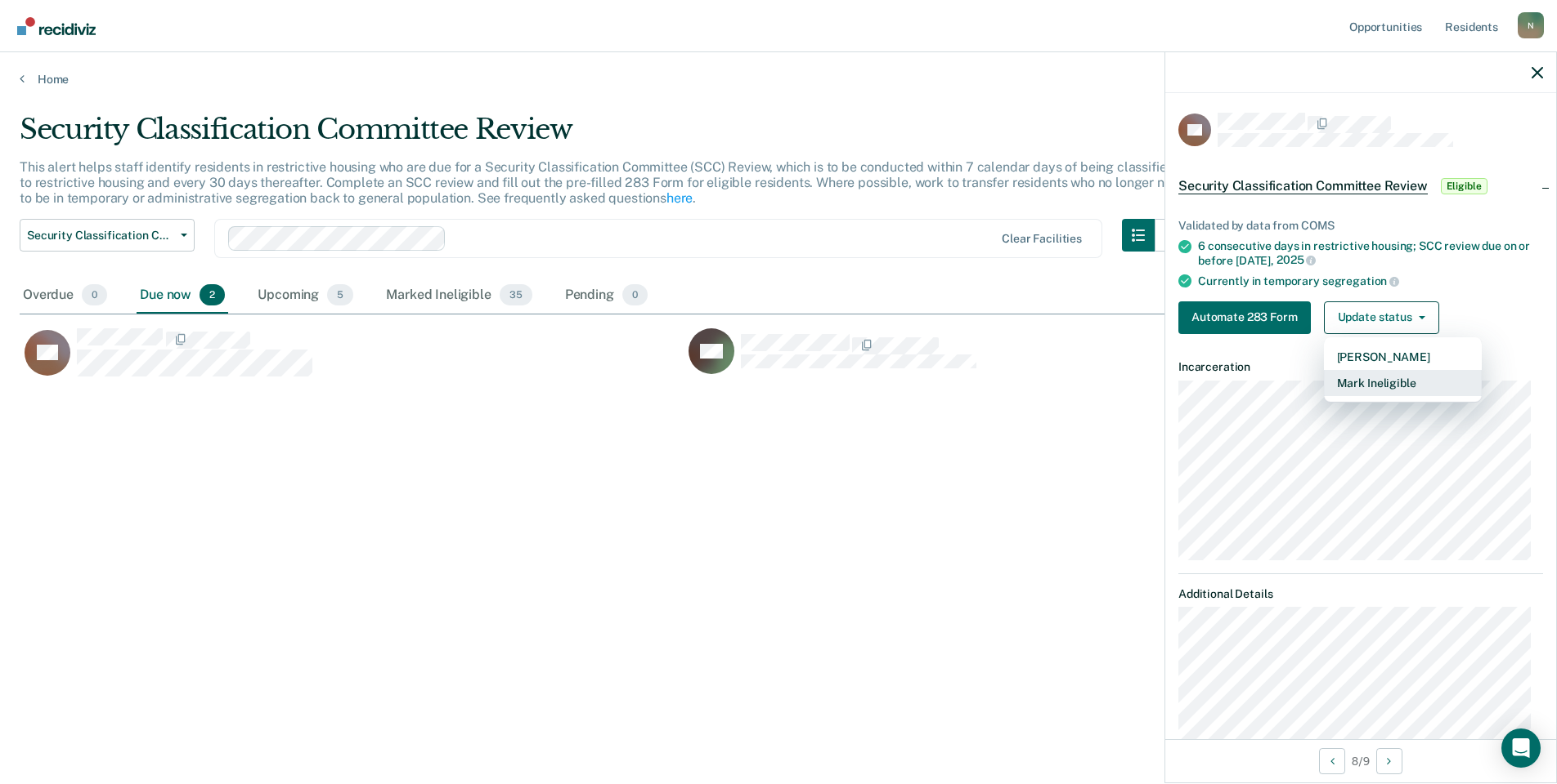
click at [1387, 384] on button "Mark Ineligible" at bounding box center [1403, 383] width 158 height 26
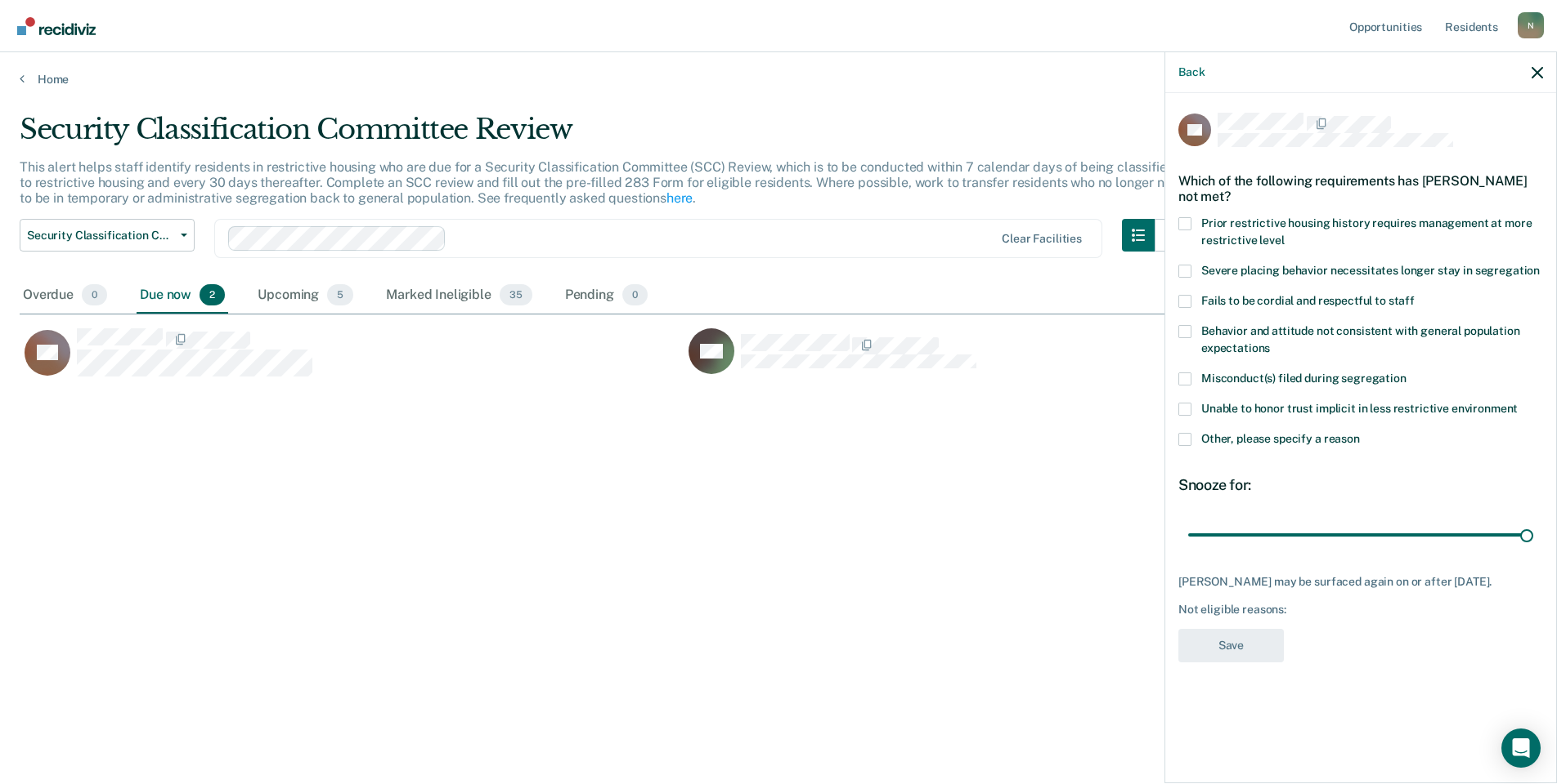
click at [1183, 436] on span at bounding box center [1184, 439] width 13 height 13
click at [1360, 433] on input "Other, please specify a reason" at bounding box center [1360, 433] width 0 height 0
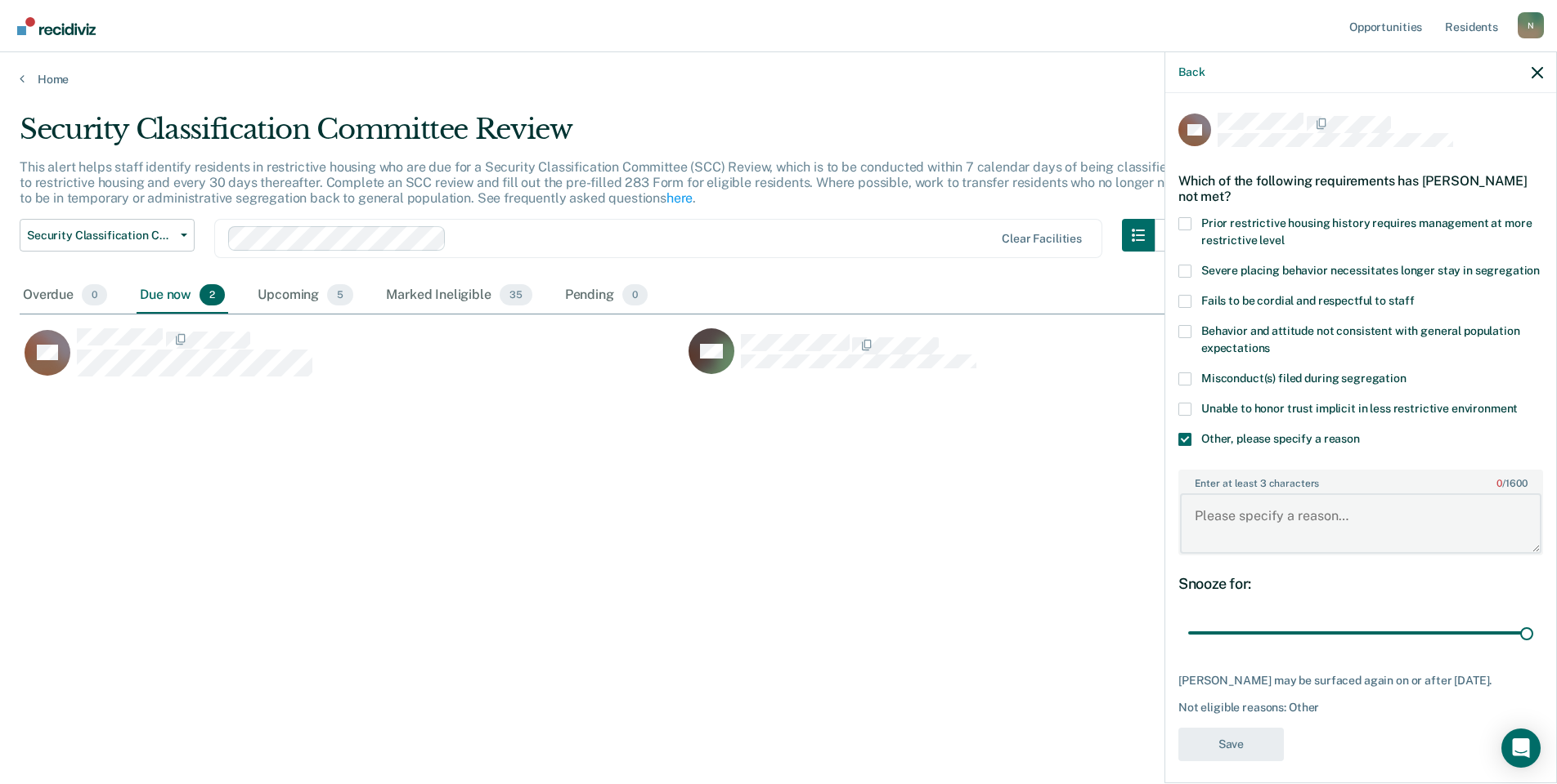
click at [1227, 530] on textarea "Enter at least 3 characters 0 / 1600" at bounding box center [1361, 524] width 361 height 61
type textarea "Temp seg pending PC investigation"
click at [1260, 744] on button "Save" at bounding box center [1231, 745] width 105 height 33
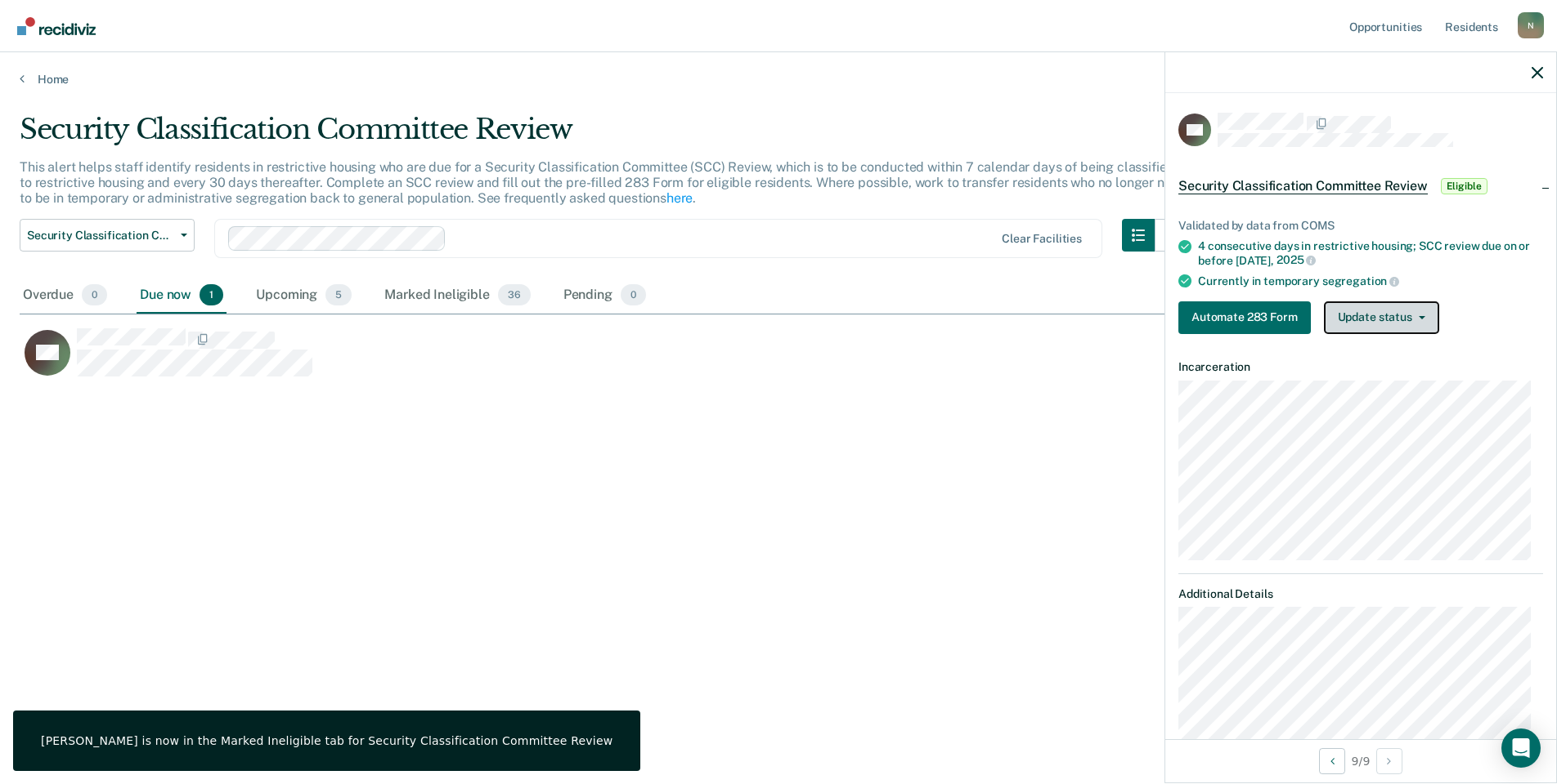
click at [1358, 318] on button "Update status" at bounding box center [1381, 317] width 115 height 32
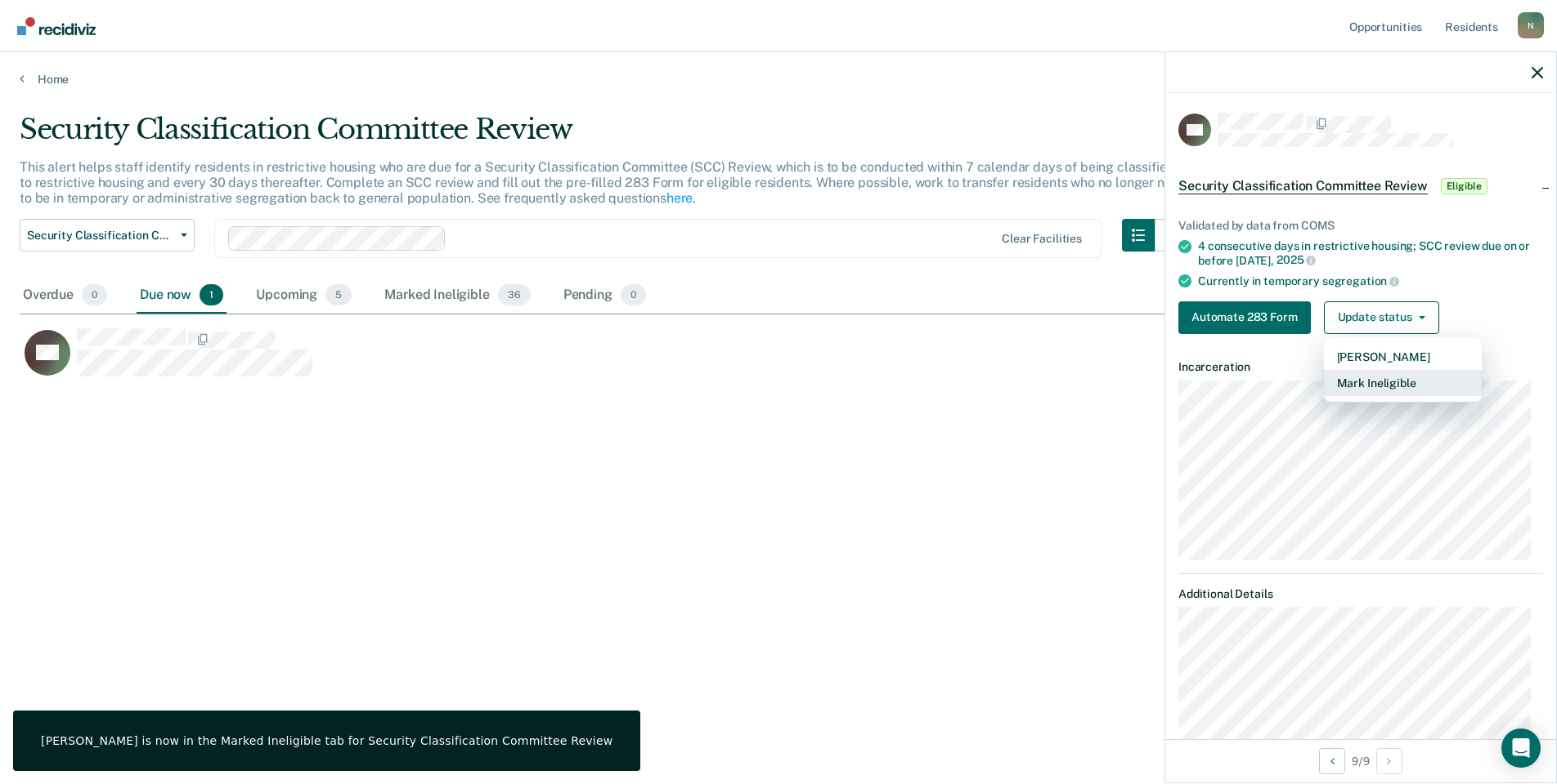
click at [1375, 377] on button "Mark Ineligible" at bounding box center [1403, 383] width 158 height 26
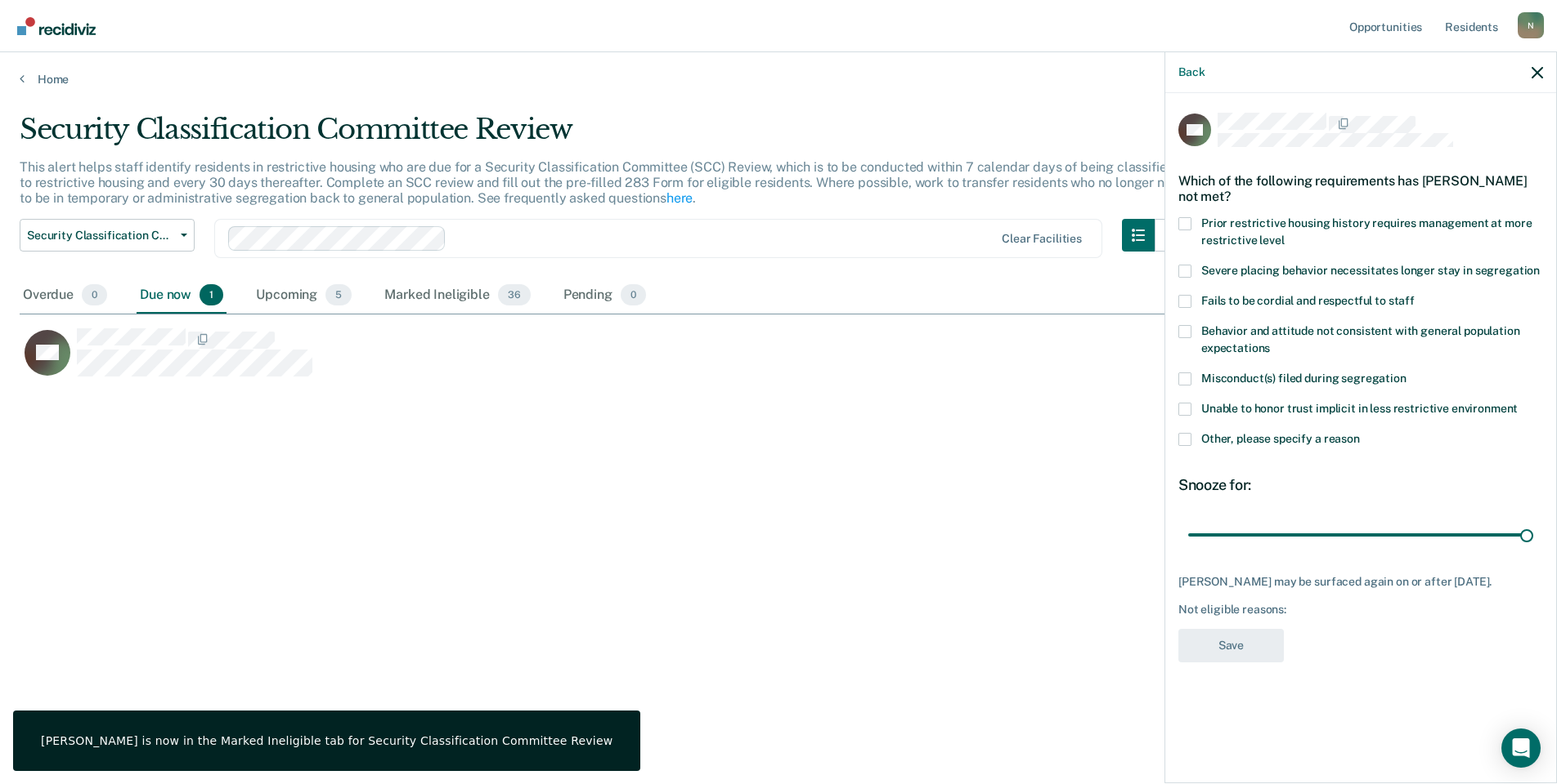
click at [1173, 438] on div "NS Which of the following requirements has [PERSON_NAME] not met? Prior restric…" at bounding box center [1361, 436] width 391 height 687
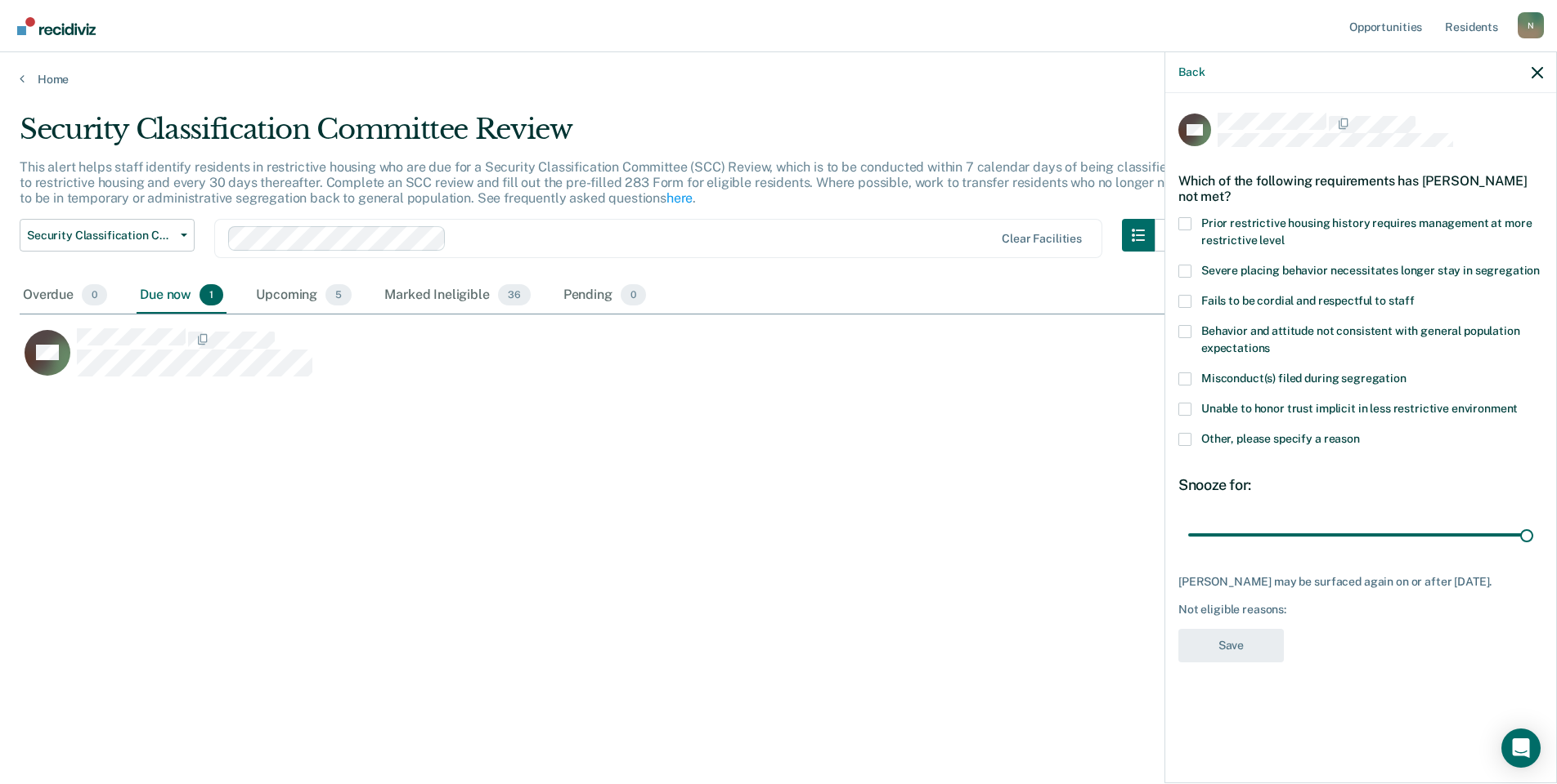
click at [1186, 448] on label "Other, please specify a reason" at bounding box center [1360, 442] width 364 height 18
click at [1360, 433] on input "Other, please specify a reason" at bounding box center [1360, 433] width 0 height 0
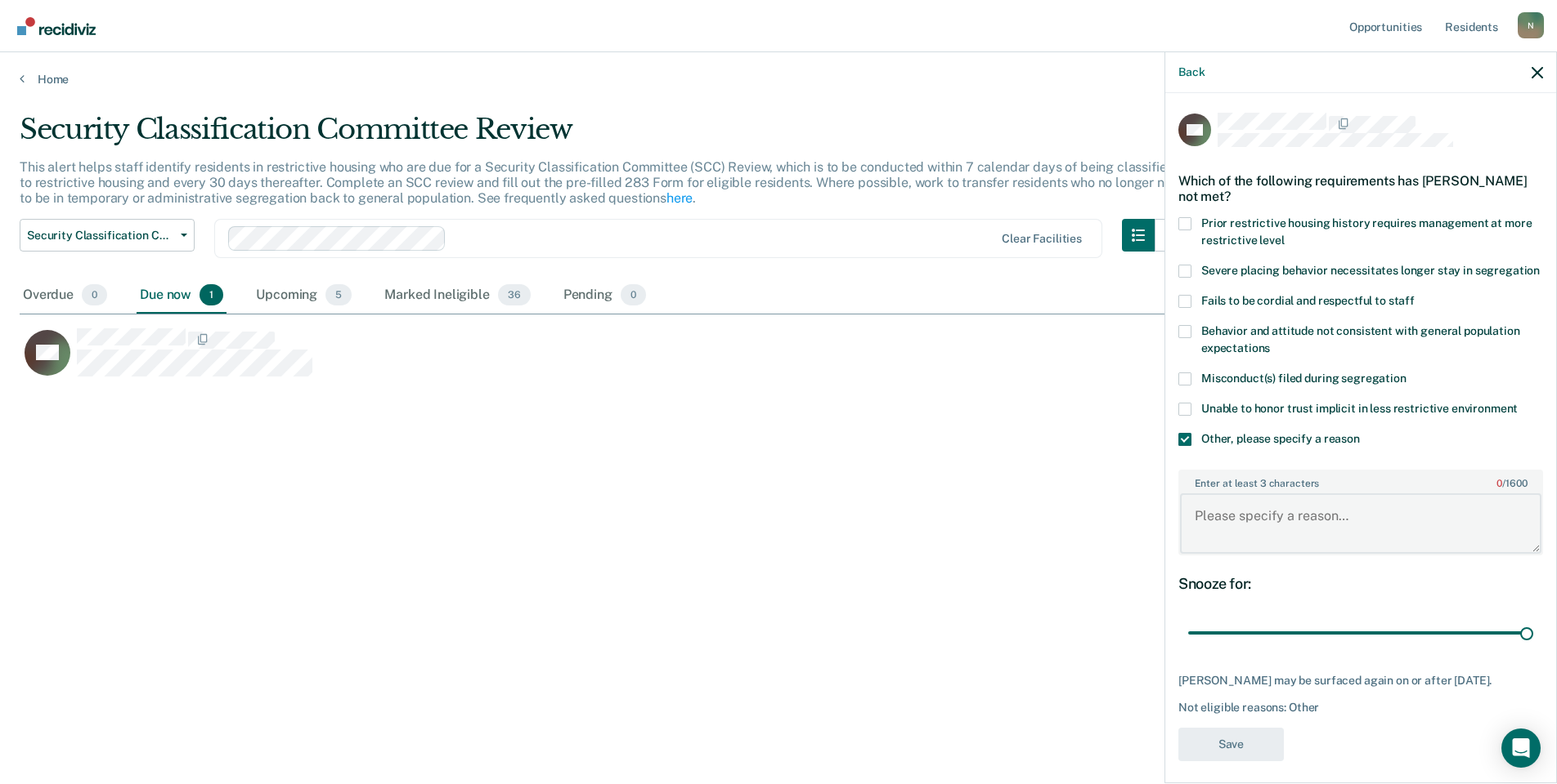
click at [1246, 534] on textarea "Enter at least 3 characters 0 / 1600" at bounding box center [1361, 524] width 361 height 61
type textarea "Temp seg pending PC investigation"
click at [1210, 762] on button "Save" at bounding box center [1231, 745] width 105 height 33
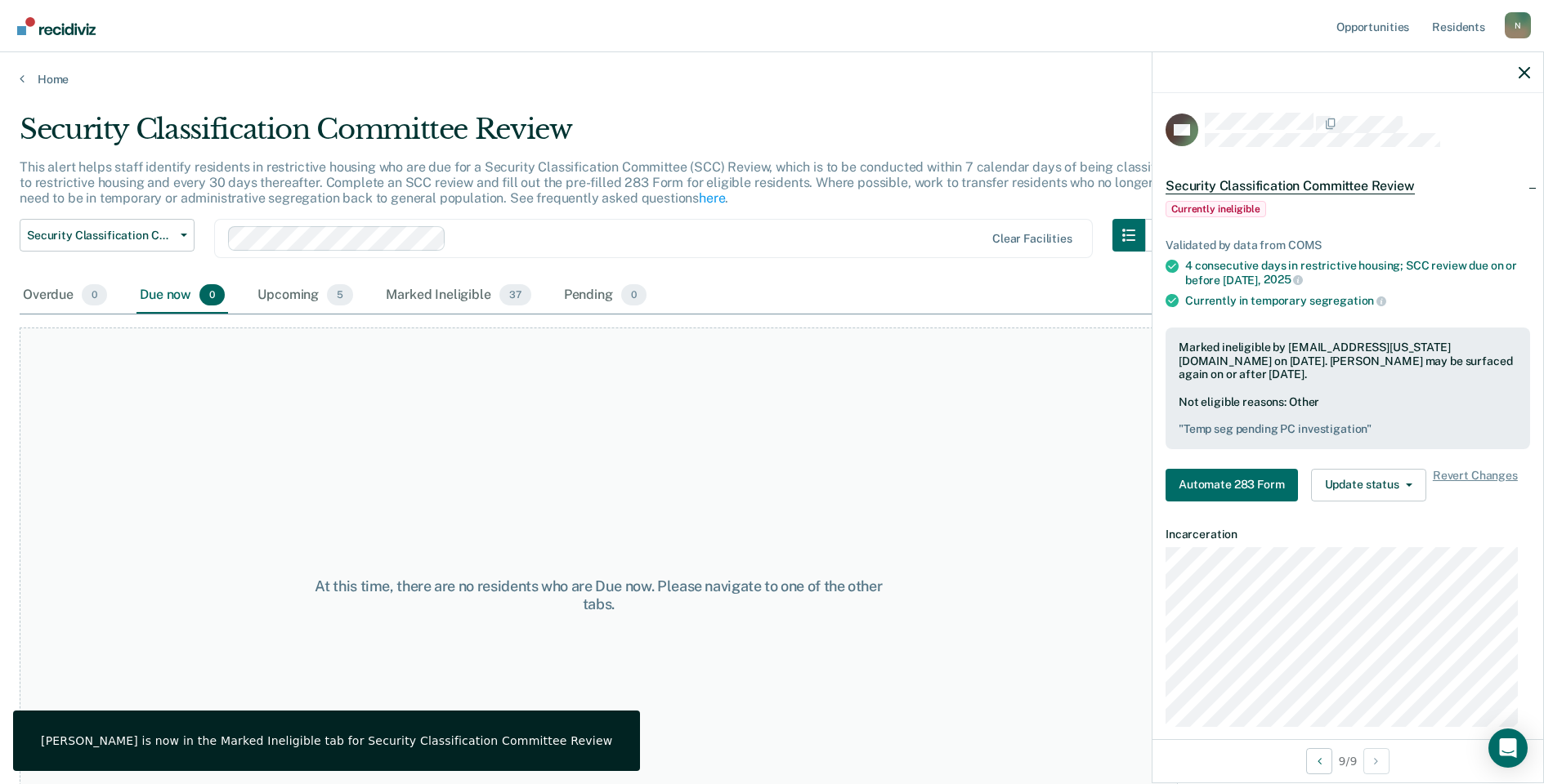
click at [288, 464] on div "At this time, there are no residents who are Due now. Please navigate to one of…" at bounding box center [599, 596] width 1158 height 536
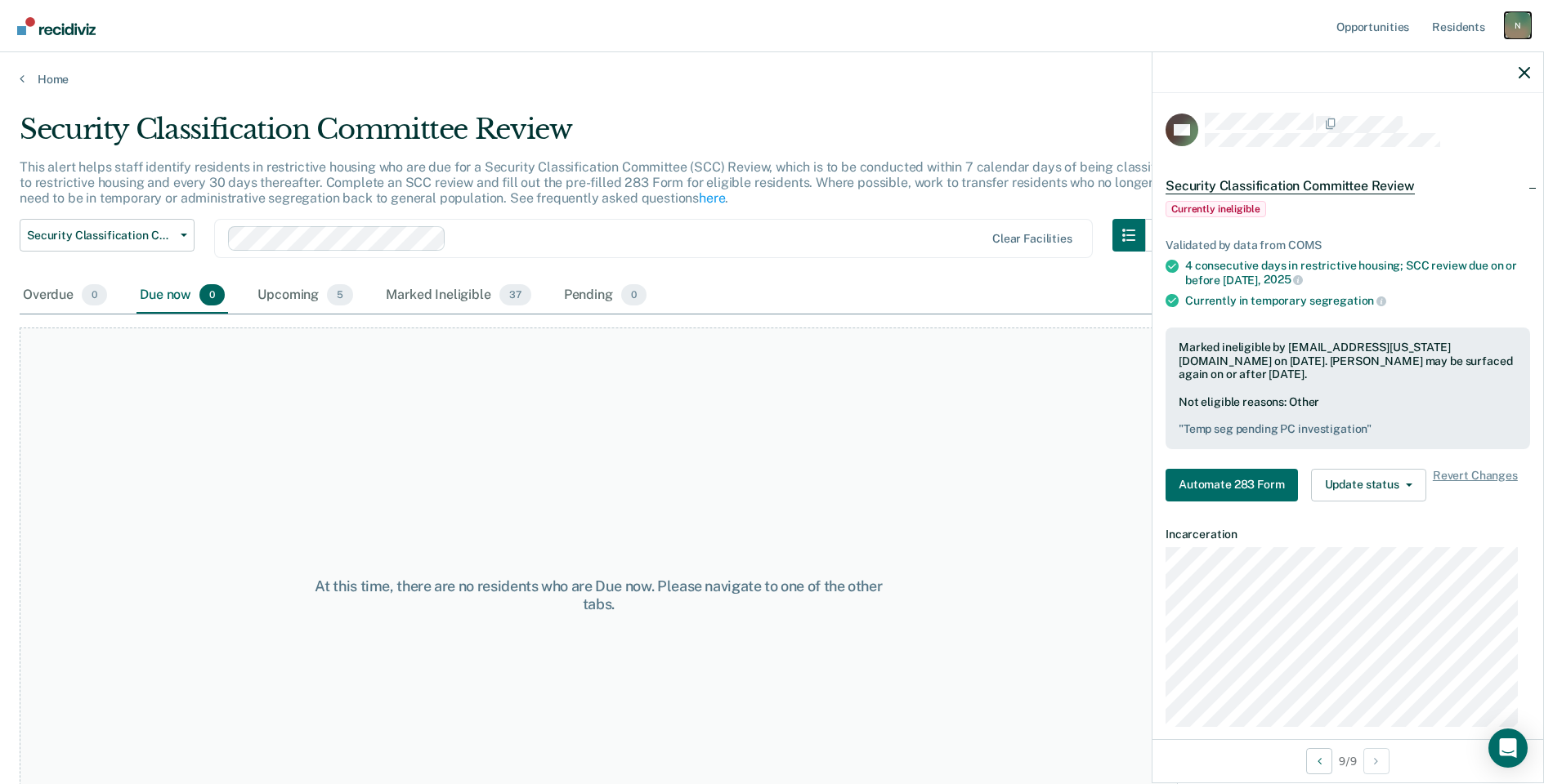
click at [1516, 36] on div "N" at bounding box center [1518, 25] width 26 height 26
click at [1446, 107] on link "Log Out" at bounding box center [1451, 107] width 132 height 14
